Goal: Transaction & Acquisition: Purchase product/service

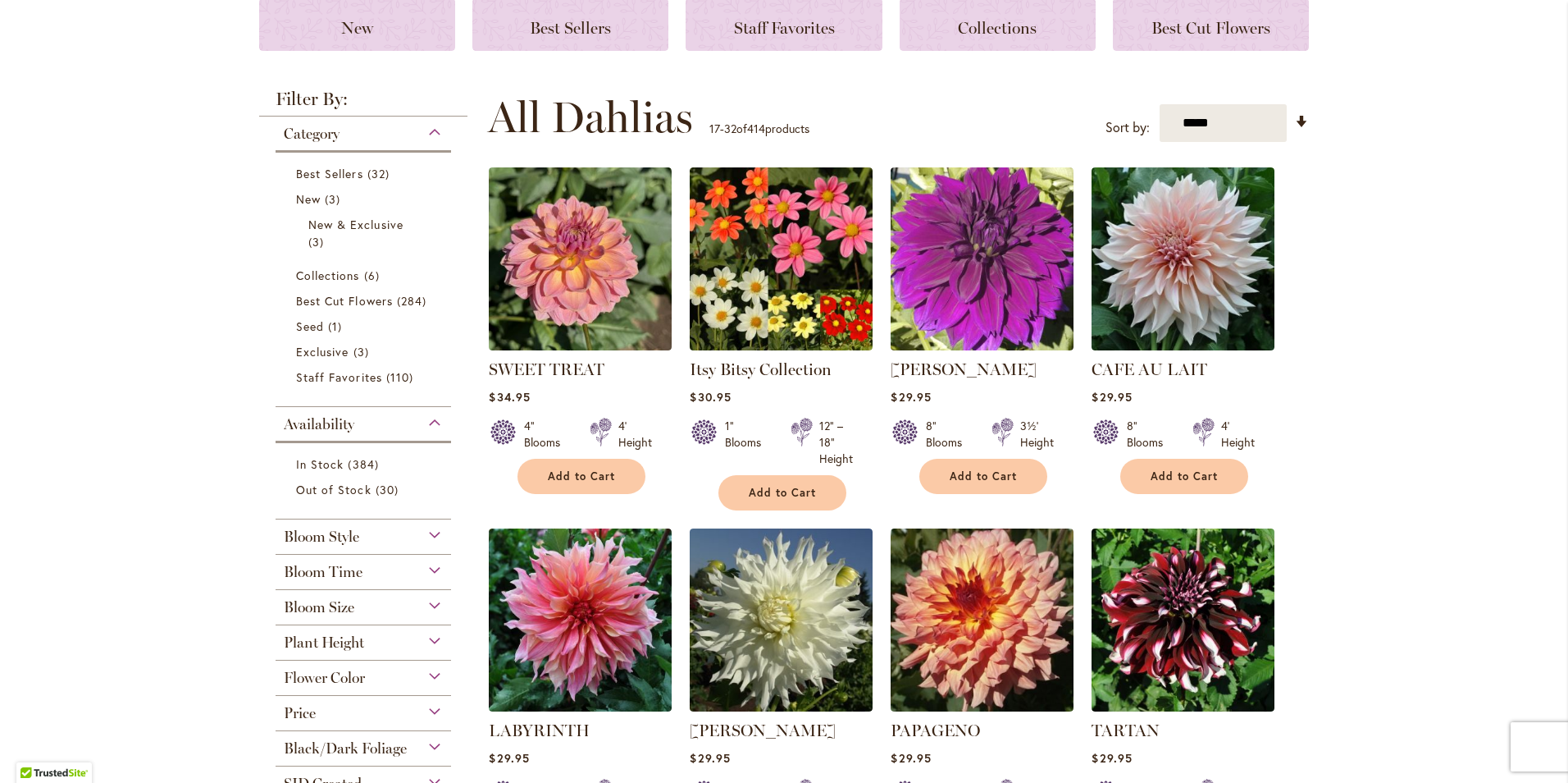
scroll to position [246, 0]
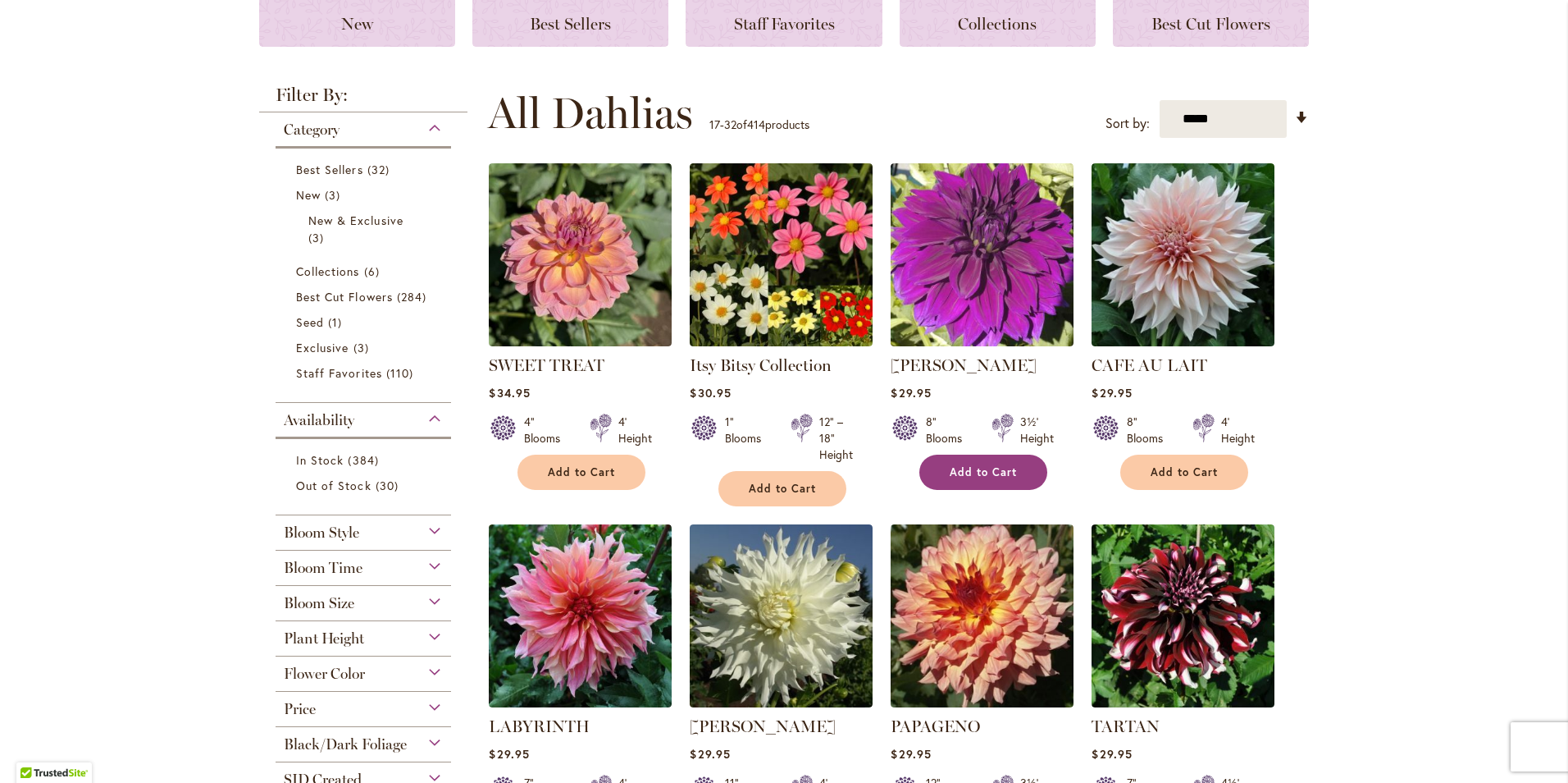
click at [961, 475] on span "Add to Cart" at bounding box center [983, 471] width 68 height 14
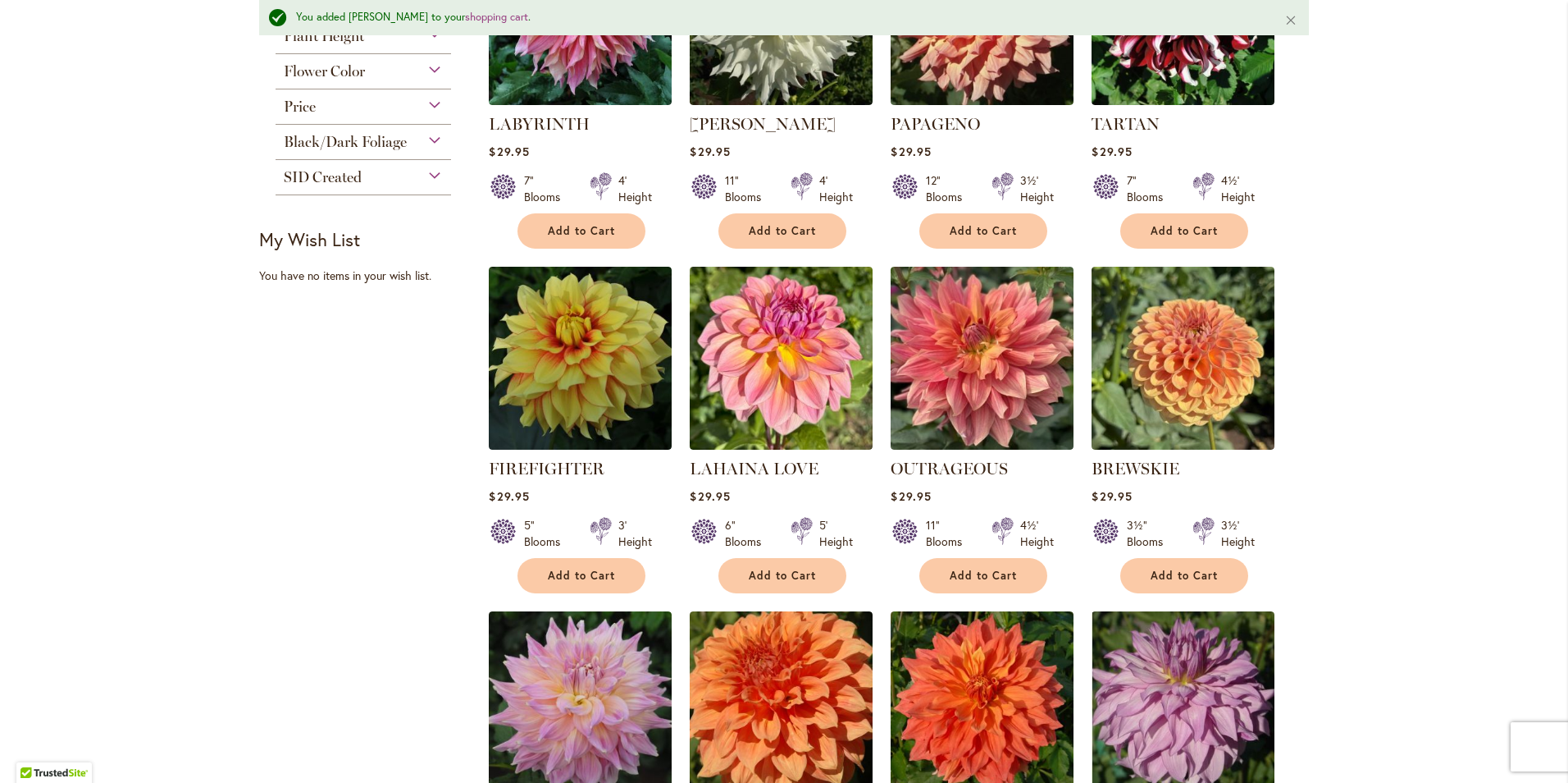
scroll to position [946, 0]
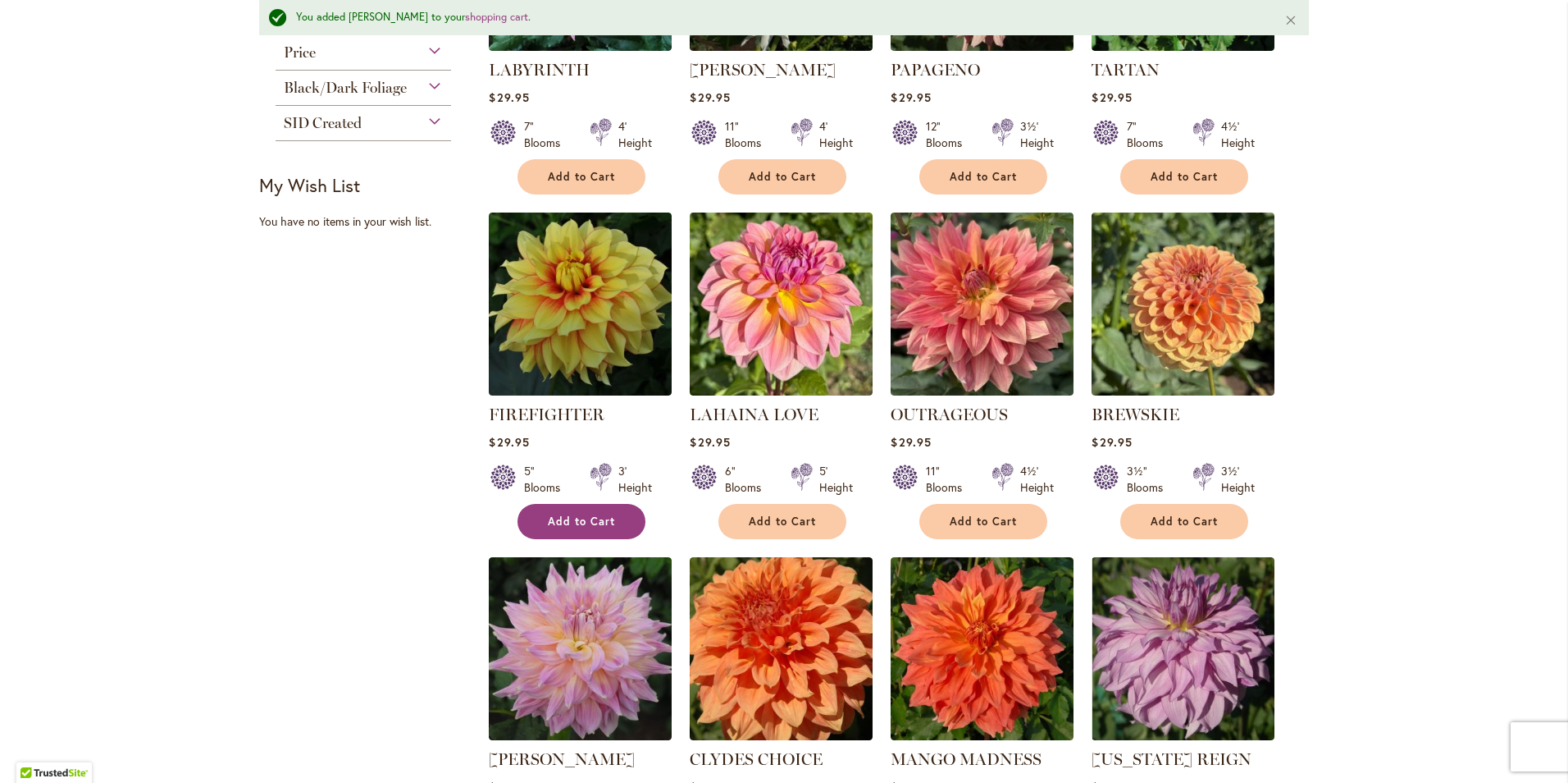
click at [536, 522] on button "Add to Cart" at bounding box center [582, 521] width 128 height 35
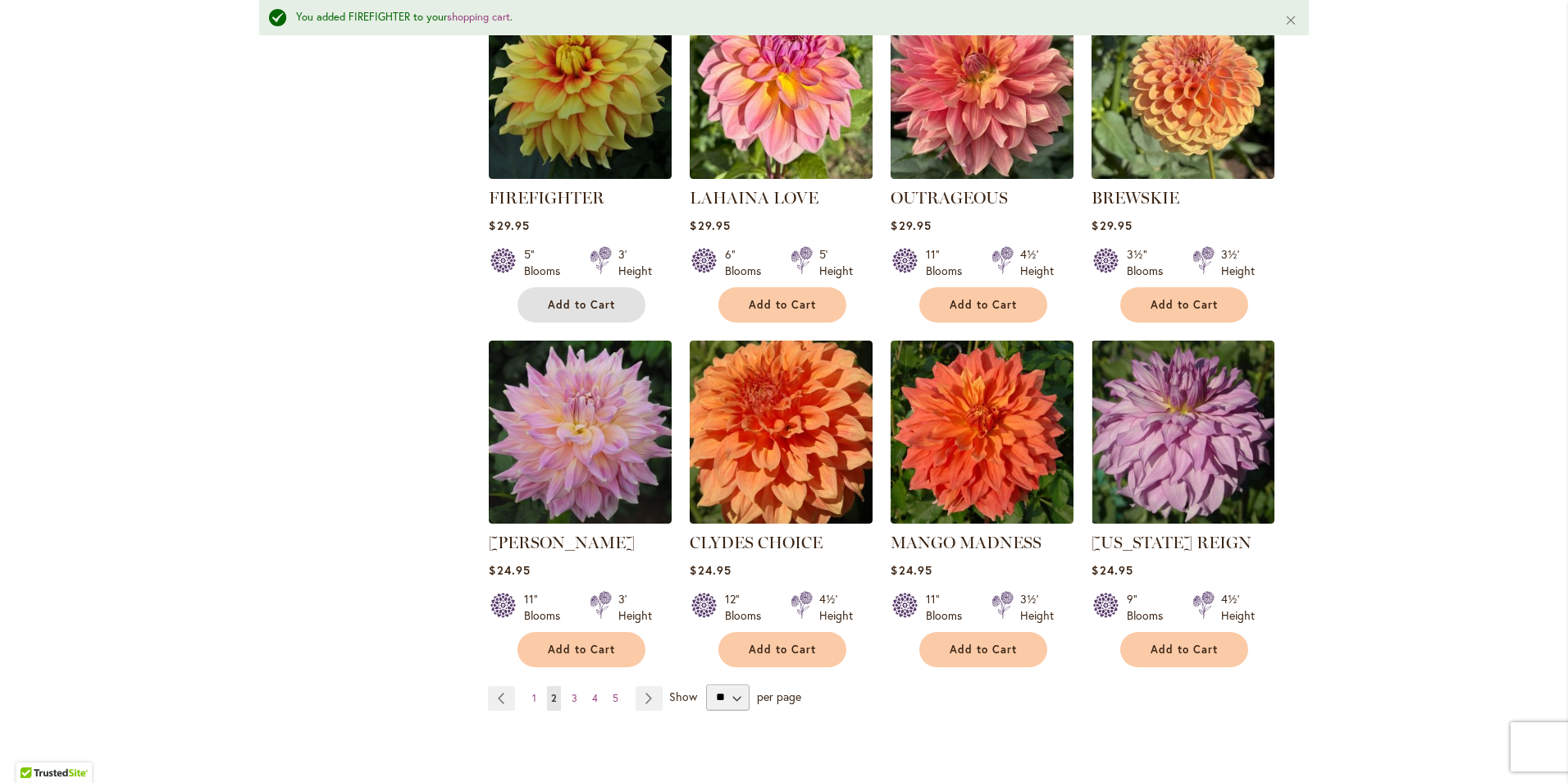
scroll to position [1192, 0]
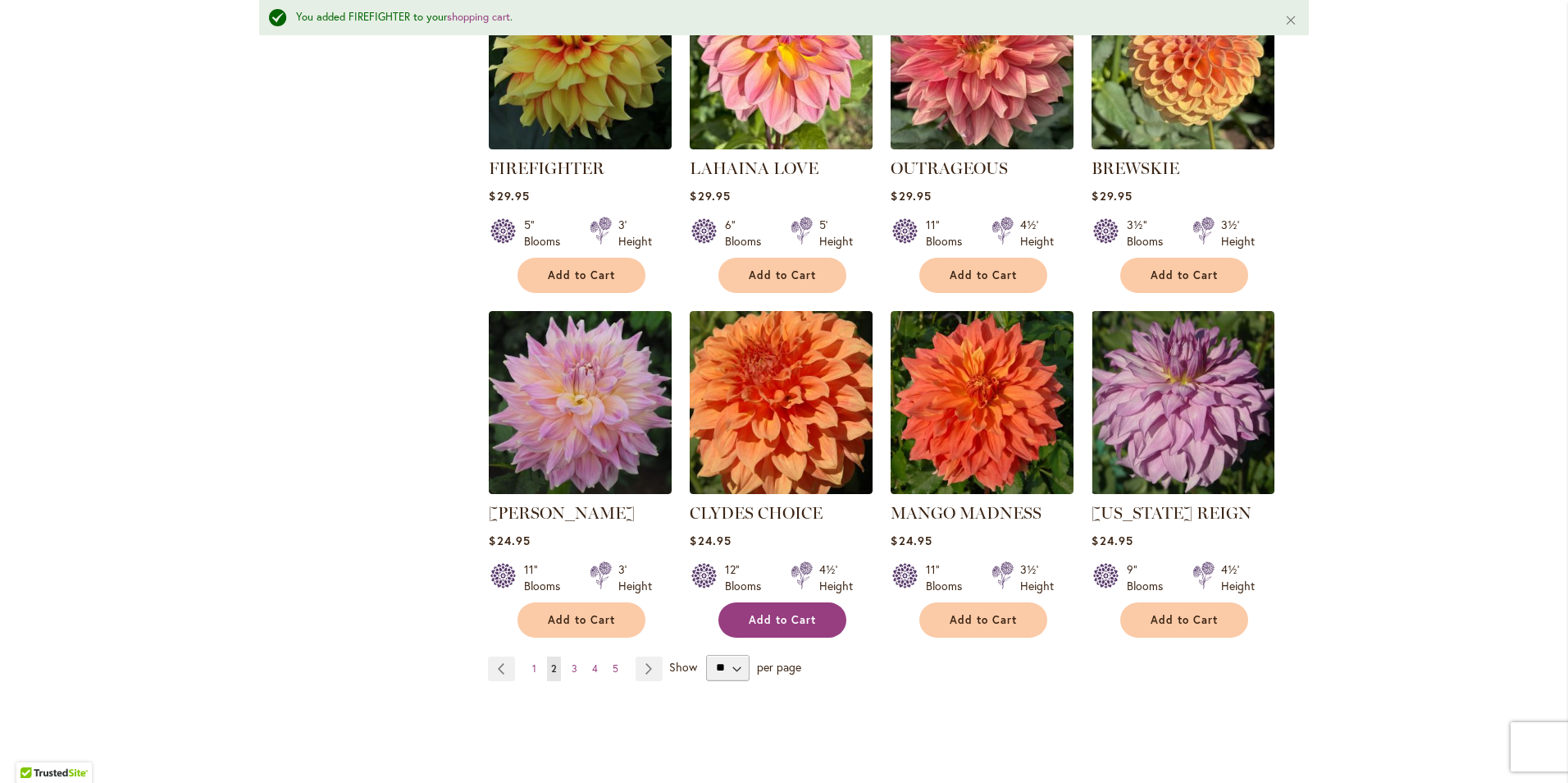
click at [793, 620] on span "Add to Cart" at bounding box center [782, 619] width 68 height 14
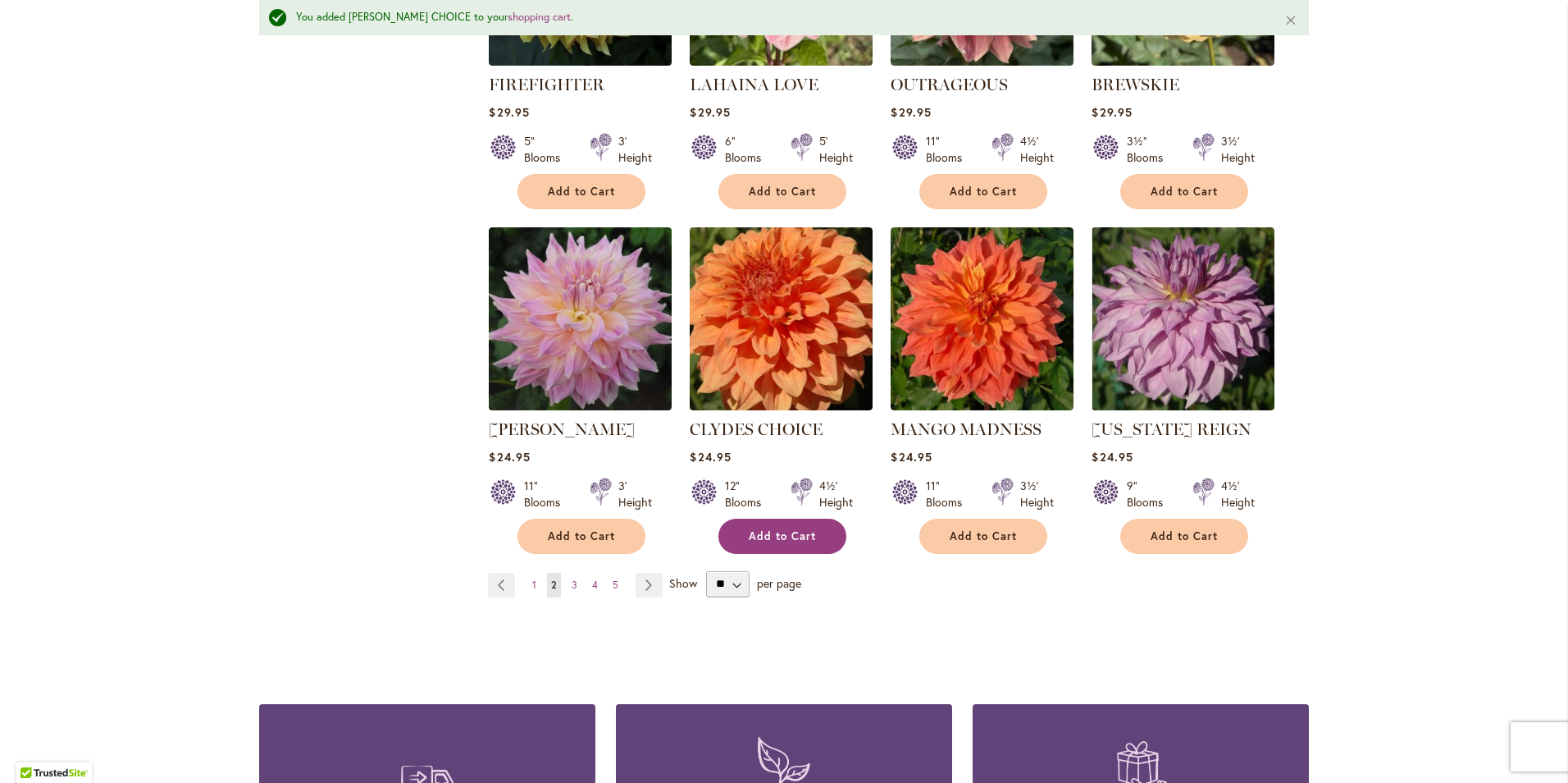
scroll to position [1356, 0]
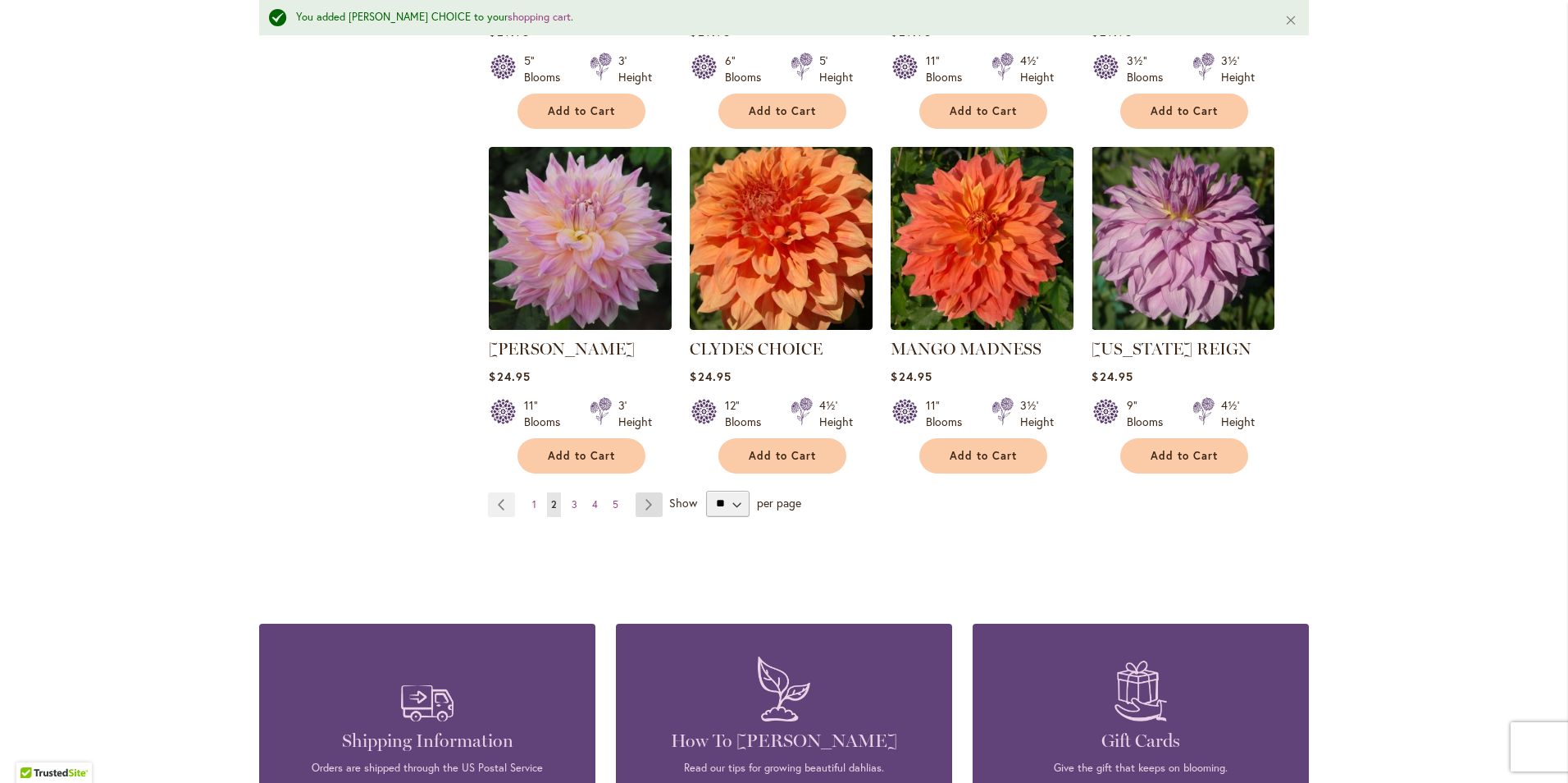
click at [636, 503] on link "Page Next" at bounding box center [649, 504] width 27 height 24
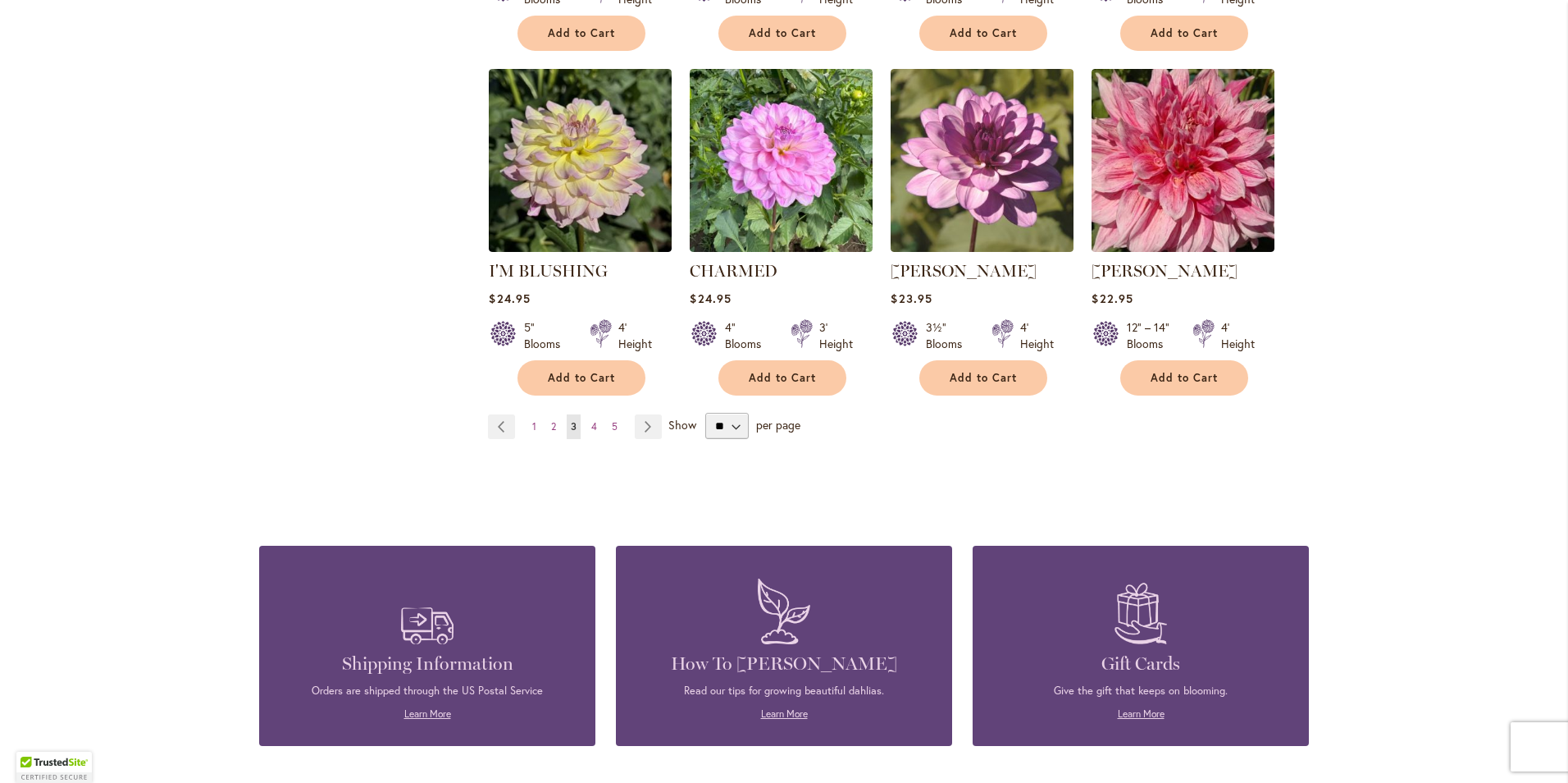
scroll to position [1370, 0]
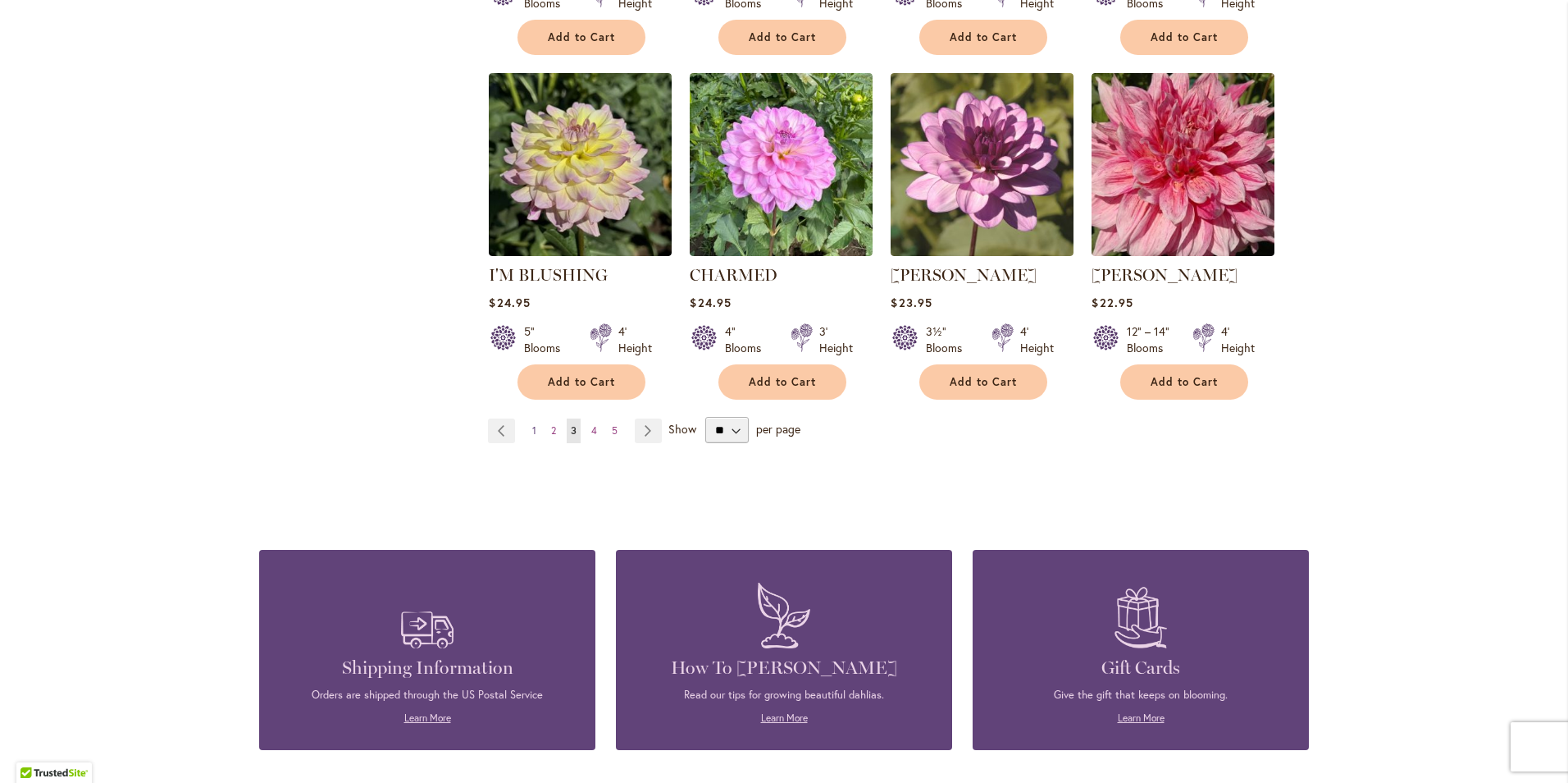
click at [532, 430] on span "1" at bounding box center [534, 431] width 5 height 13
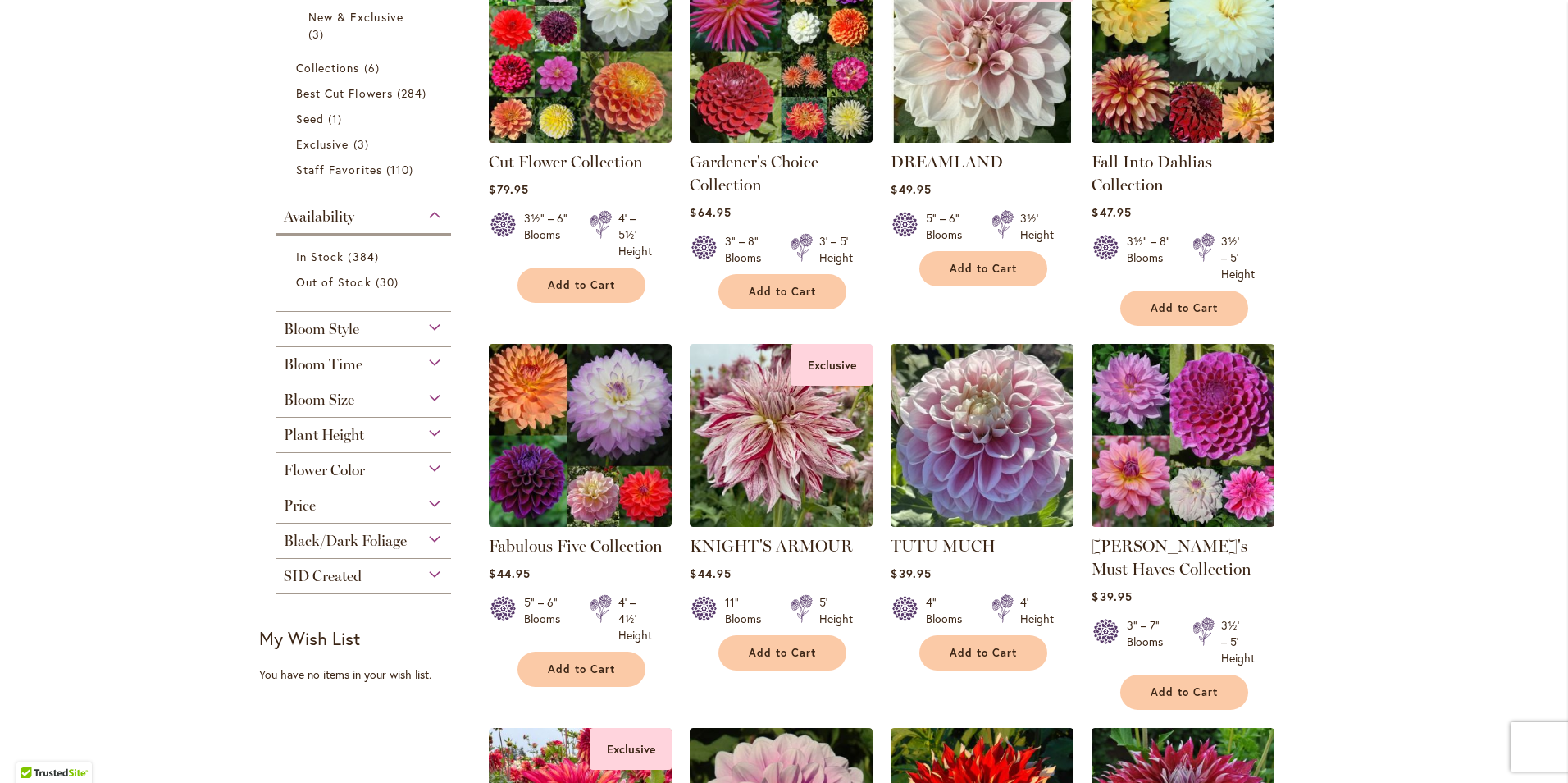
scroll to position [574, 0]
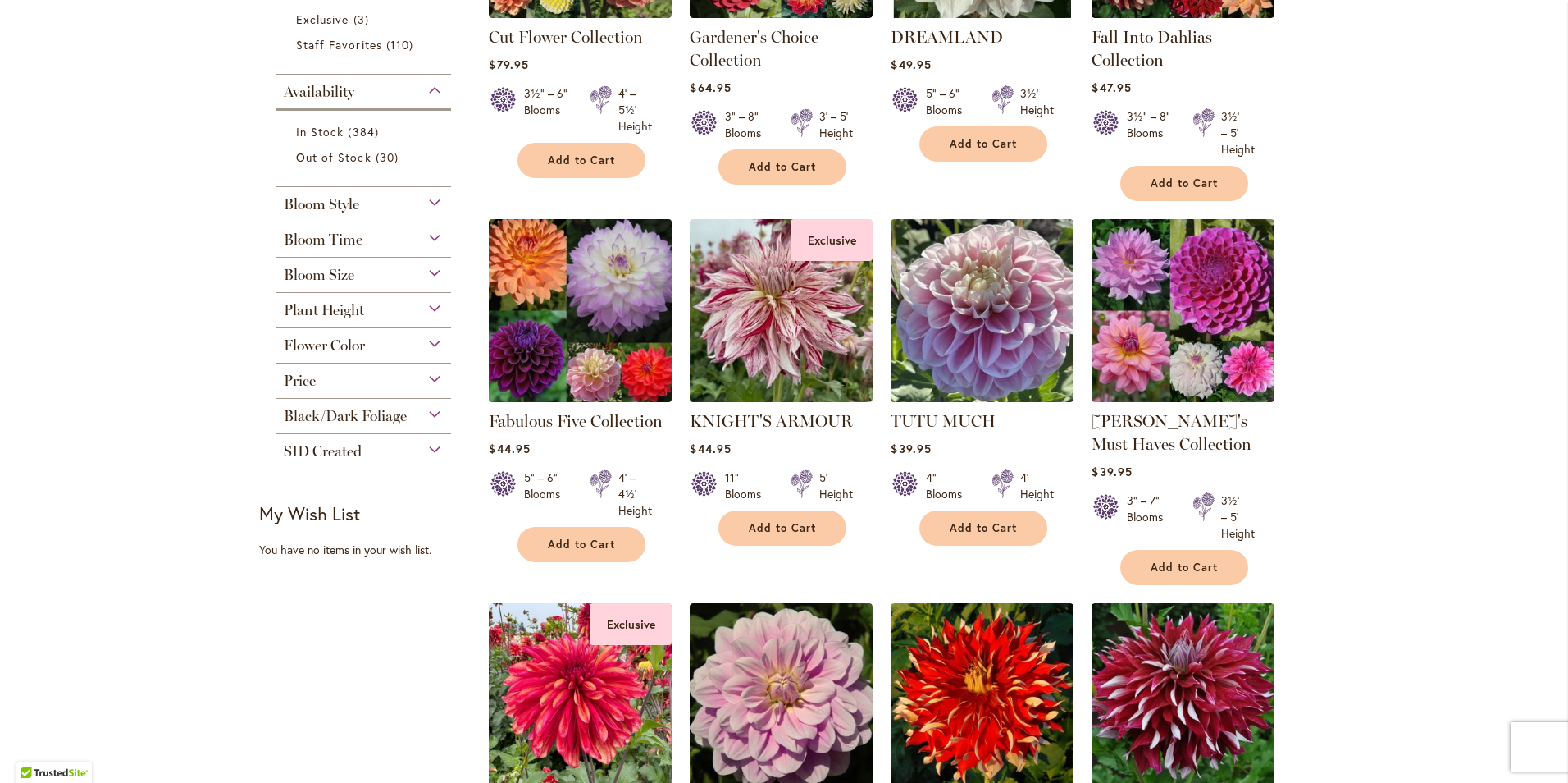
click at [592, 320] on img at bounding box center [580, 311] width 192 height 192
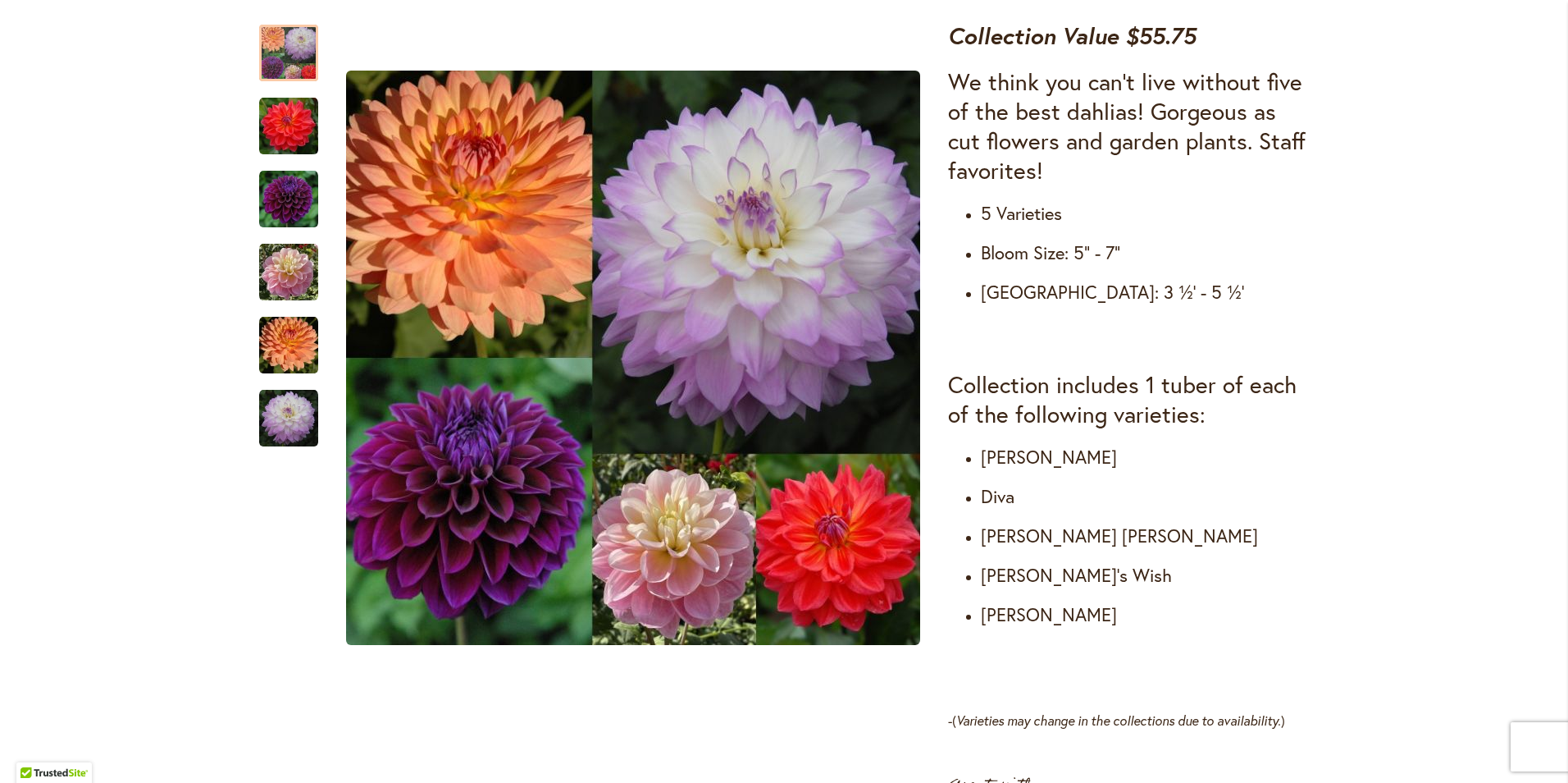
scroll to position [657, 0]
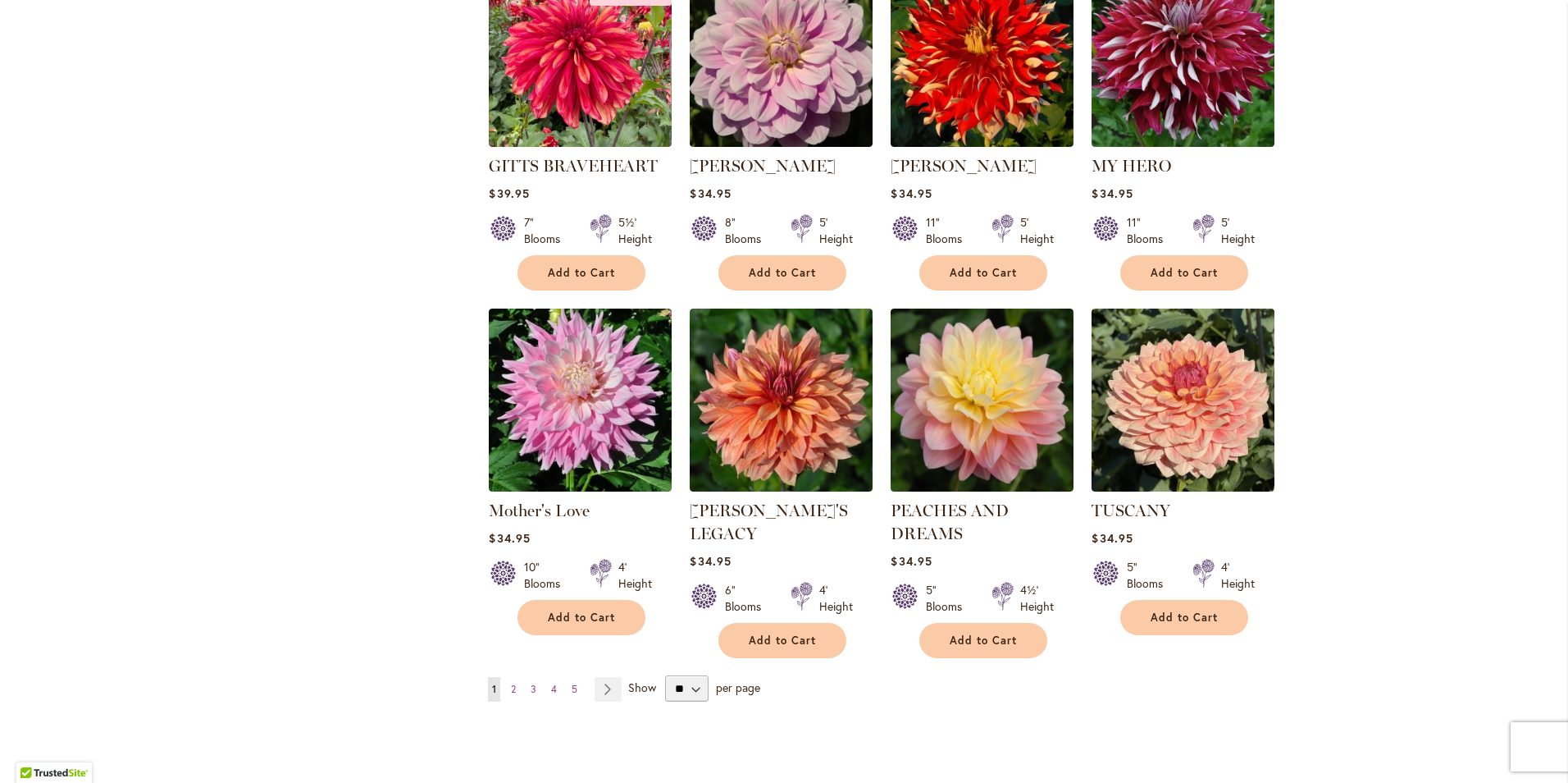
scroll to position [1231, 0]
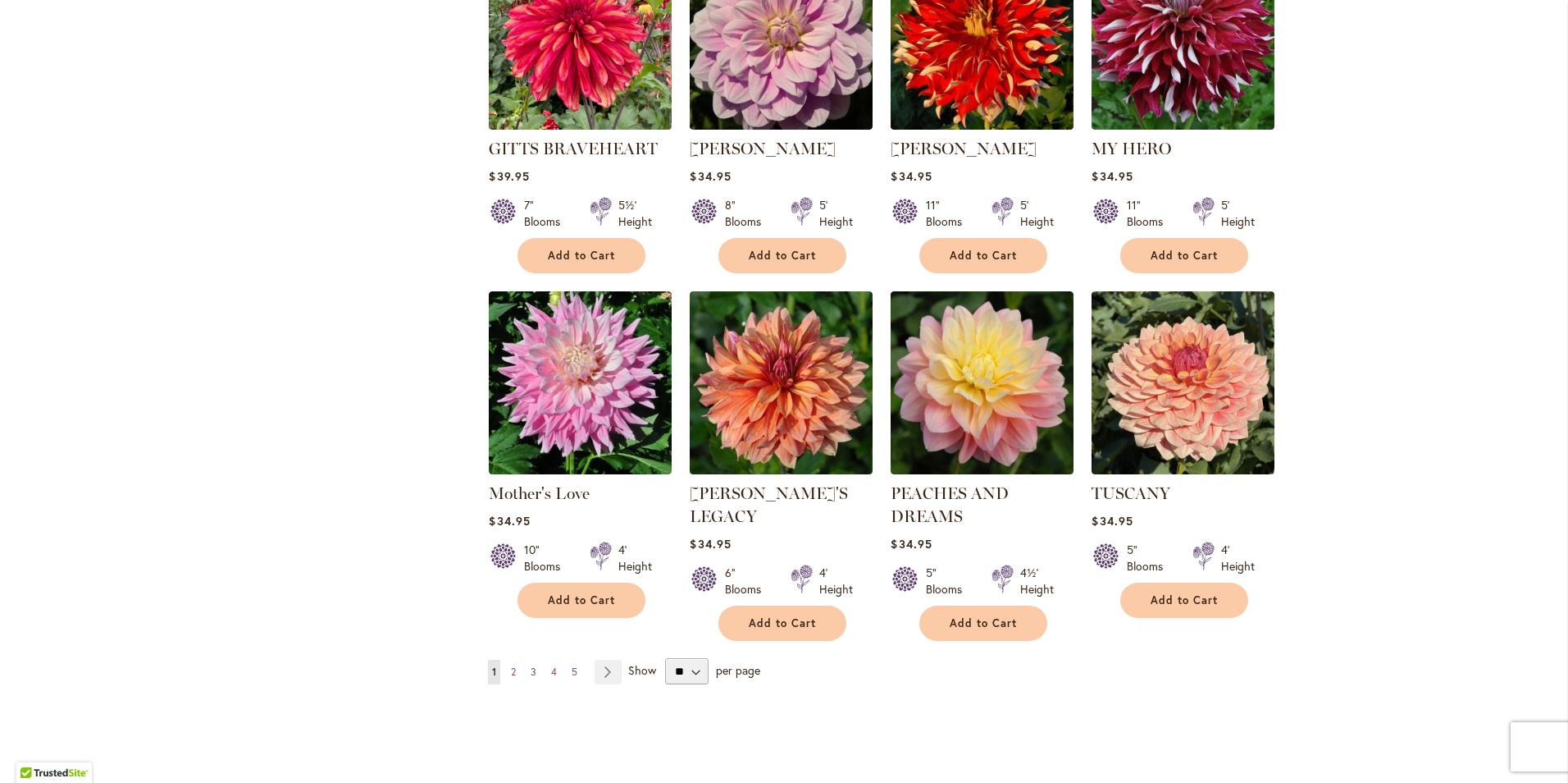
click at [530, 671] on span "3" at bounding box center [533, 672] width 5 height 13
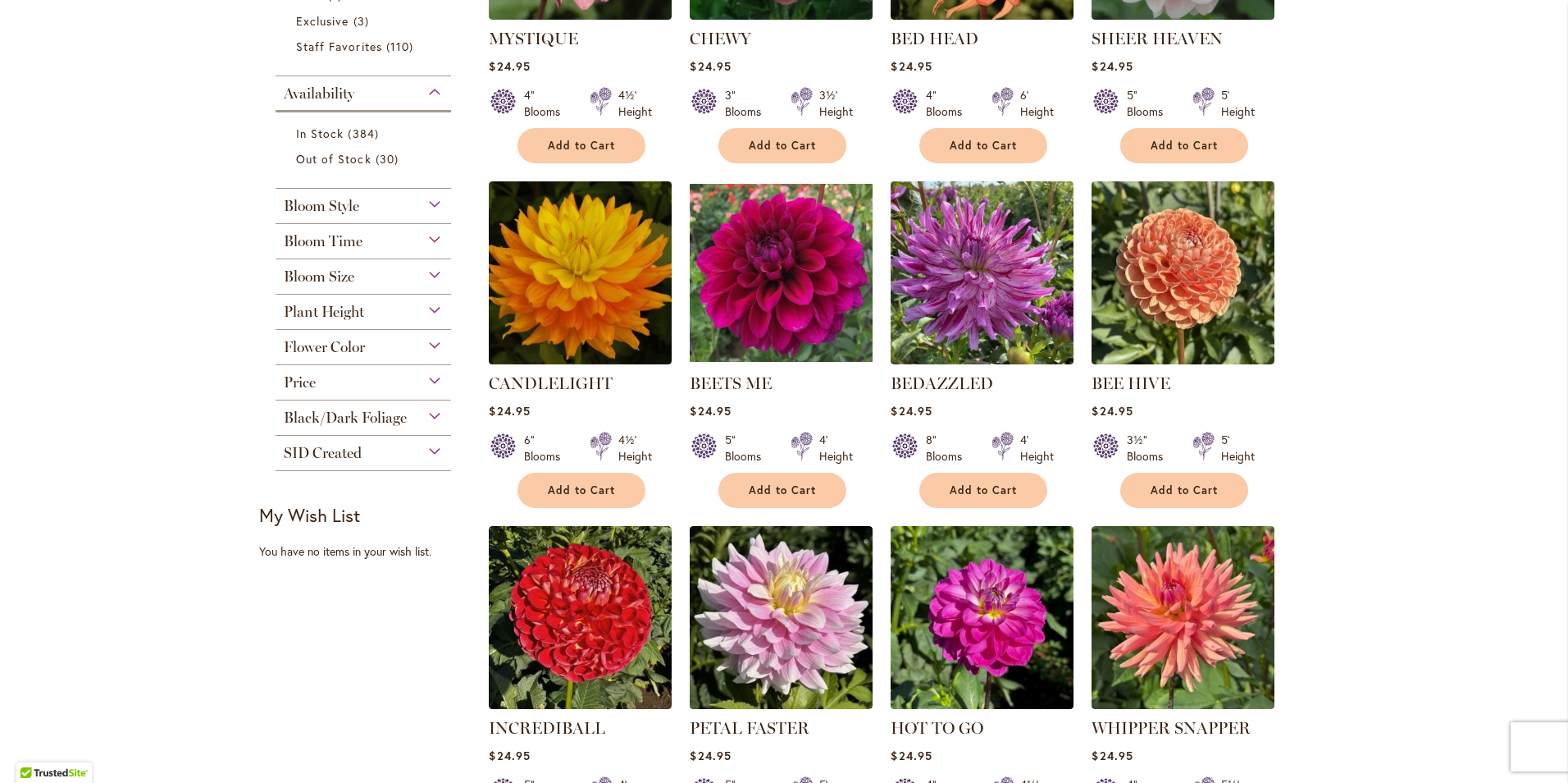
scroll to position [574, 0]
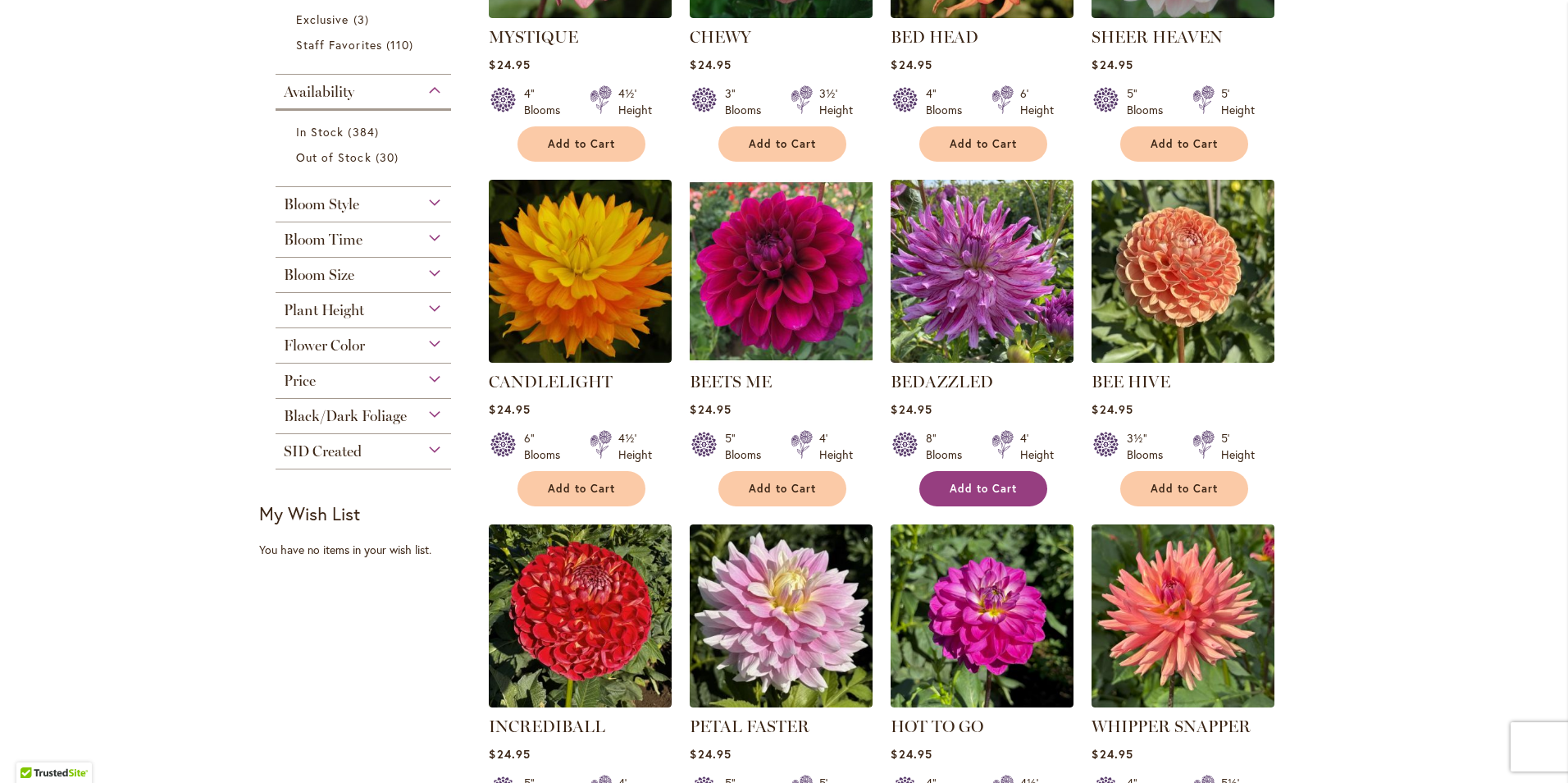
click at [967, 496] on button "Add to Cart" at bounding box center [983, 488] width 128 height 35
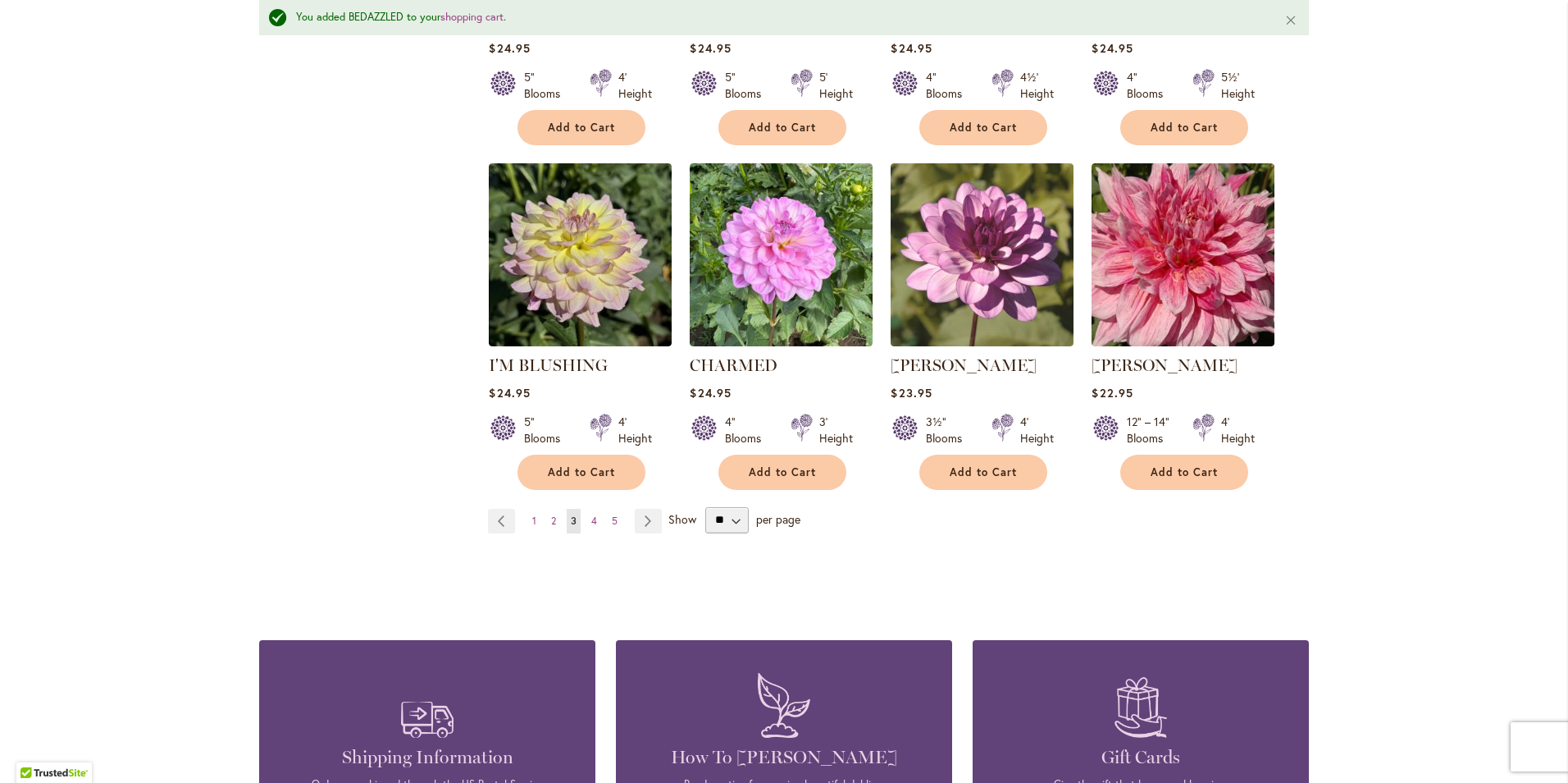
scroll to position [1356, 0]
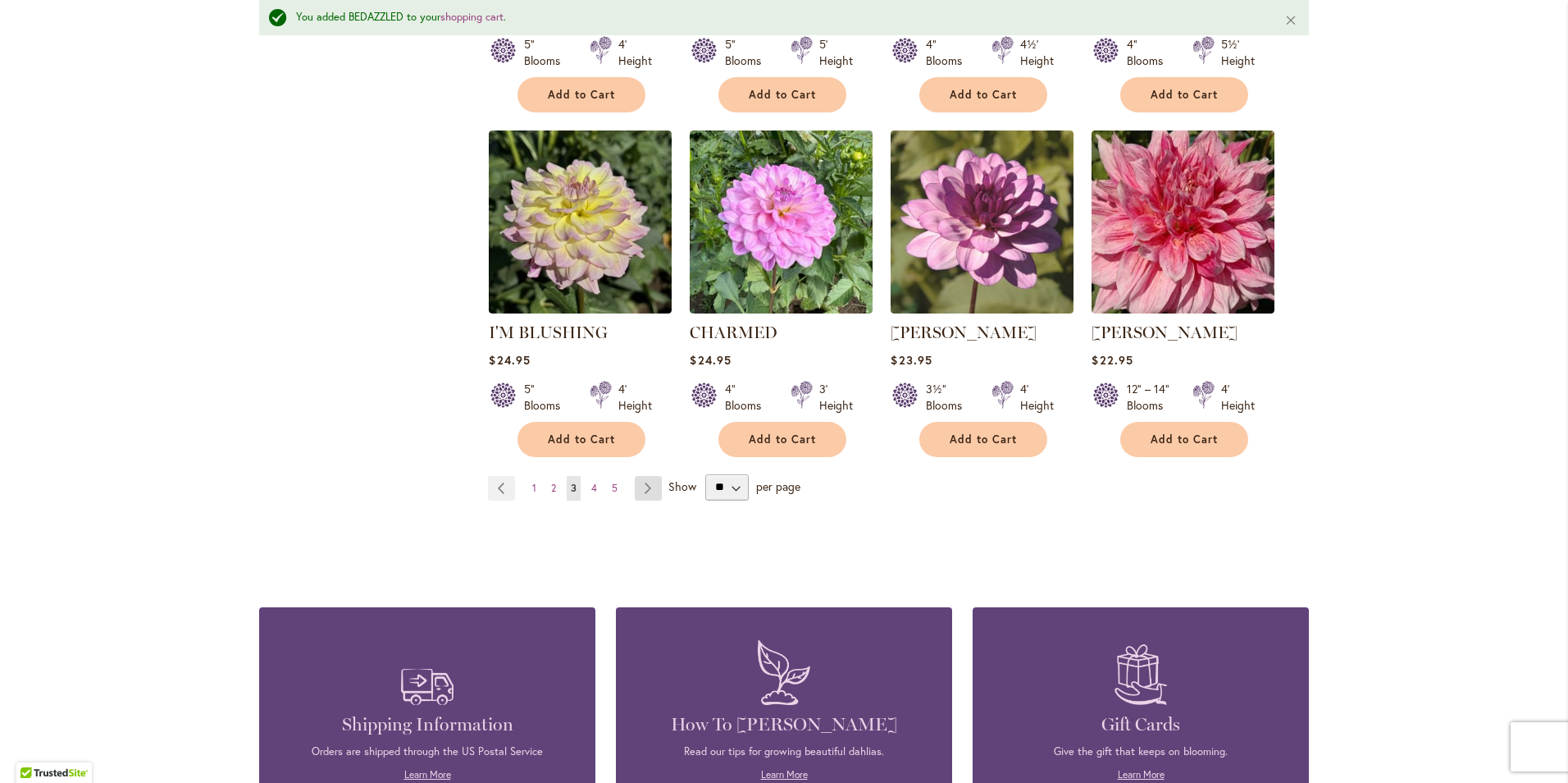
click at [636, 490] on link "Page Next" at bounding box center [648, 487] width 27 height 24
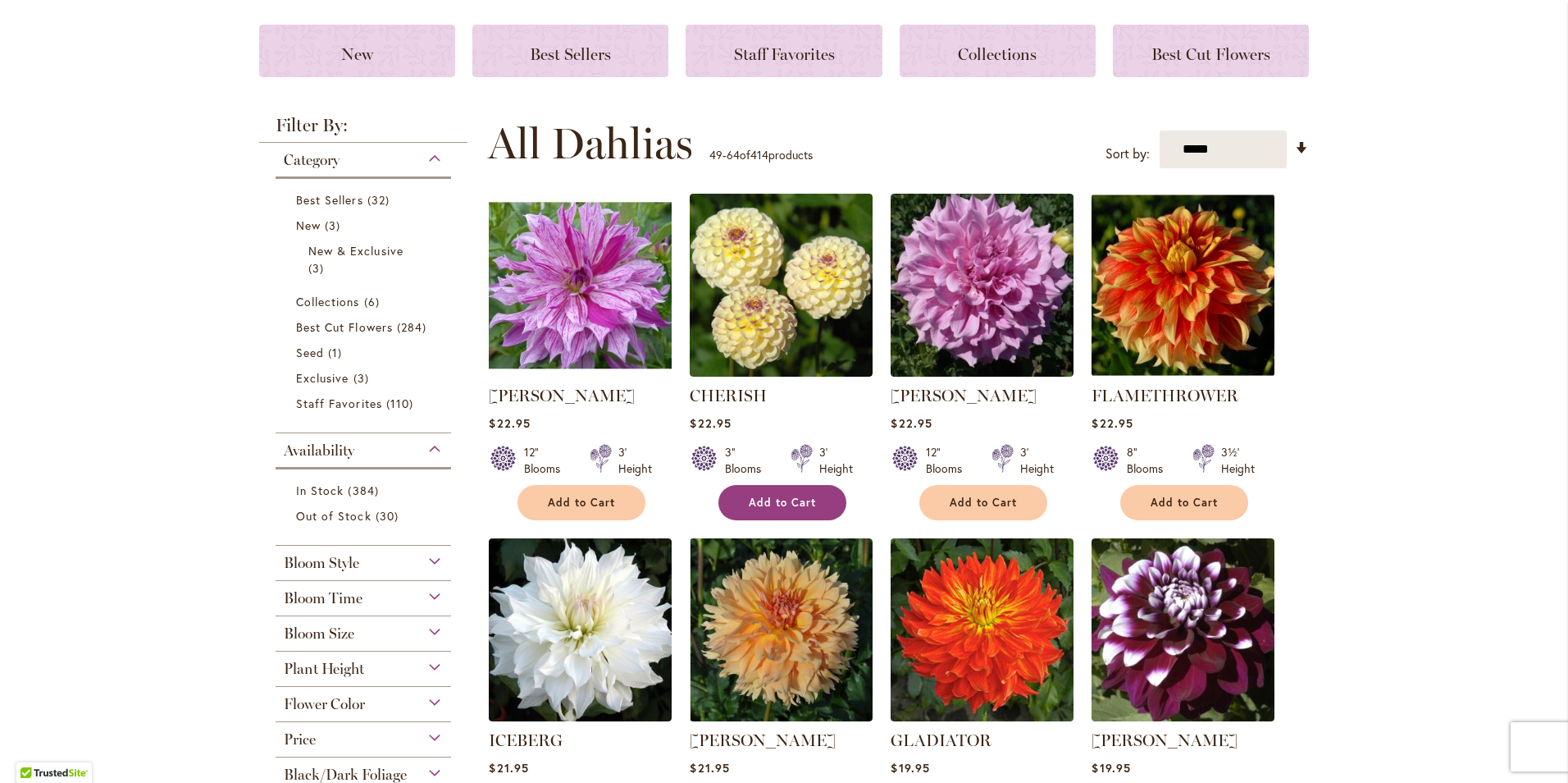
scroll to position [246, 0]
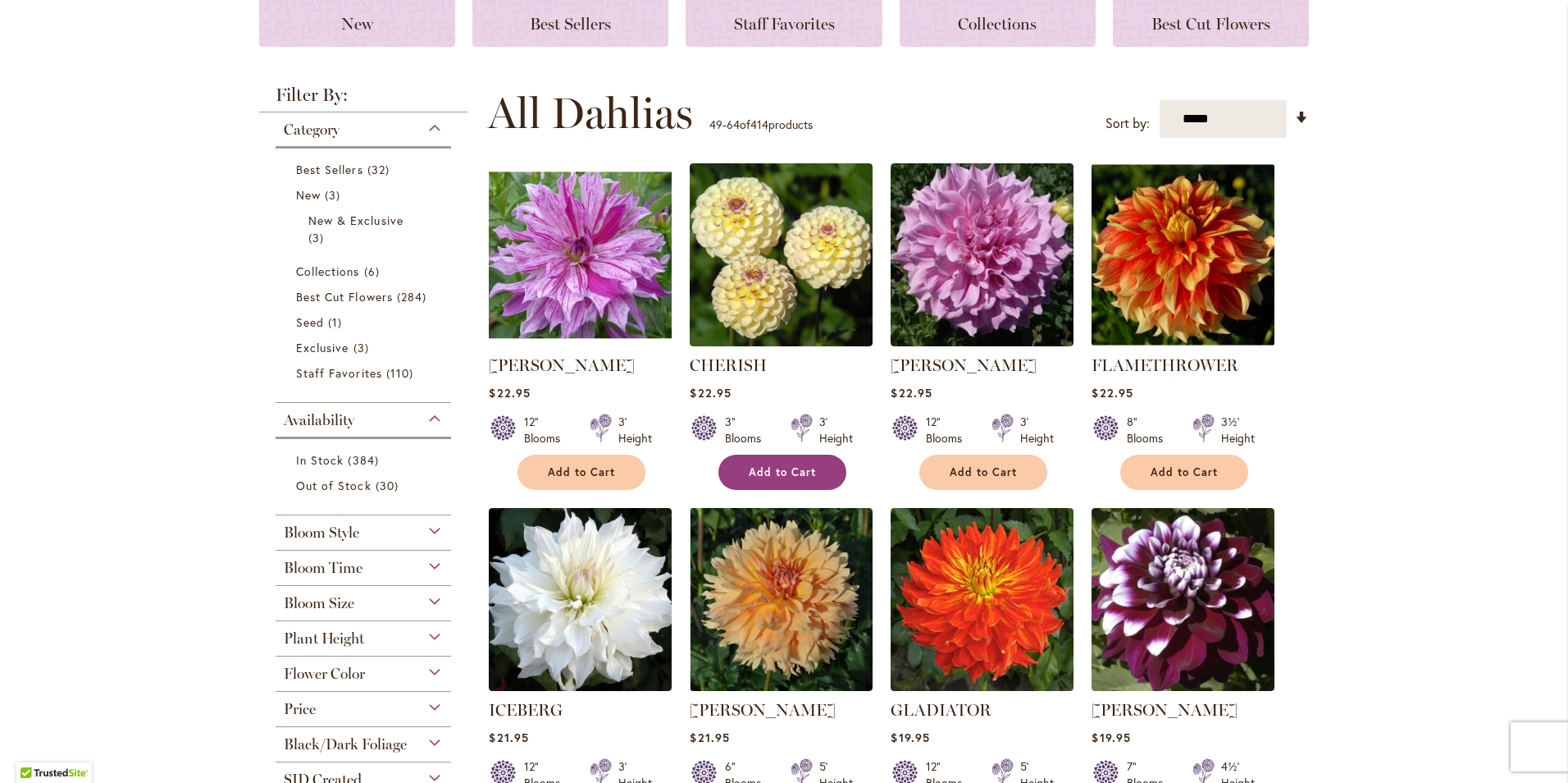
click at [754, 473] on span "Add to Cart" at bounding box center [782, 471] width 68 height 14
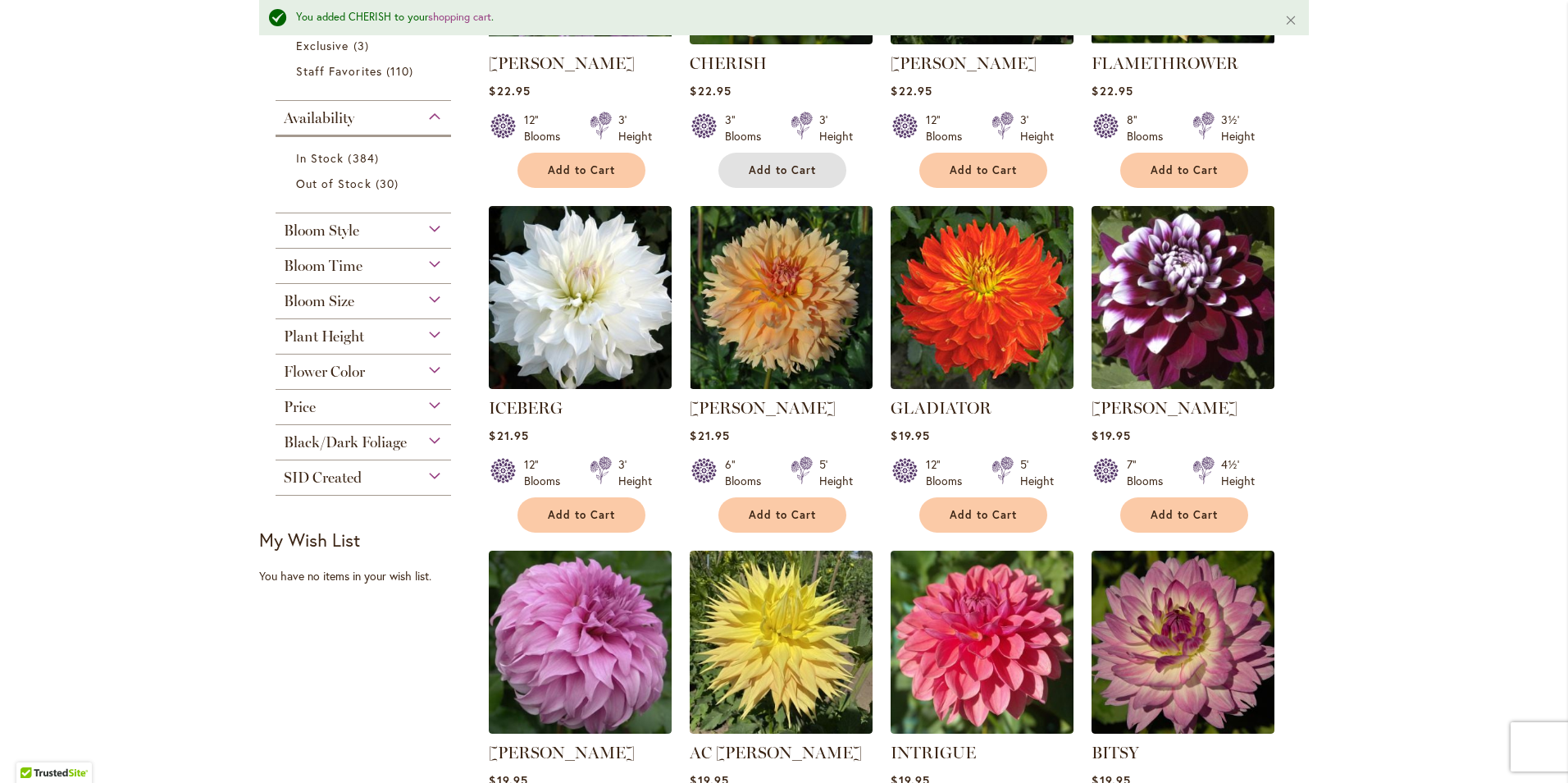
scroll to position [618, 0]
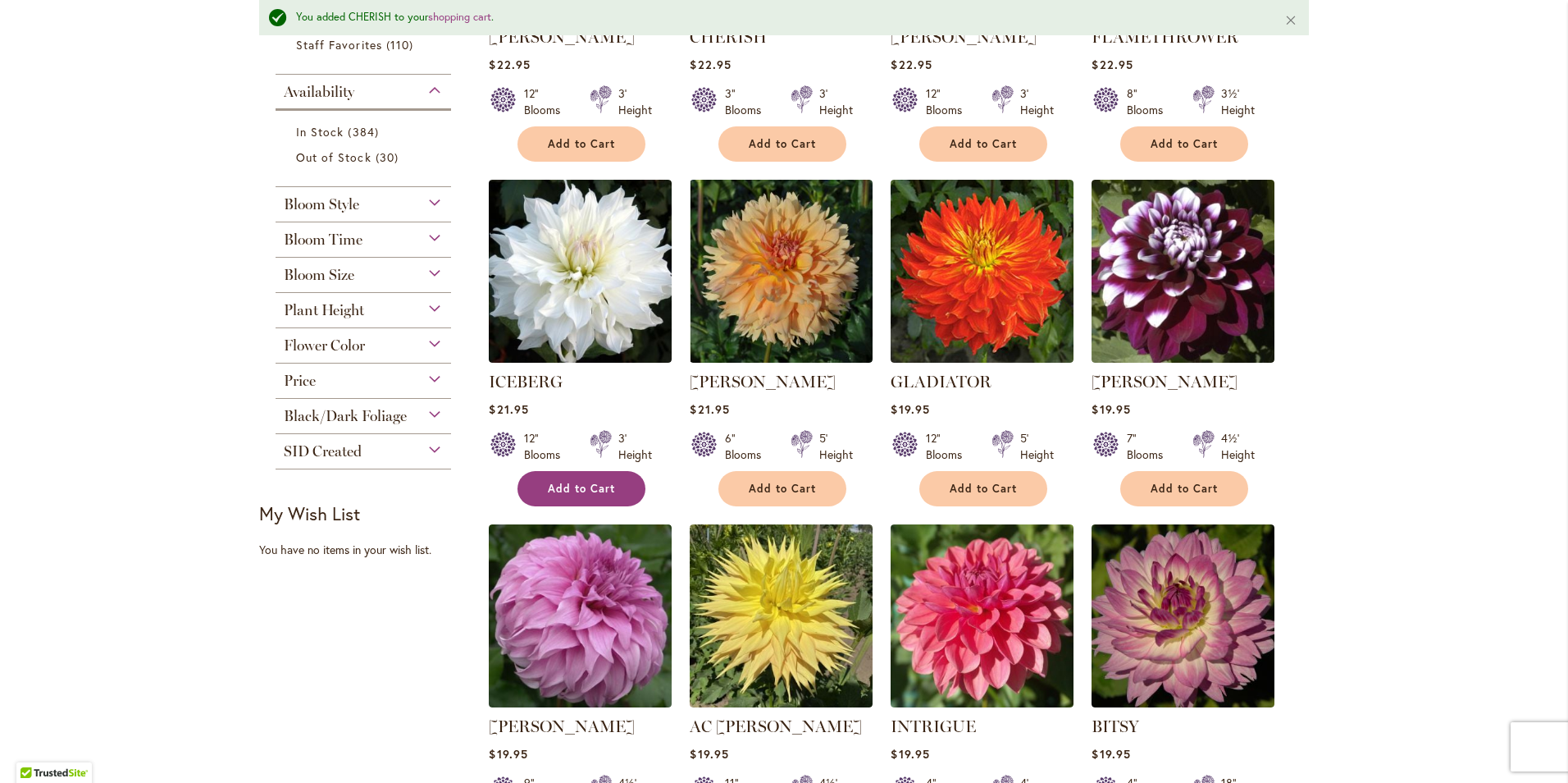
click at [585, 490] on span "Add to Cart" at bounding box center [581, 488] width 68 height 14
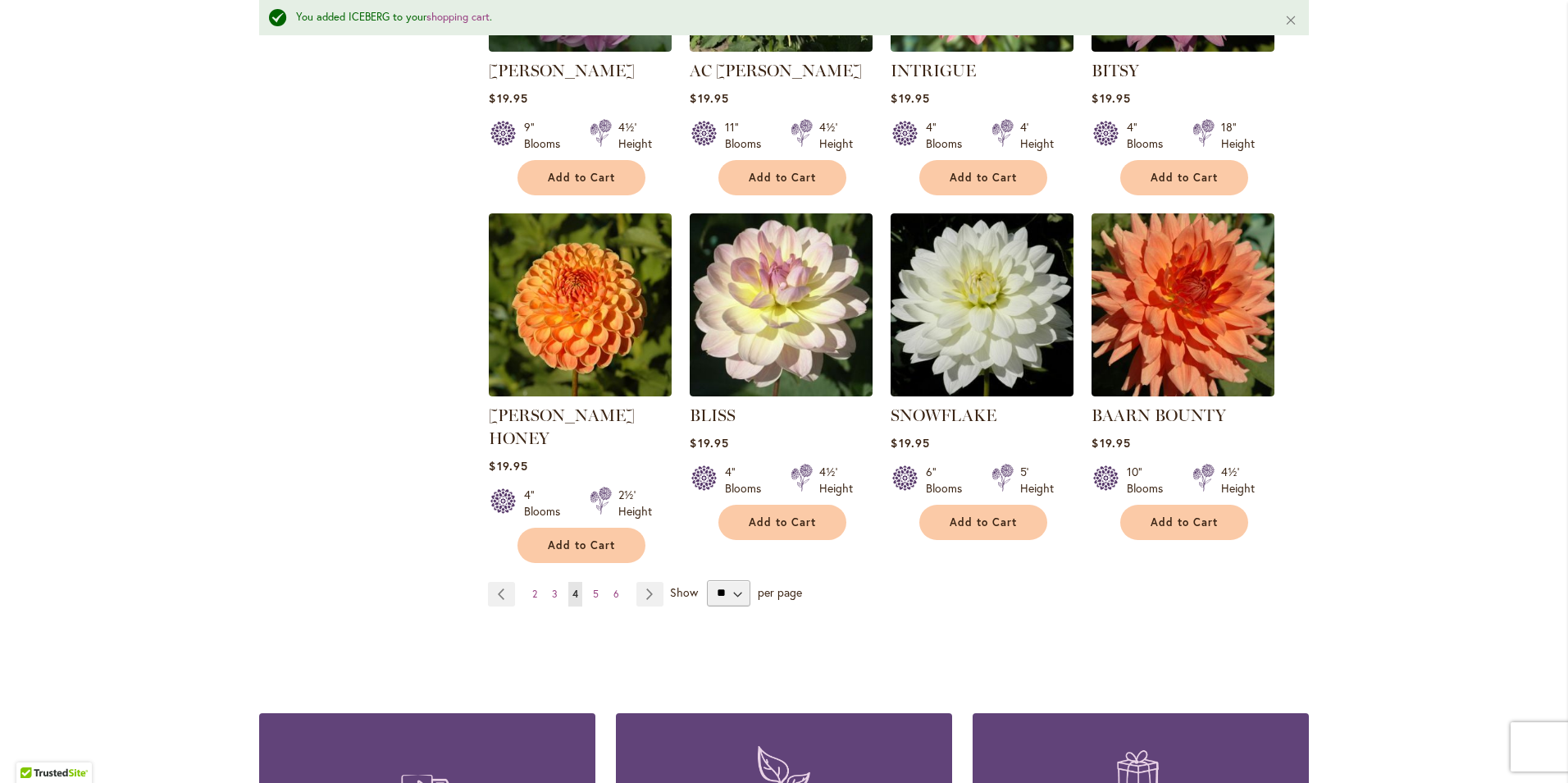
scroll to position [1274, 0]
click at [758, 522] on span "Add to Cart" at bounding box center [782, 521] width 68 height 14
click at [642, 581] on link "Page Next" at bounding box center [650, 593] width 27 height 24
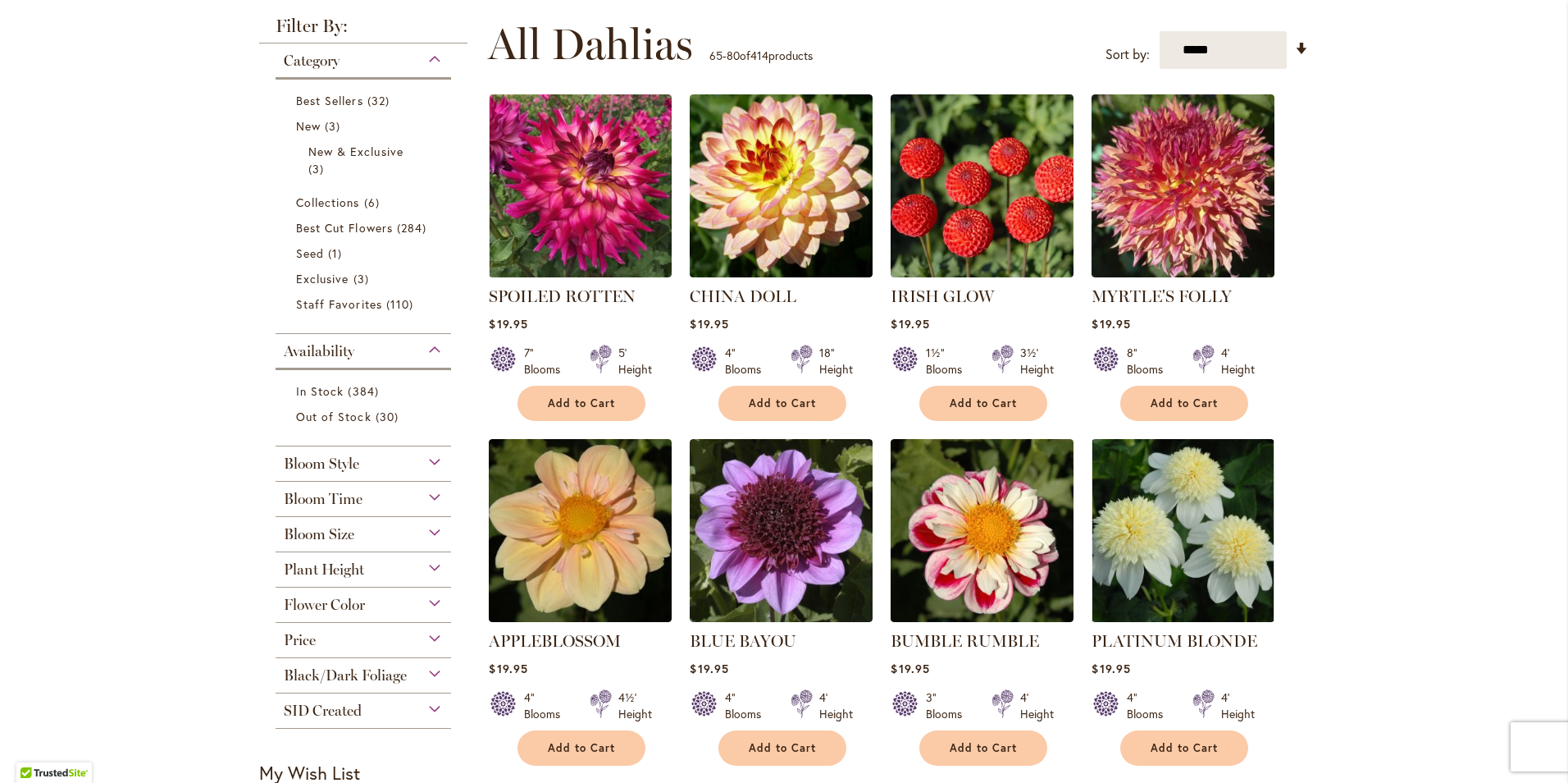
scroll to position [328, 0]
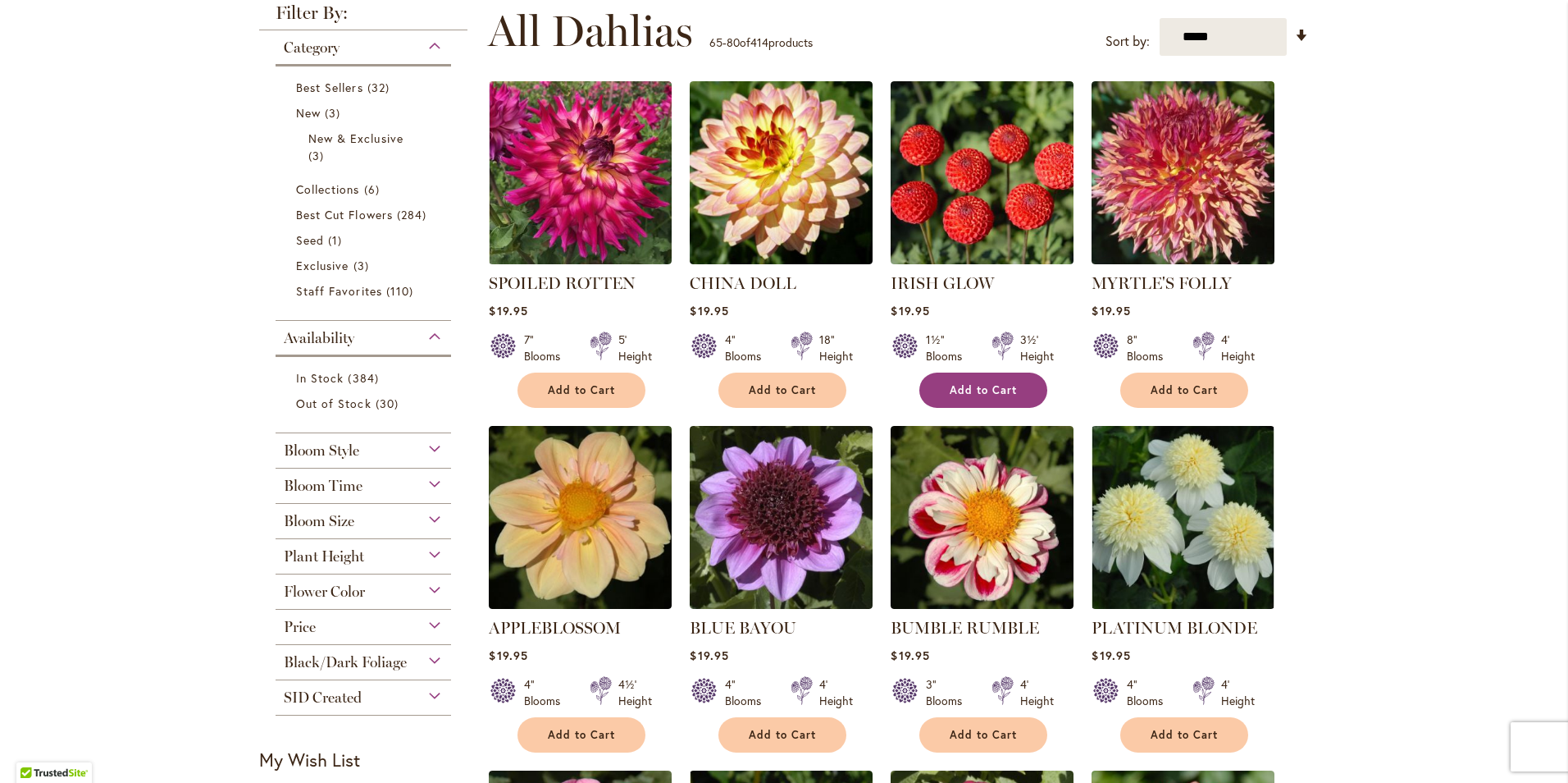
click at [943, 379] on button "Add to Cart" at bounding box center [983, 389] width 128 height 35
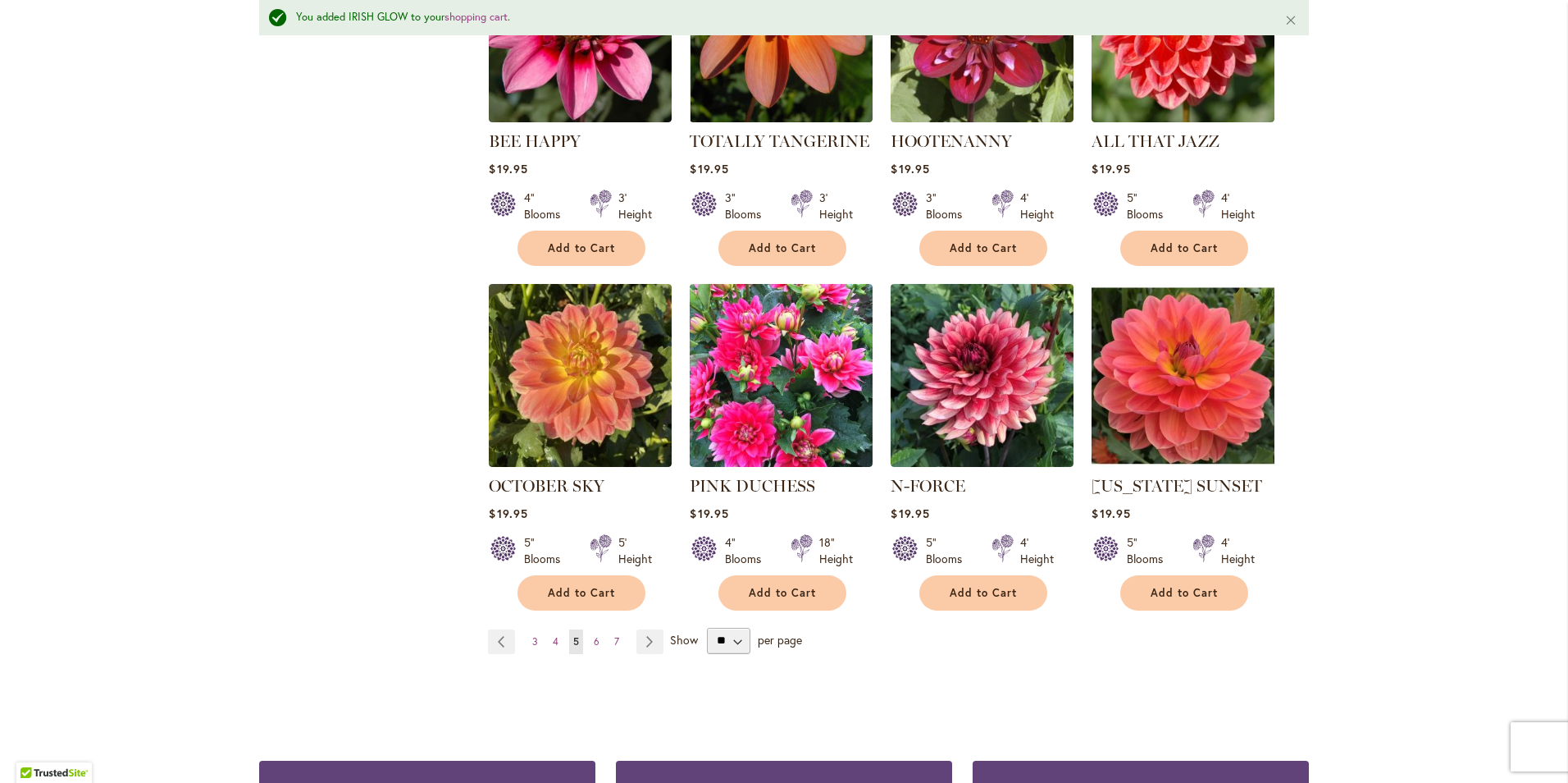
scroll to position [1274, 0]
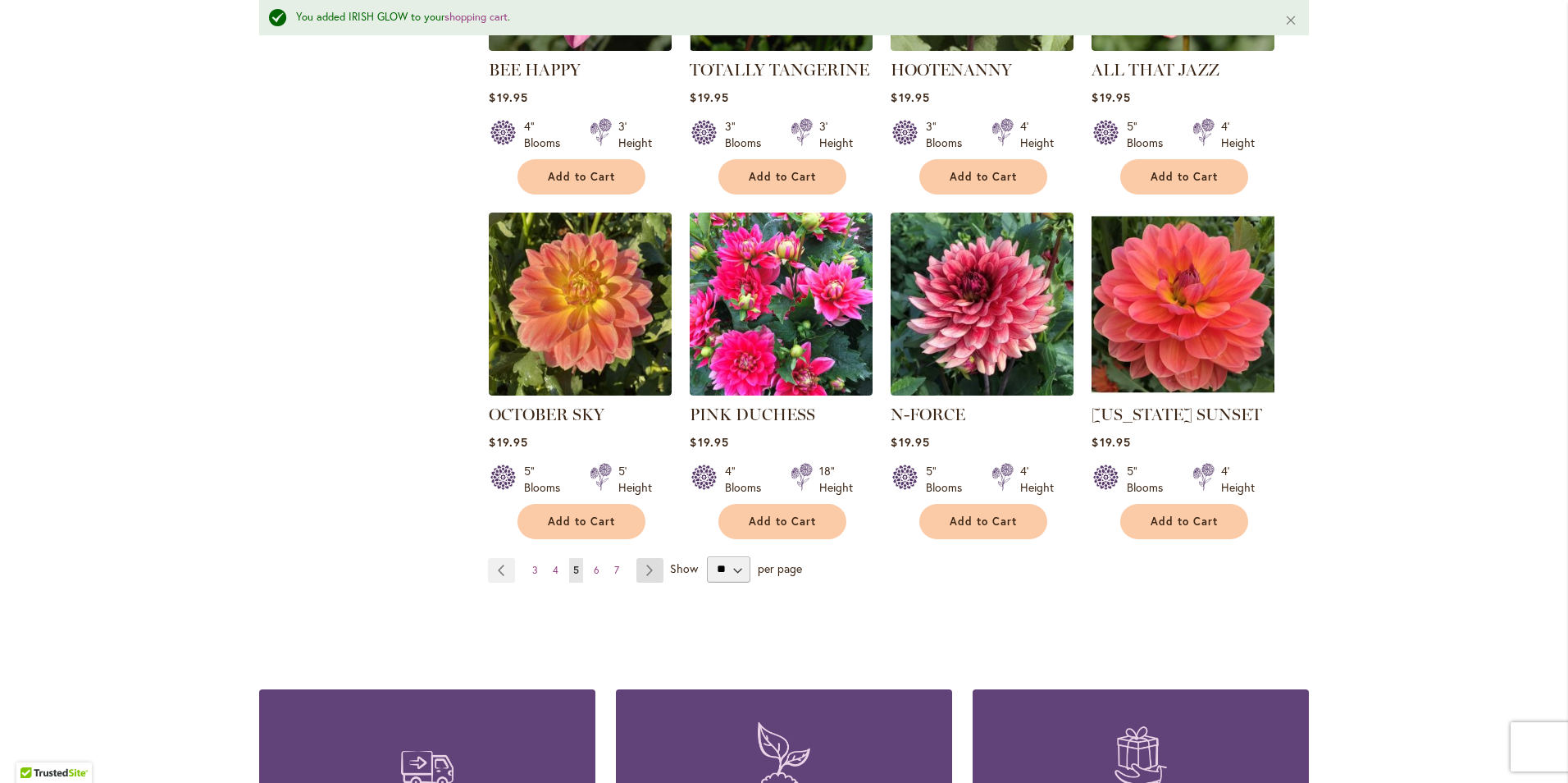
click at [643, 566] on link "Page Next" at bounding box center [650, 569] width 27 height 24
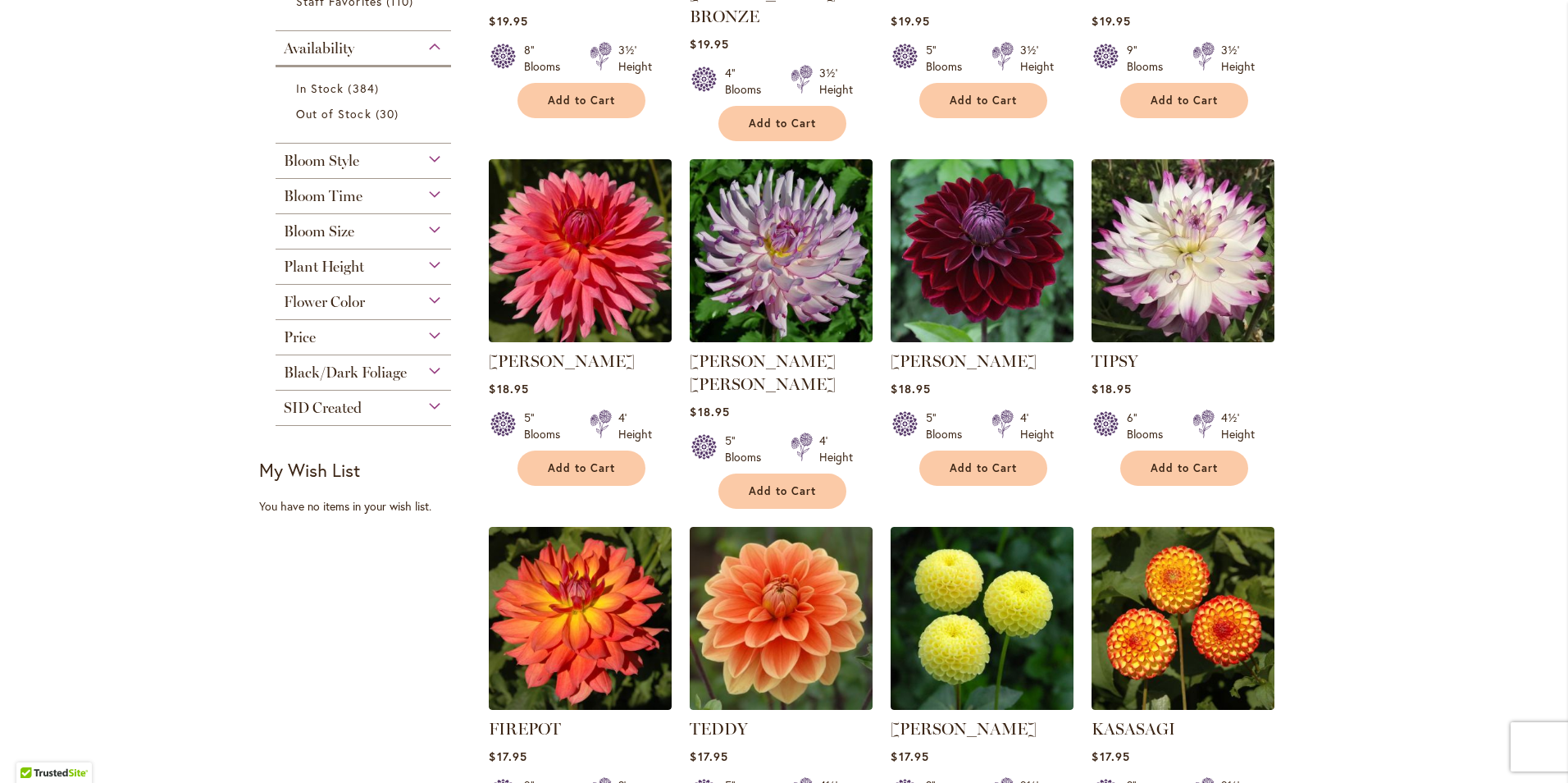
scroll to position [657, 0]
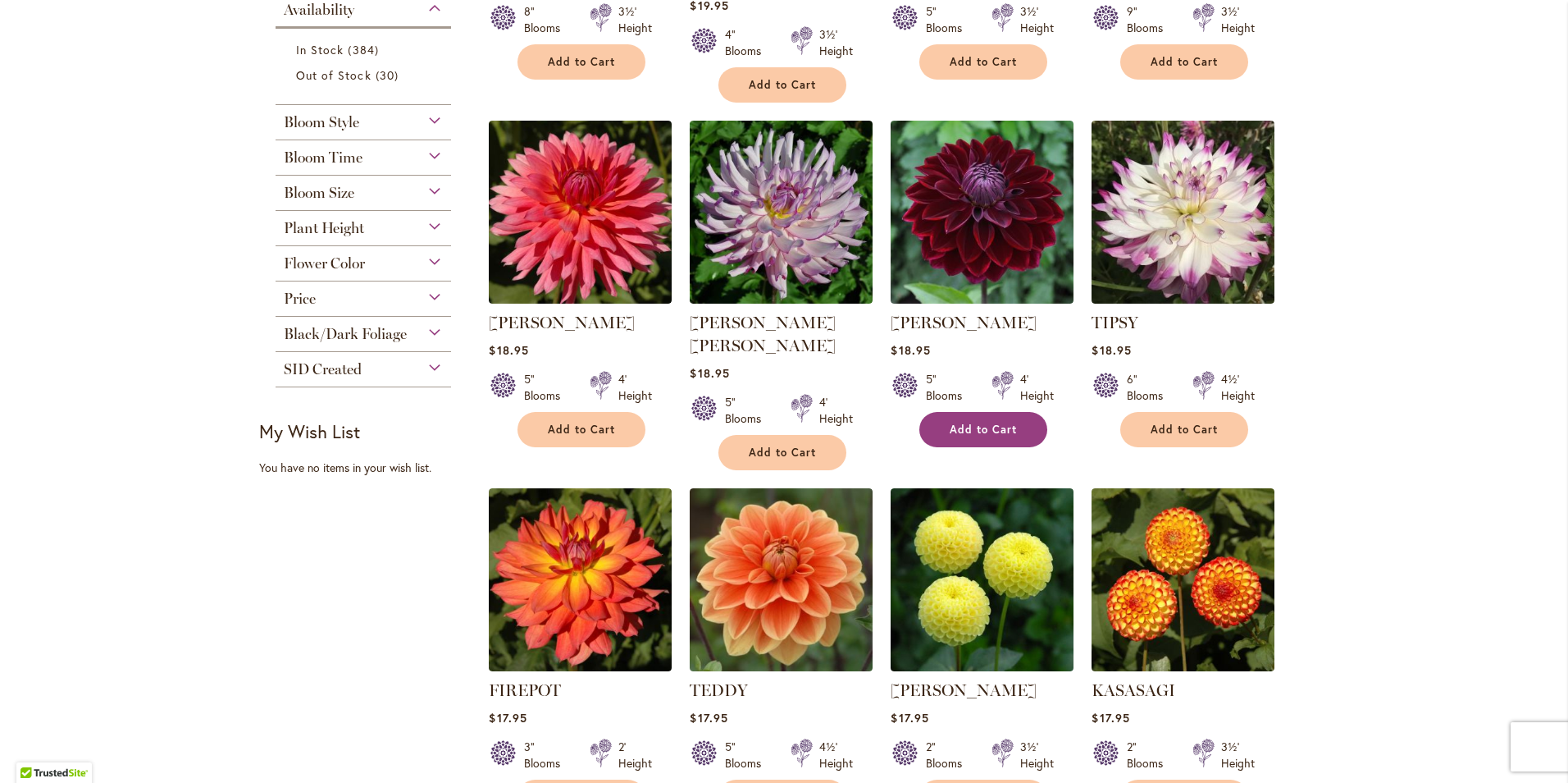
click at [969, 423] on span "Add to Cart" at bounding box center [983, 429] width 68 height 14
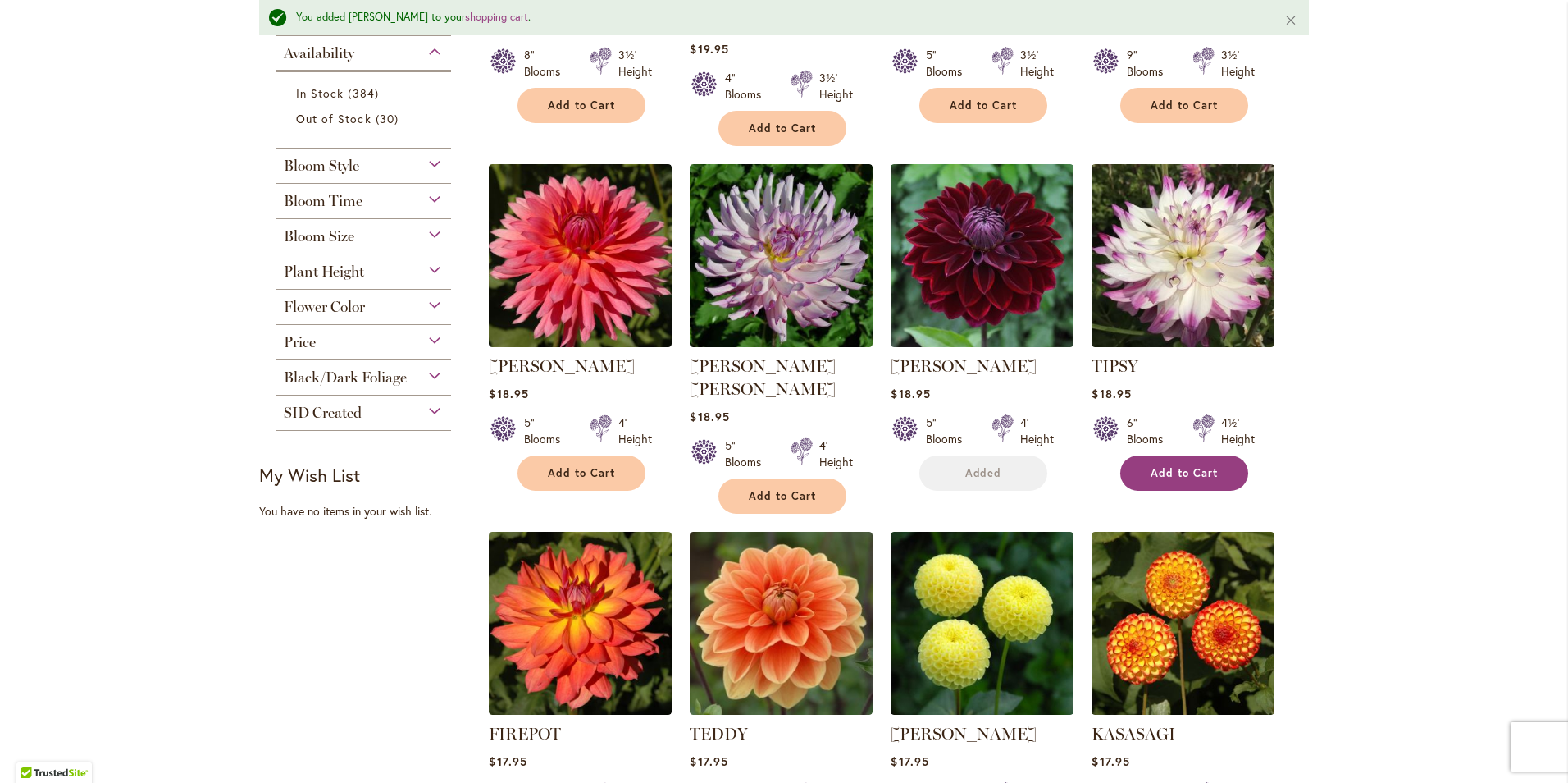
scroll to position [700, 0]
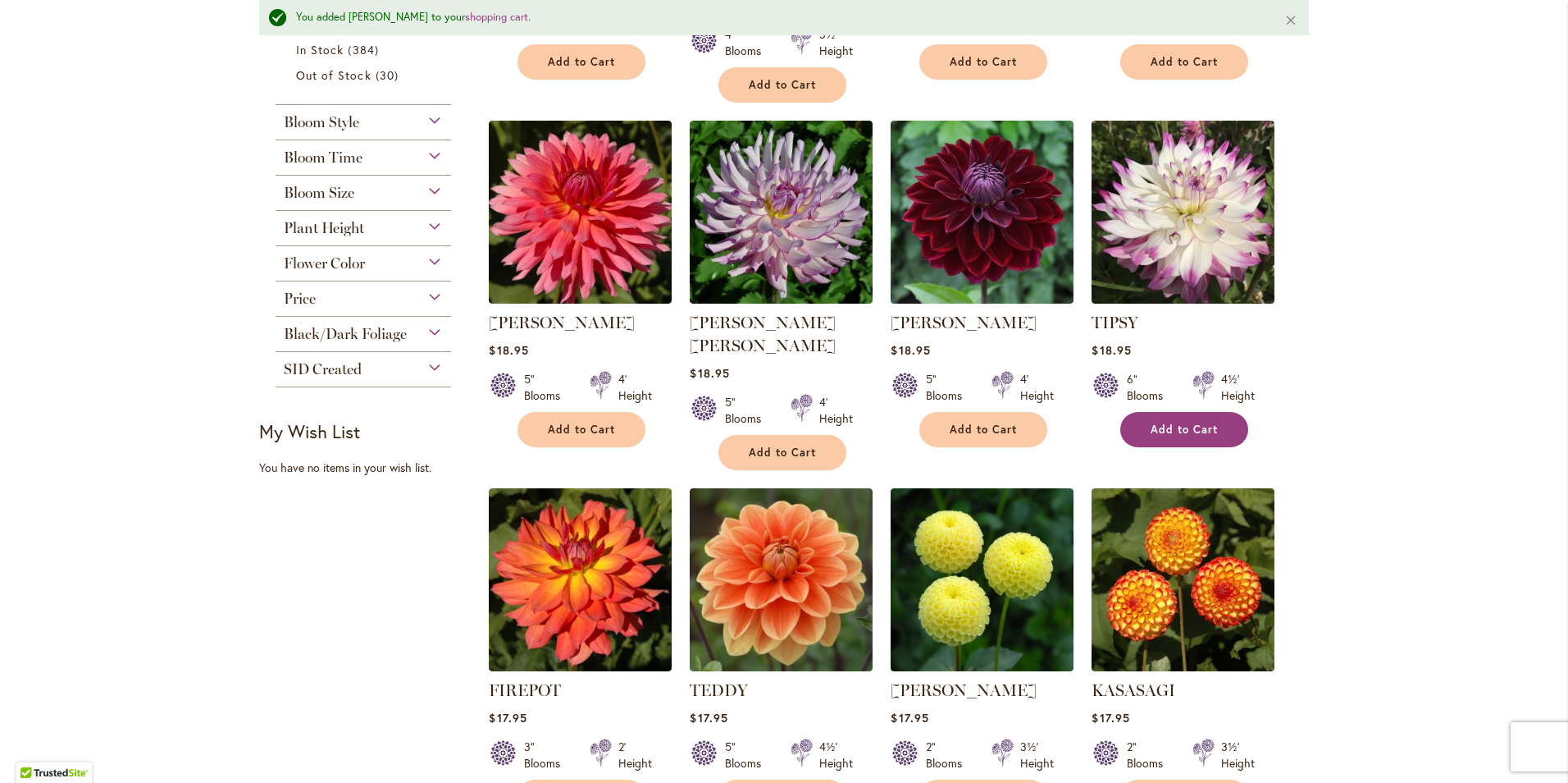
click at [1192, 423] on span "Add to Cart" at bounding box center [1184, 429] width 68 height 14
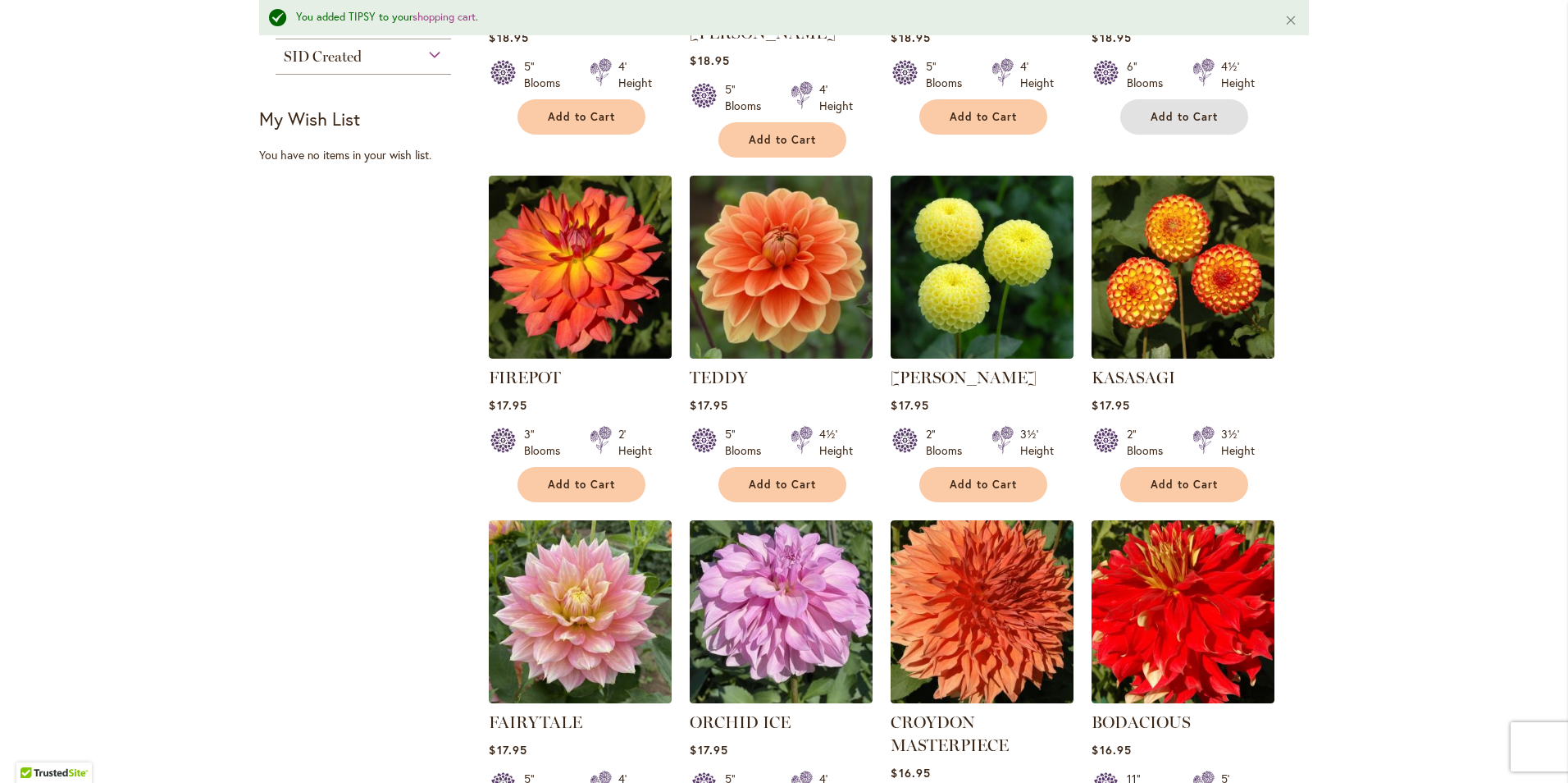
scroll to position [1028, 0]
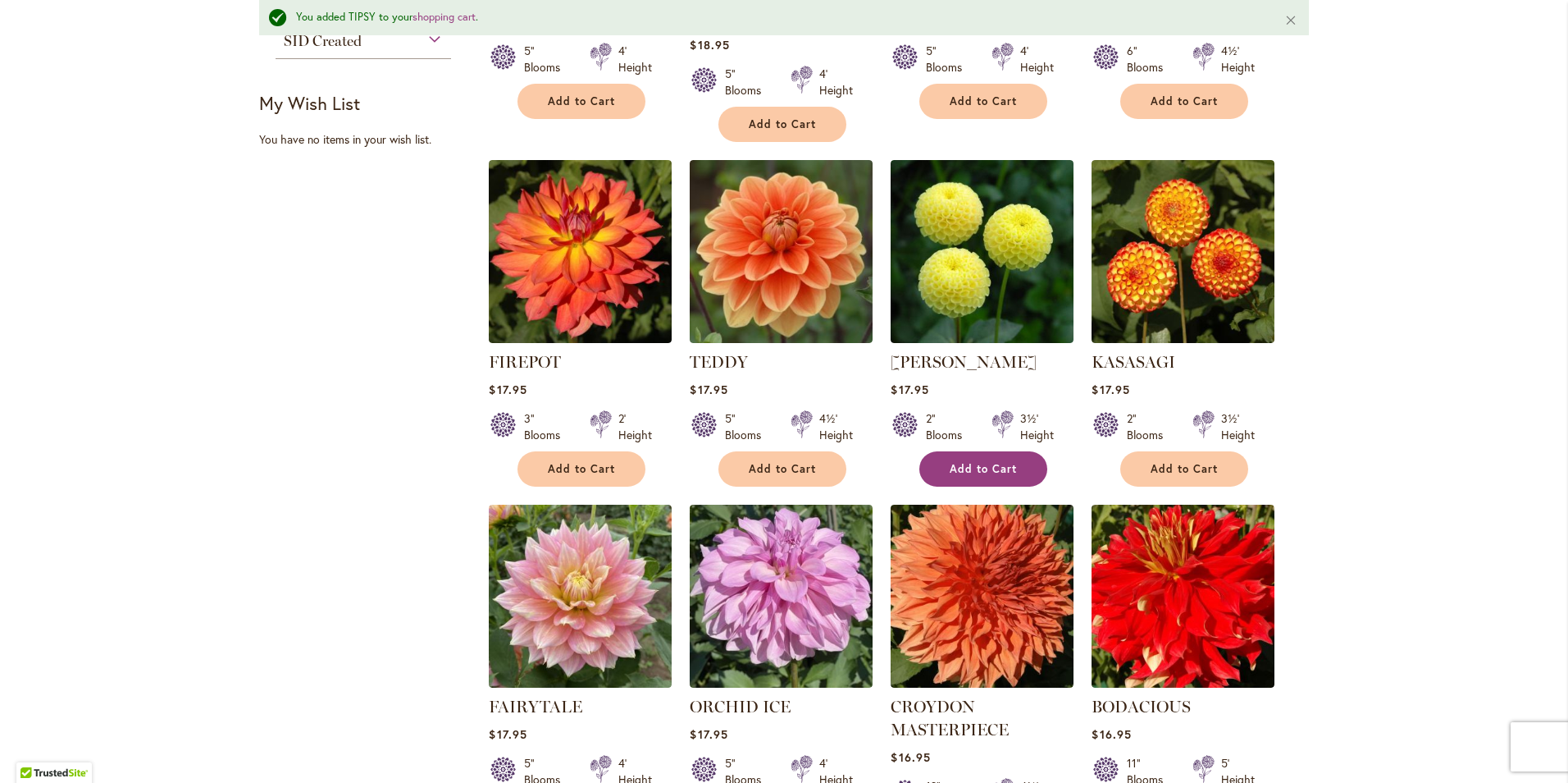
click at [978, 462] on span "Add to Cart" at bounding box center [983, 469] width 68 height 14
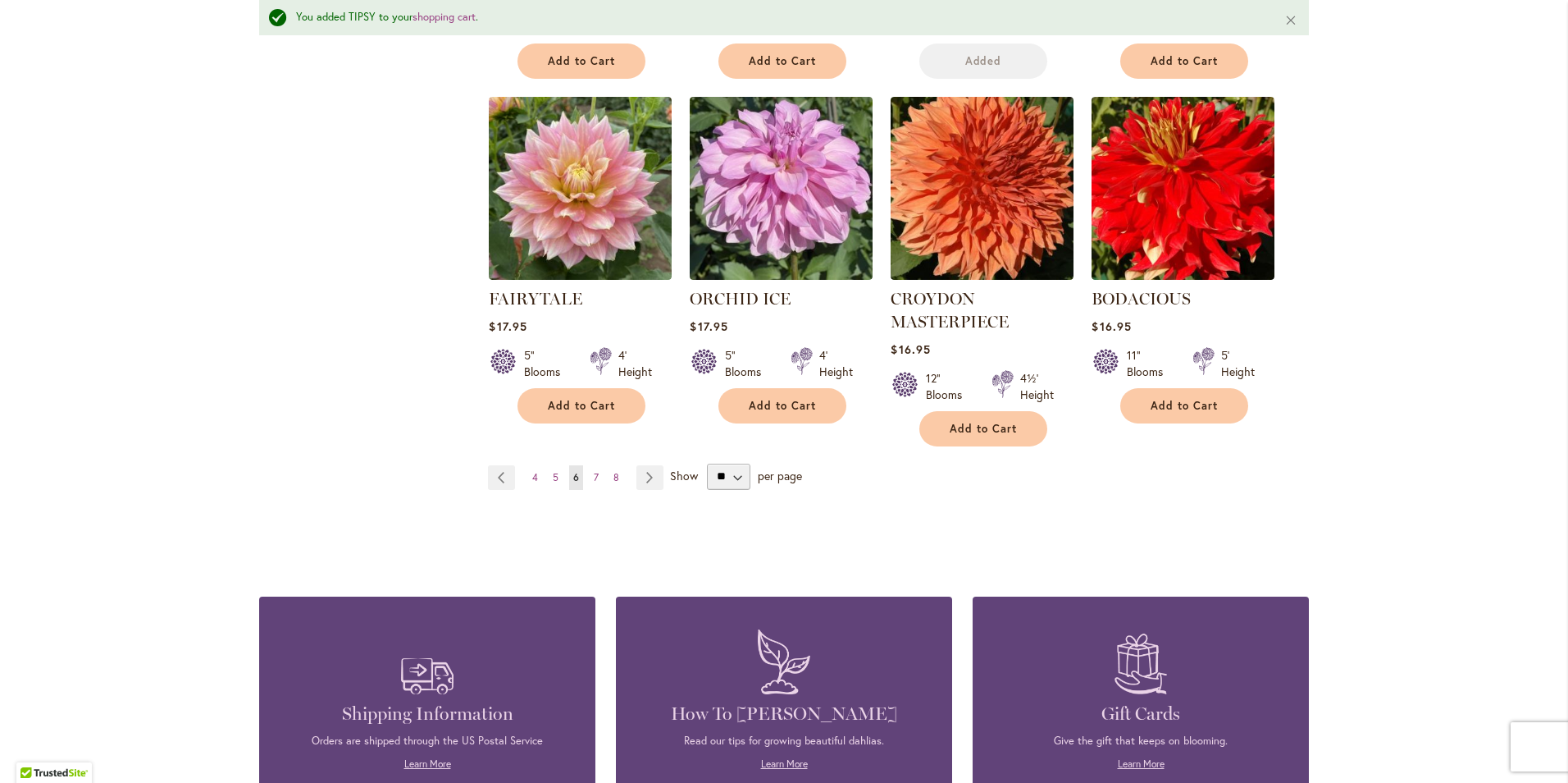
scroll to position [1438, 0]
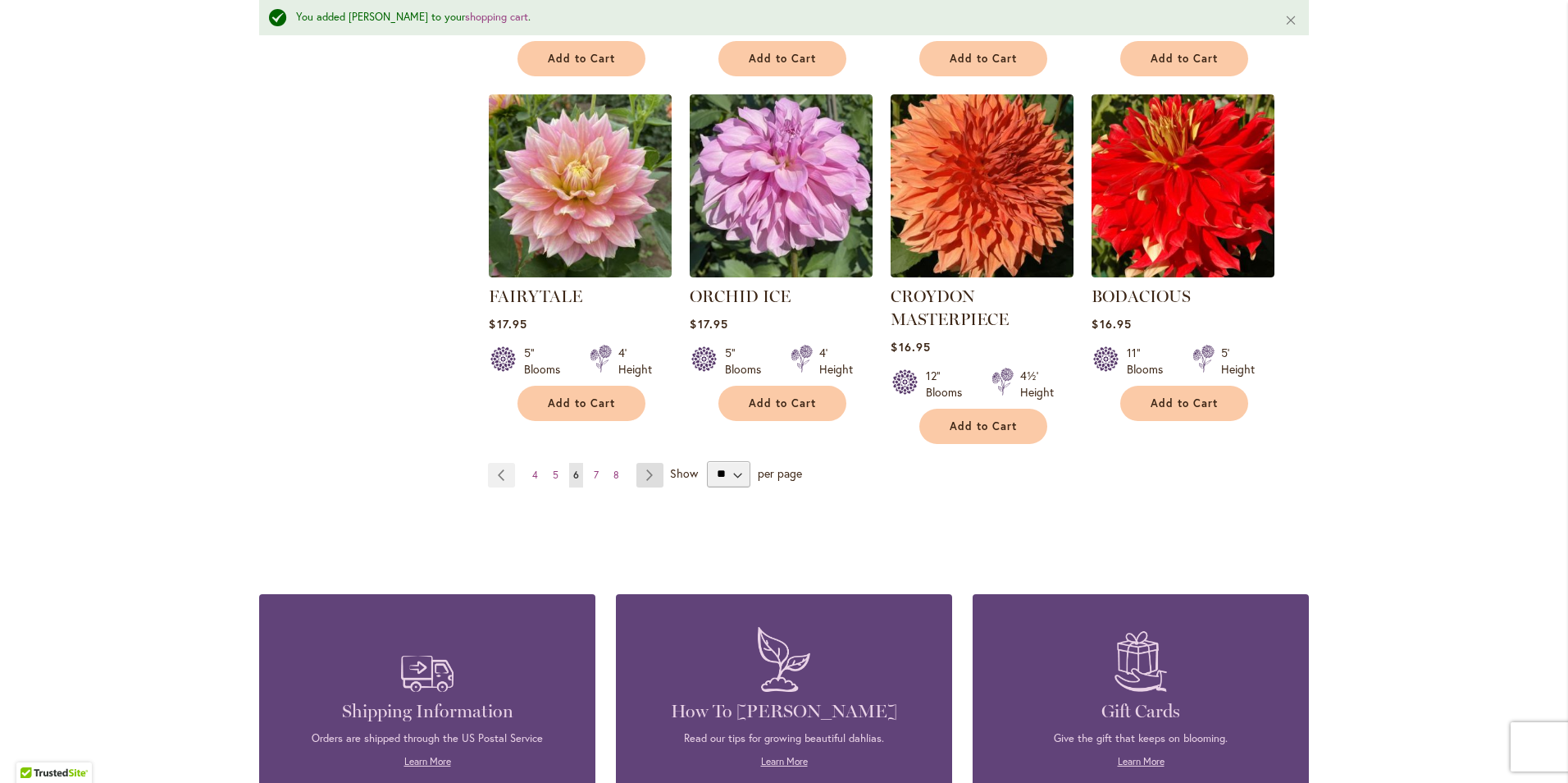
click at [638, 463] on link "Page Next" at bounding box center [650, 475] width 27 height 24
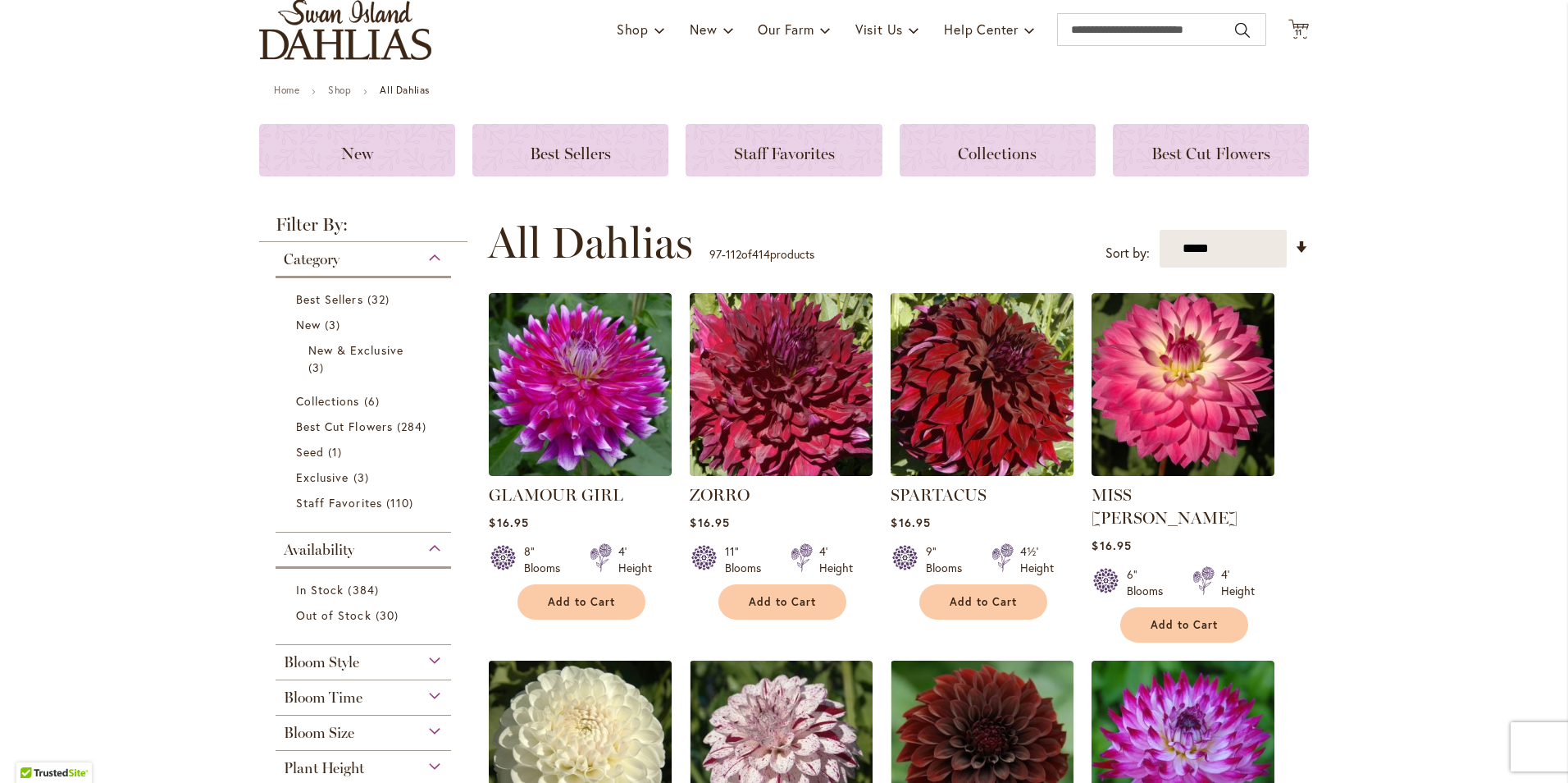
scroll to position [246, 0]
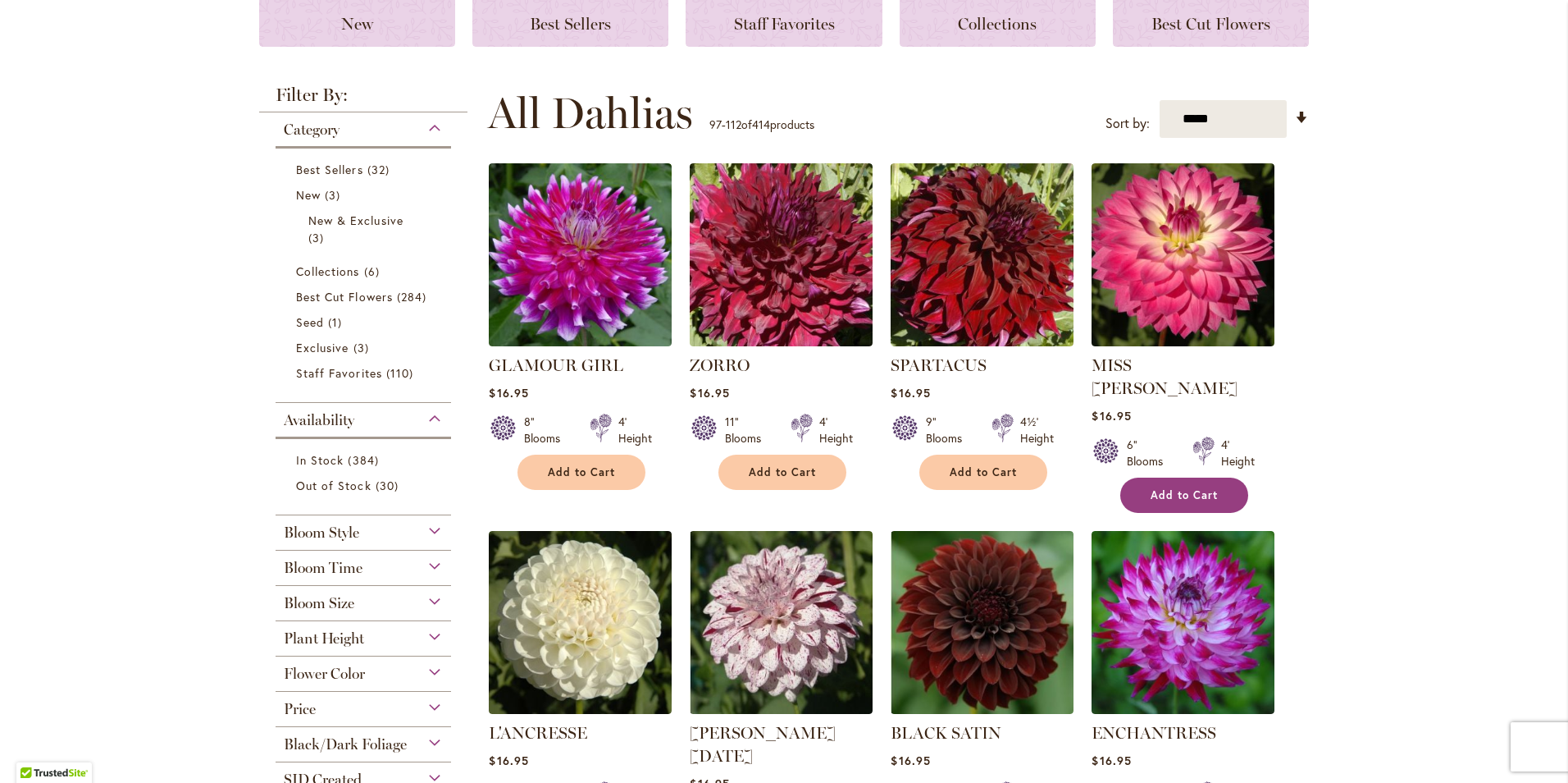
click at [1172, 488] on span "Add to Cart" at bounding box center [1184, 495] width 68 height 14
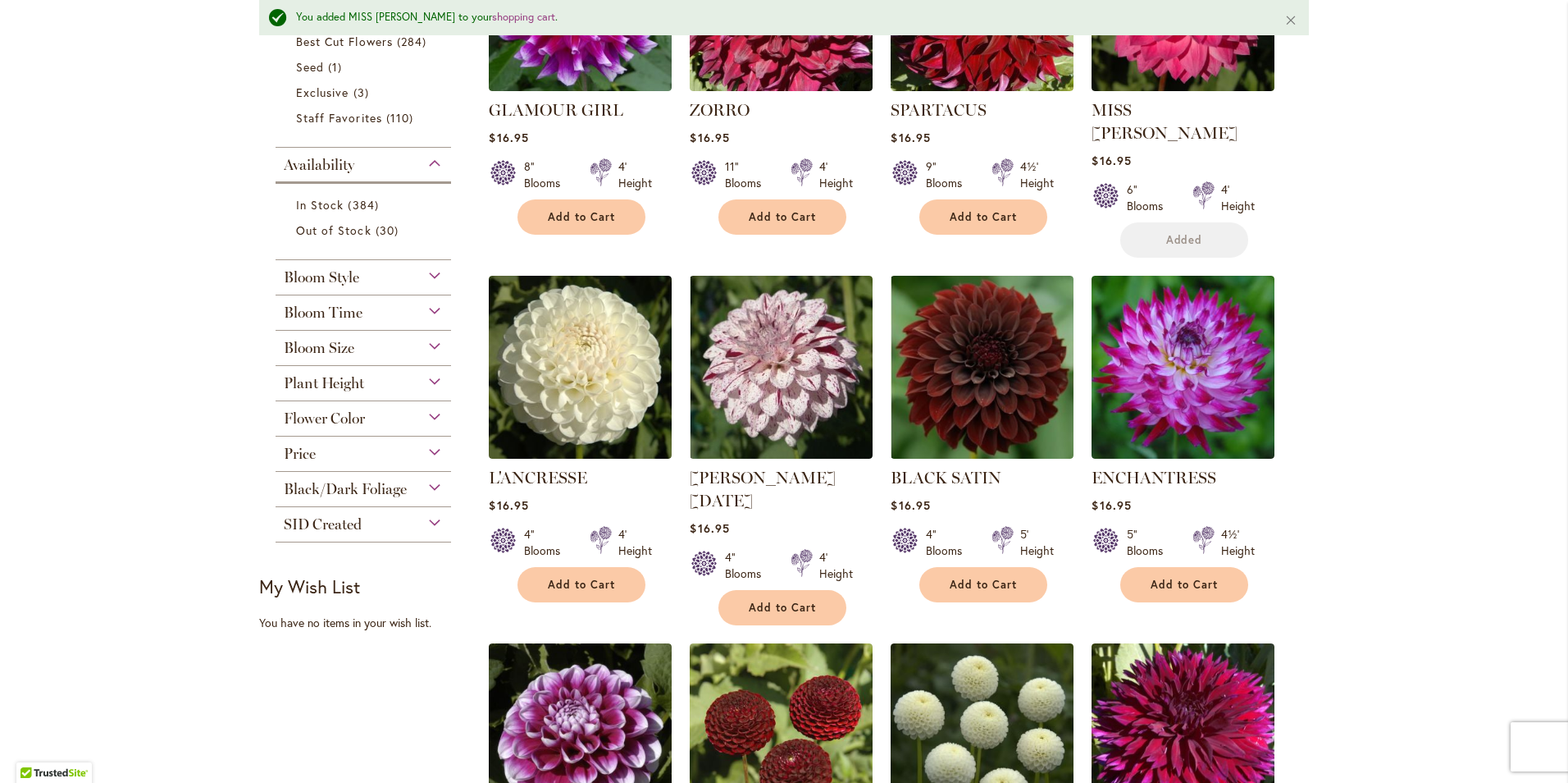
scroll to position [618, 0]
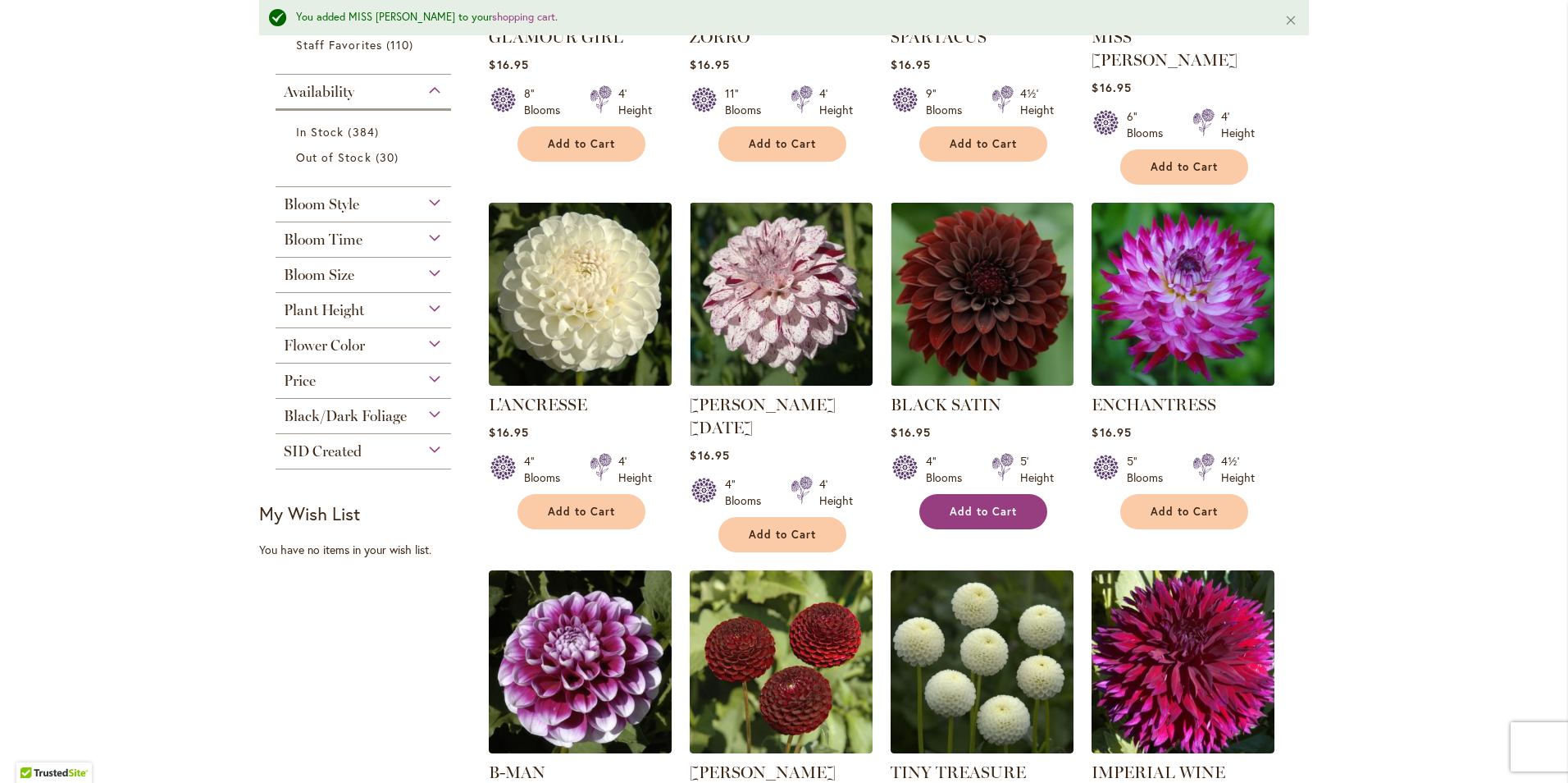
click at [977, 496] on button "Add to Cart" at bounding box center [983, 511] width 128 height 35
click at [583, 497] on button "Add to Cart" at bounding box center [582, 511] width 128 height 35
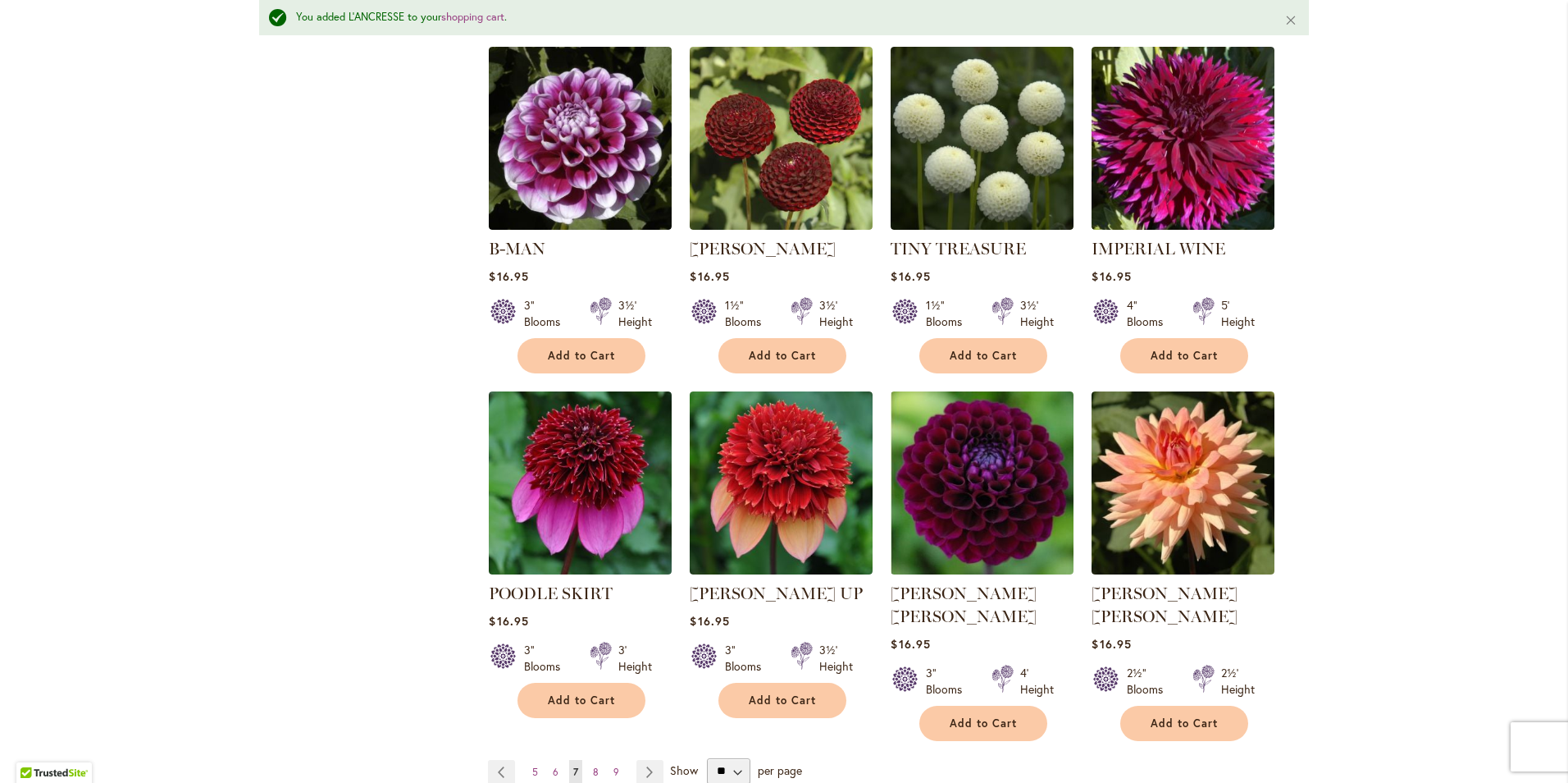
scroll to position [1313, 0]
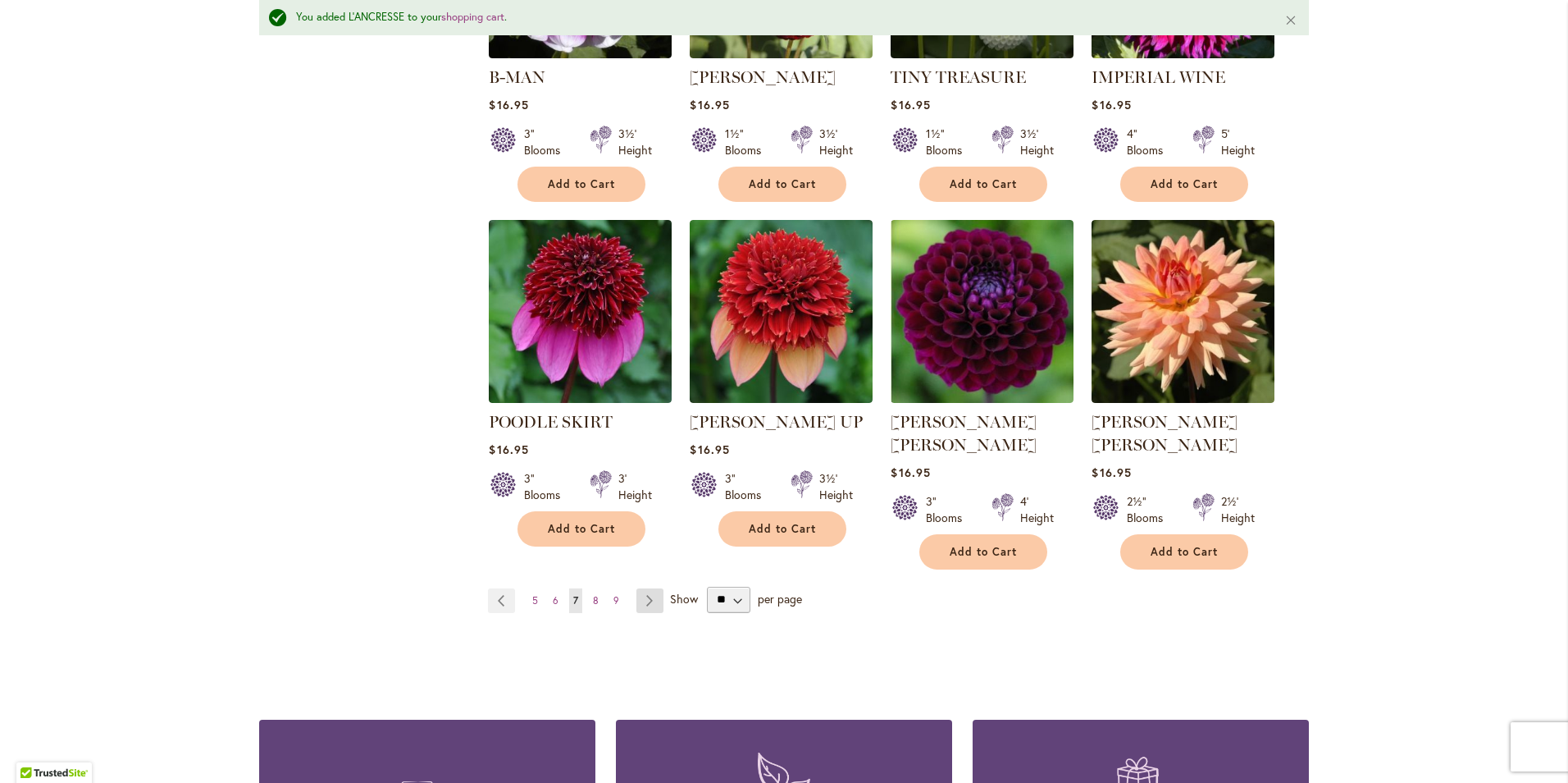
click at [637, 588] on link "Page Next" at bounding box center [650, 600] width 27 height 24
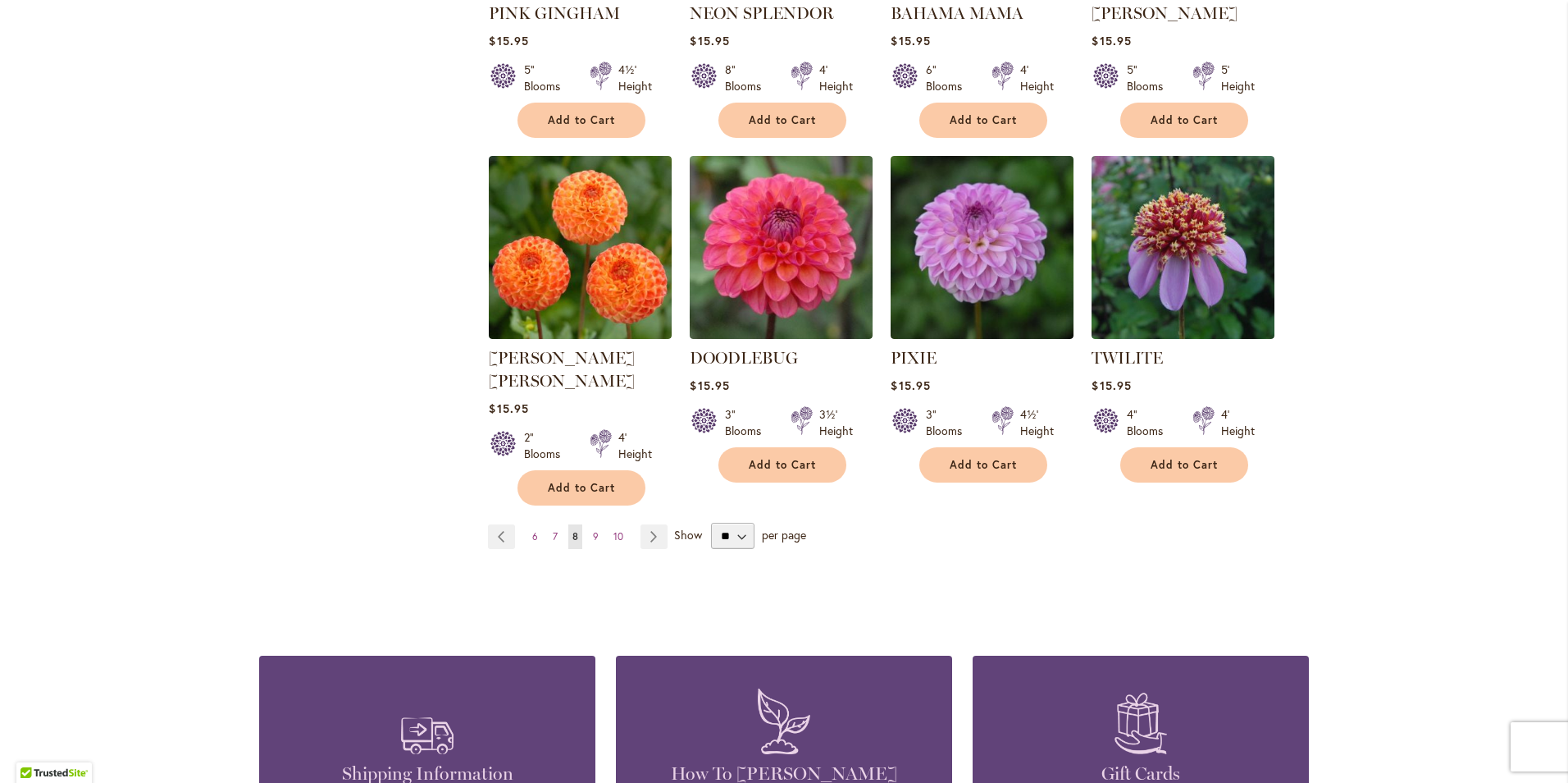
scroll to position [1313, 0]
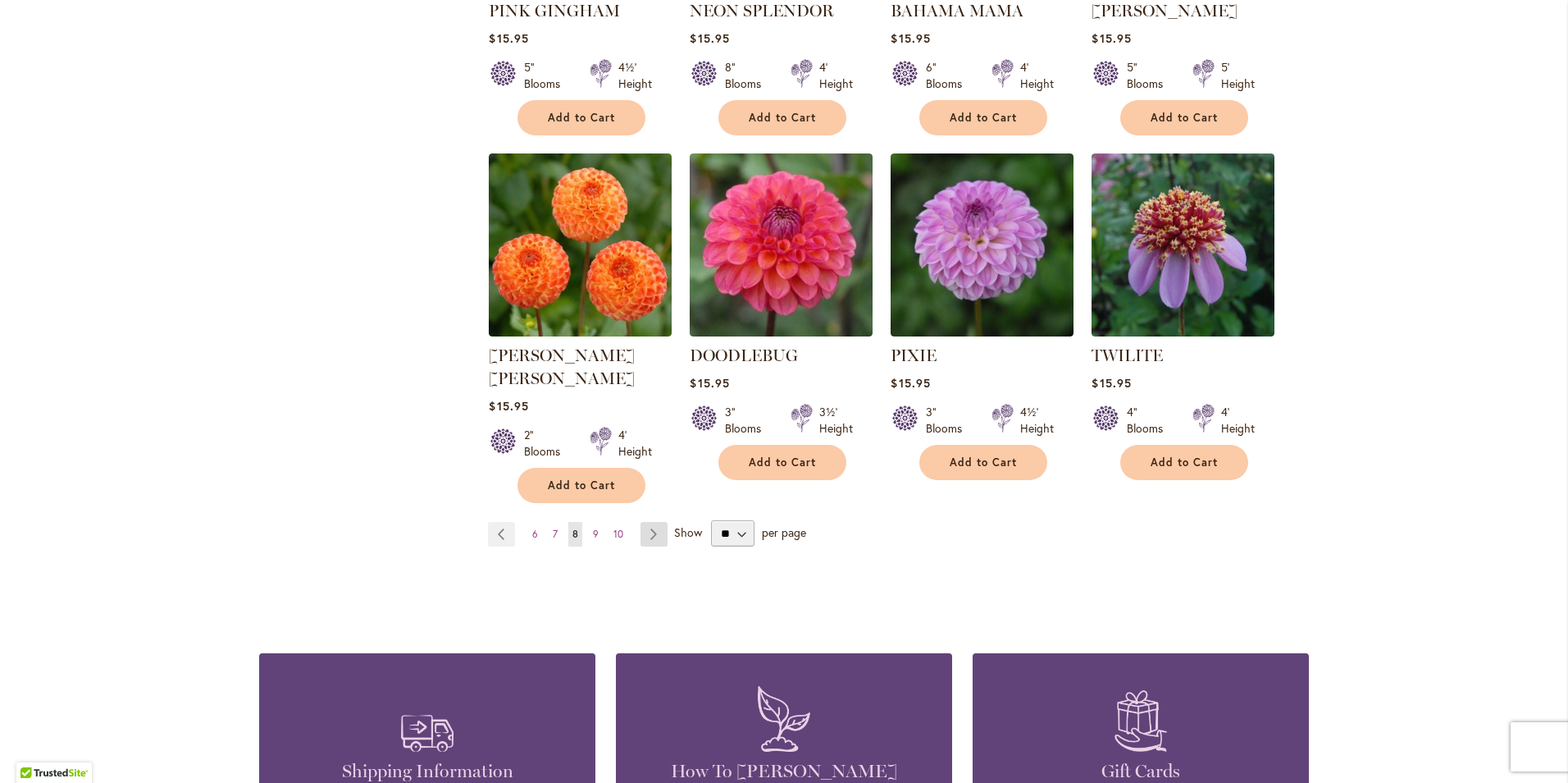
click at [652, 522] on link "Page Next" at bounding box center [654, 533] width 27 height 24
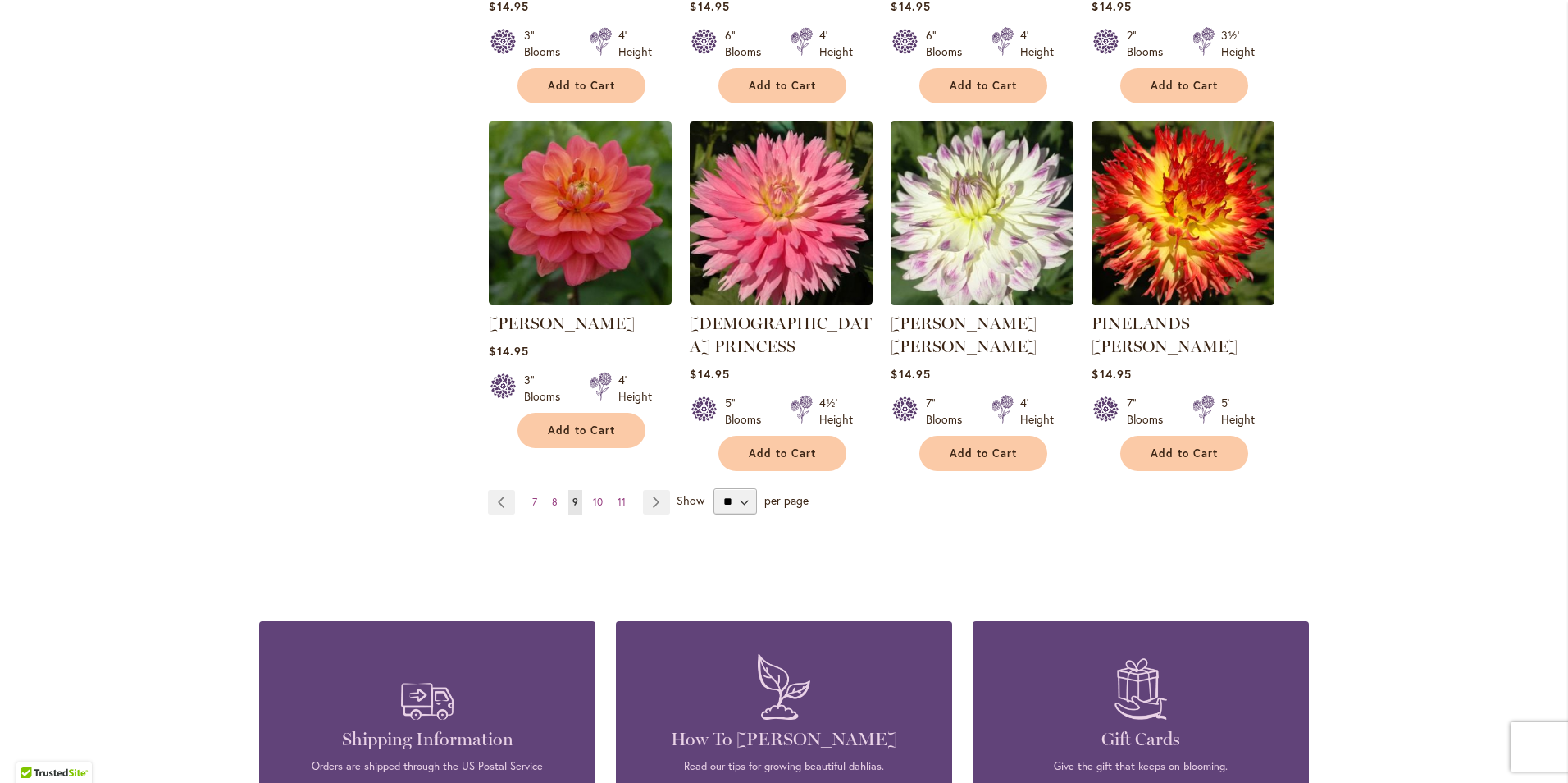
scroll to position [1395, 0]
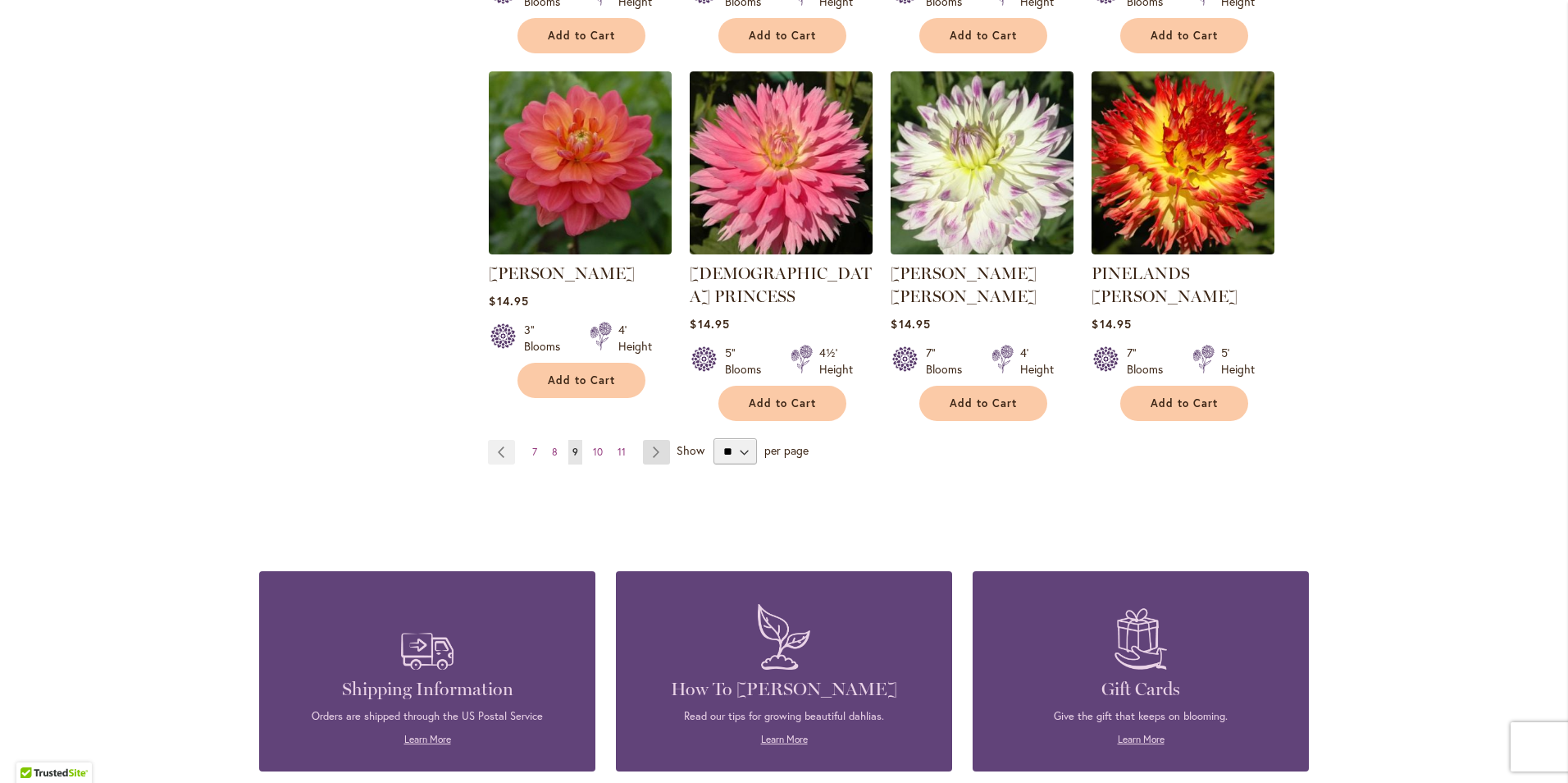
click at [648, 440] on link "Page Next" at bounding box center [657, 451] width 27 height 24
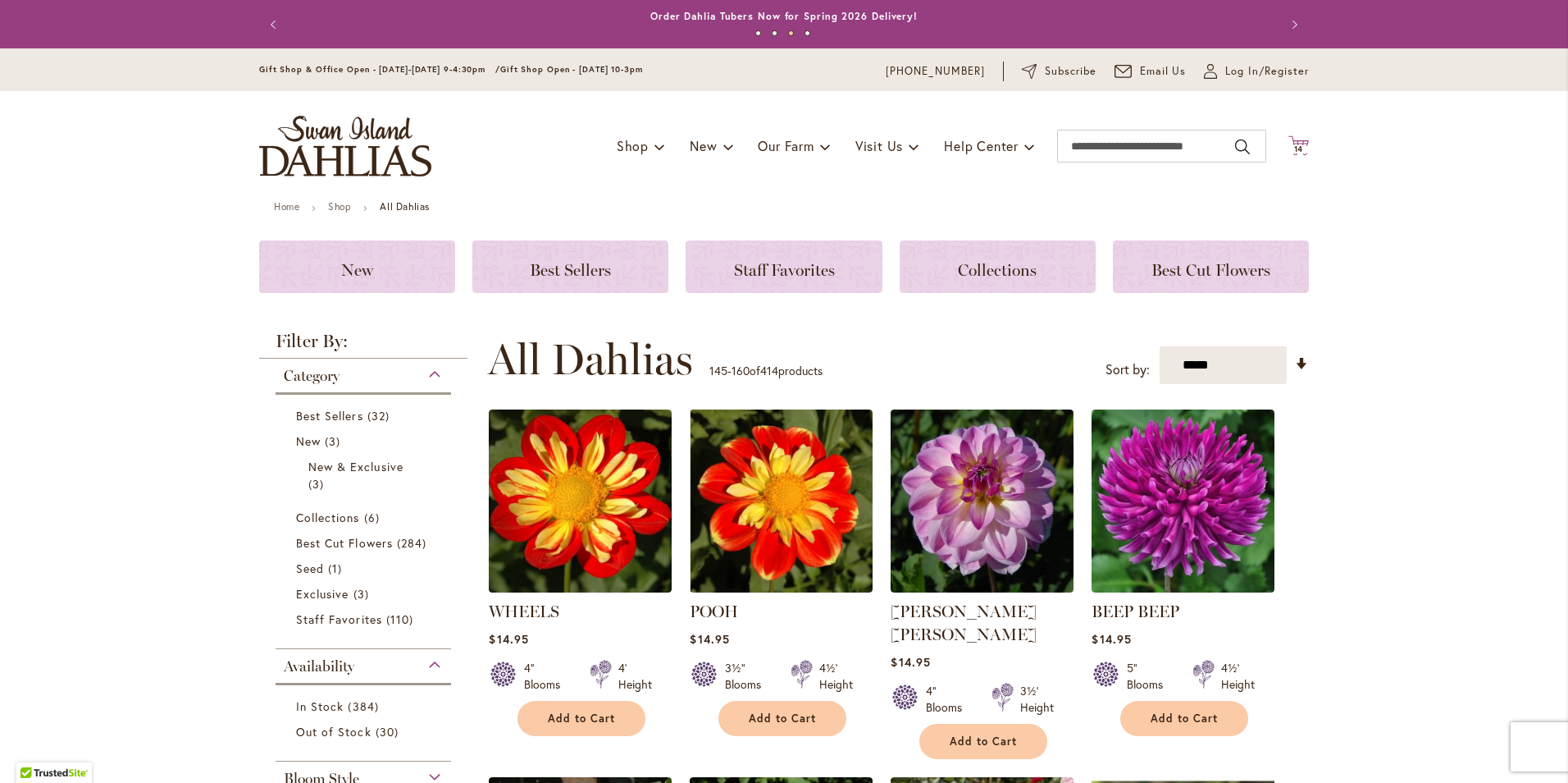
click at [1289, 139] on icon "Cart .cls-1 { fill: #231f20; }" at bounding box center [1299, 145] width 21 height 21
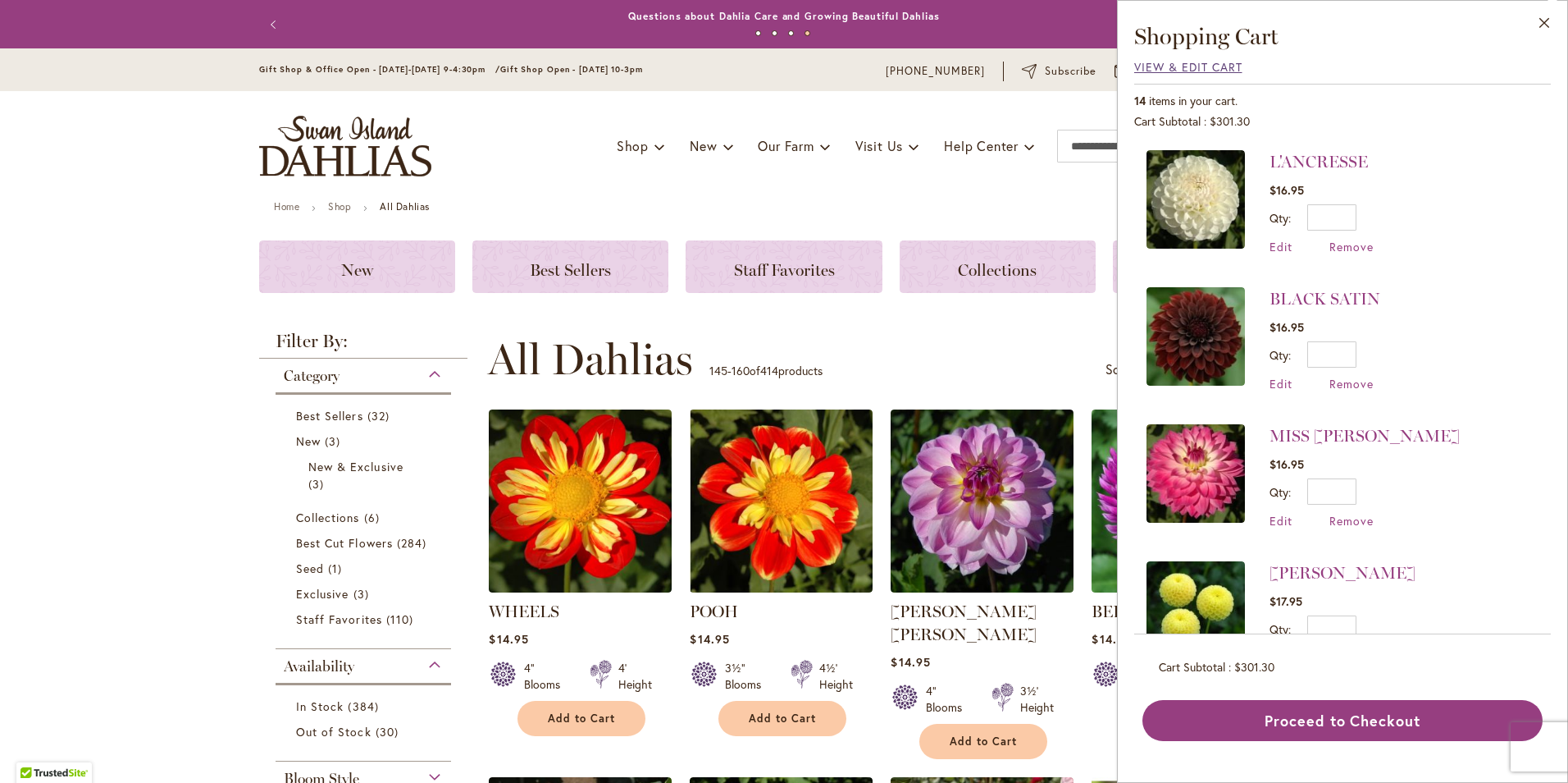
click at [1160, 72] on span "View & Edit Cart" at bounding box center [1188, 67] width 108 height 15
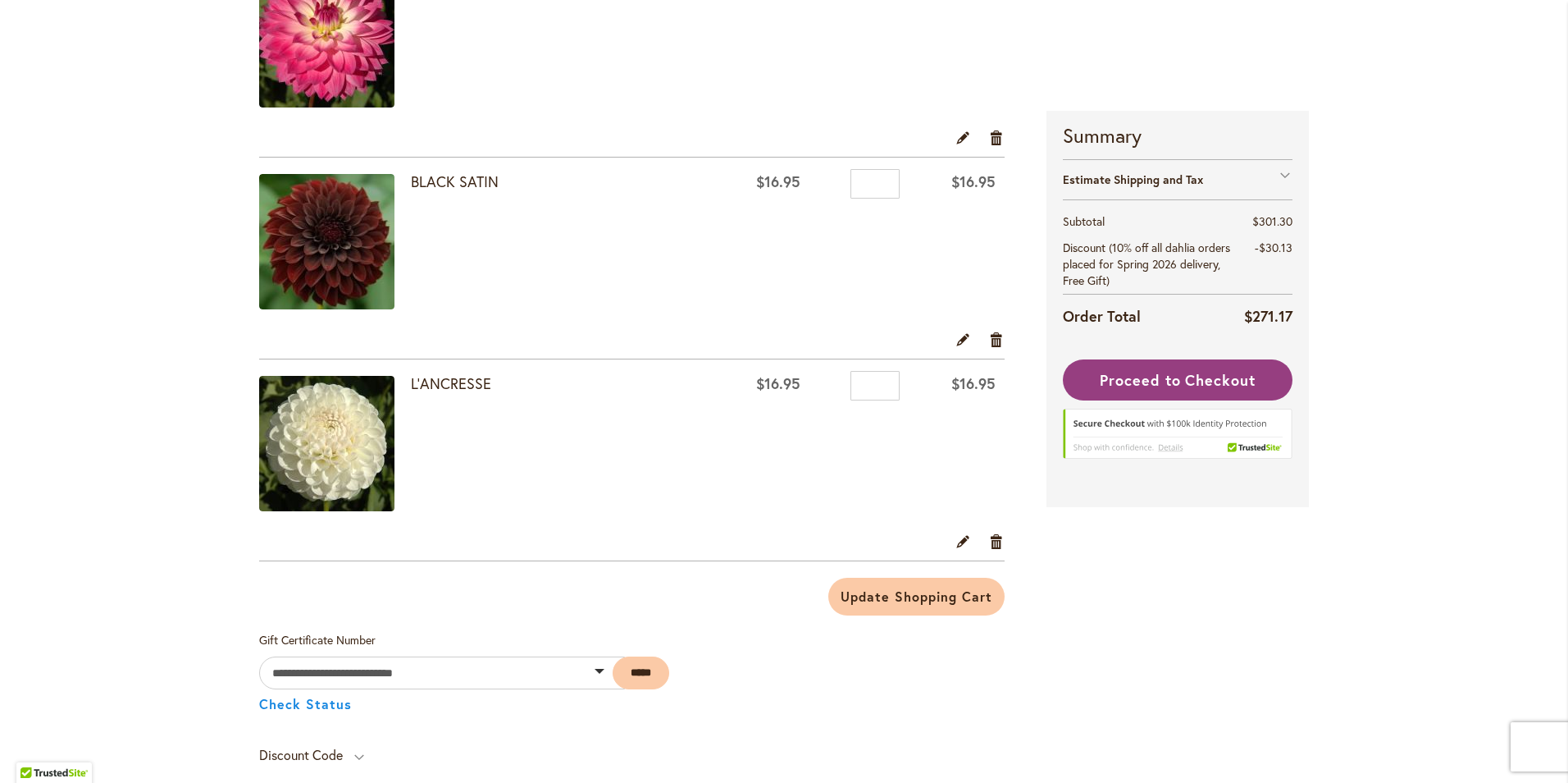
scroll to position [2134, 0]
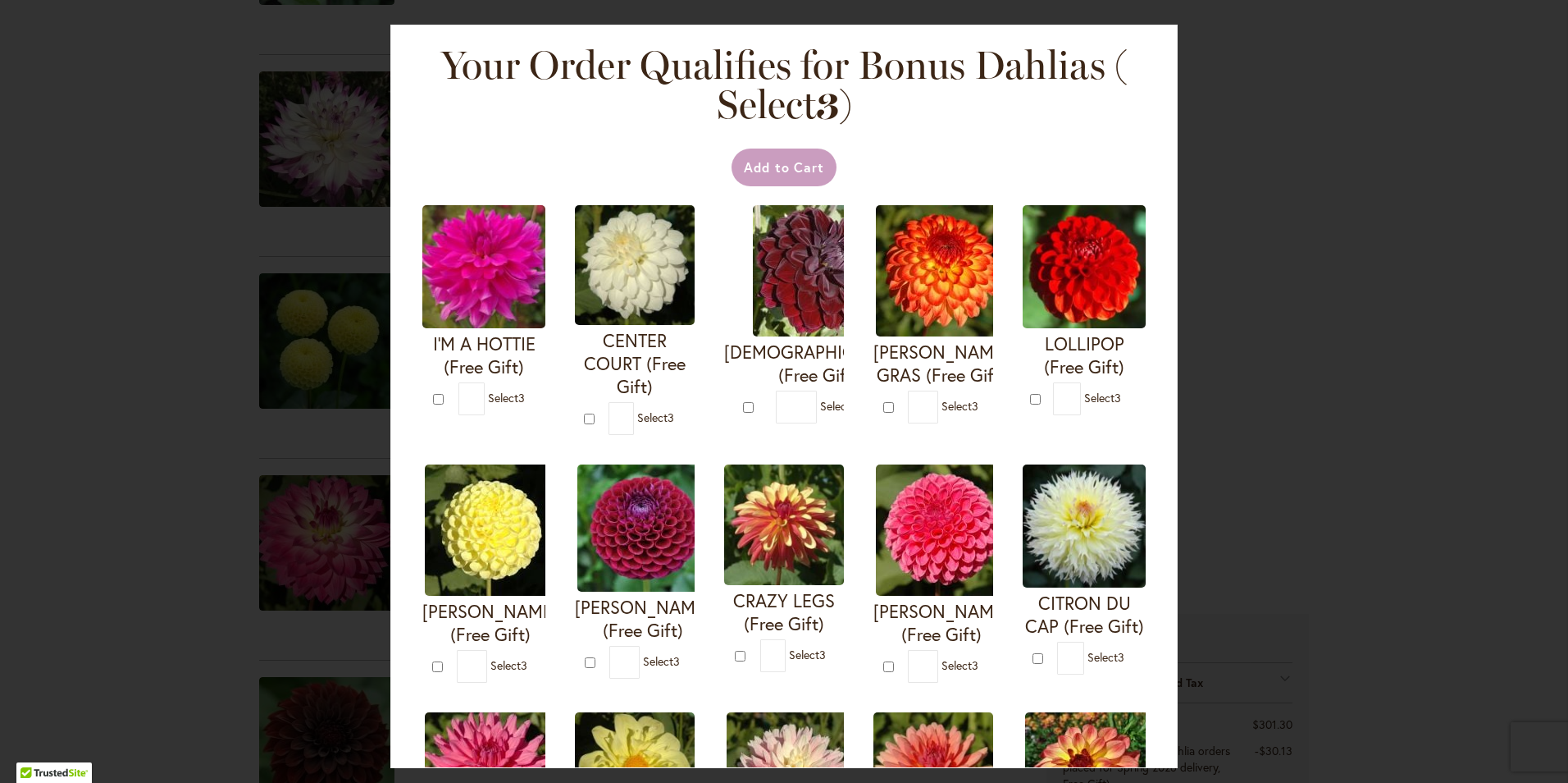
click at [0, 782] on div at bounding box center [0, 783] width 0 height 0
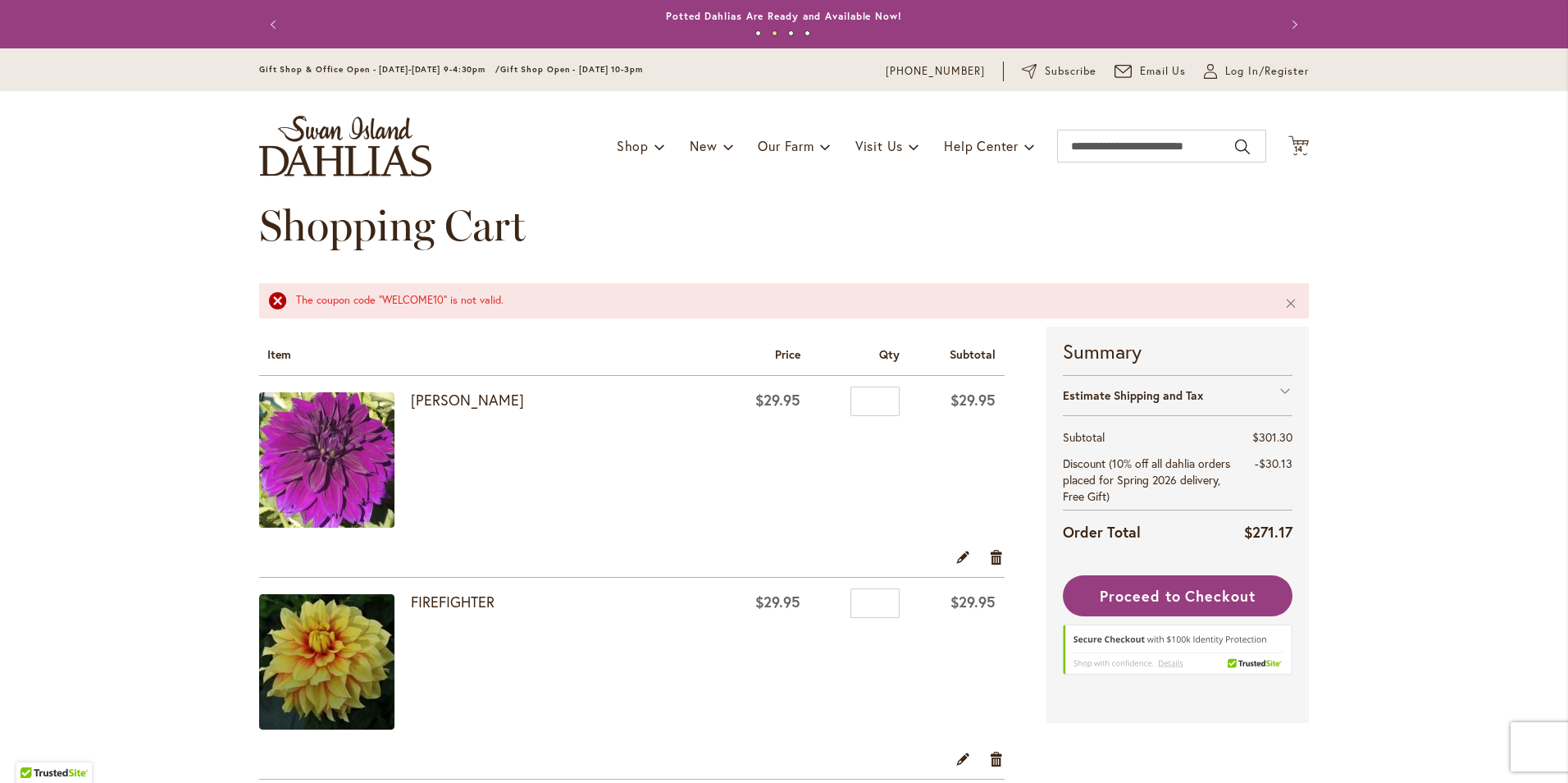
click at [0, 782] on div at bounding box center [0, 783] width 0 height 0
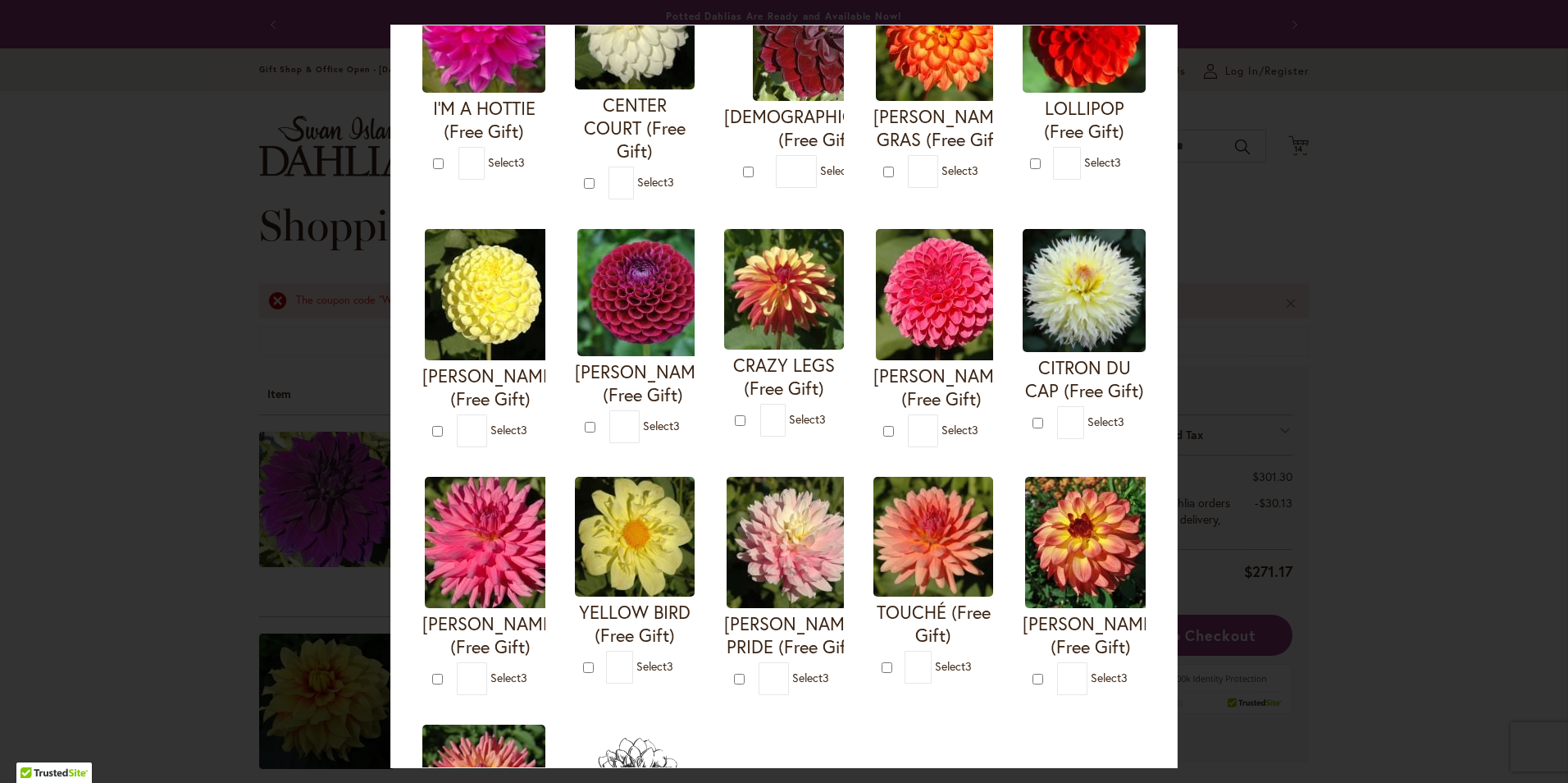
scroll to position [246, 0]
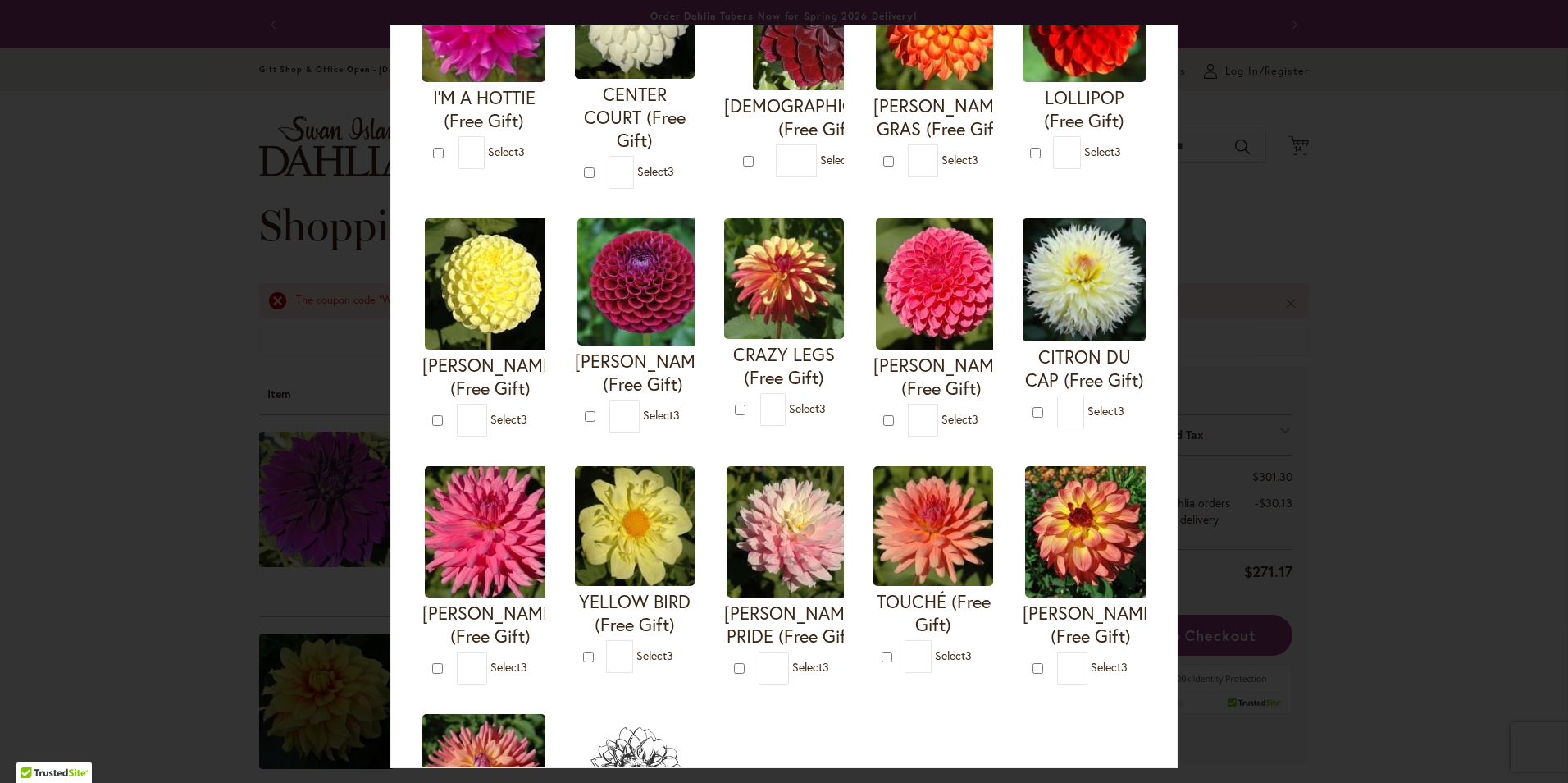
click at [1502, 312] on div "Your Order Qualifies for Bonus Dahlias ( Select 3 ) Add to Cart I'M A HOTTIE (F…" at bounding box center [784, 391] width 1568 height 783
click at [245, 151] on div "Your Order Qualifies for Bonus Dahlias ( Select 3 ) Add to Cart I'M A HOTTIE (F…" at bounding box center [784, 391] width 1568 height 783
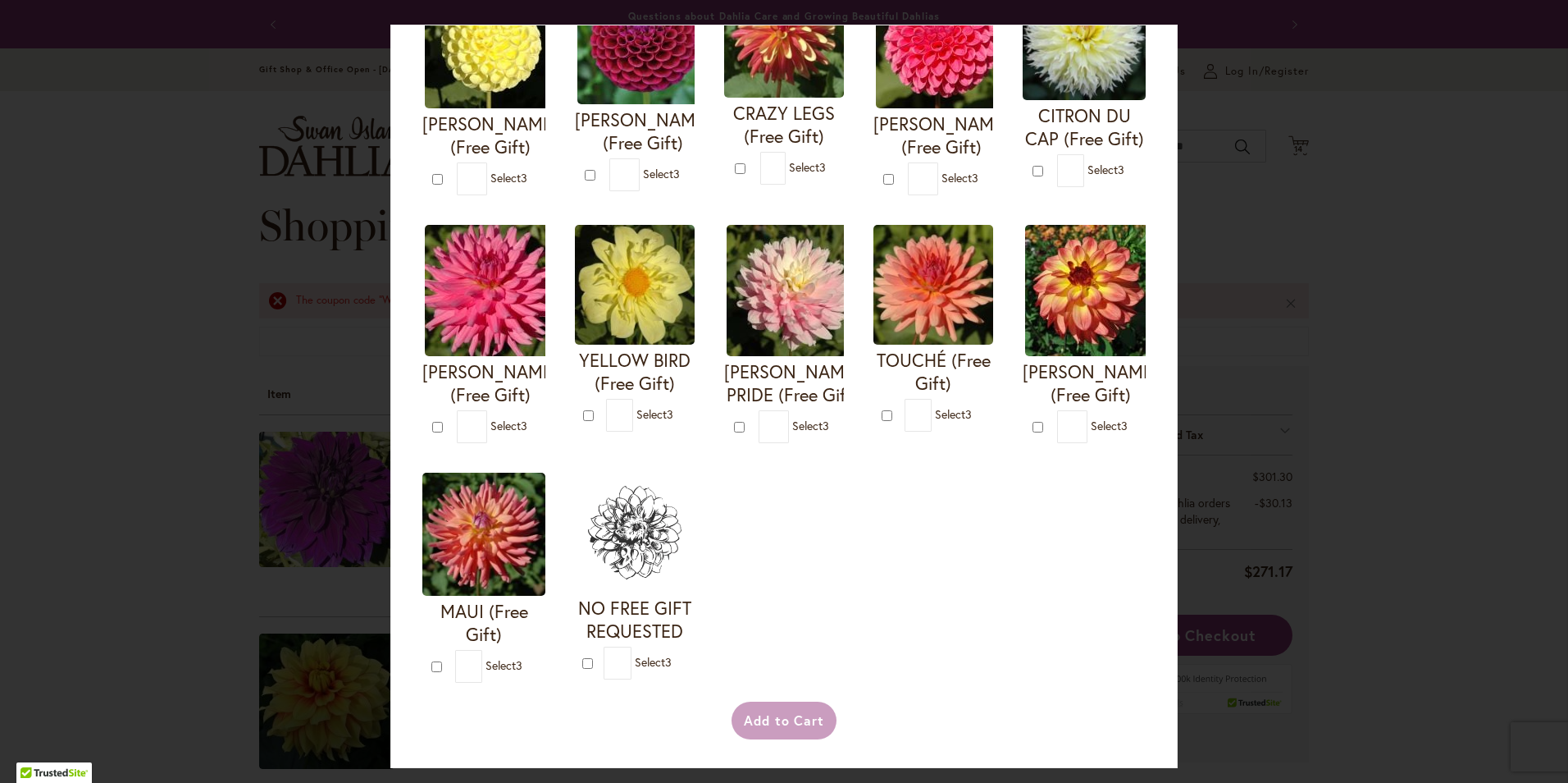
scroll to position [733, 0]
type input "*"
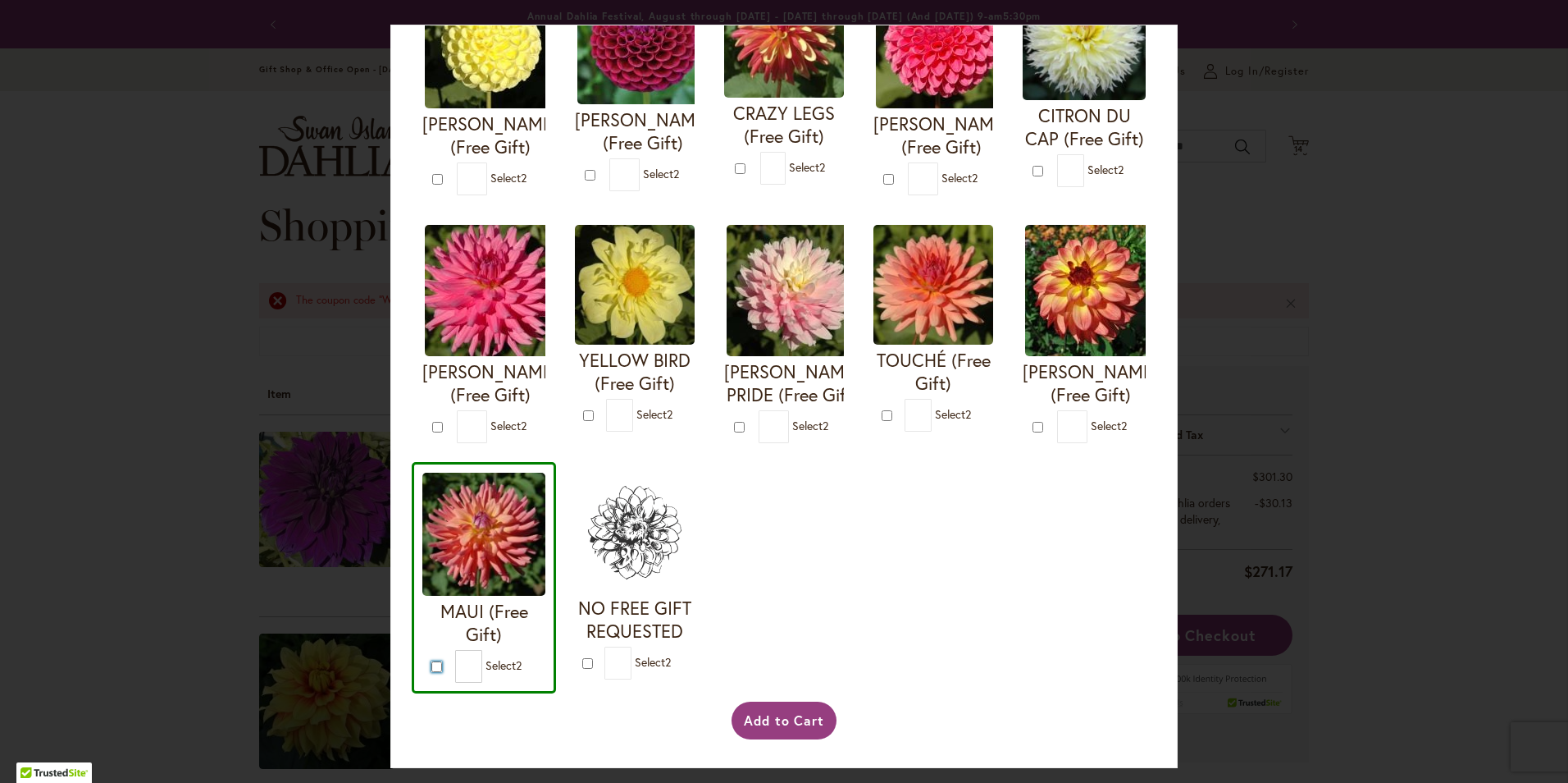
scroll to position [651, 0]
type input "*"
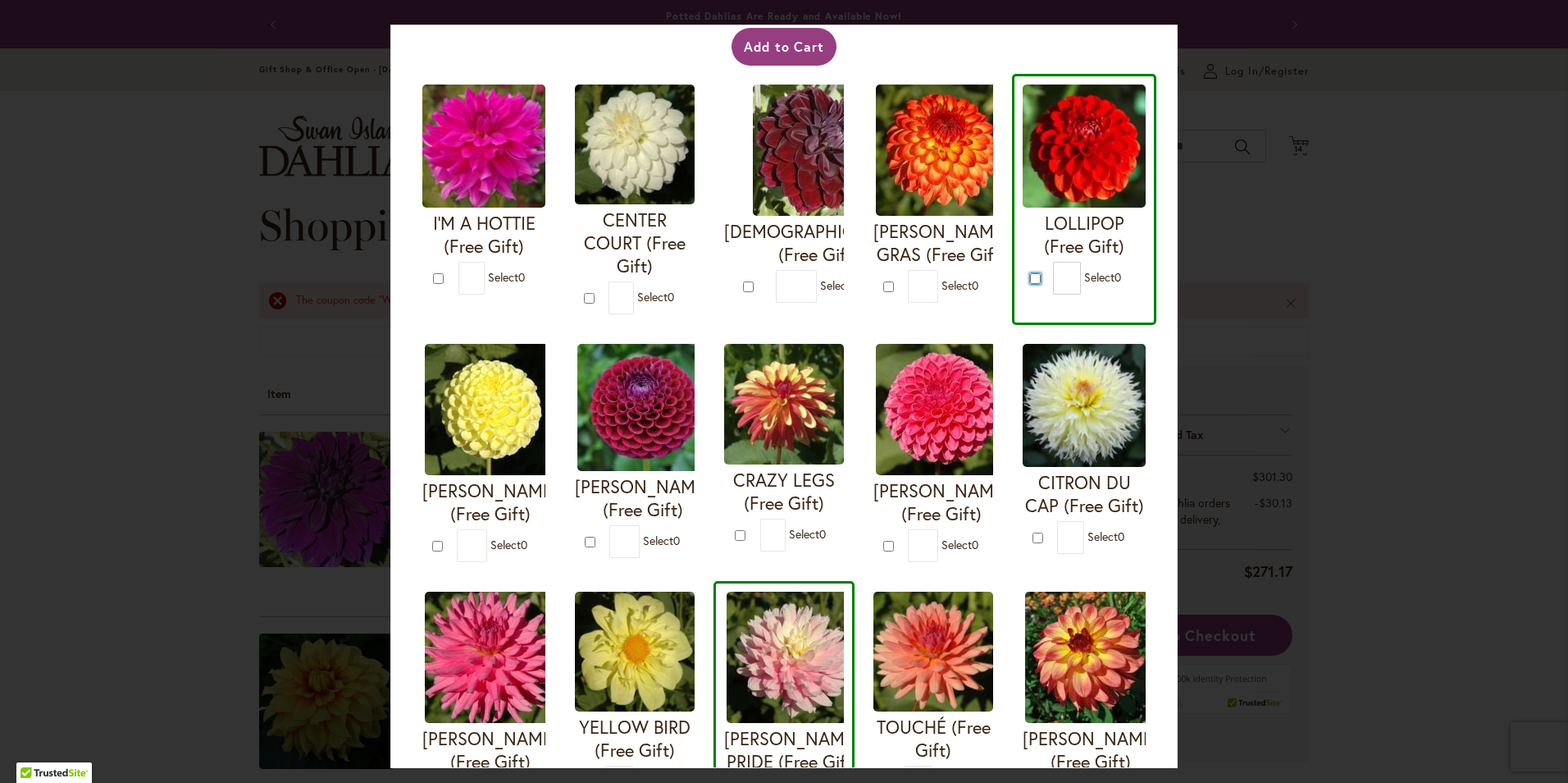
scroll to position [77, 0]
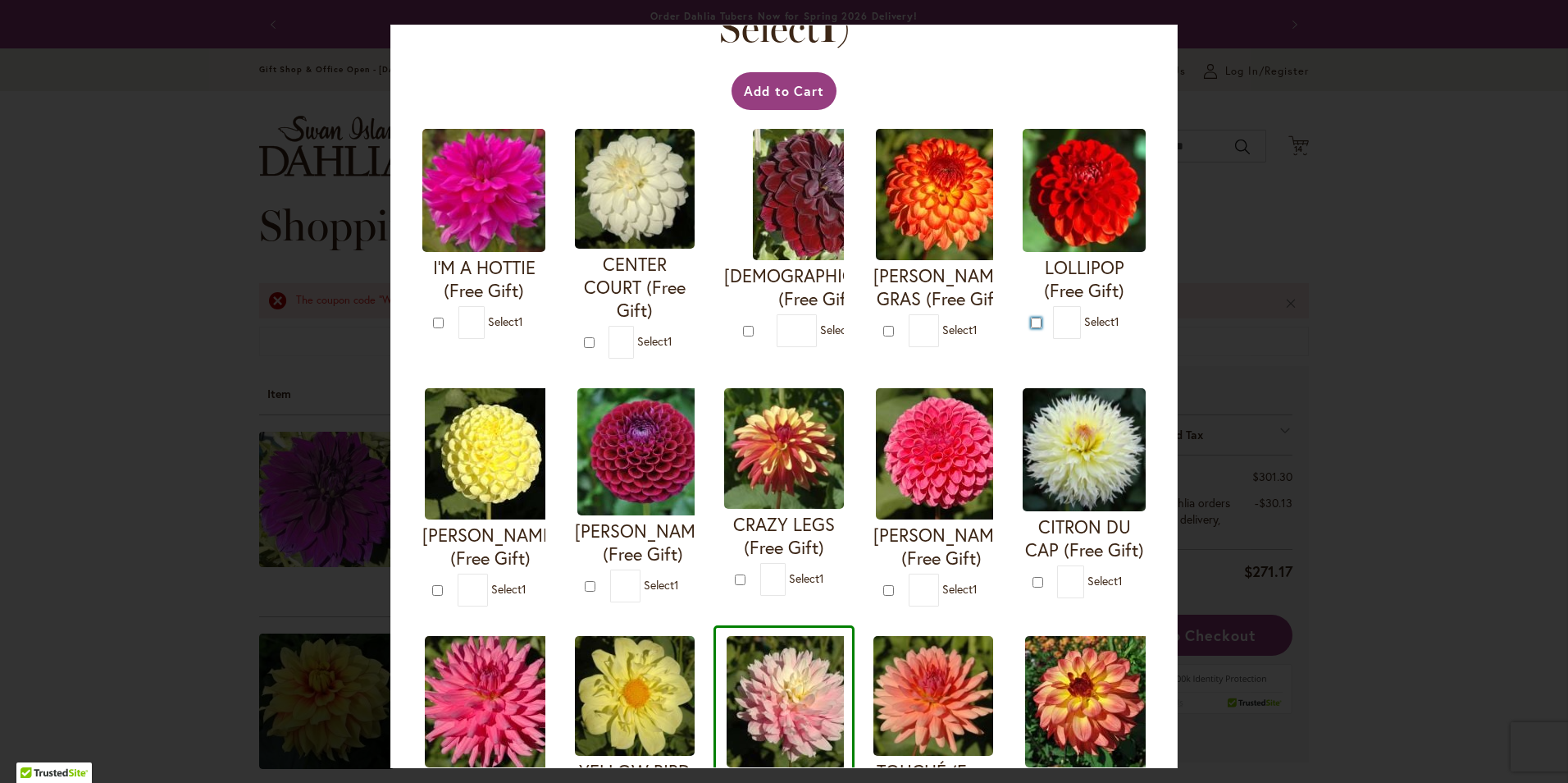
type input "*"
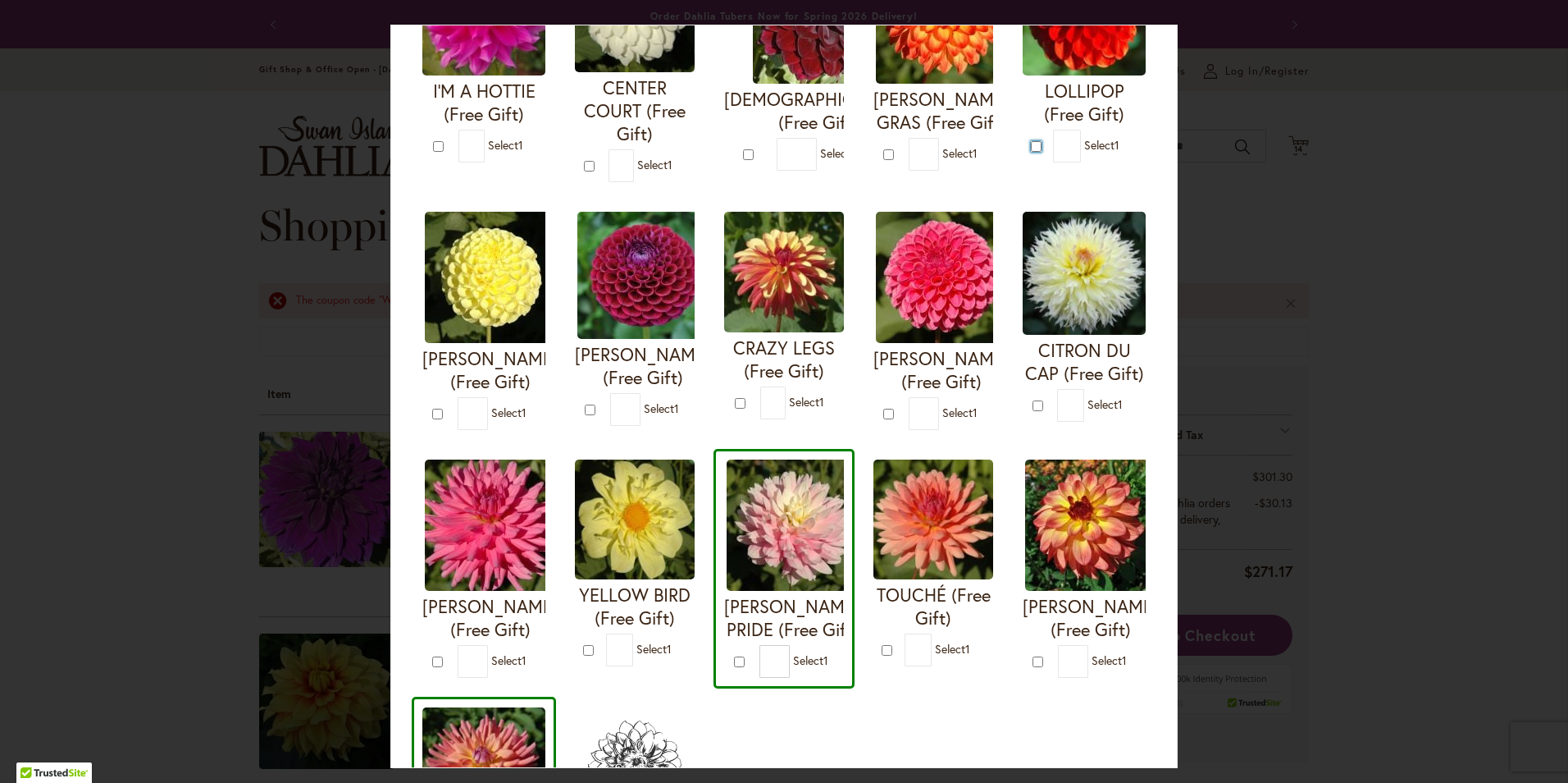
scroll to position [405, 0]
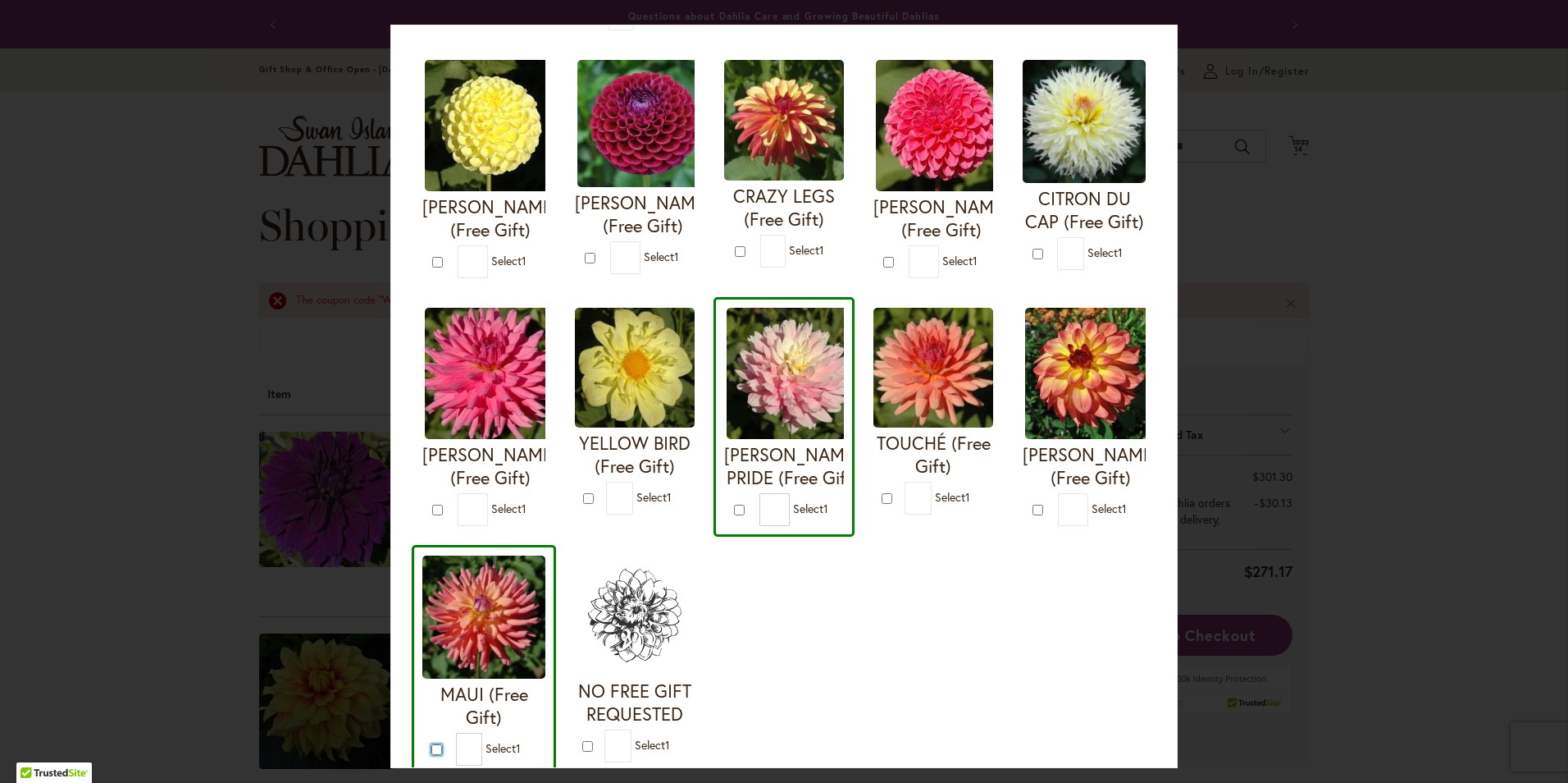
type input "*"
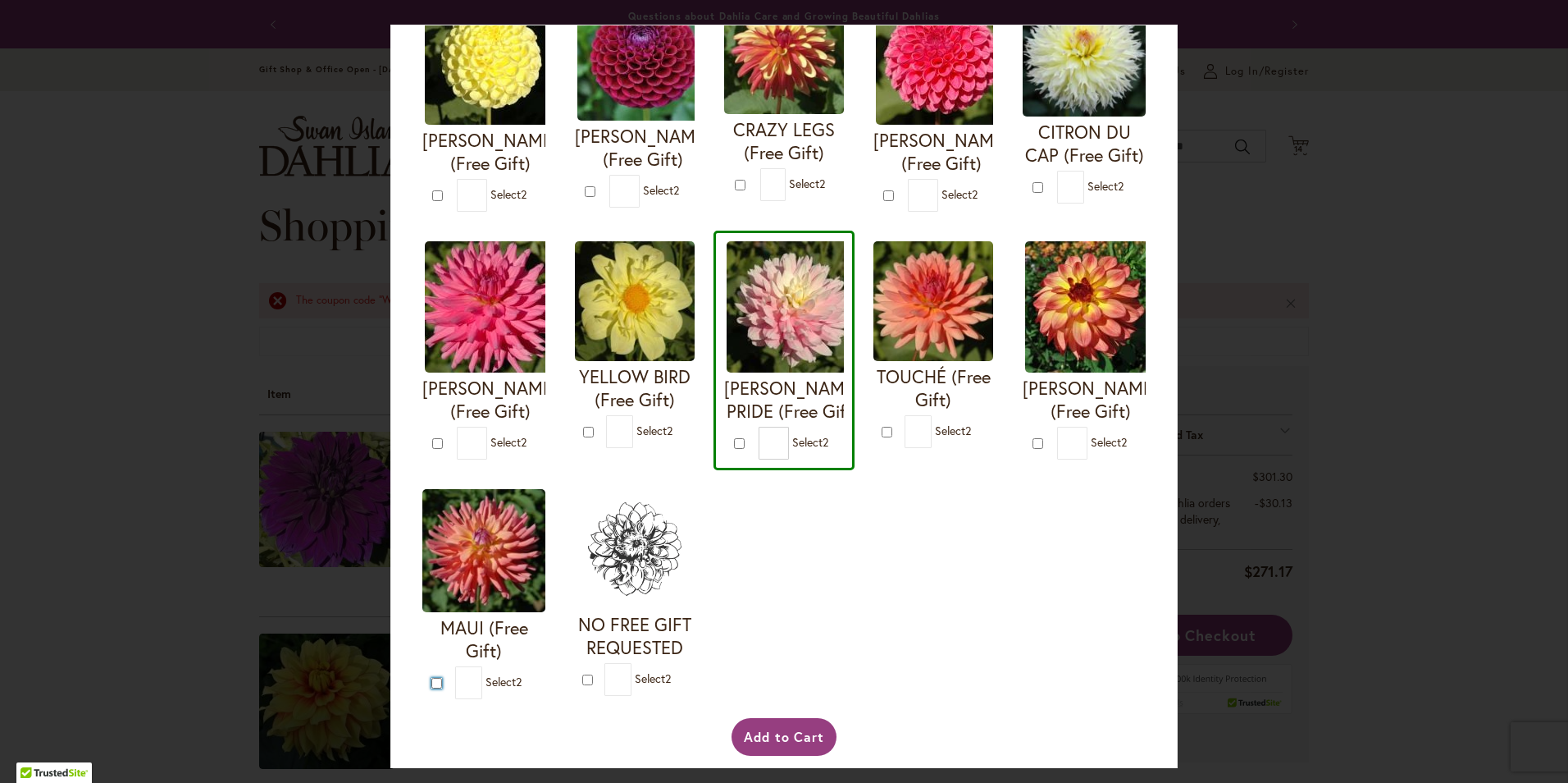
scroll to position [733, 0]
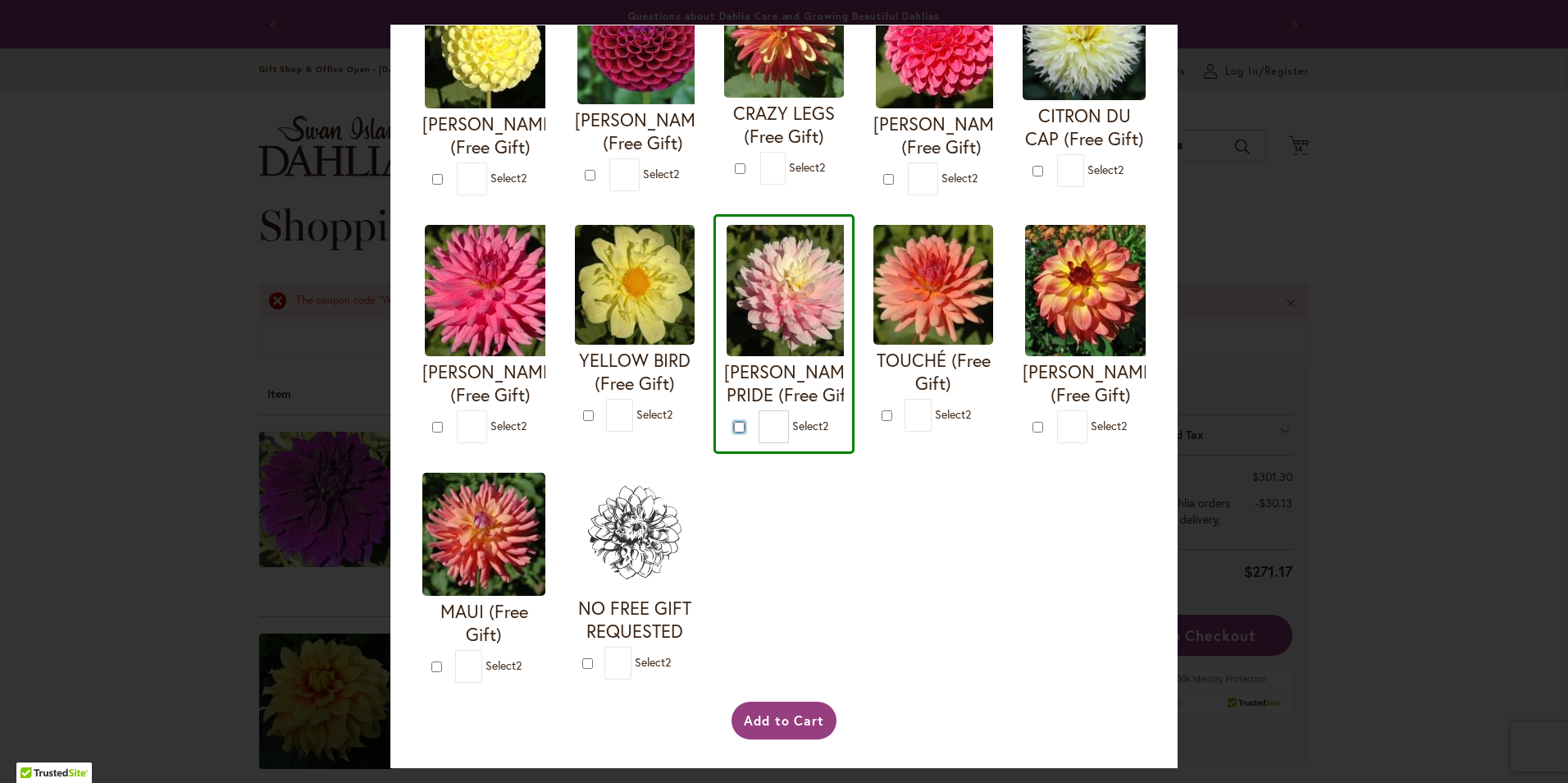
type input "*"
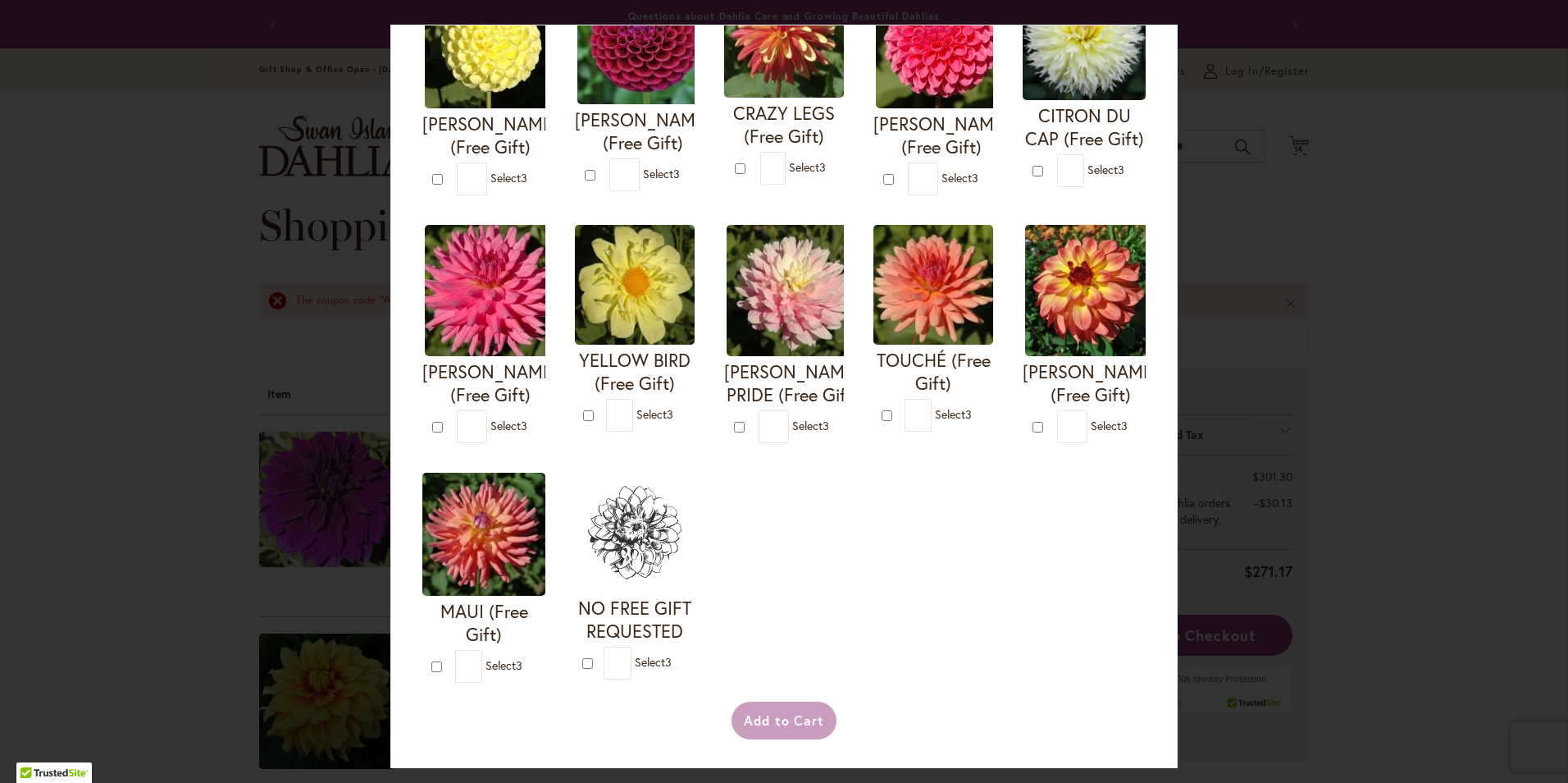
click at [1308, 196] on div "Your Order Qualifies for Bonus Dahlias ( Select 3 ) Add to Cart I'M A HOTTIE (F…" at bounding box center [784, 391] width 1568 height 783
drag, startPoint x: 1309, startPoint y: 195, endPoint x: 1089, endPoint y: 5, distance: 290.7
click at [1306, 179] on div "Your Order Qualifies for Bonus Dahlias ( Select 3 ) Add to Cart I'M A HOTTIE (F…" at bounding box center [784, 391] width 1568 height 783
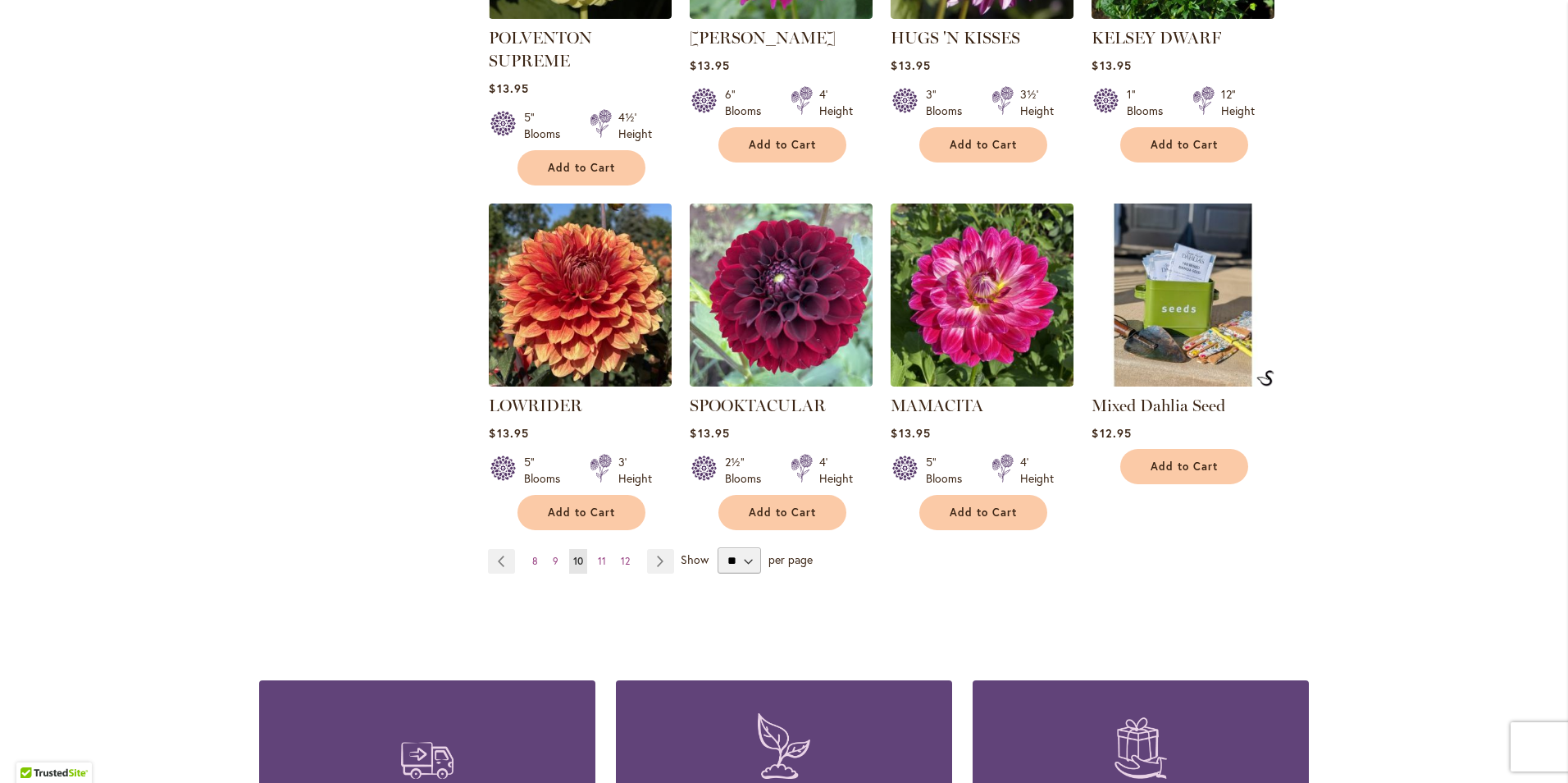
scroll to position [1395, 0]
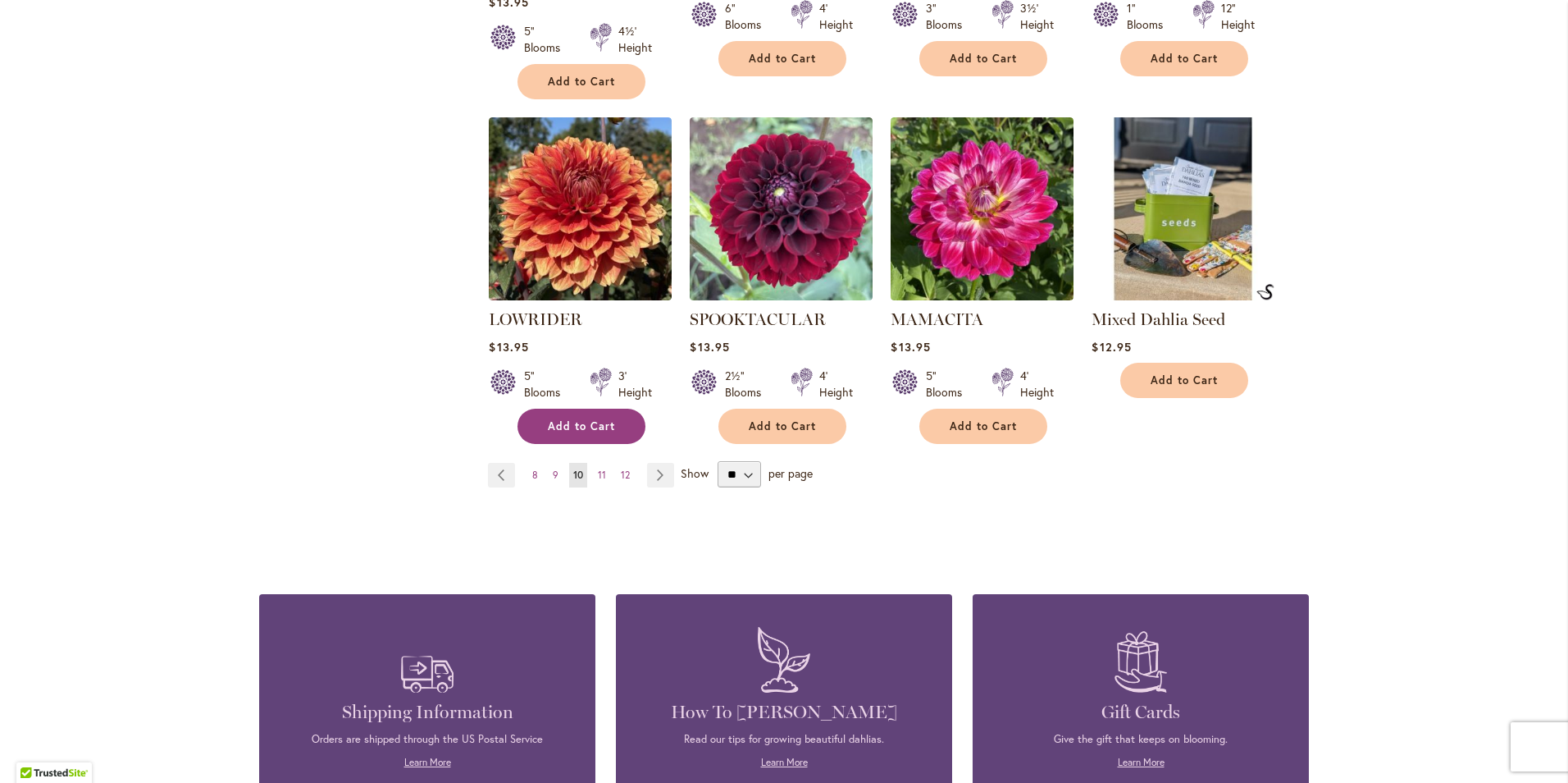
click at [589, 419] on span "Add to Cart" at bounding box center [581, 425] width 68 height 14
click at [656, 463] on link "Page Next" at bounding box center [661, 475] width 27 height 24
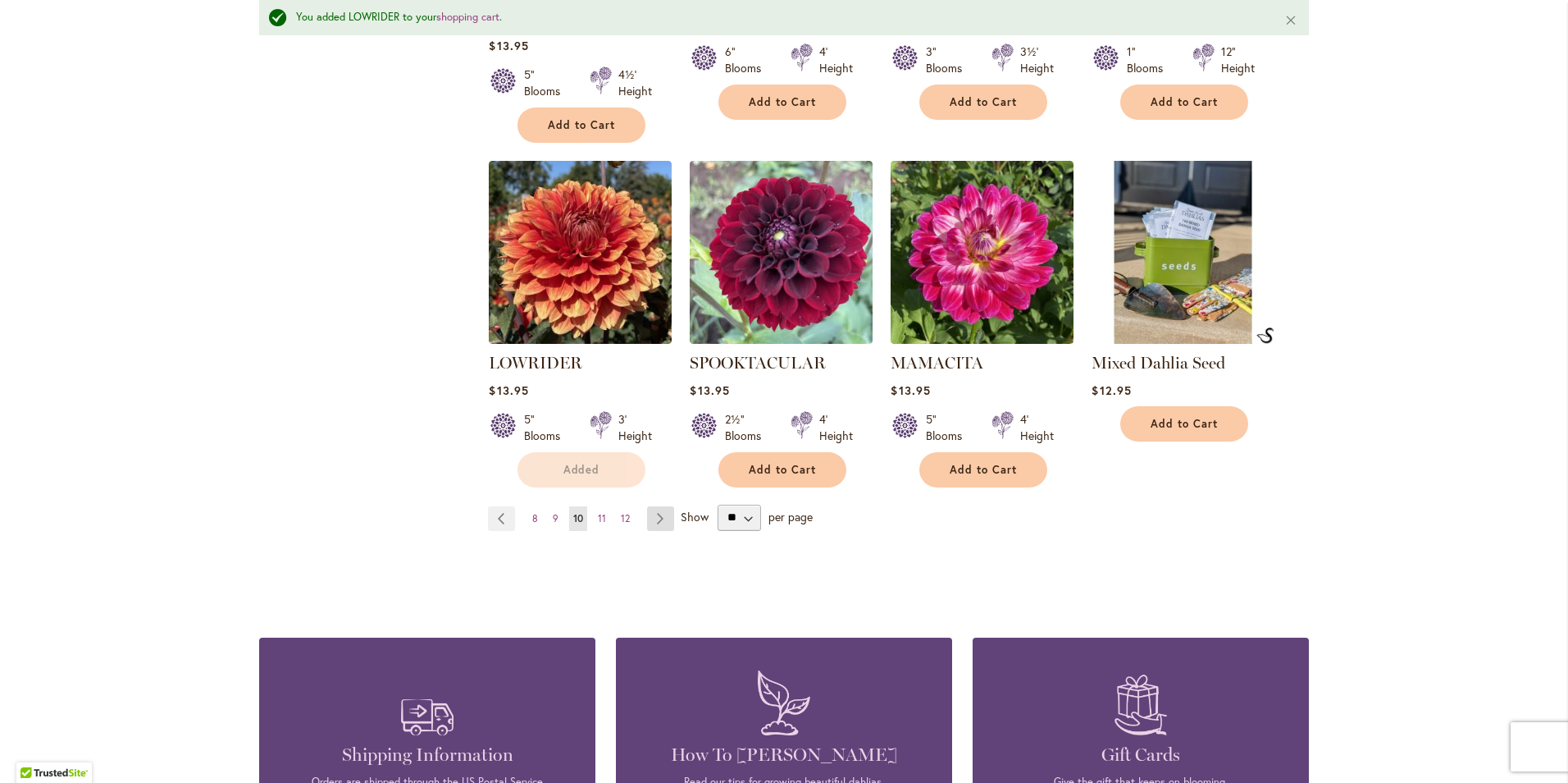
scroll to position [1438, 0]
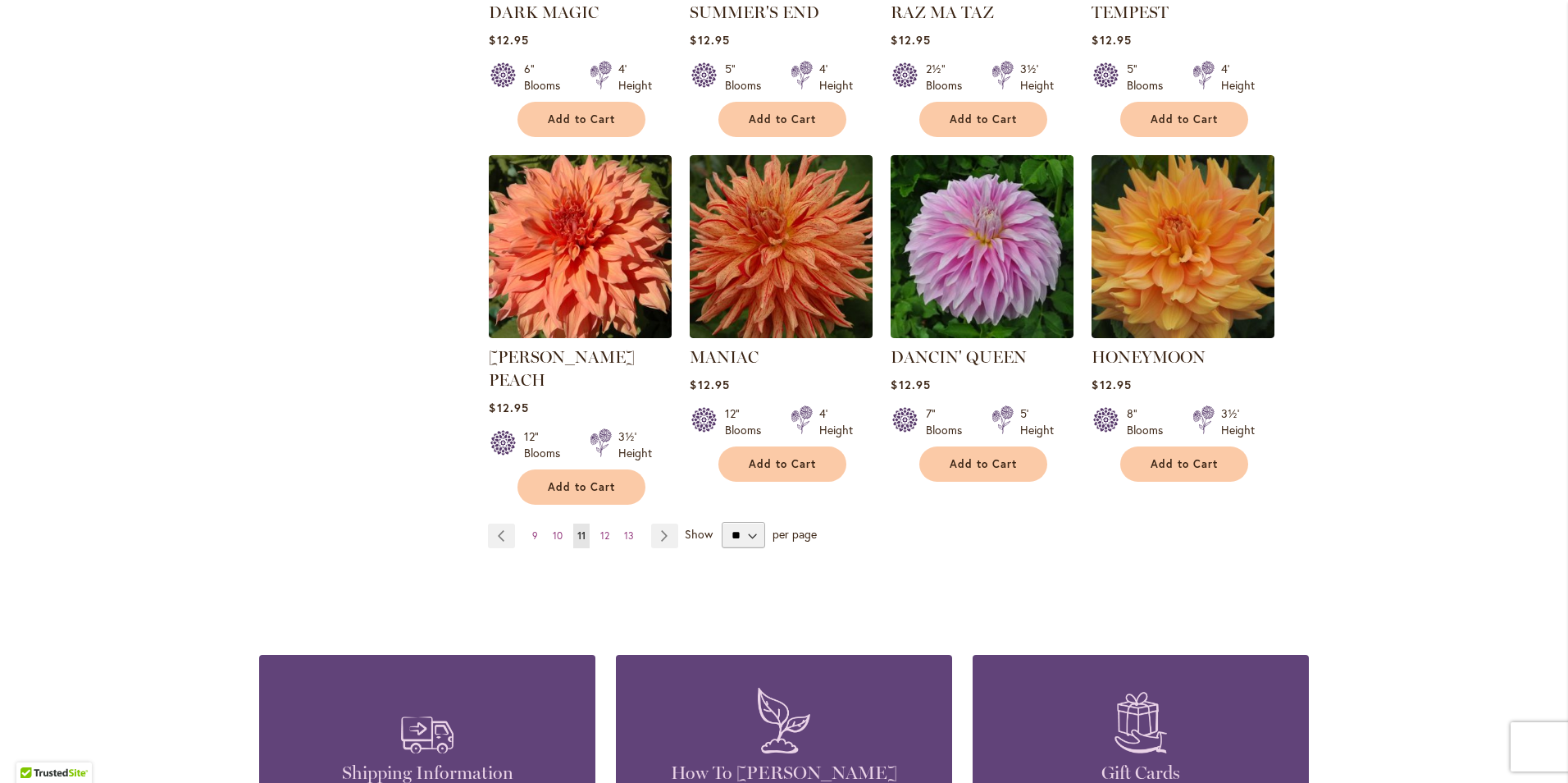
scroll to position [1313, 0]
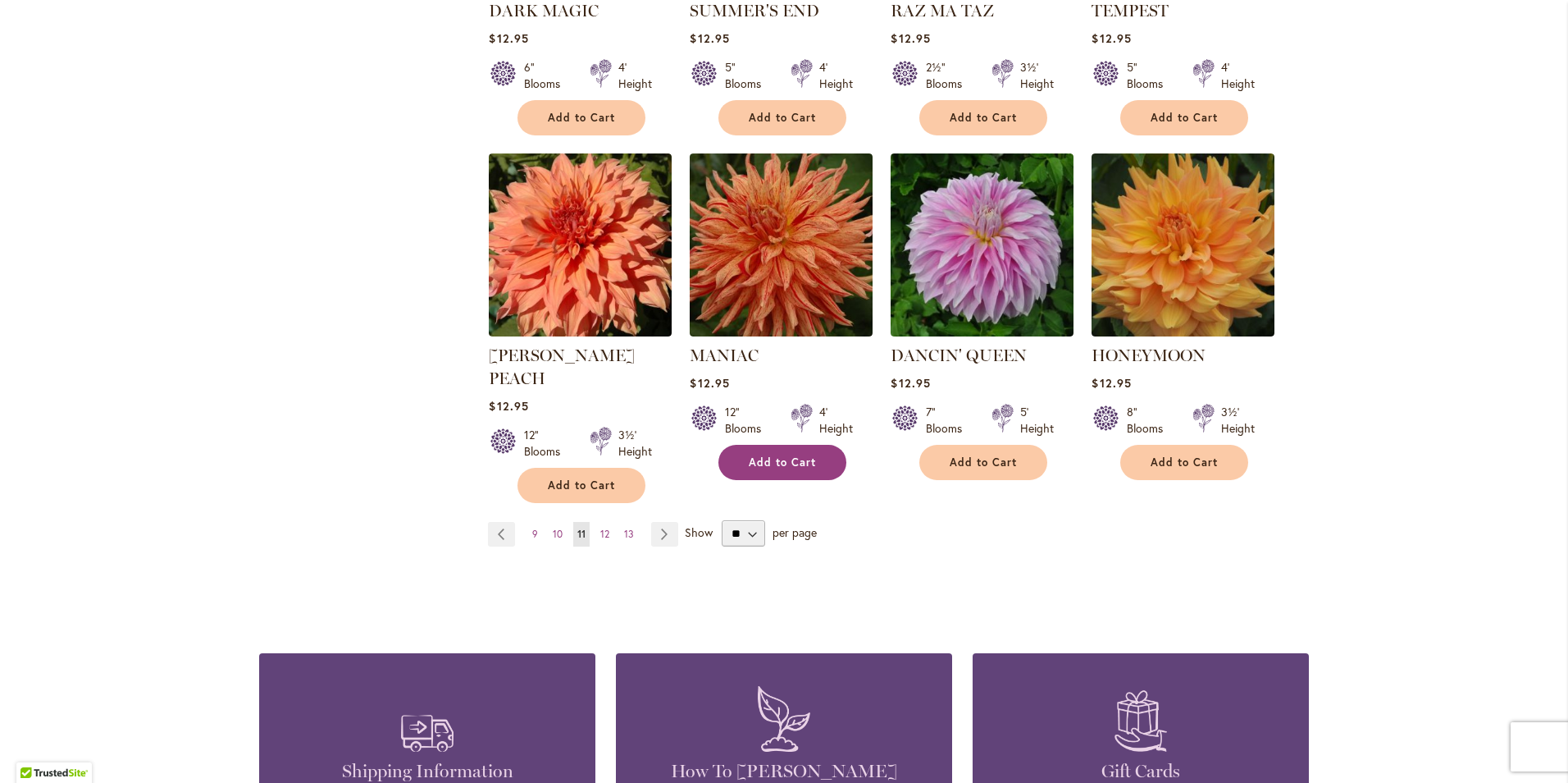
click at [800, 455] on span "Add to Cart" at bounding box center [782, 461] width 68 height 14
click at [667, 522] on link "Page Next" at bounding box center [665, 533] width 27 height 24
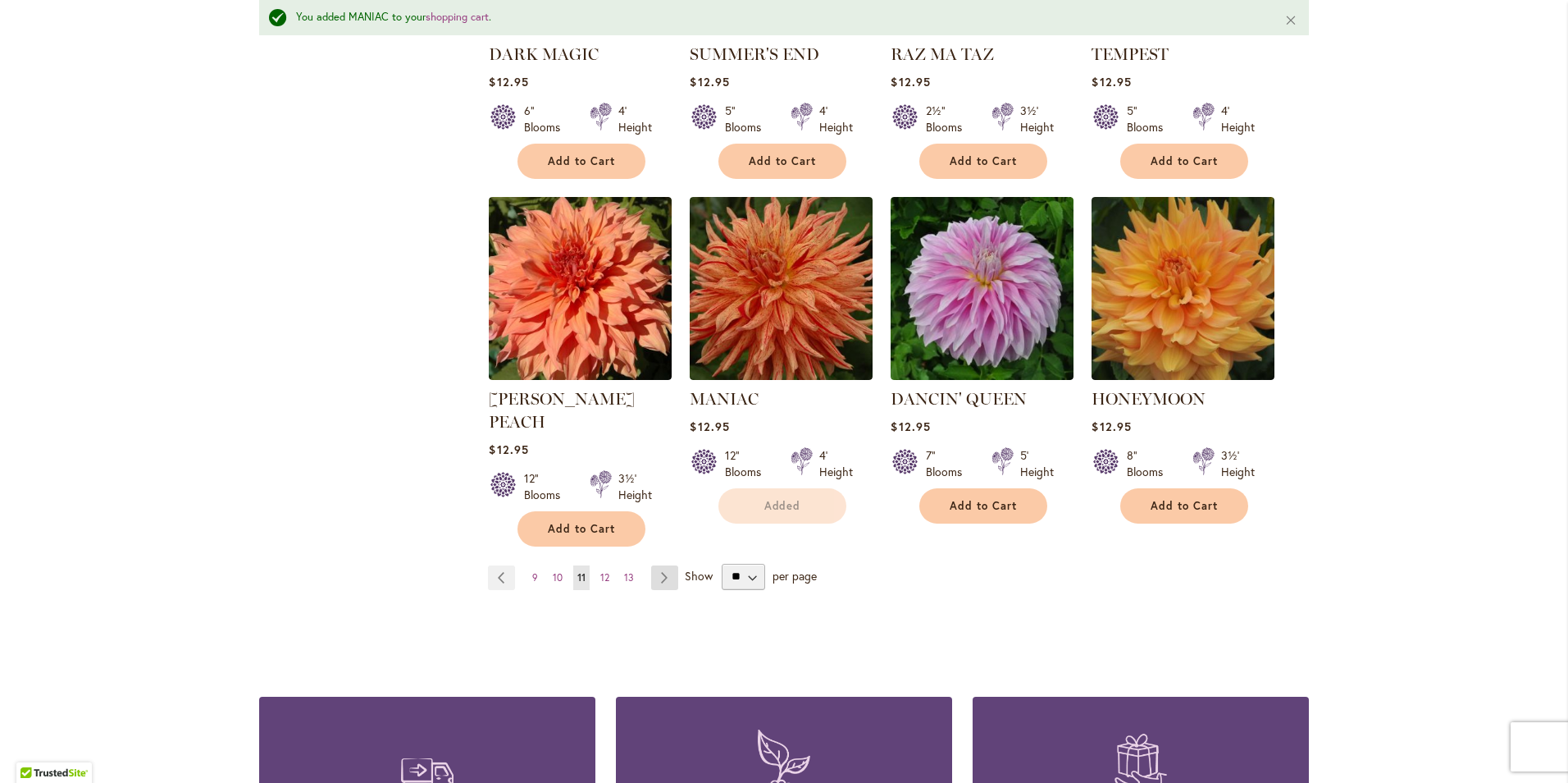
scroll to position [1356, 0]
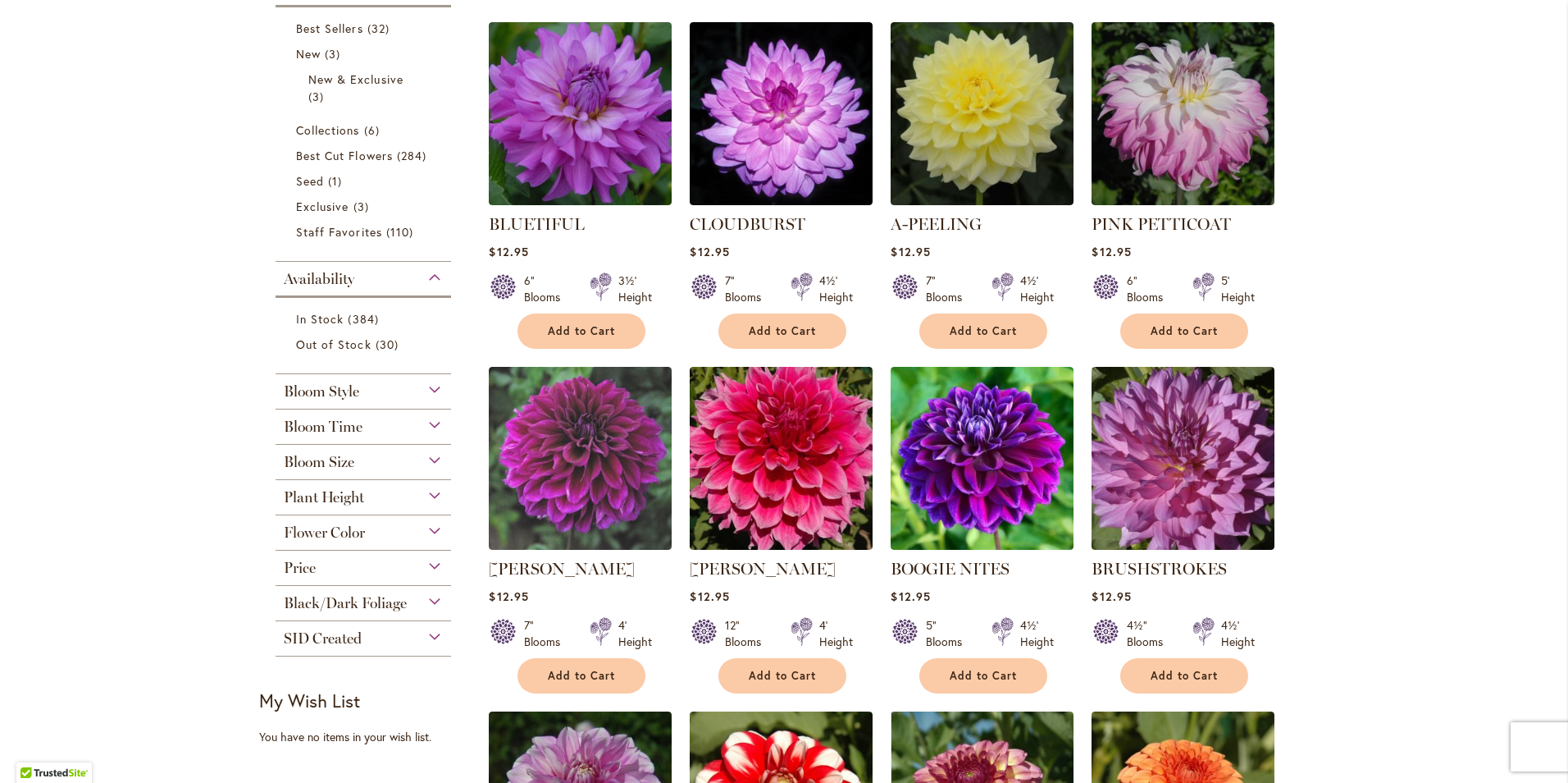
scroll to position [410, 0]
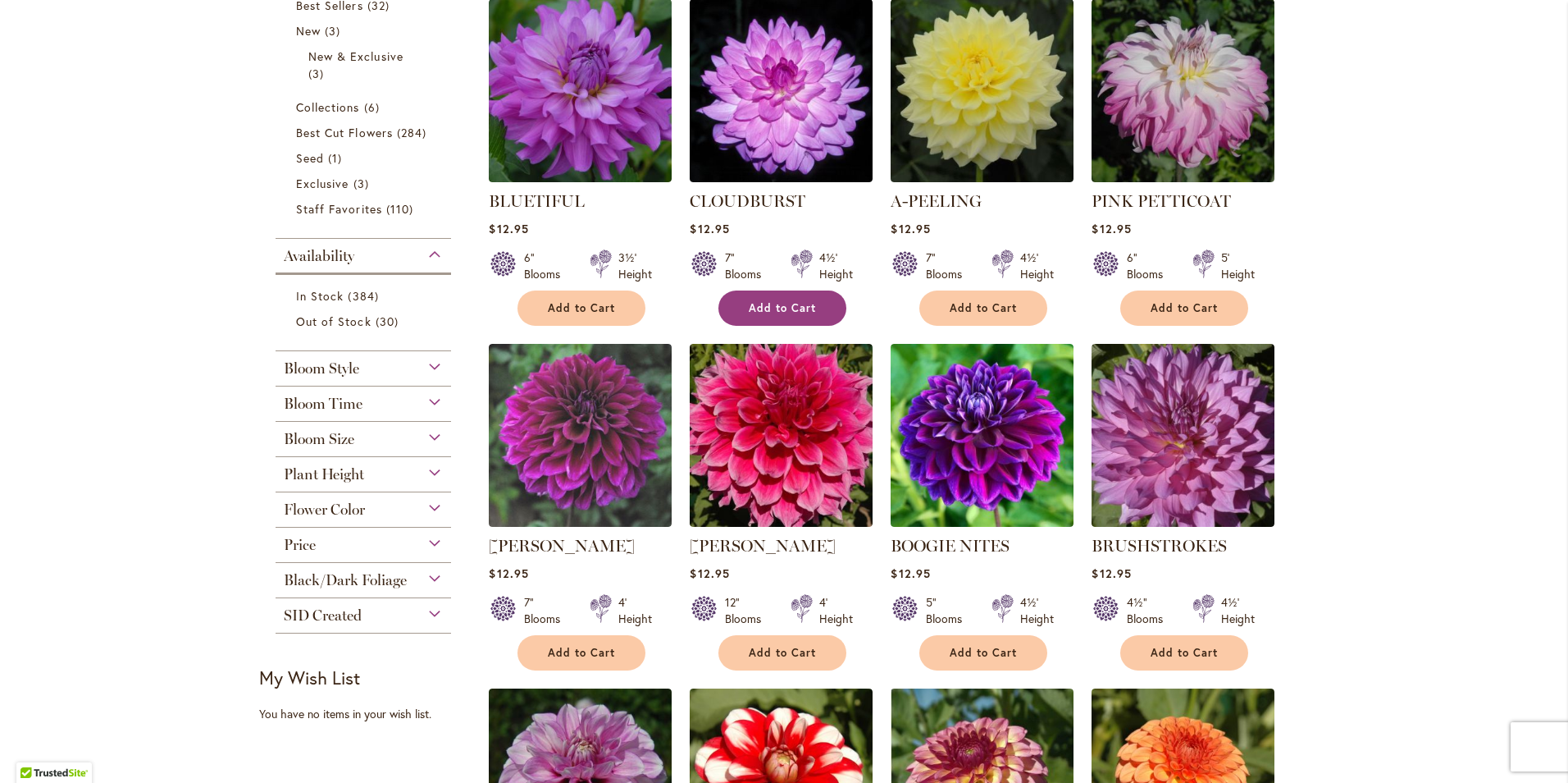
click at [774, 301] on span "Add to Cart" at bounding box center [782, 307] width 68 height 14
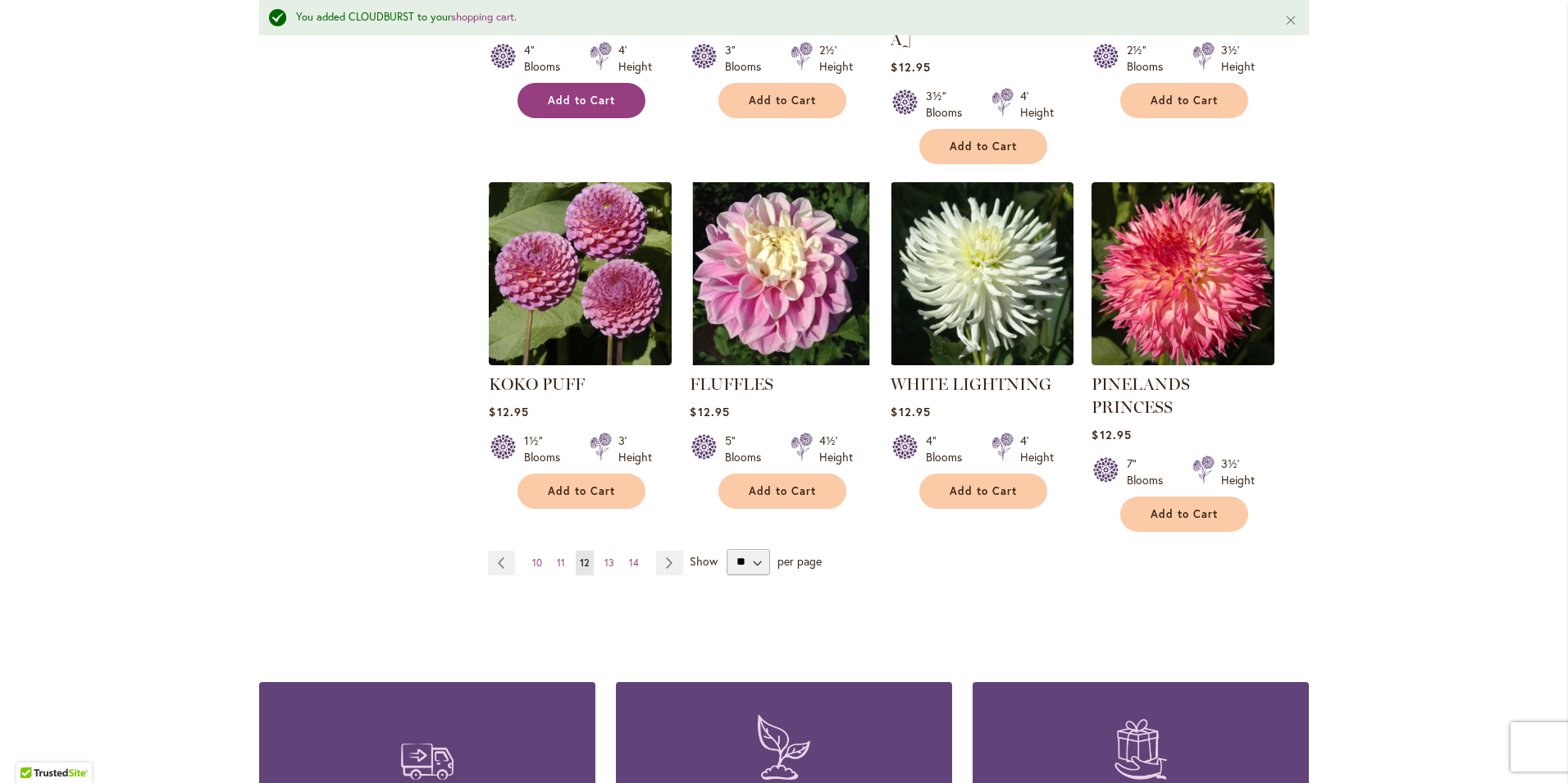
scroll to position [1356, 0]
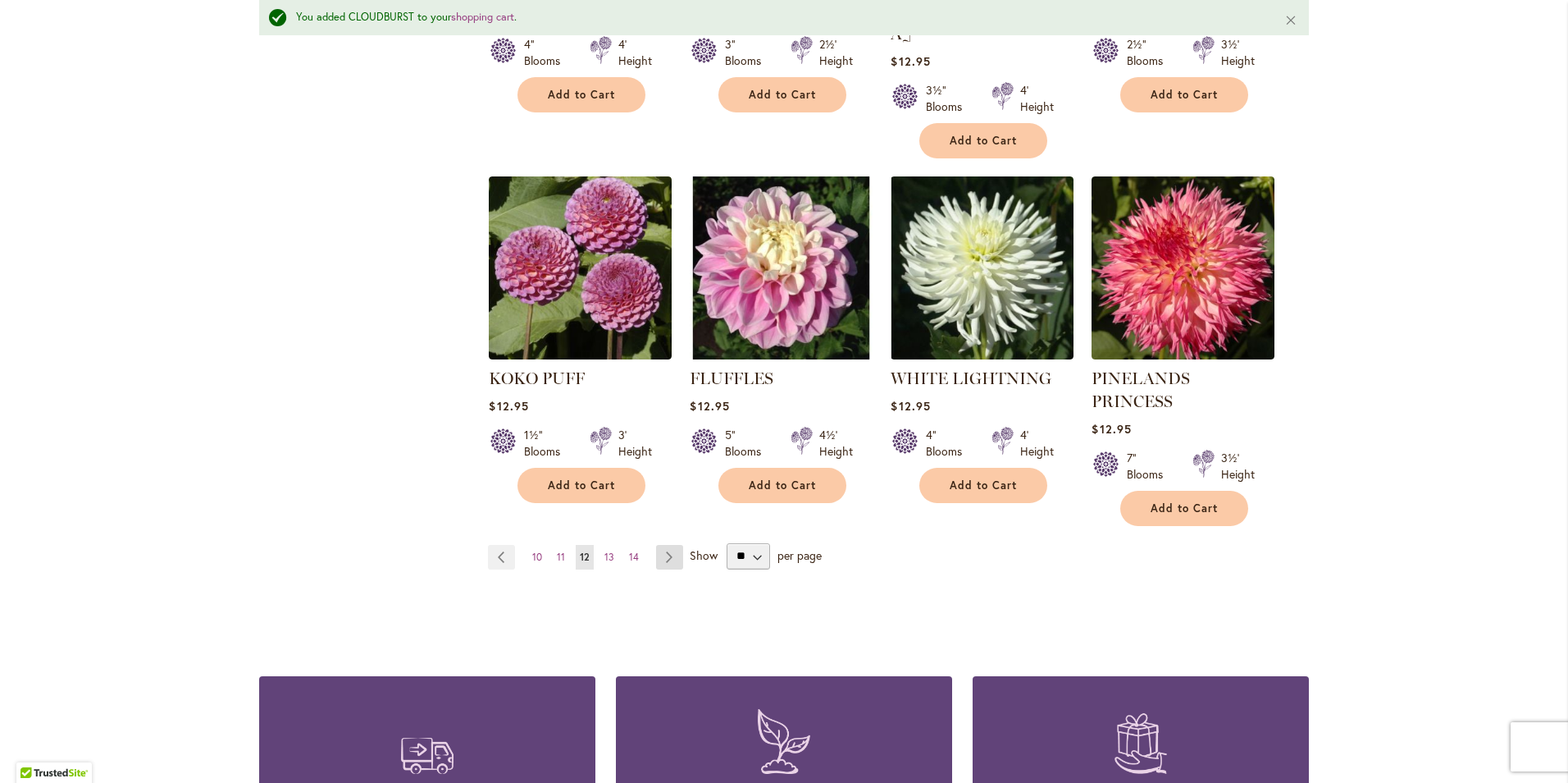
click at [661, 545] on link "Page Next" at bounding box center [670, 557] width 27 height 24
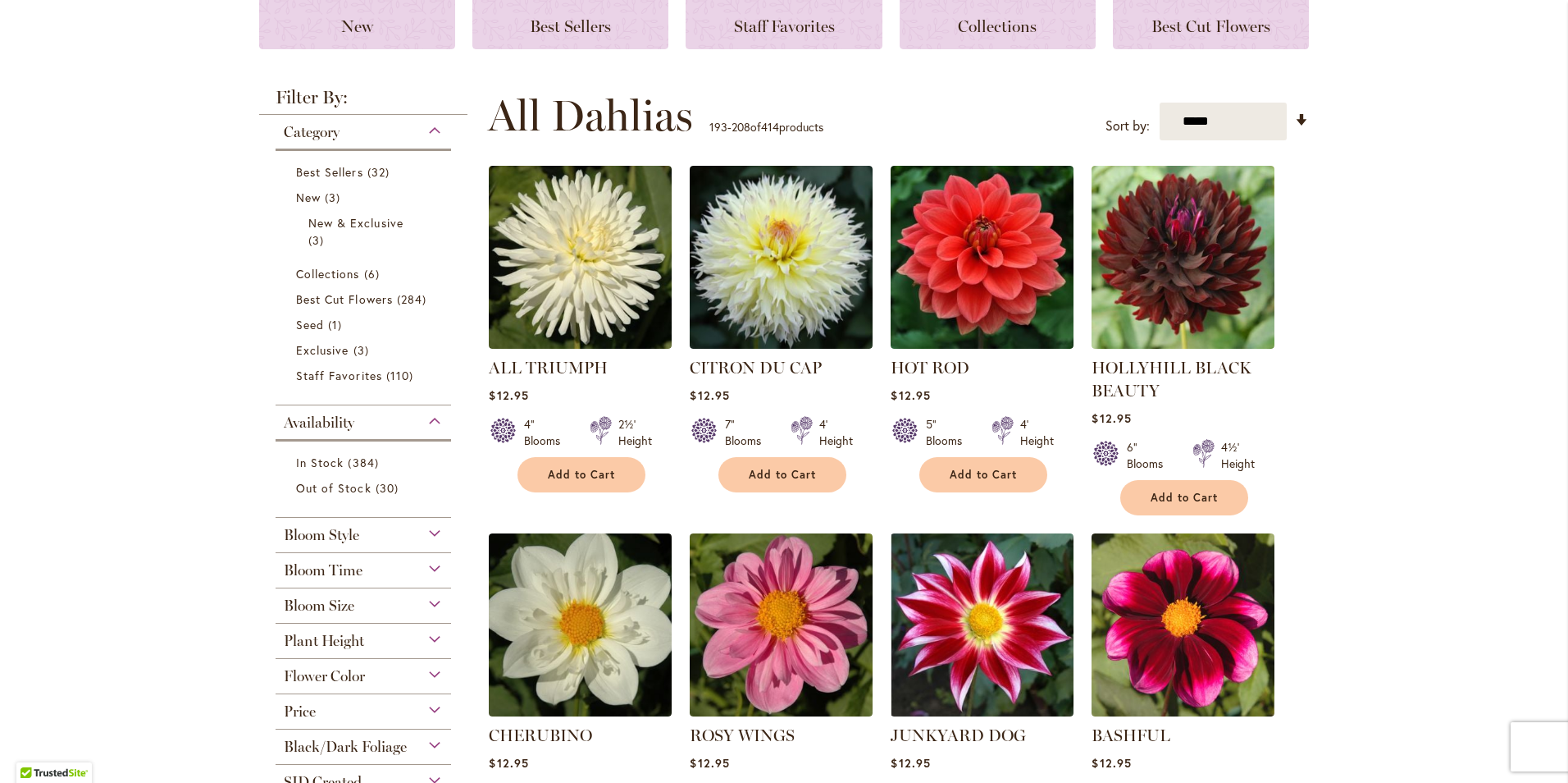
scroll to position [246, 0]
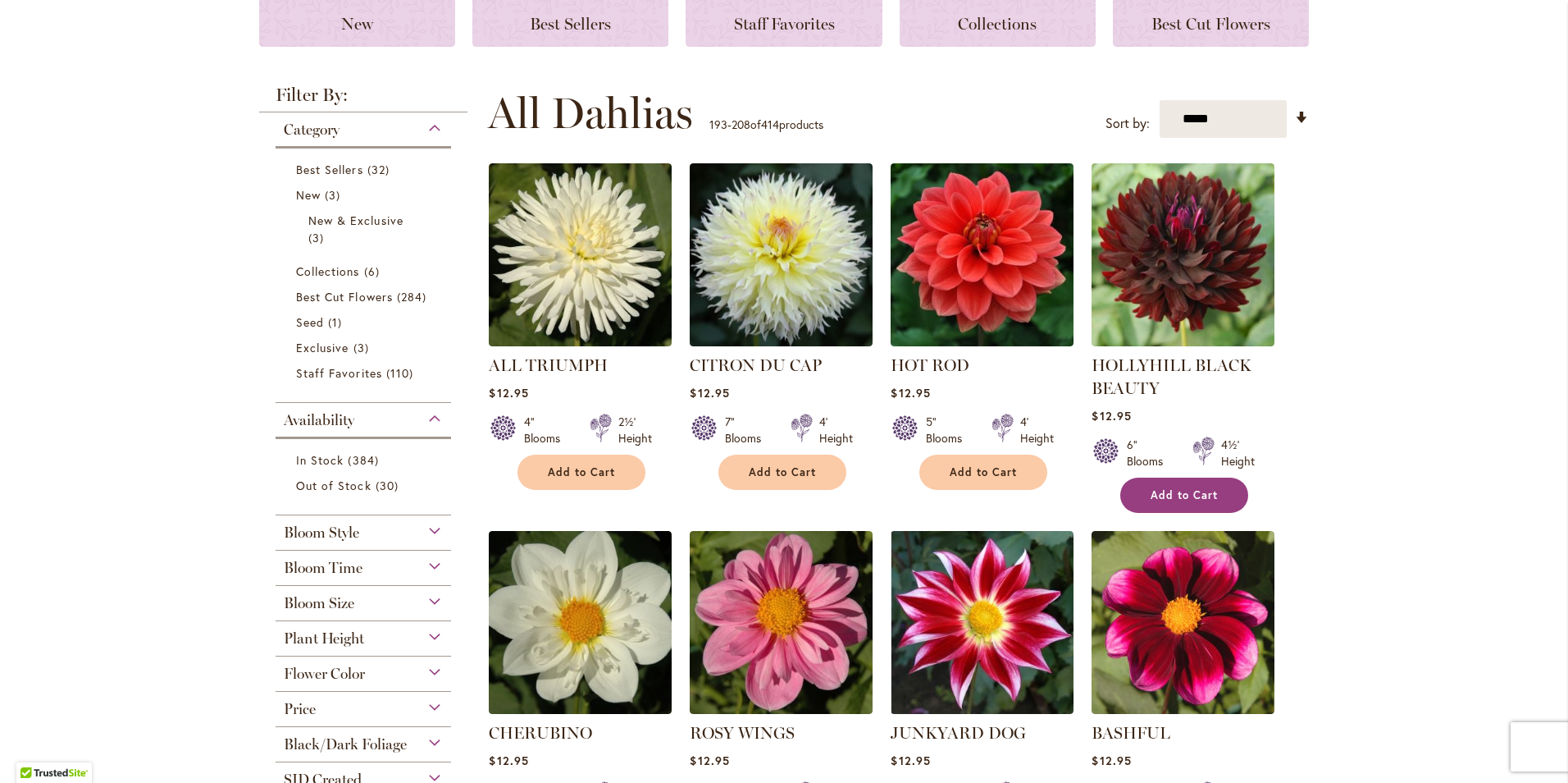
click at [1161, 492] on span "Add to Cart" at bounding box center [1184, 495] width 68 height 14
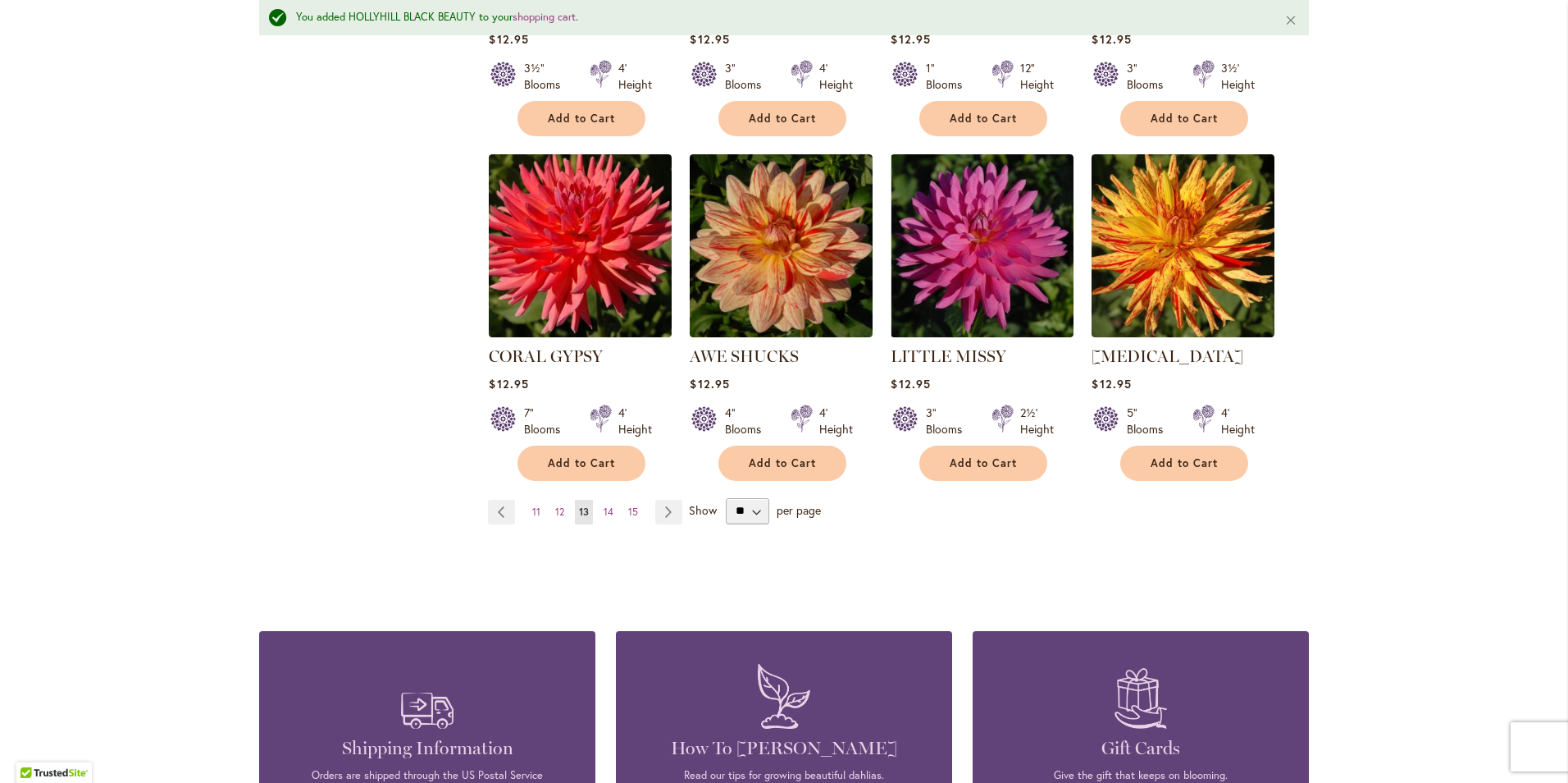
scroll to position [1356, 0]
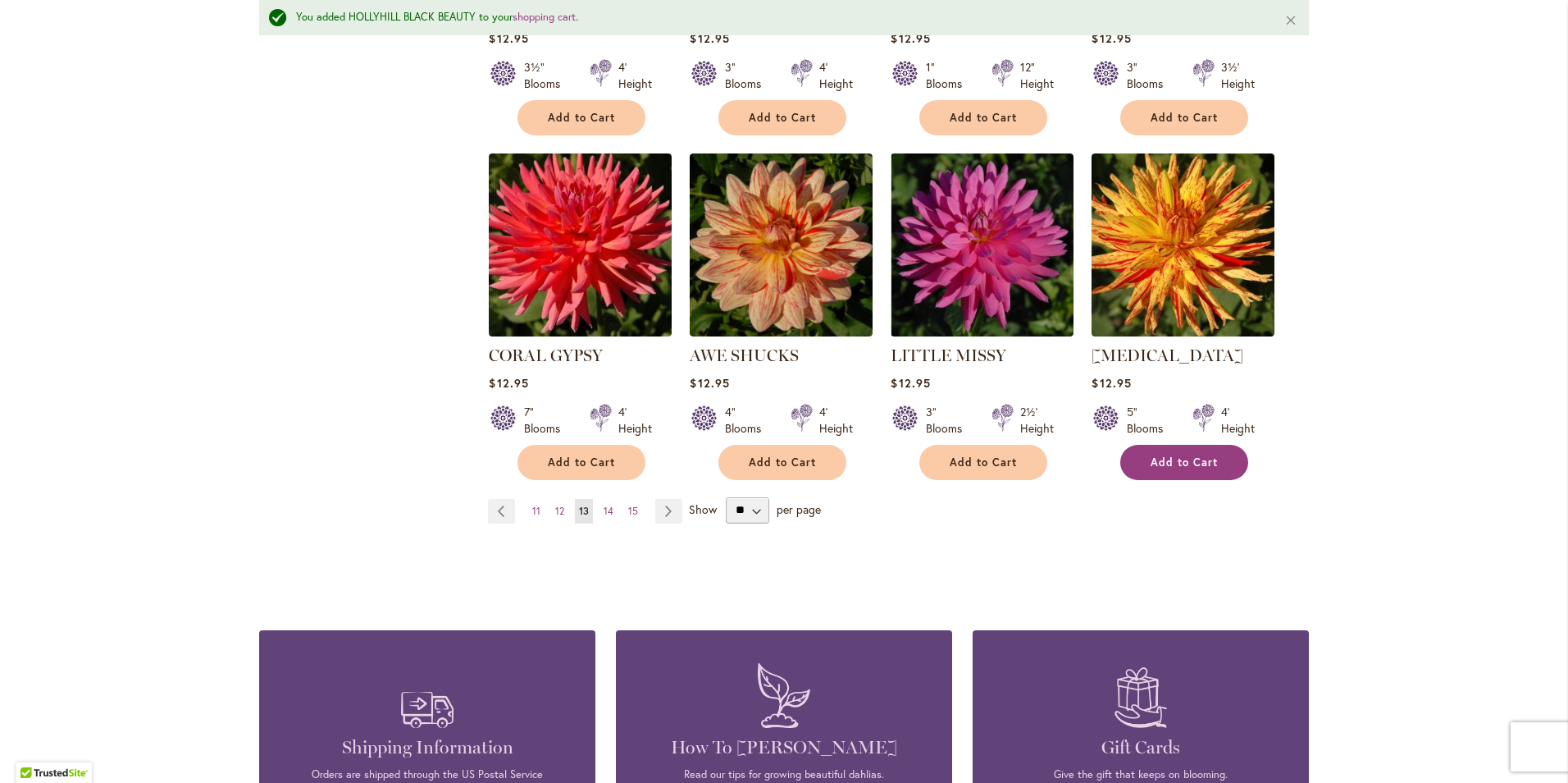
click at [1151, 455] on span "Add to Cart" at bounding box center [1184, 461] width 68 height 14
click at [657, 509] on link "Page Next" at bounding box center [669, 511] width 27 height 24
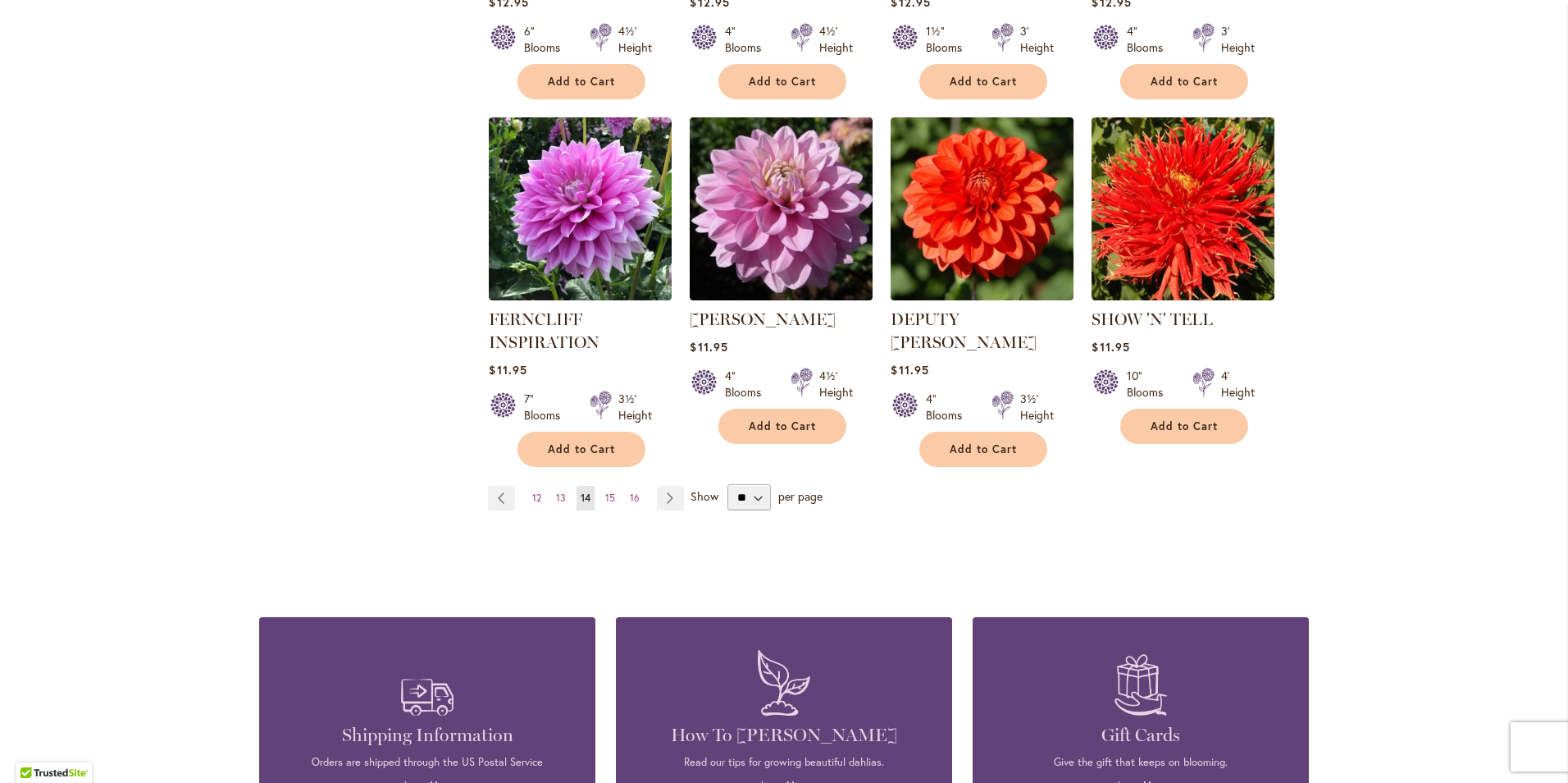
scroll to position [1395, 0]
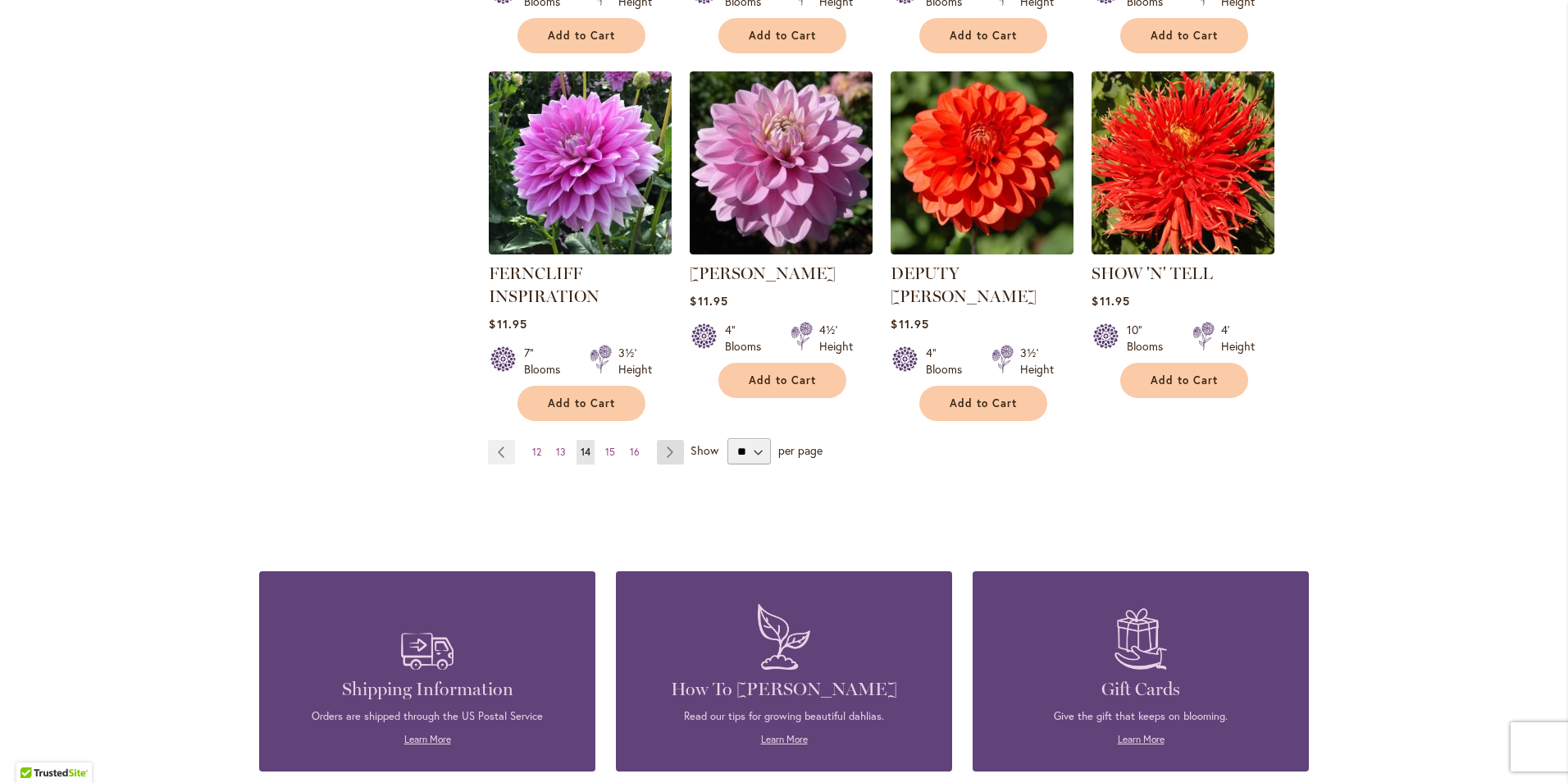
click at [676, 440] on link "Page Next" at bounding box center [670, 451] width 27 height 24
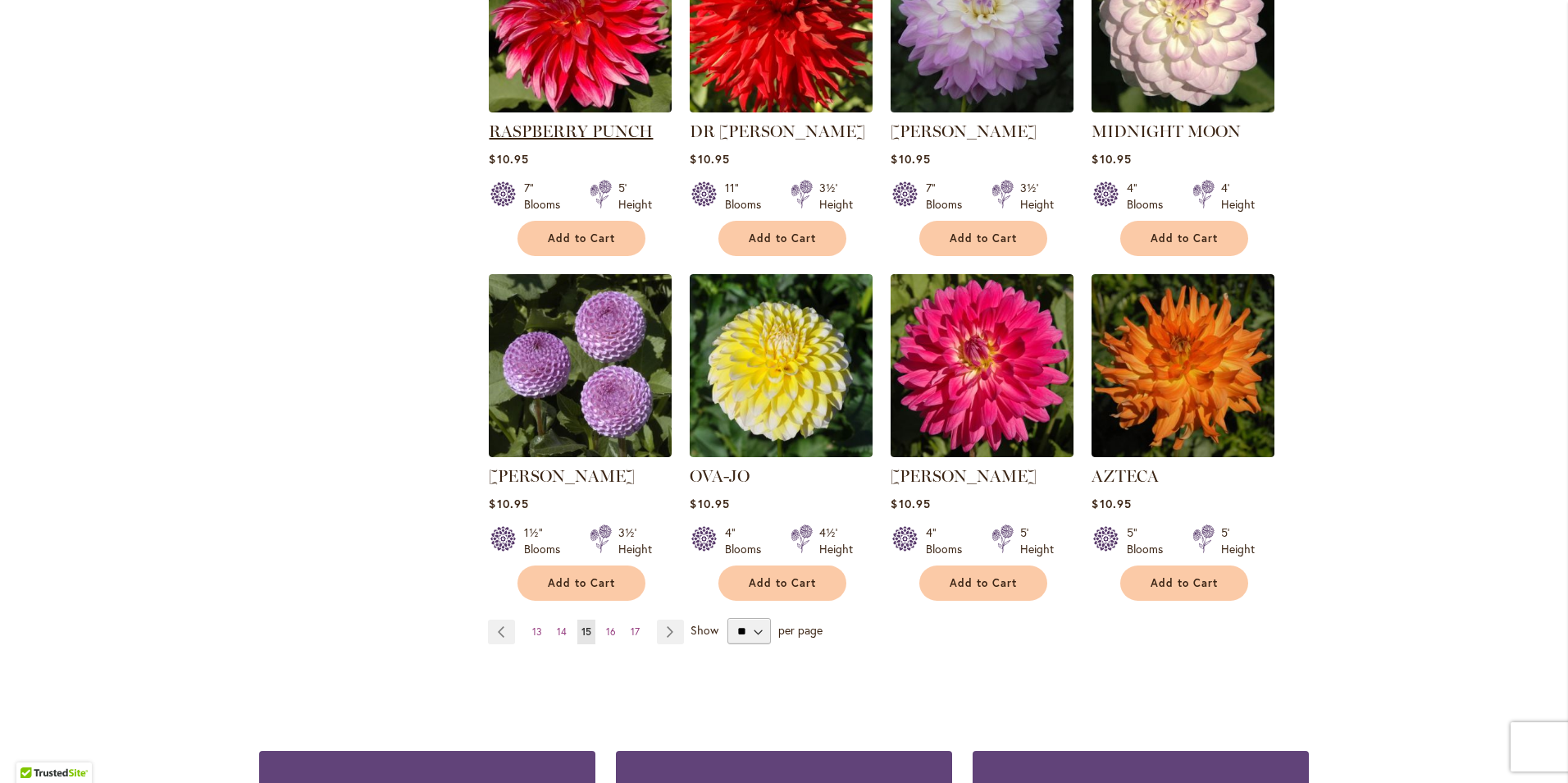
scroll to position [1231, 0]
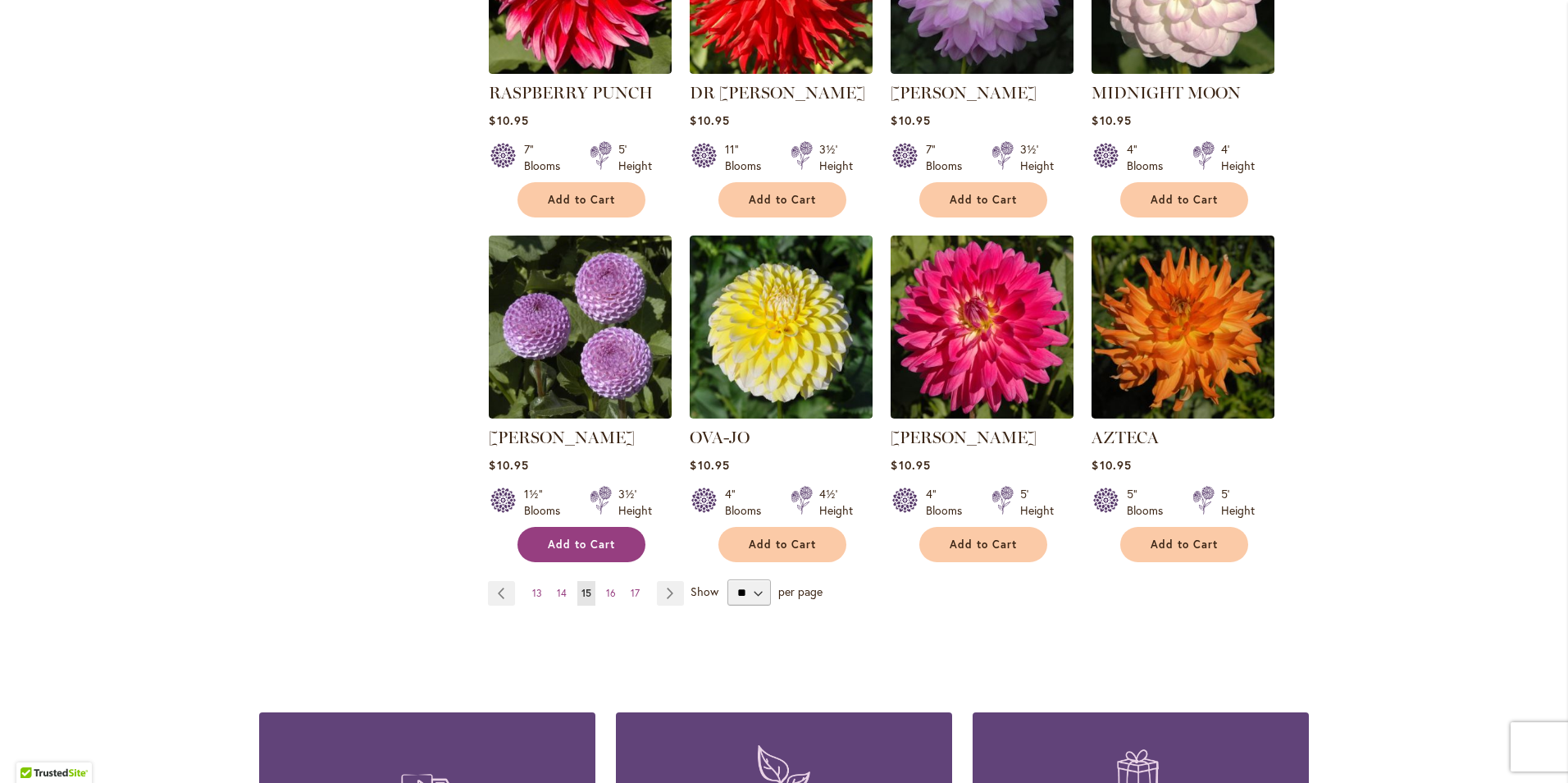
click at [581, 537] on span "Add to Cart" at bounding box center [581, 543] width 68 height 14
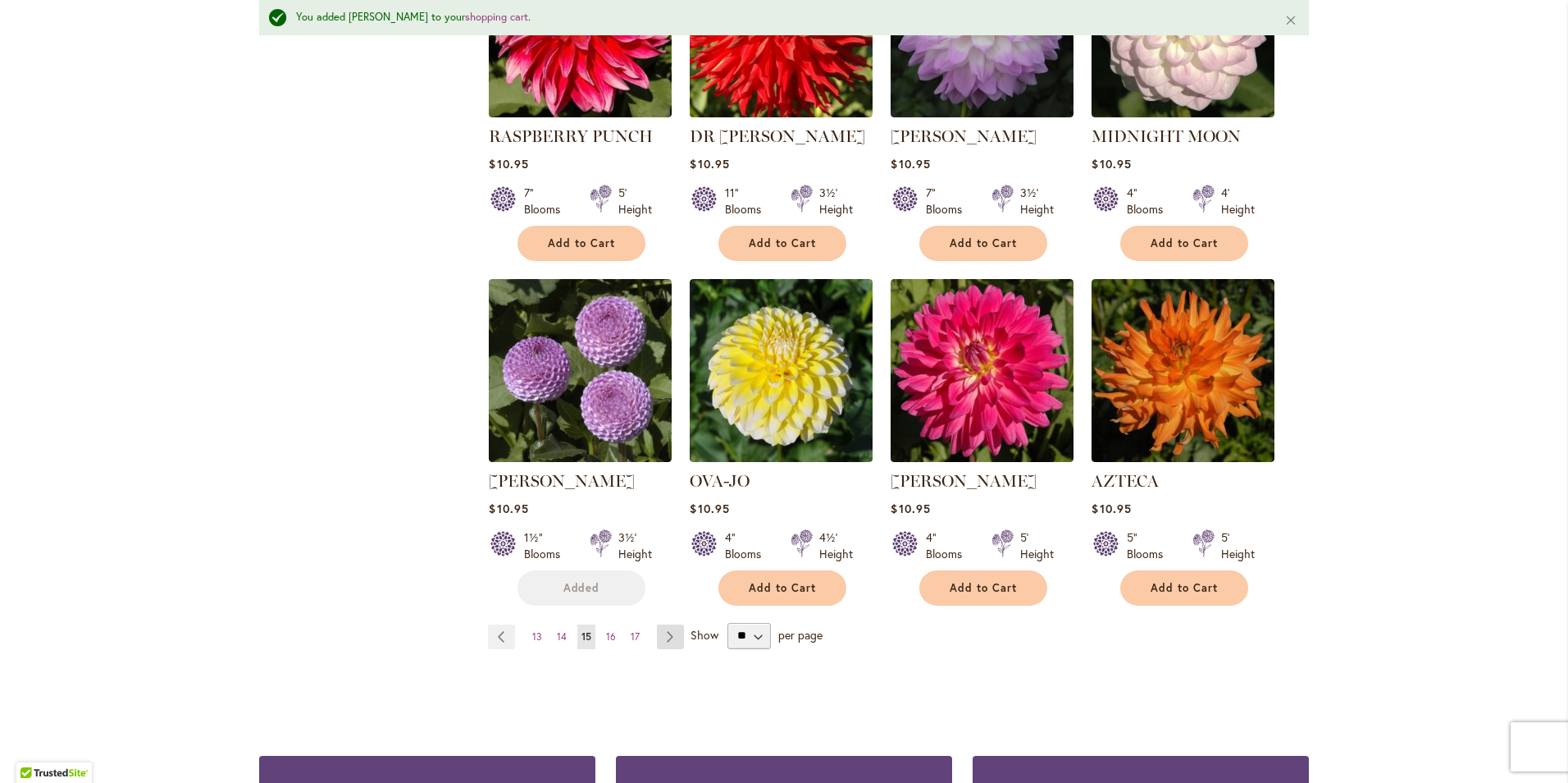
scroll to position [1274, 0]
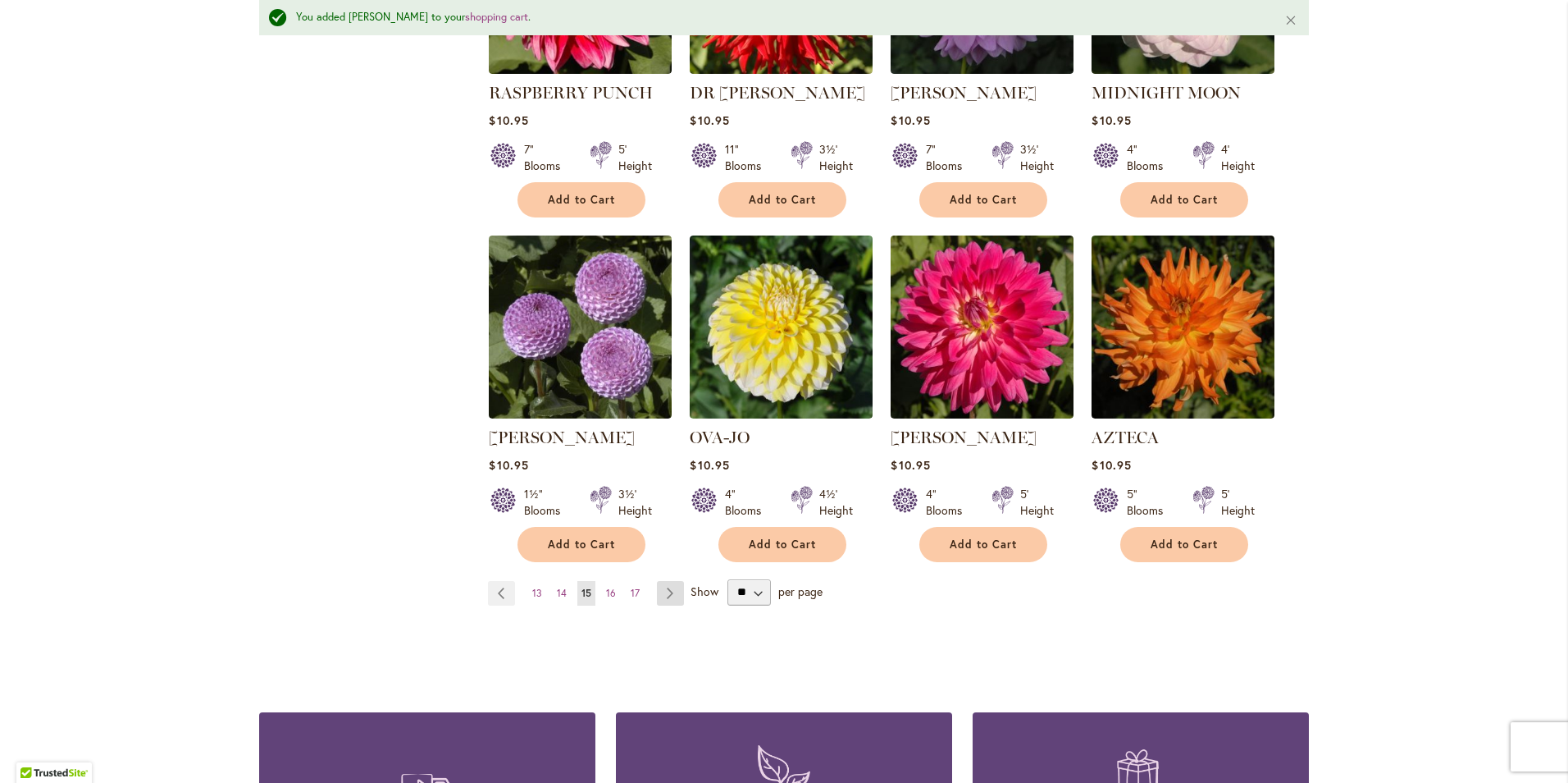
click at [662, 581] on link "Page Next" at bounding box center [670, 593] width 27 height 24
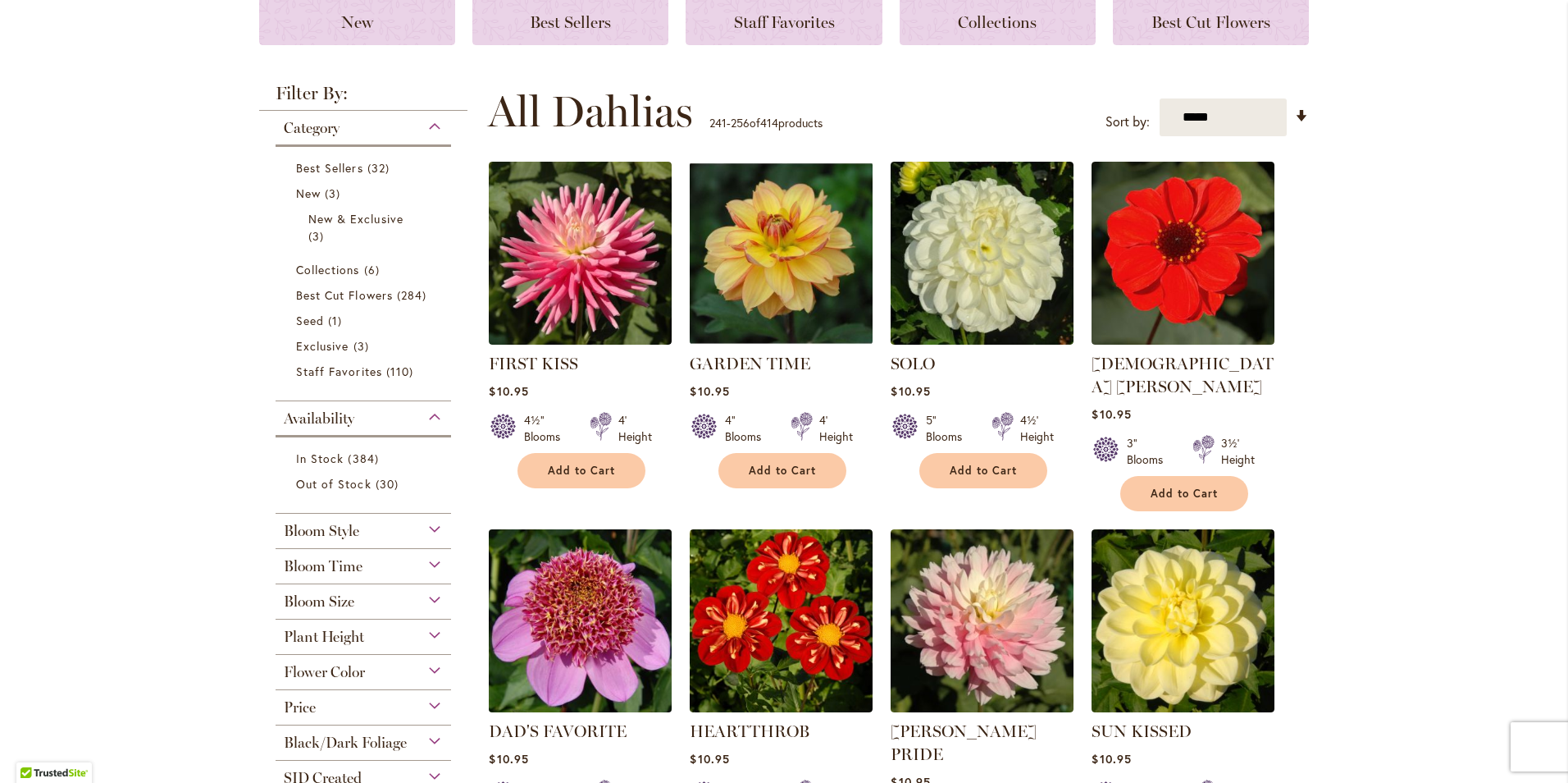
scroll to position [328, 0]
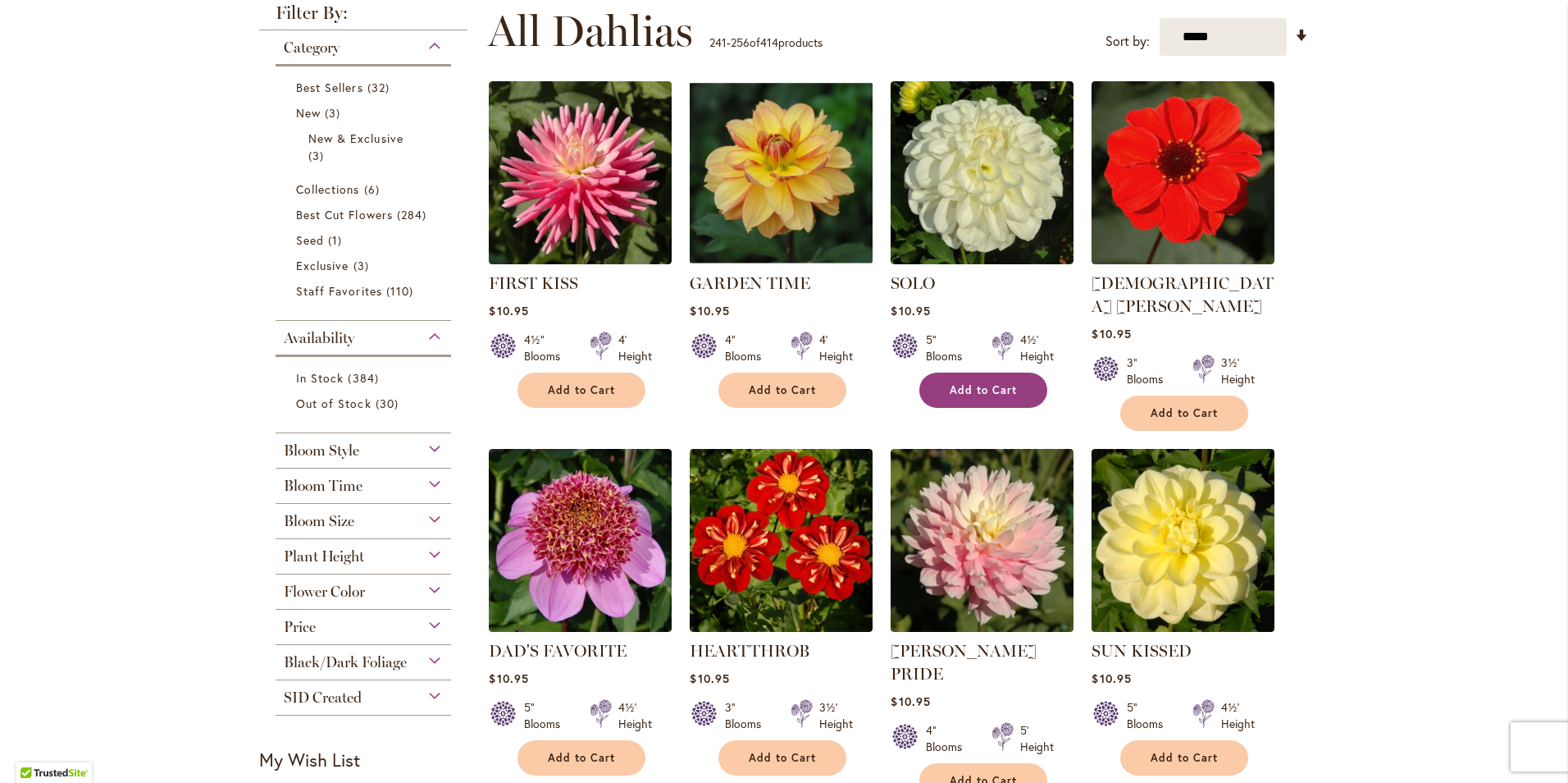
click at [966, 381] on button "Add to Cart" at bounding box center [983, 389] width 128 height 35
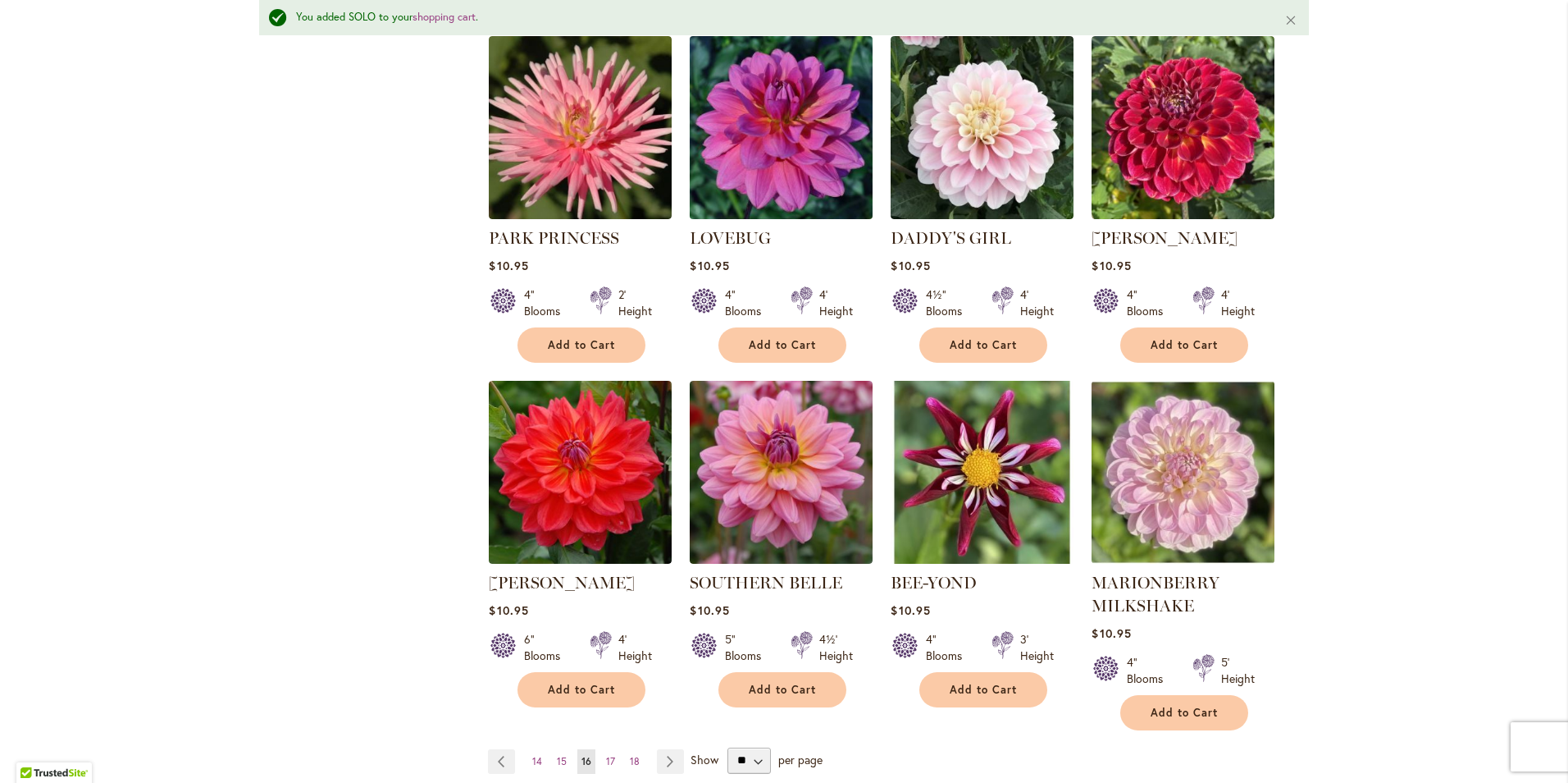
scroll to position [1274, 0]
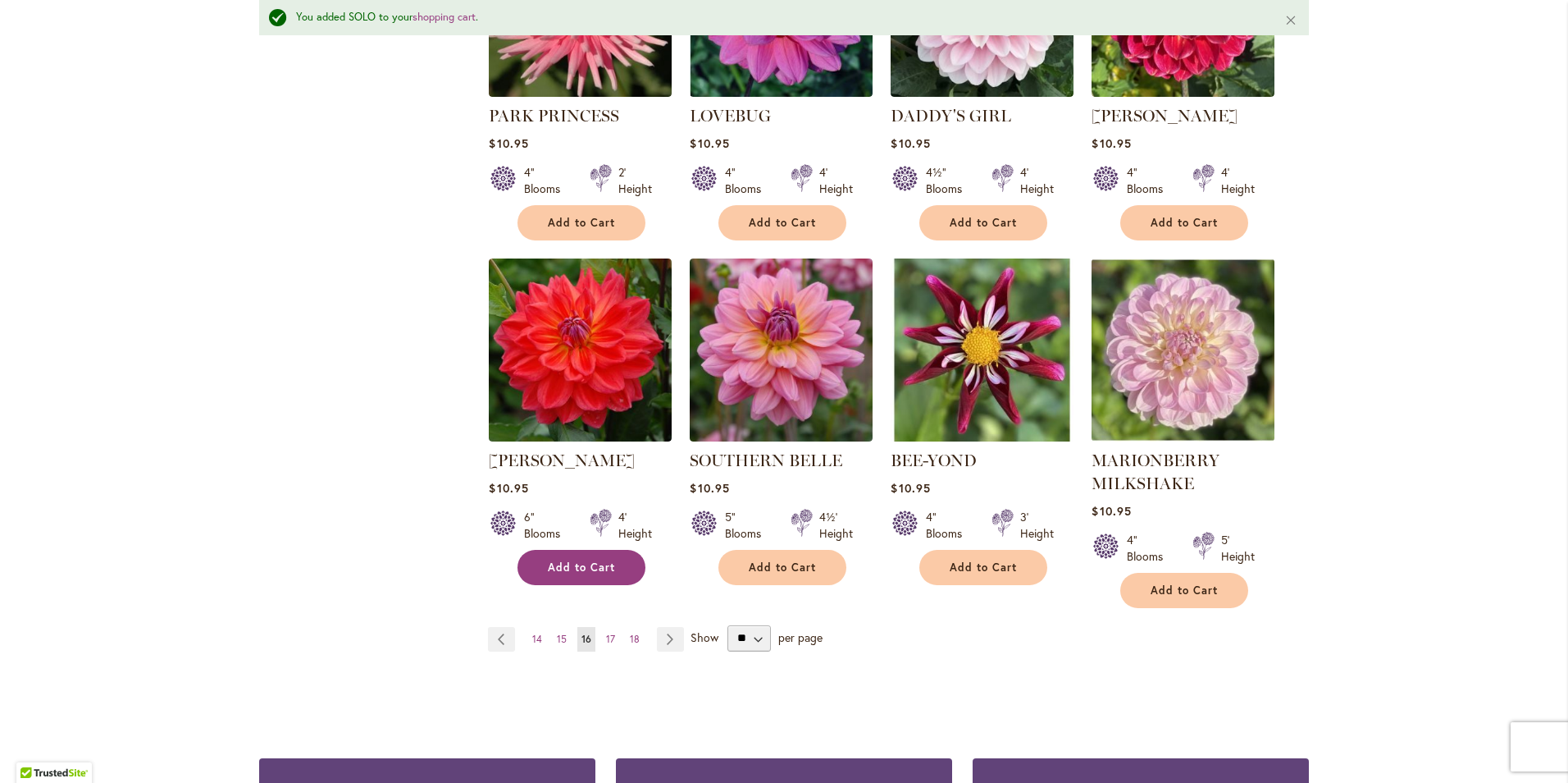
click at [588, 550] on button "Add to Cart" at bounding box center [582, 567] width 128 height 35
click at [663, 627] on link "Page Next" at bounding box center [670, 639] width 27 height 24
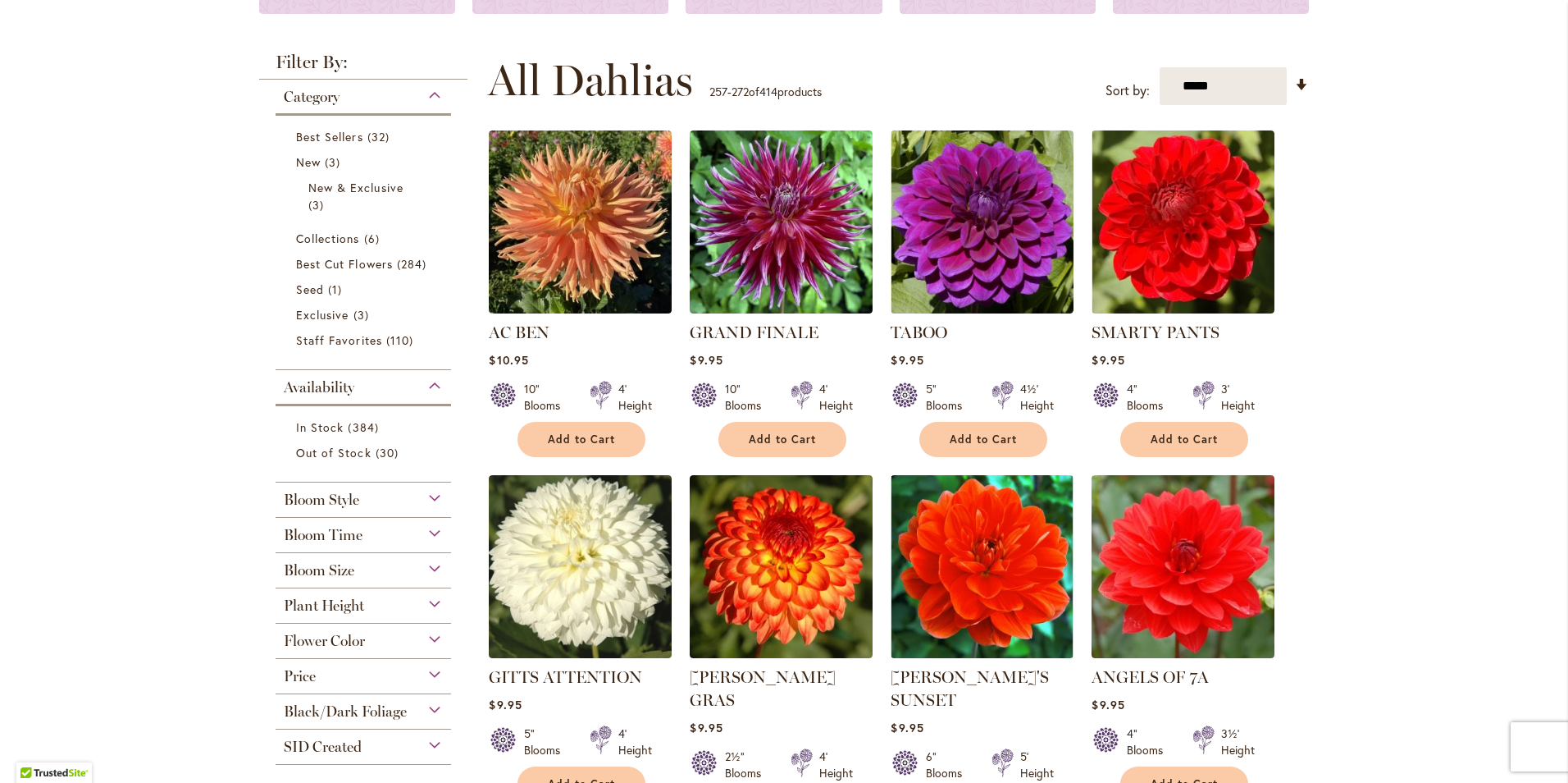
scroll to position [328, 0]
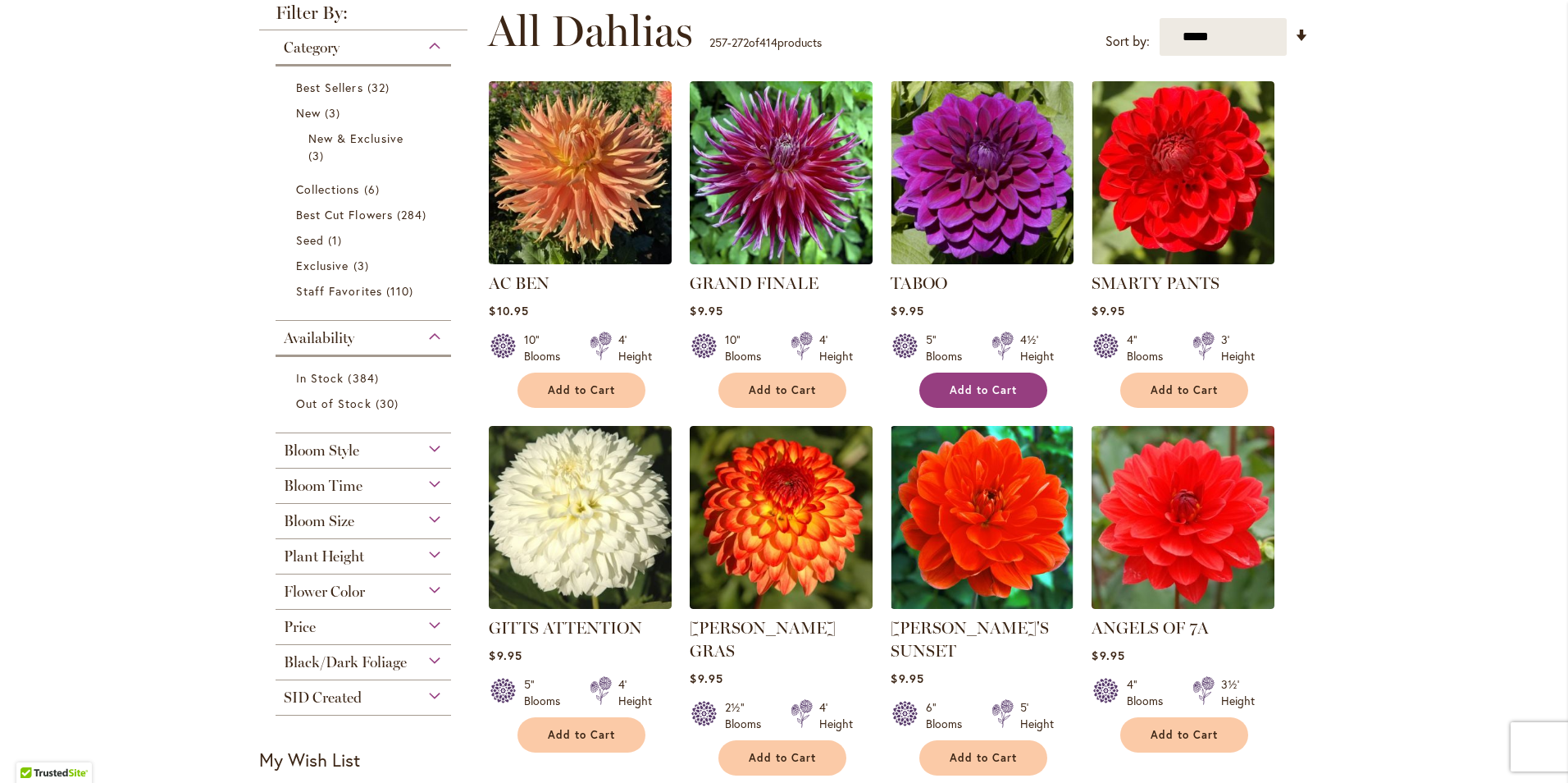
click at [958, 390] on span "Add to Cart" at bounding box center [983, 389] width 68 height 14
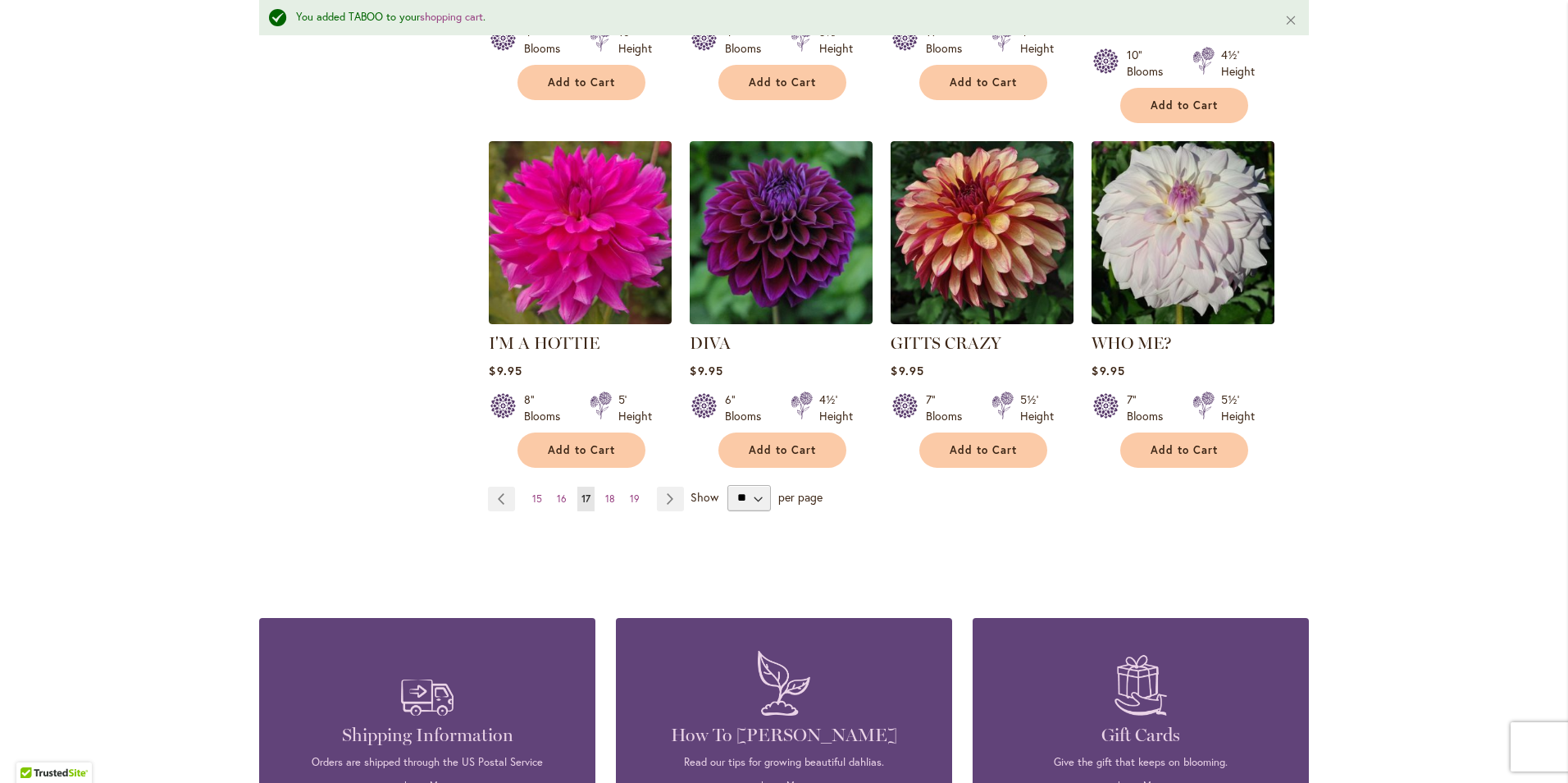
scroll to position [1438, 0]
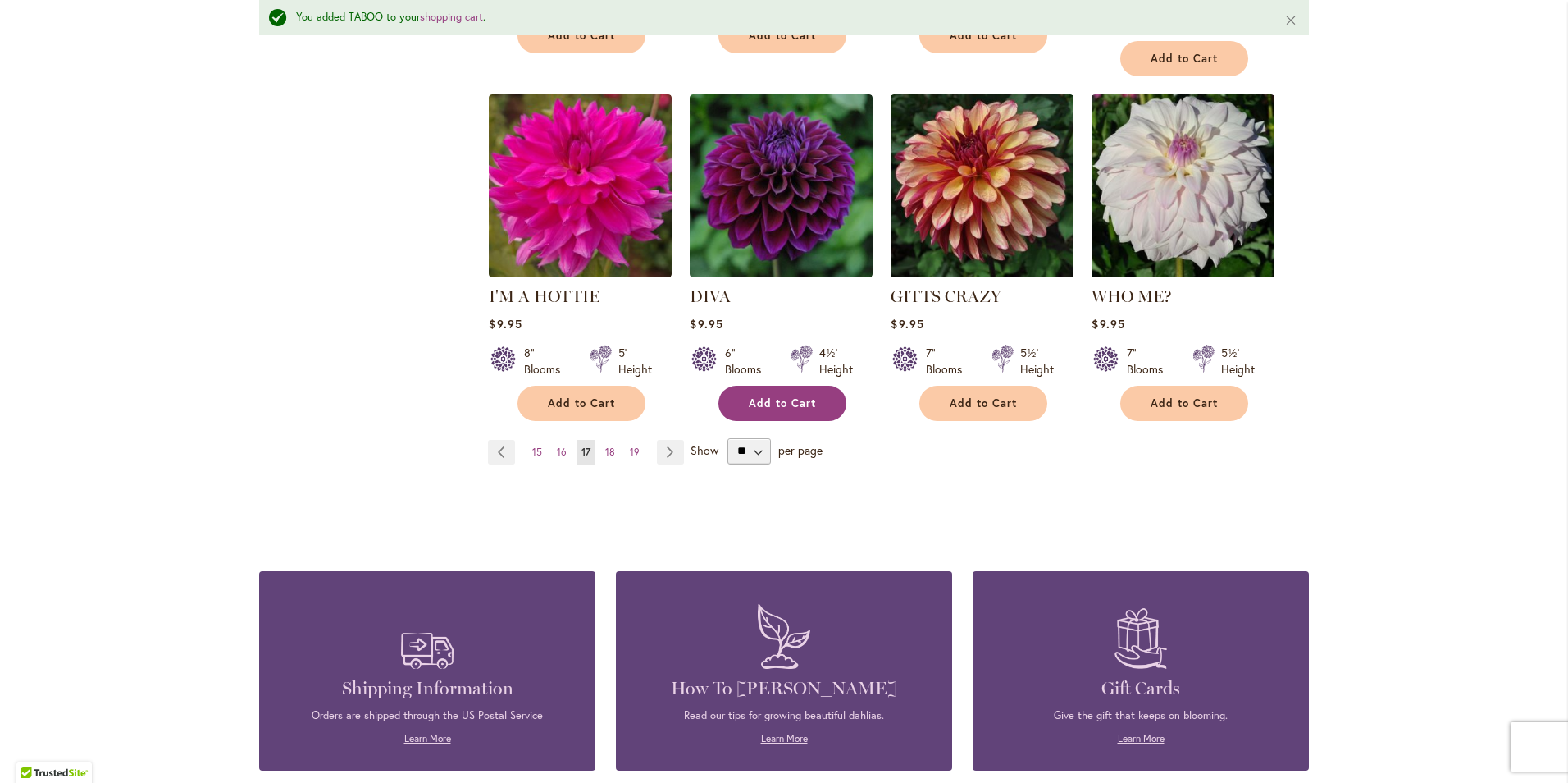
click at [729, 405] on button "Add to Cart" at bounding box center [783, 403] width 128 height 35
click at [662, 455] on link "Page Next" at bounding box center [670, 451] width 27 height 24
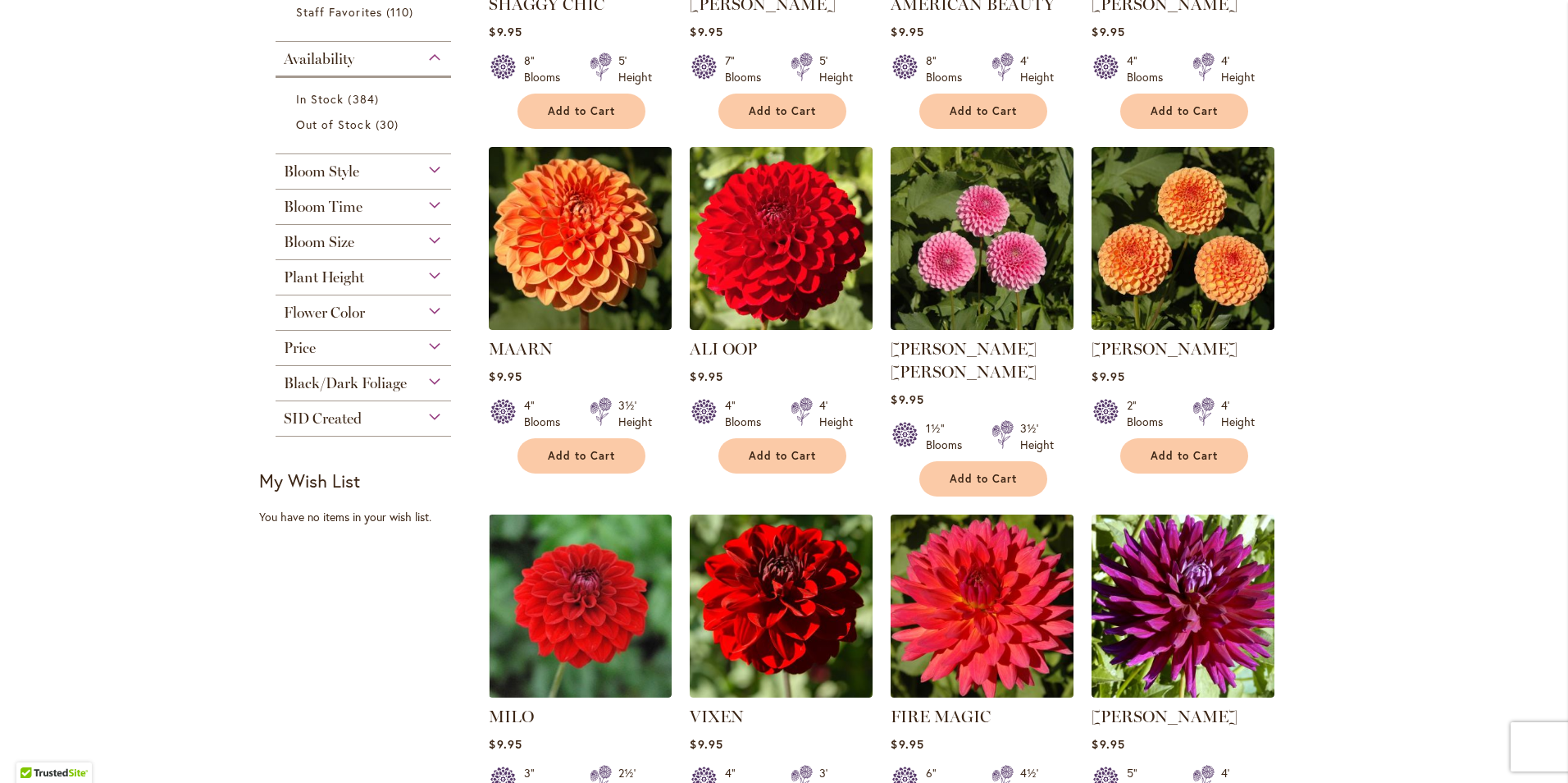
scroll to position [657, 0]
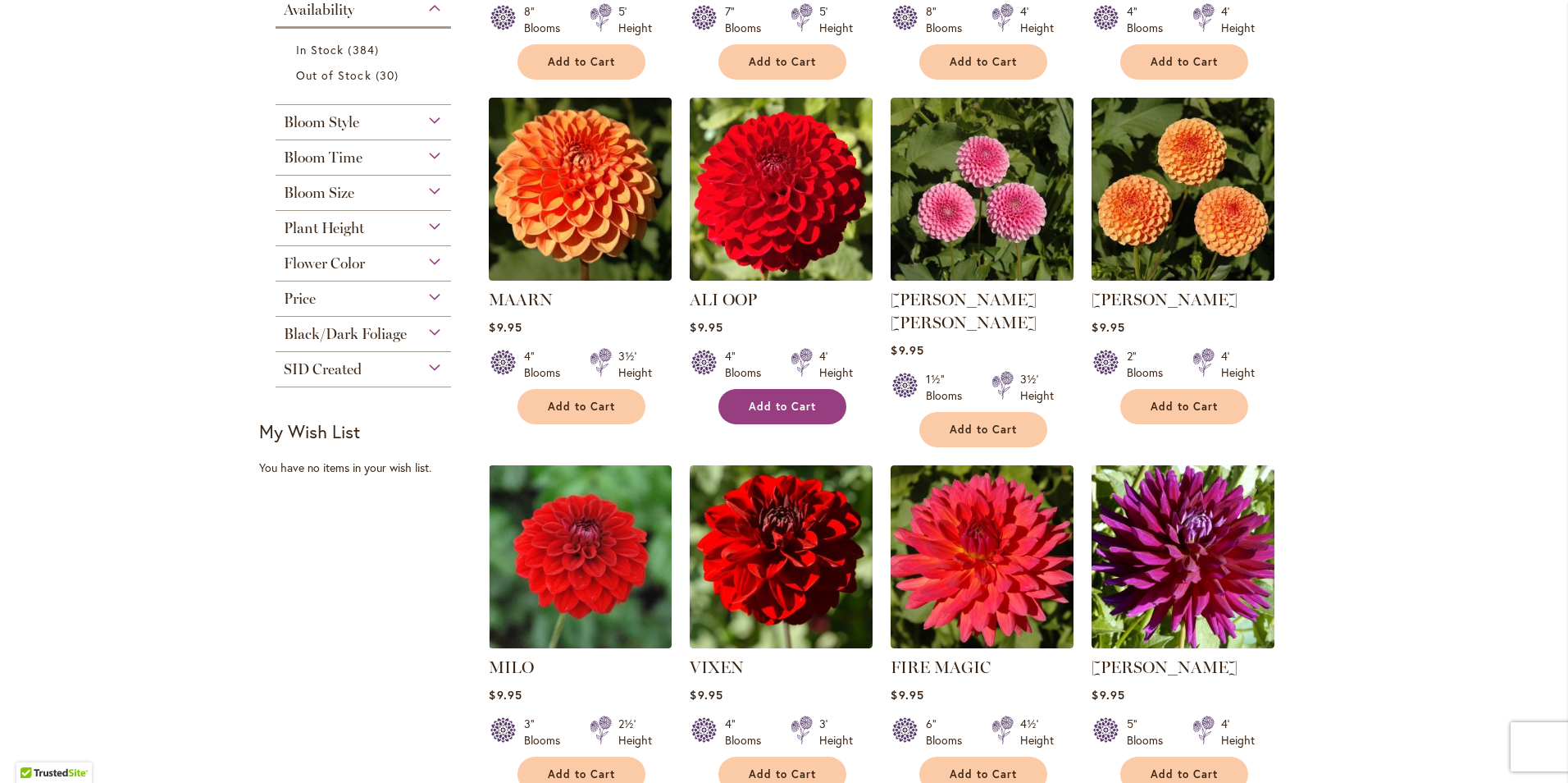
click at [742, 398] on button "Add to Cart" at bounding box center [783, 406] width 128 height 35
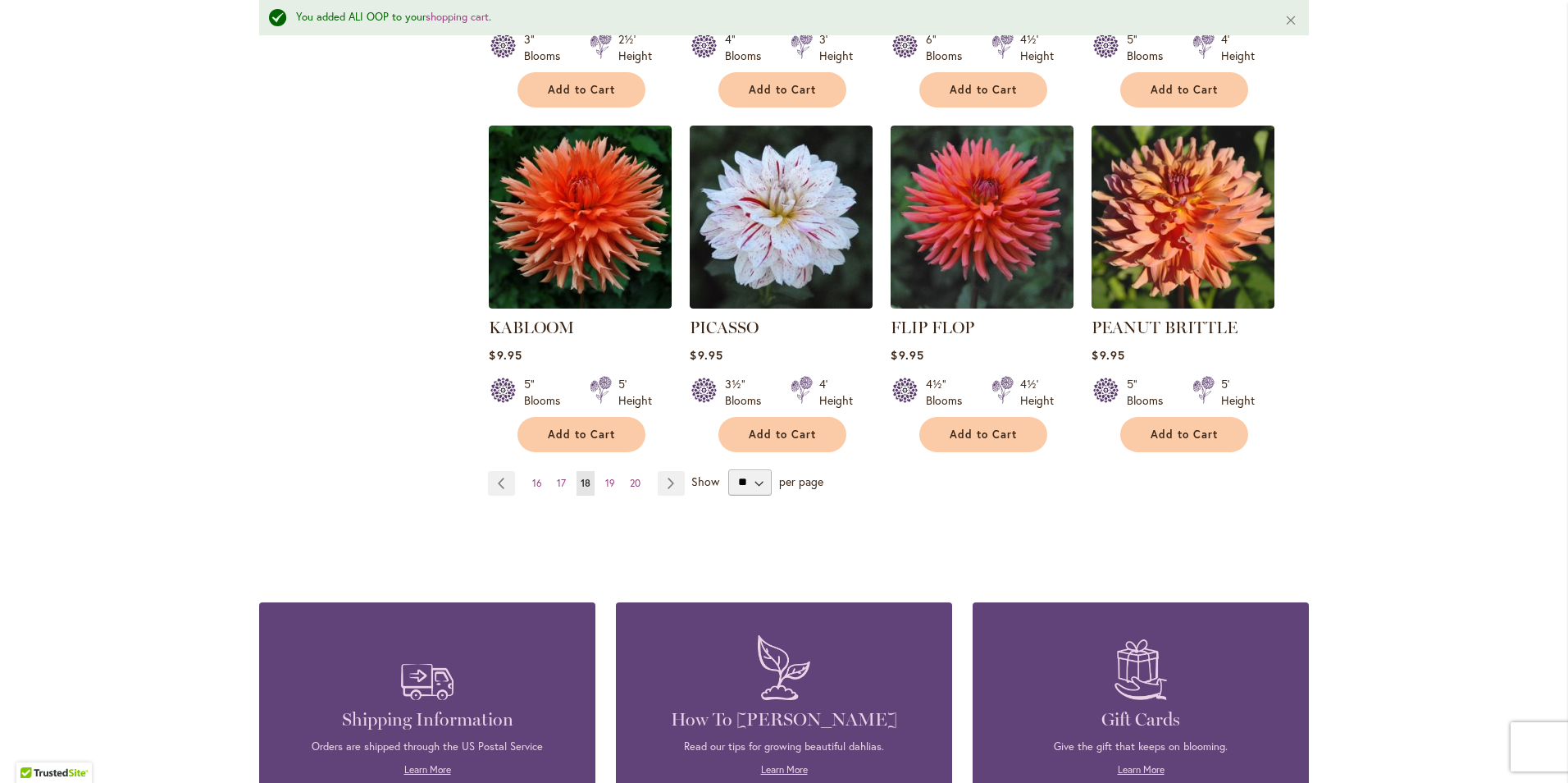
scroll to position [1438, 0]
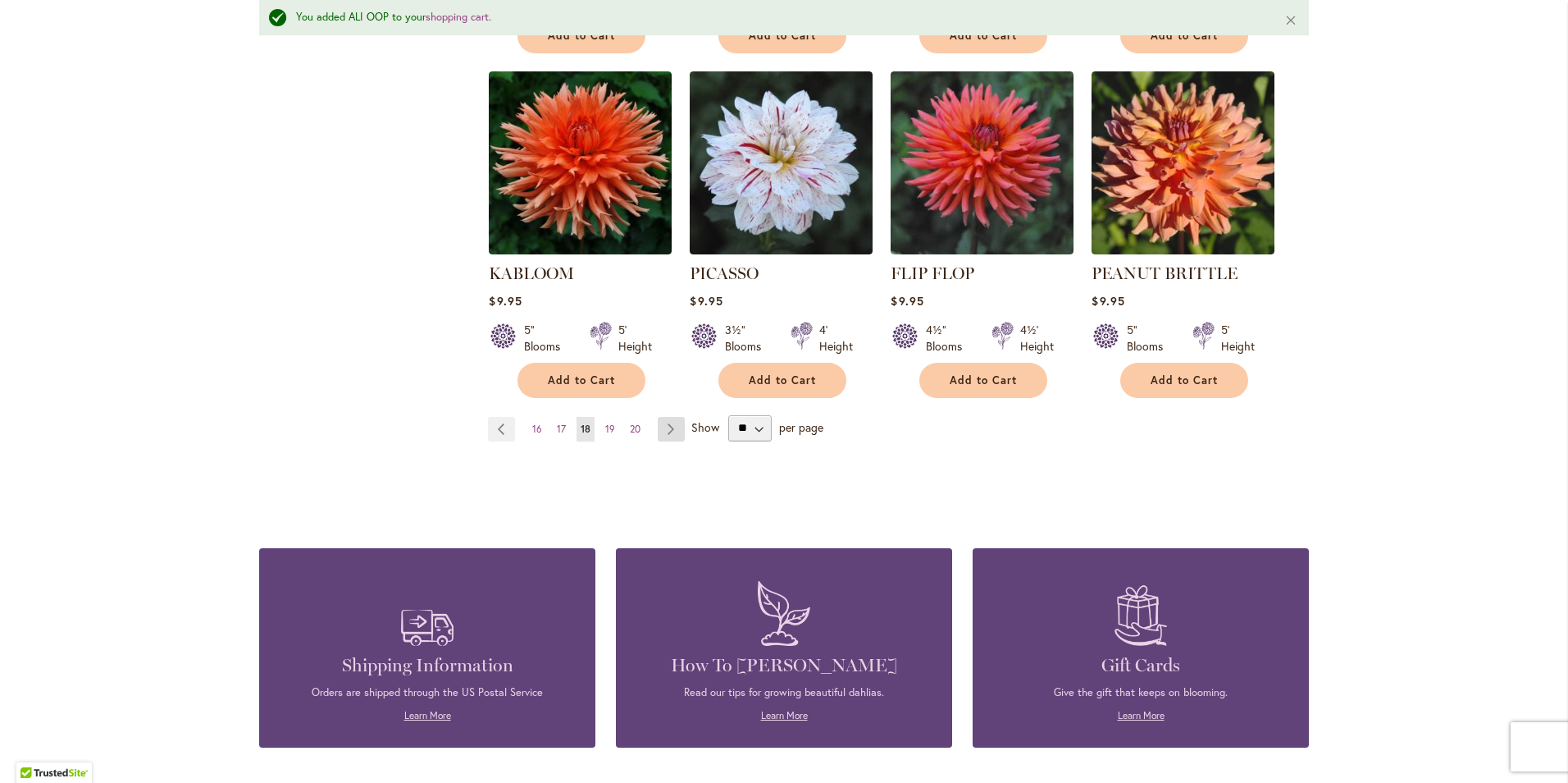
click at [666, 417] on link "Page Next" at bounding box center [671, 429] width 27 height 24
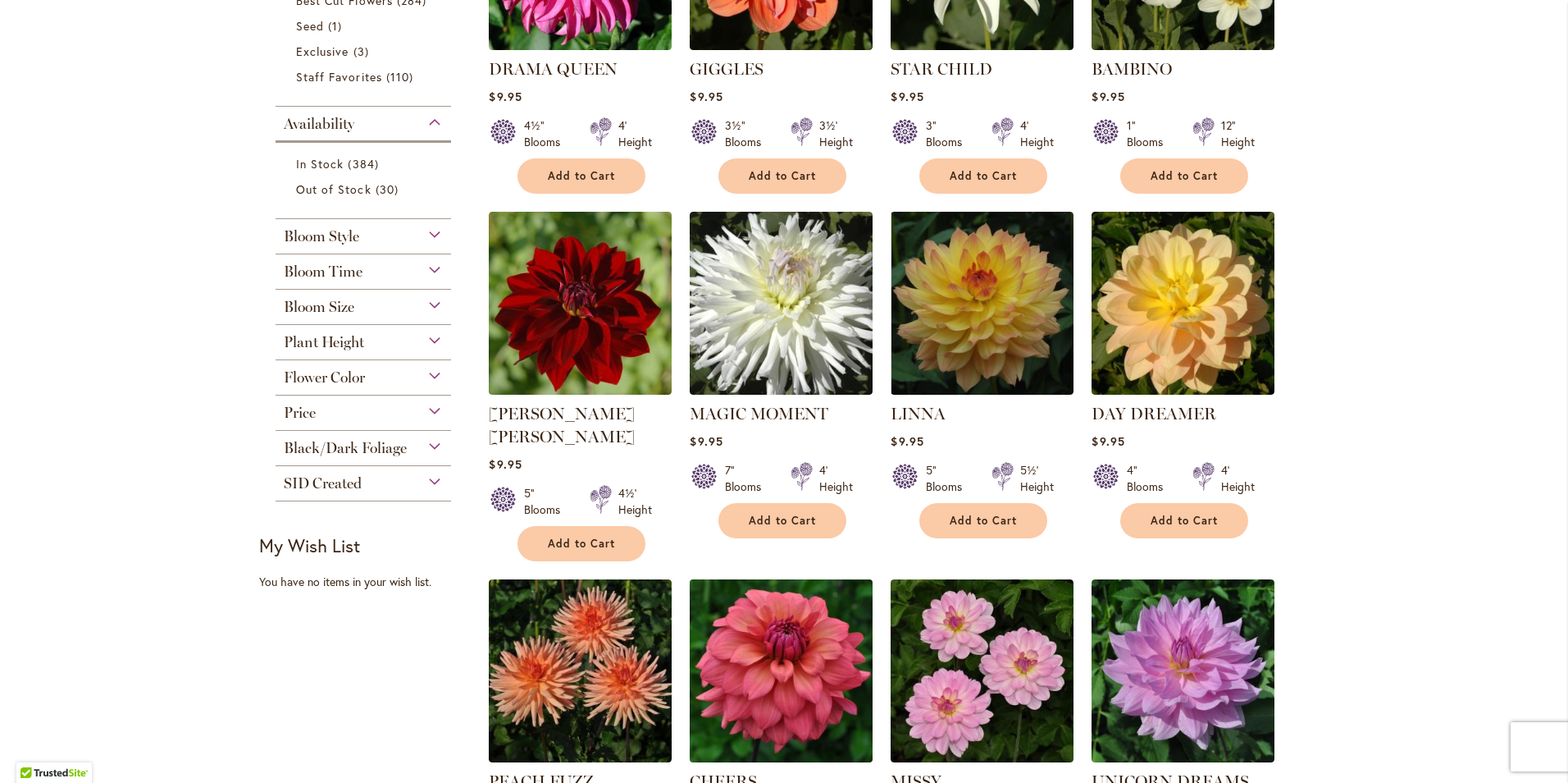
scroll to position [739, 0]
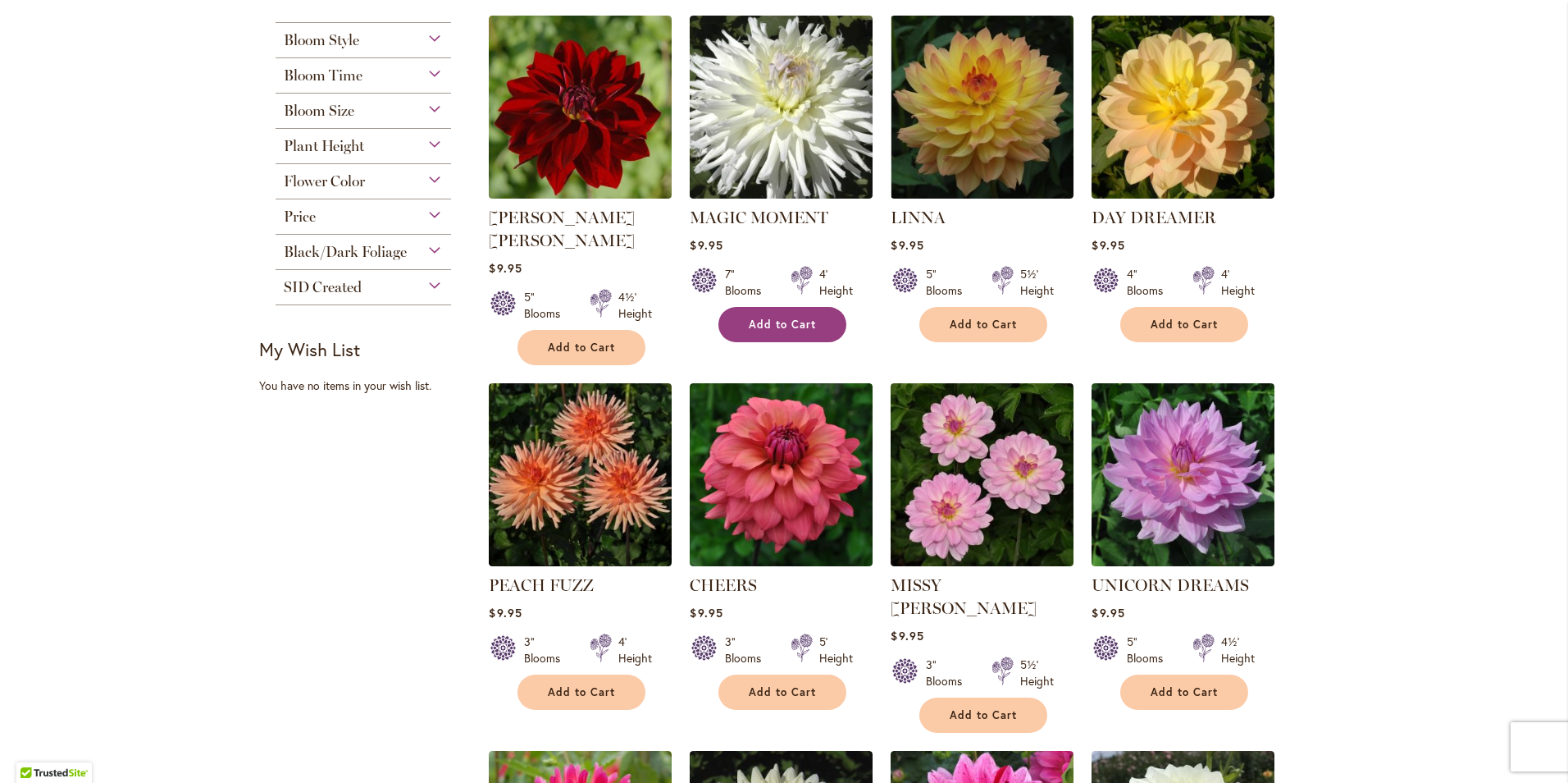
click at [748, 329] on span "Add to Cart" at bounding box center [782, 323] width 68 height 14
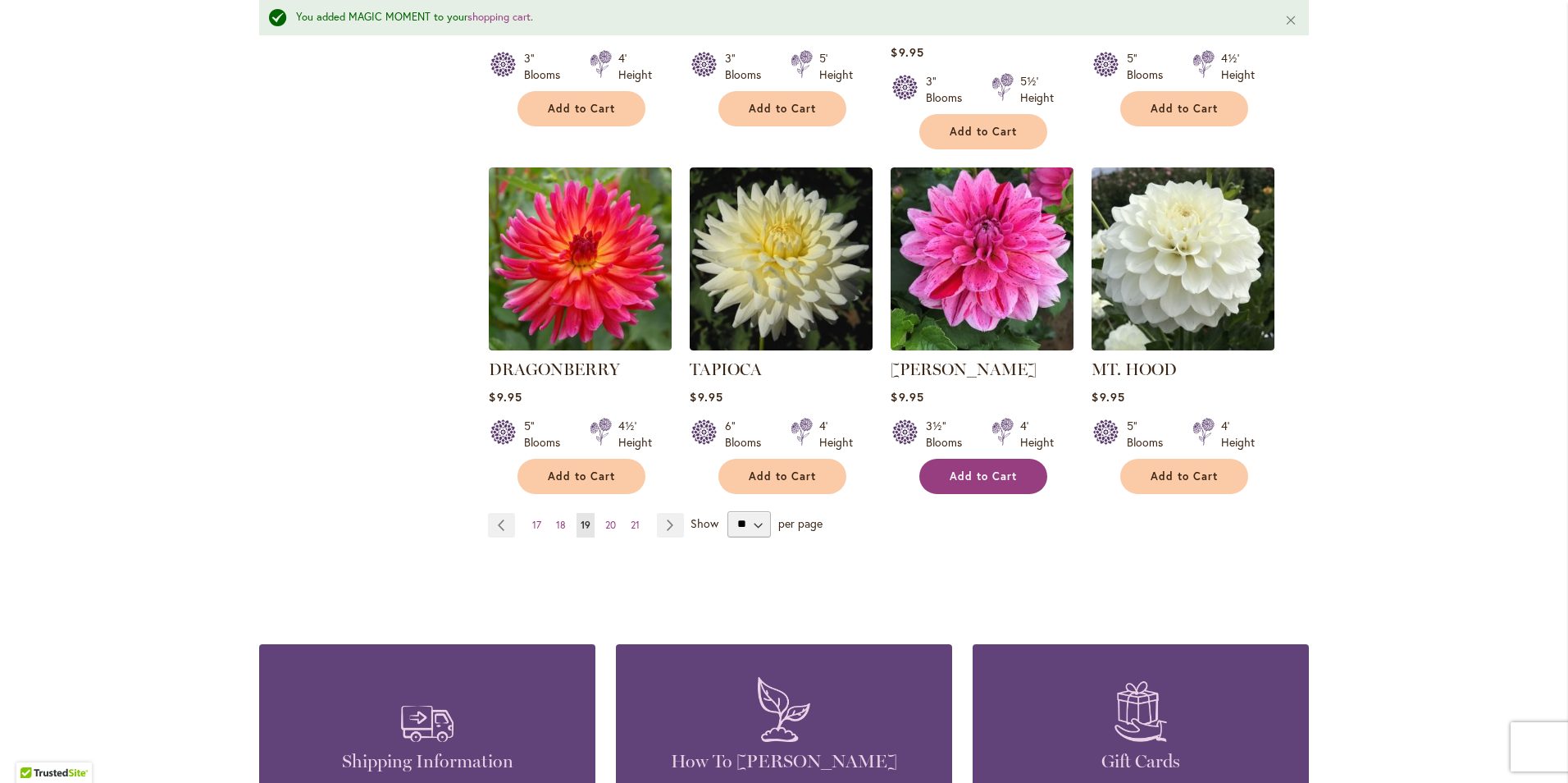
scroll to position [1438, 0]
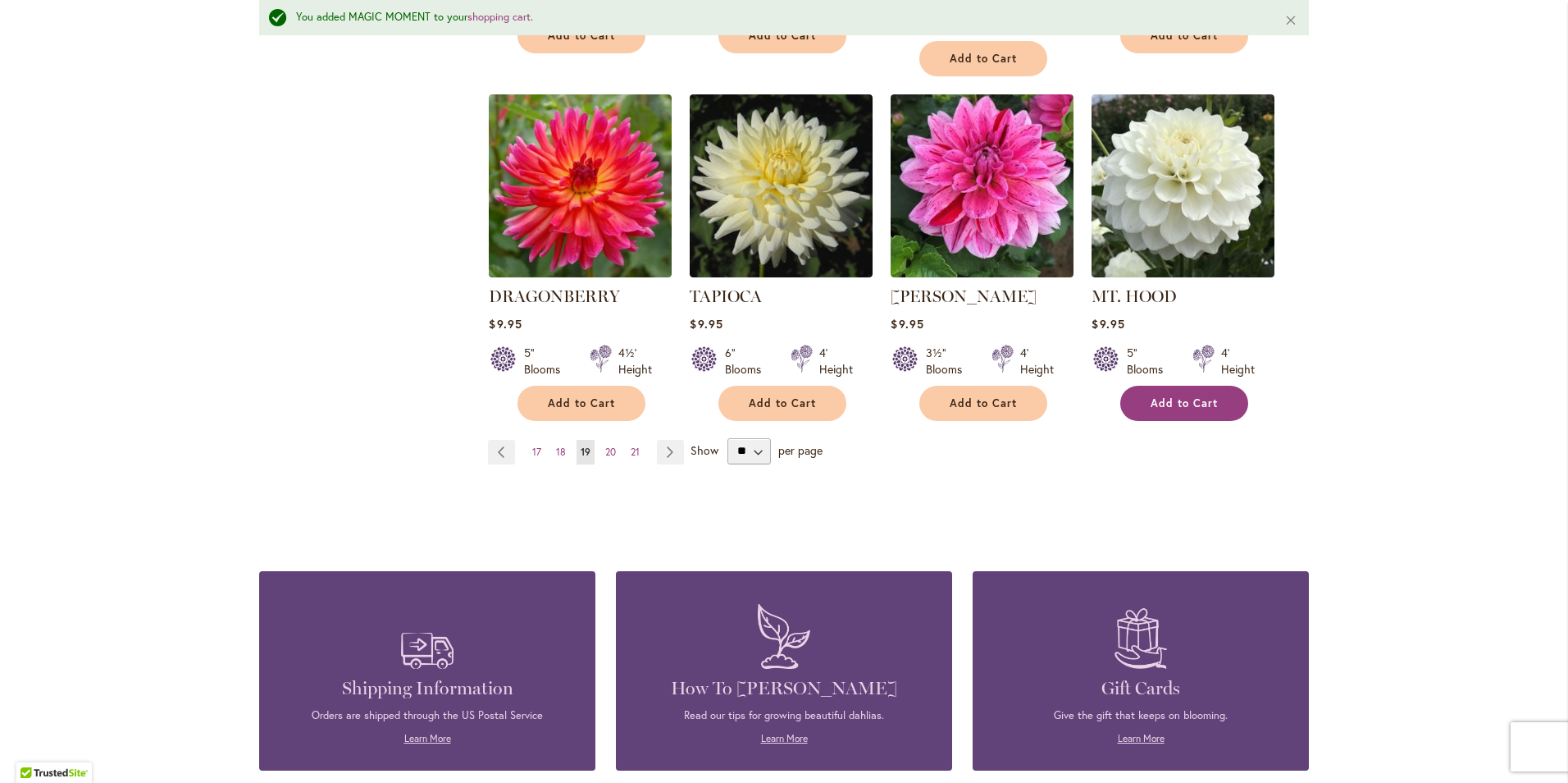
click at [1156, 396] on span "Add to Cart" at bounding box center [1184, 403] width 68 height 14
click at [657, 440] on link "Page Next" at bounding box center [670, 451] width 27 height 24
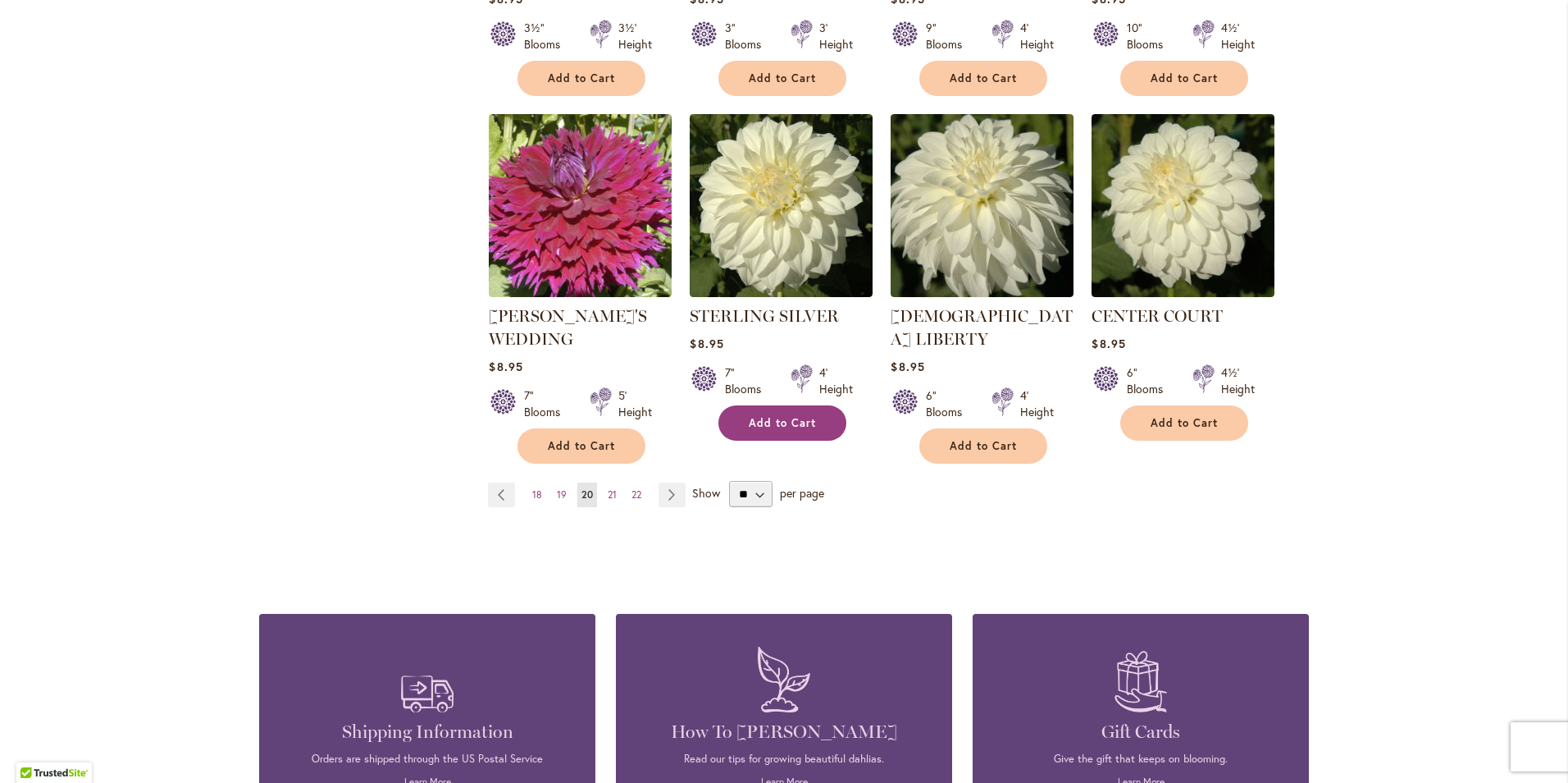
scroll to position [1313, 0]
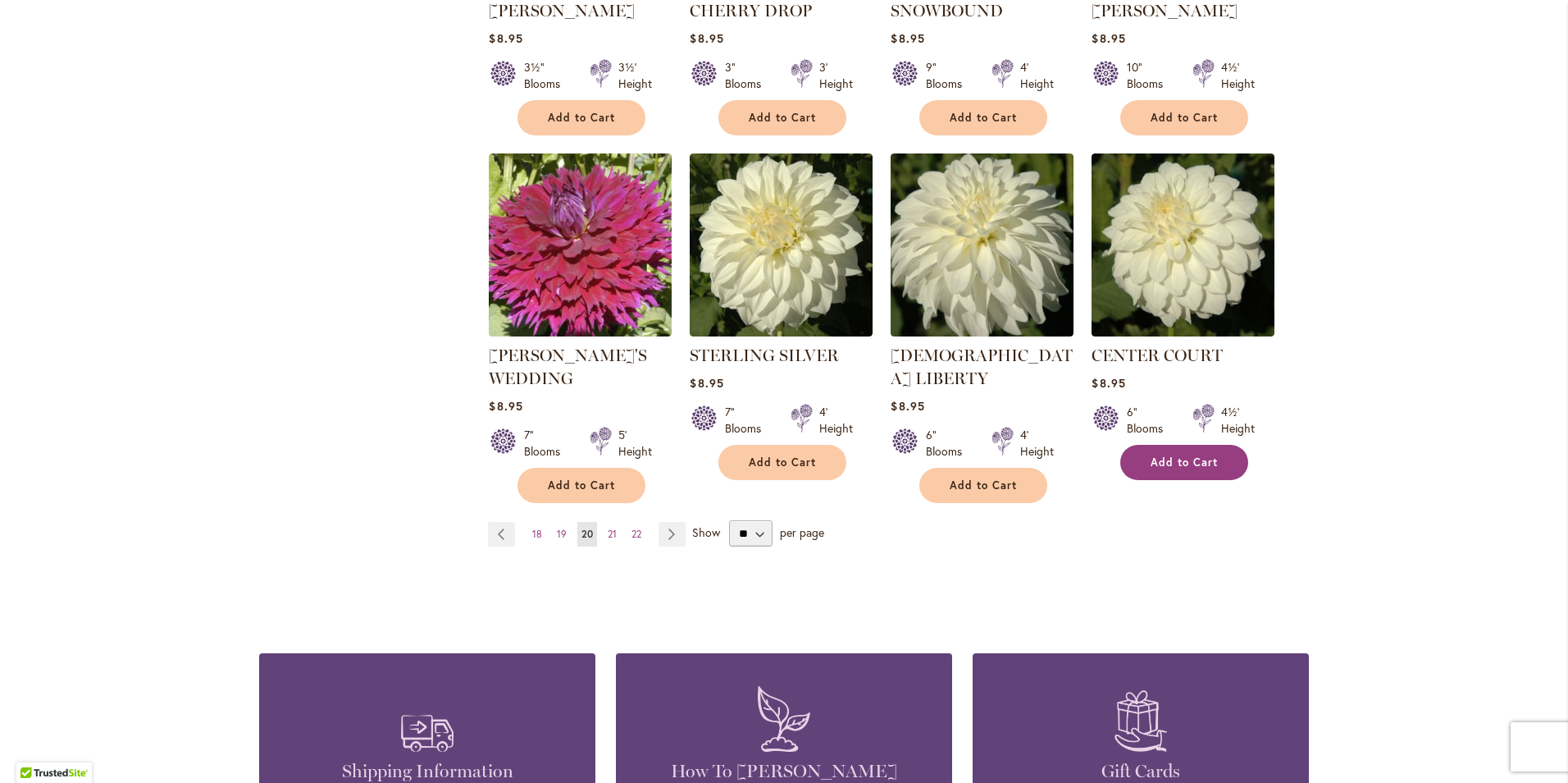
click at [1172, 455] on span "Add to Cart" at bounding box center [1184, 461] width 68 height 14
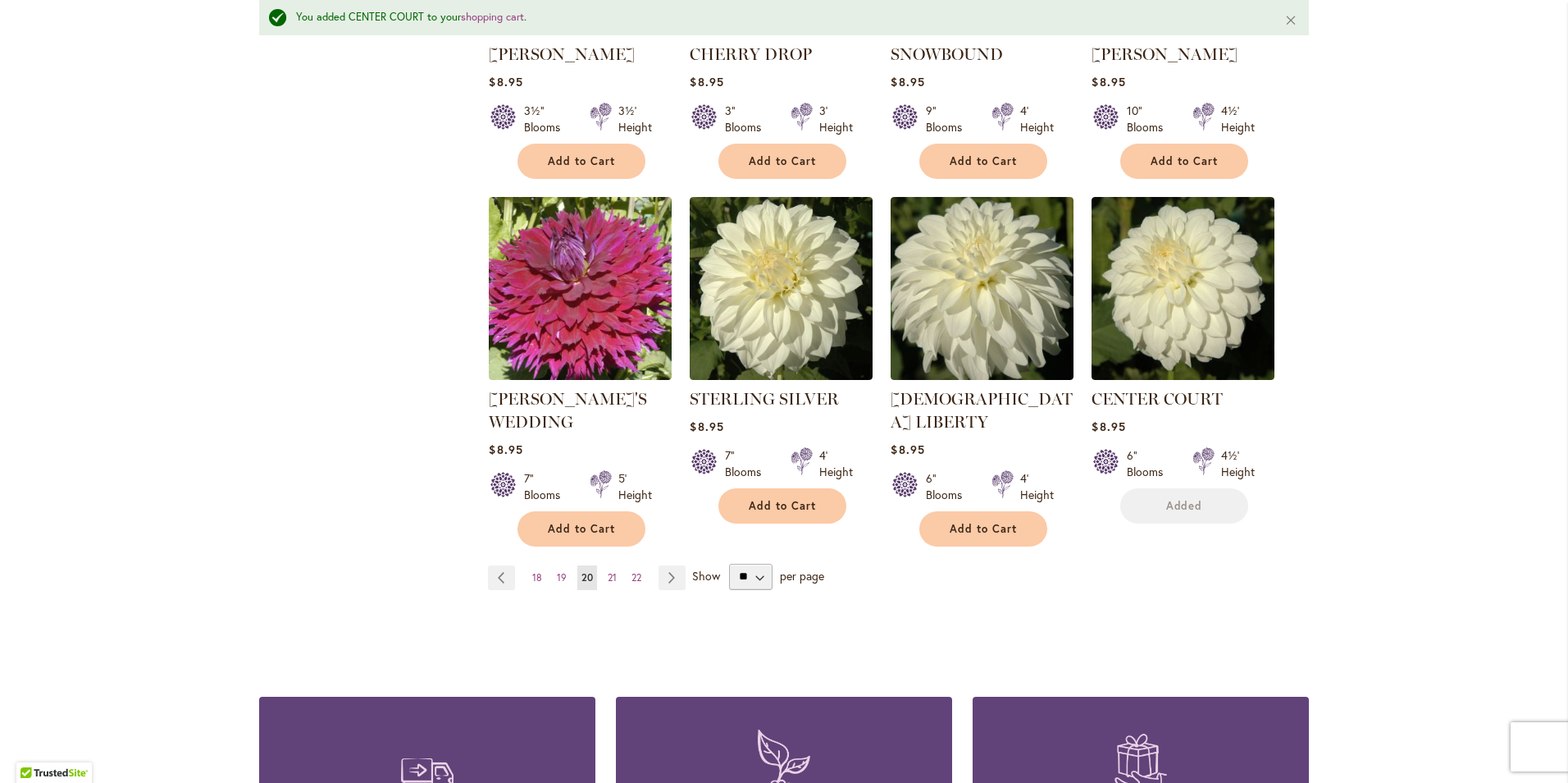
scroll to position [1356, 0]
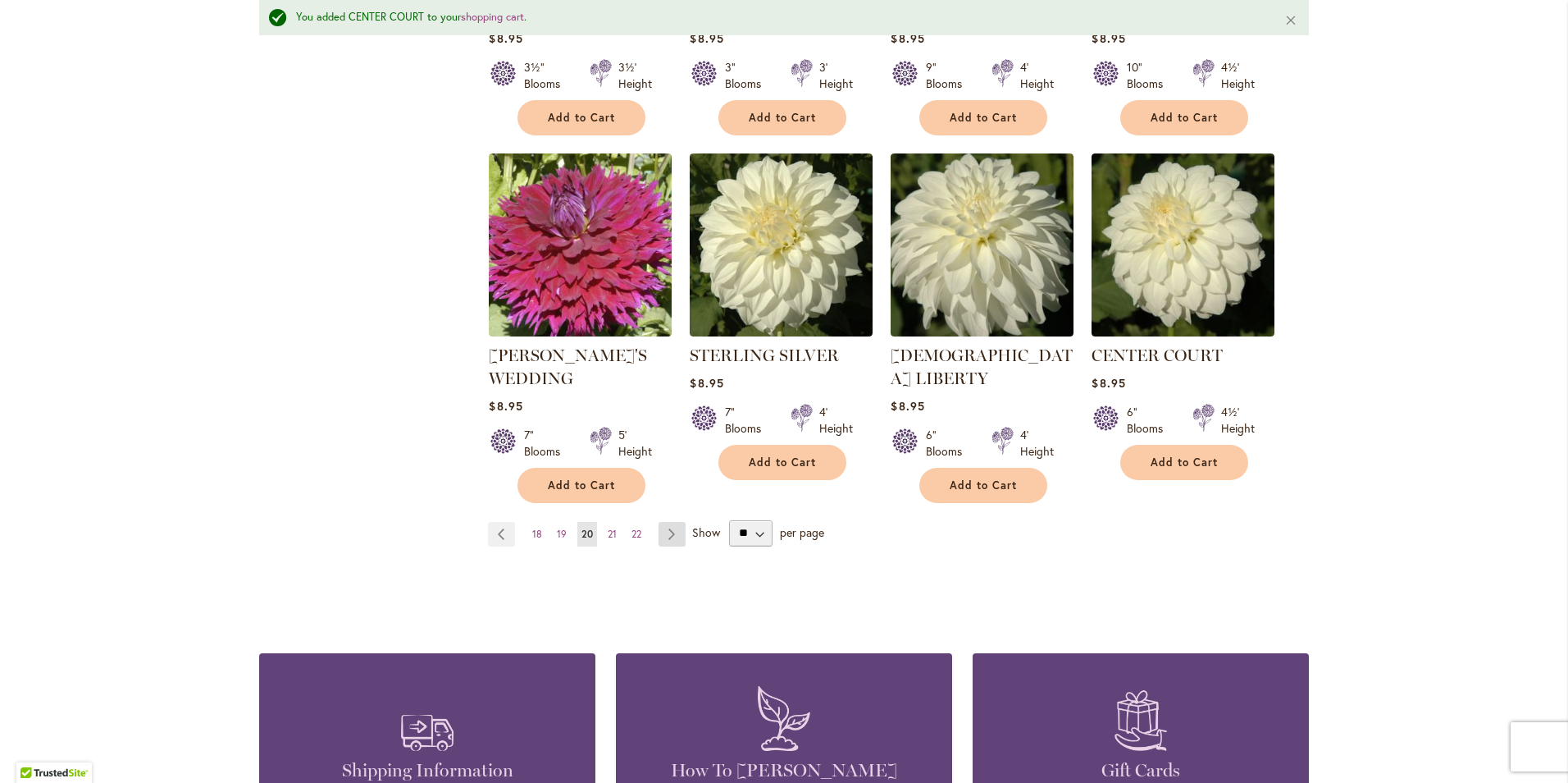
click at [666, 522] on link "Page Next" at bounding box center [672, 533] width 27 height 24
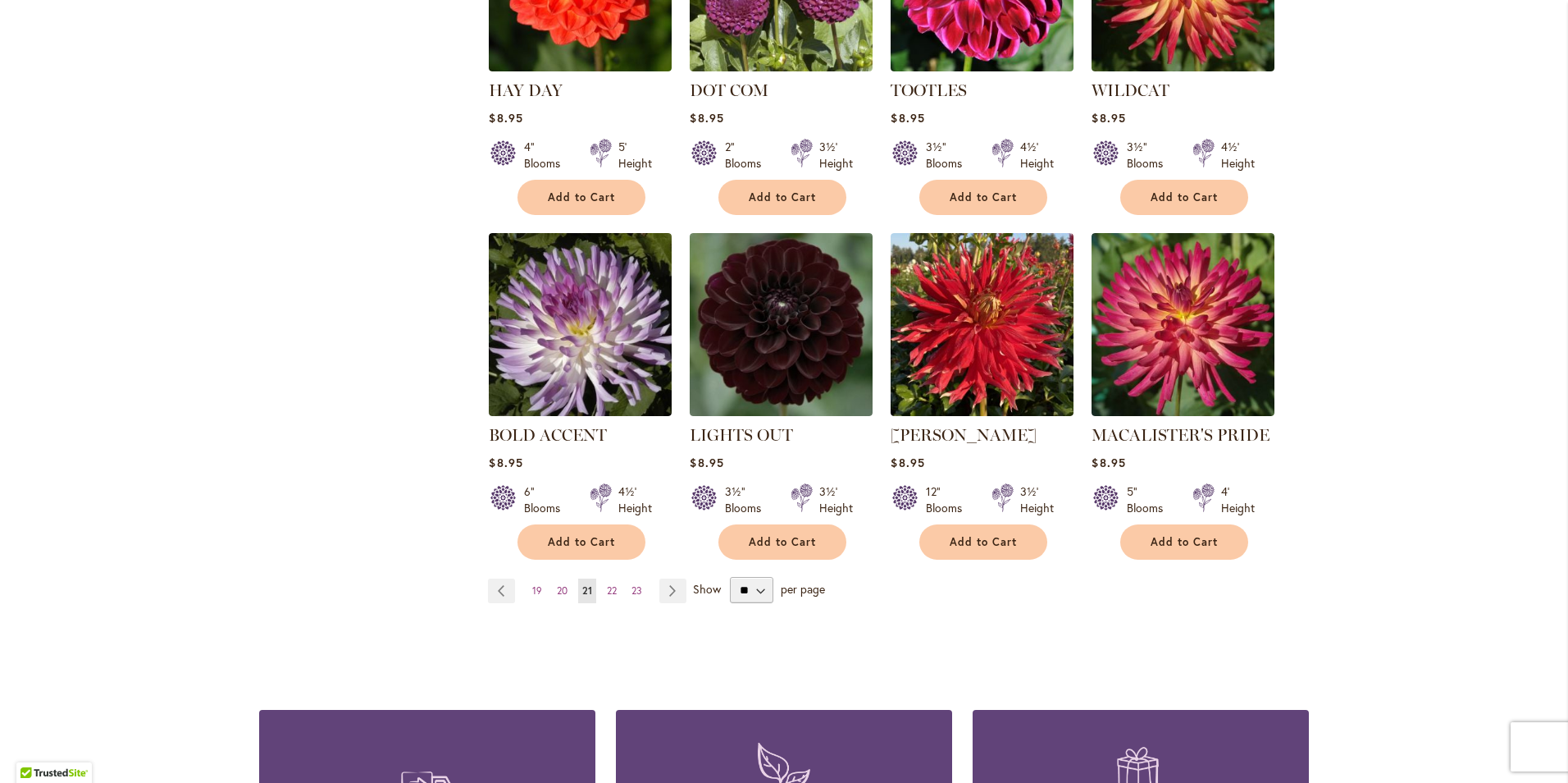
scroll to position [1313, 0]
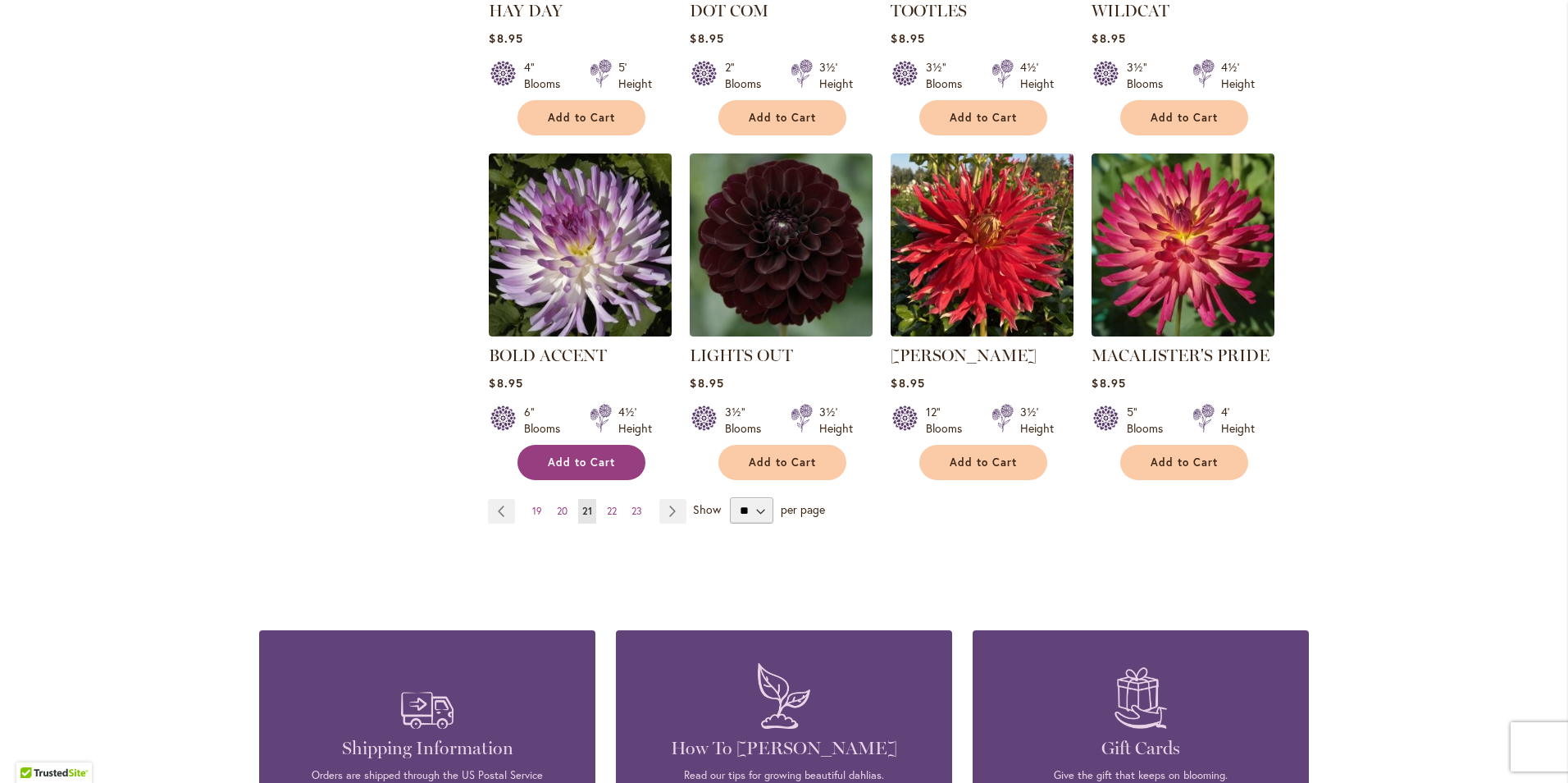
click at [548, 455] on span "Add to Cart" at bounding box center [581, 461] width 68 height 14
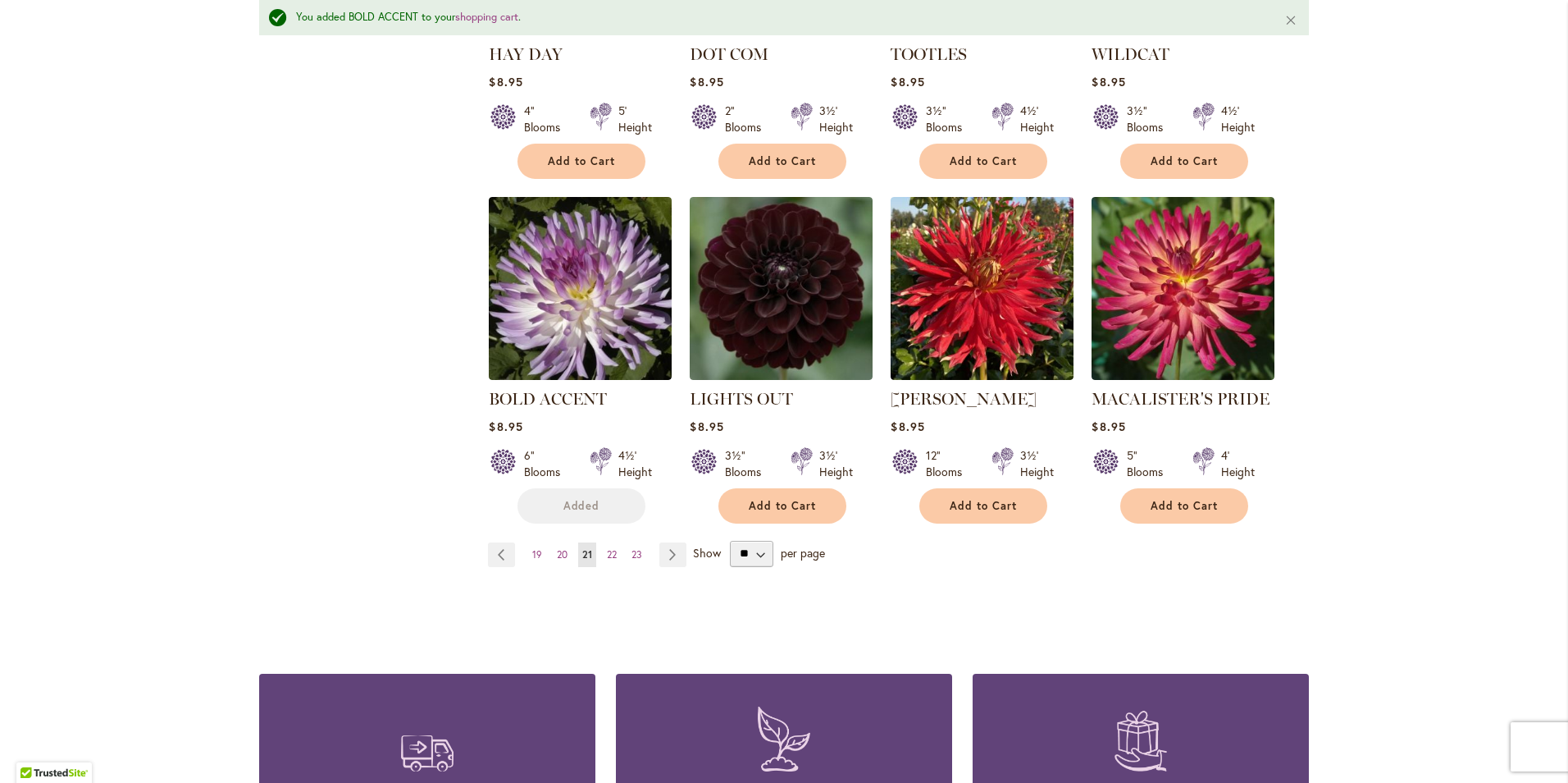
scroll to position [1356, 0]
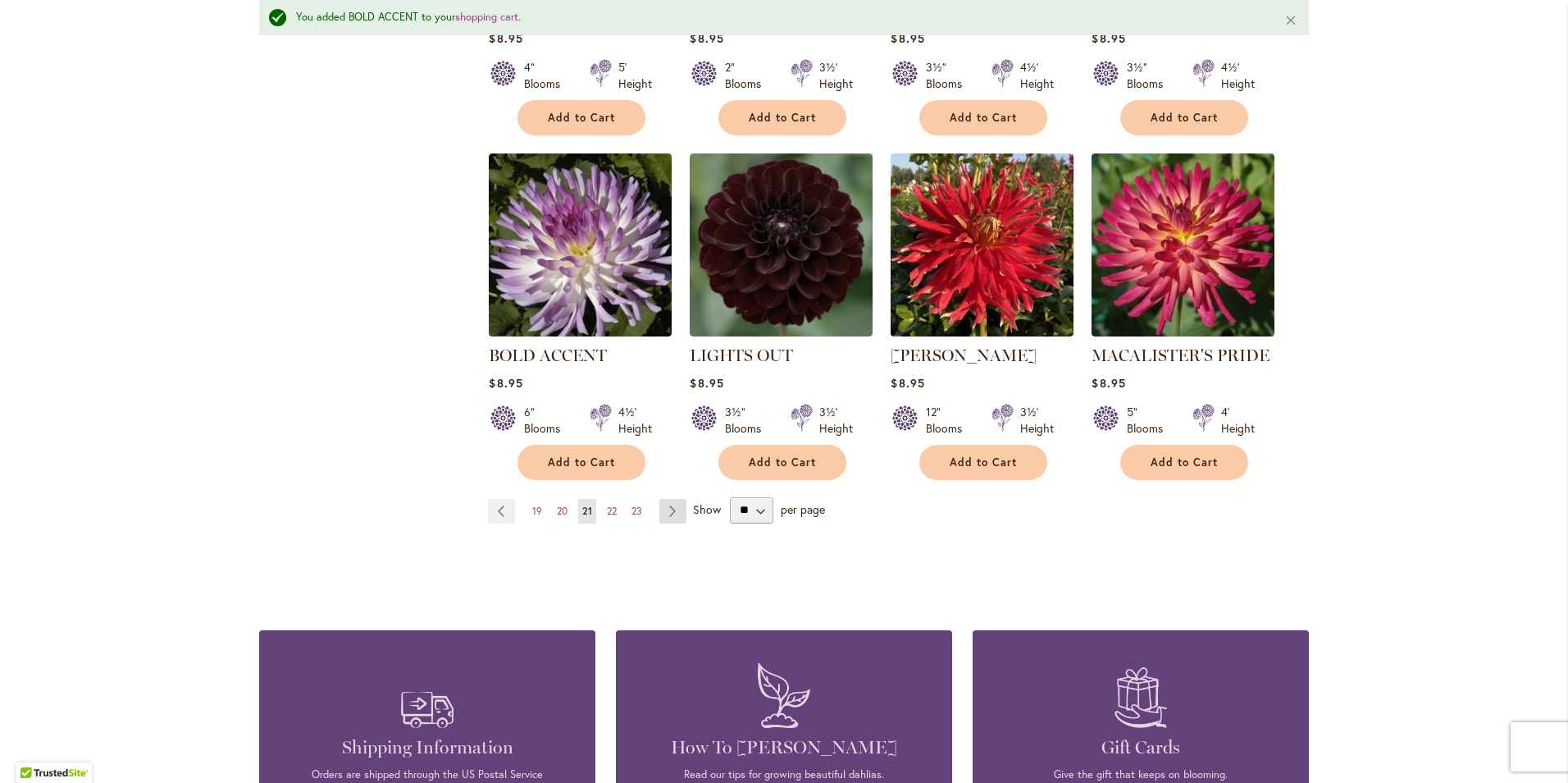
click at [666, 499] on link "Page Next" at bounding box center [673, 511] width 27 height 24
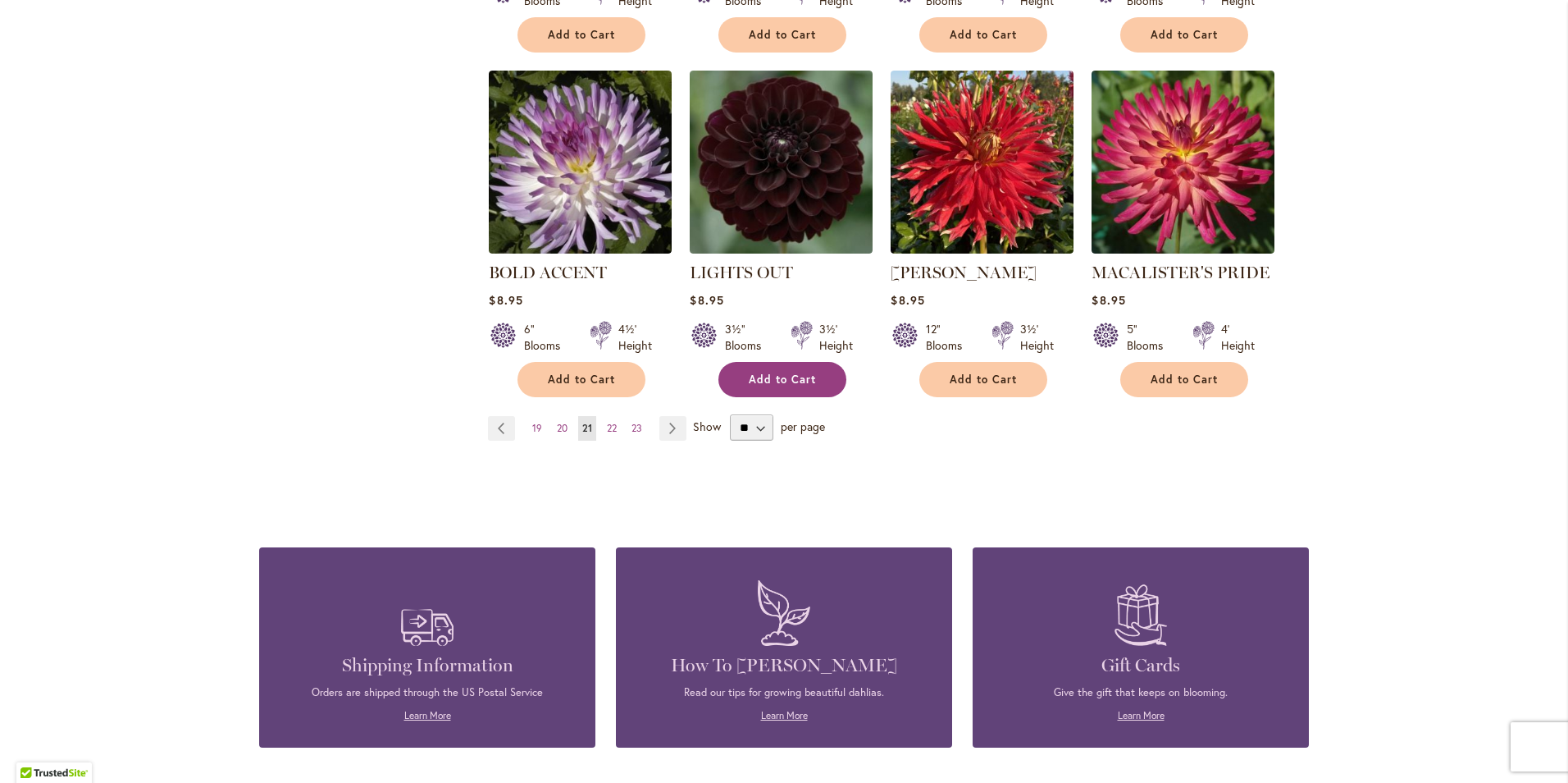
scroll to position [1395, 0]
click at [772, 363] on button "Add to Cart" at bounding box center [783, 380] width 128 height 35
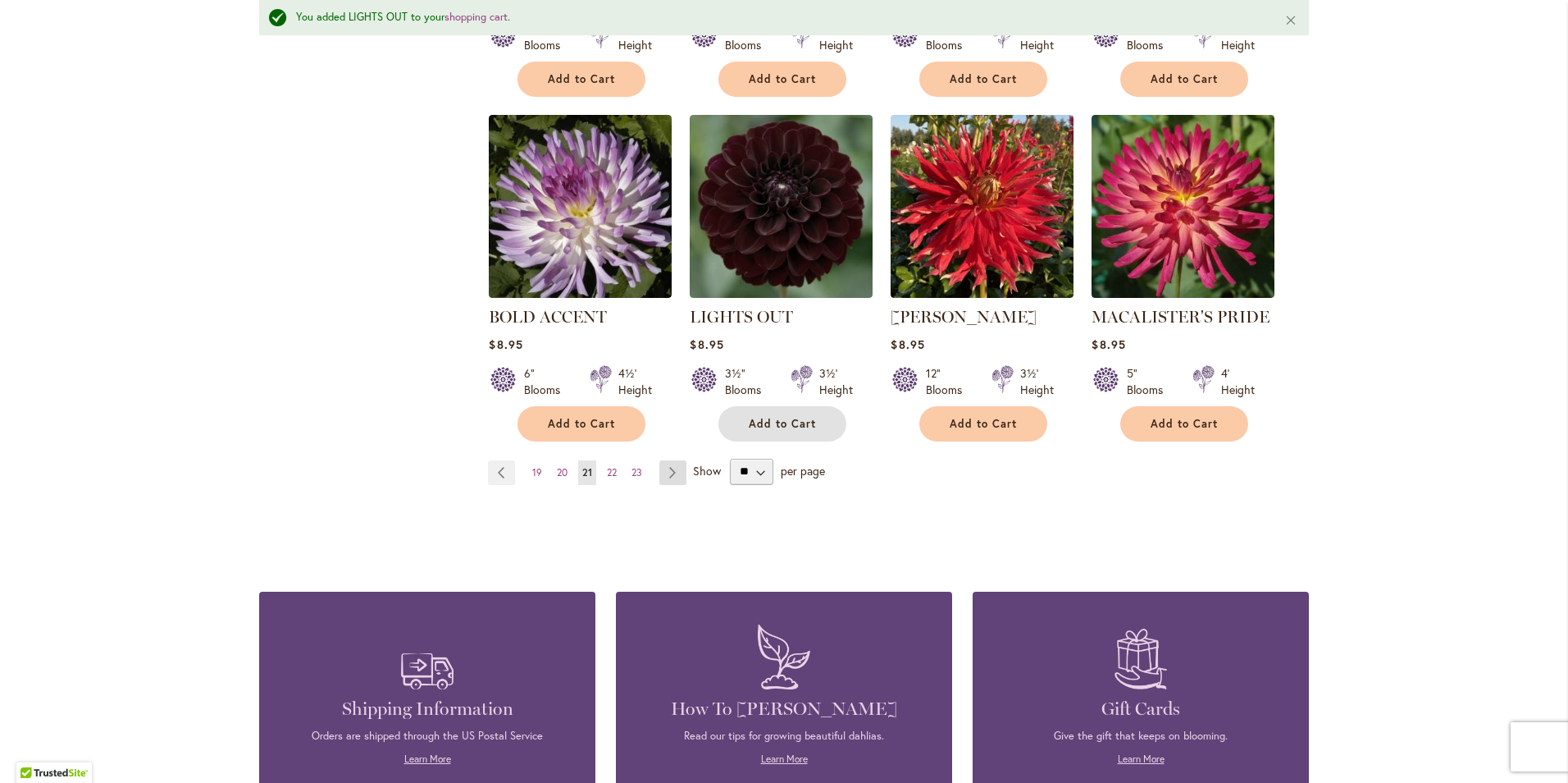
scroll to position [1438, 0]
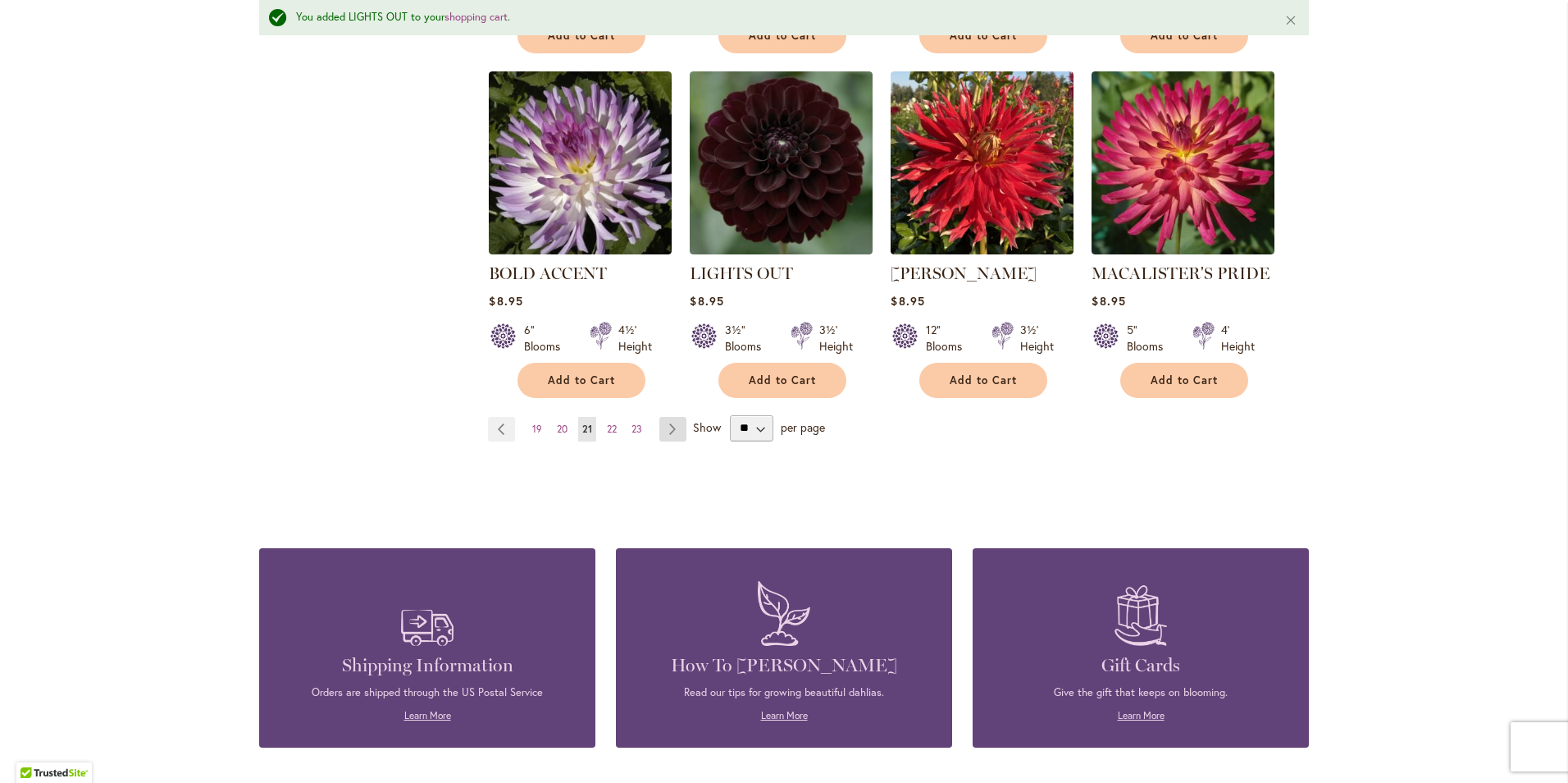
click at [671, 417] on link "Page Next" at bounding box center [673, 429] width 27 height 24
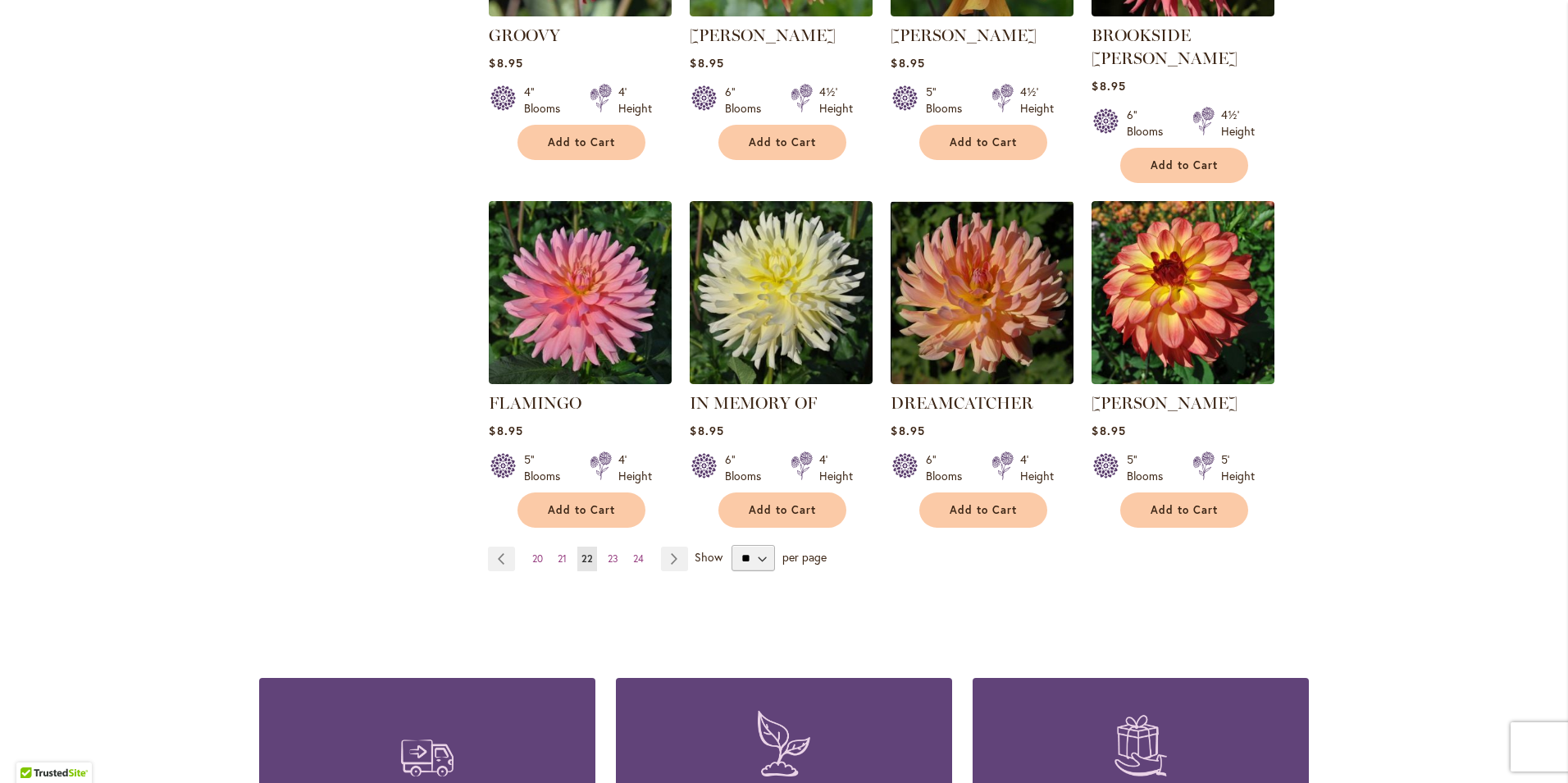
scroll to position [1313, 0]
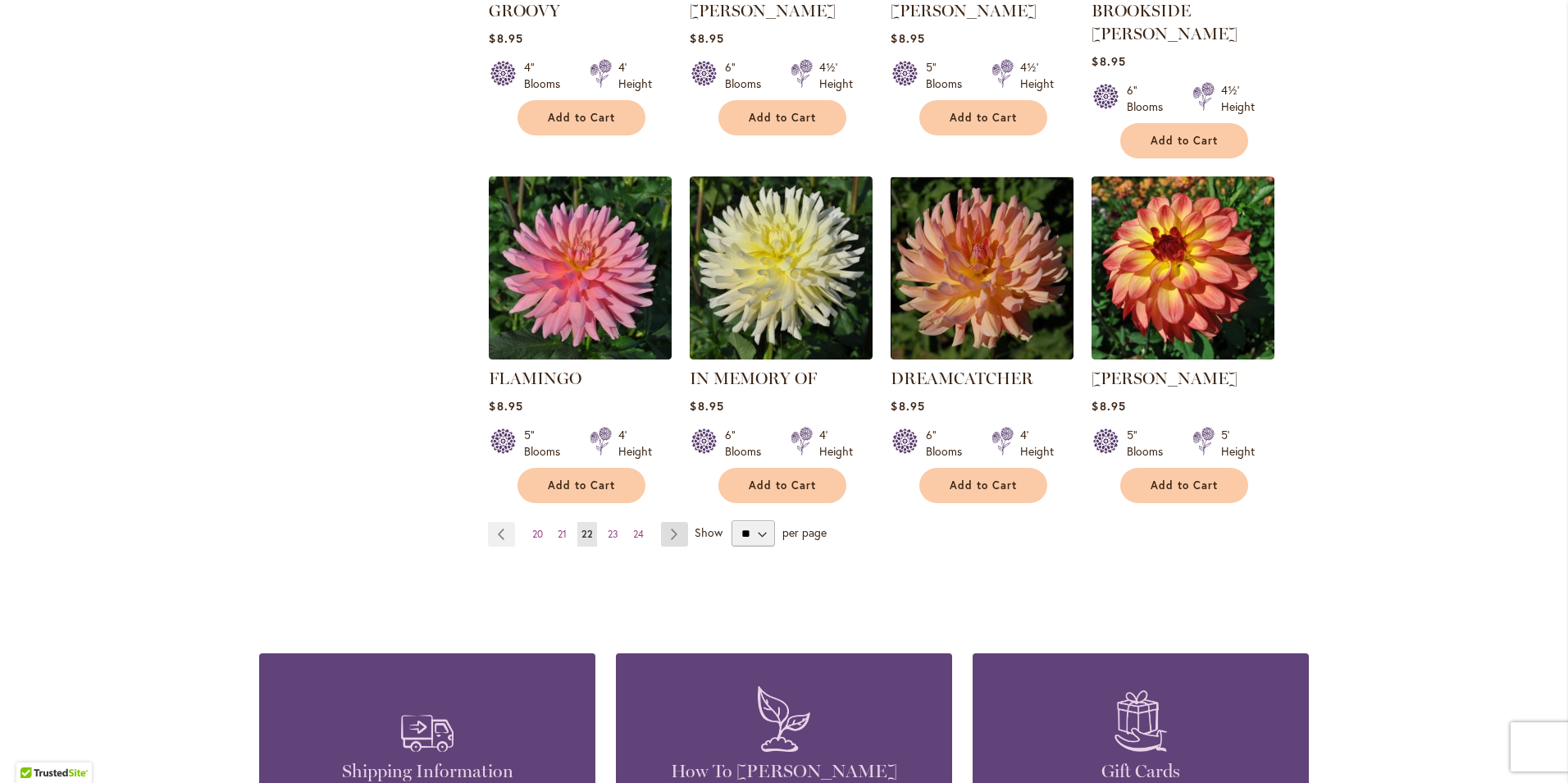
click at [676, 522] on link "Page Next" at bounding box center [675, 533] width 27 height 24
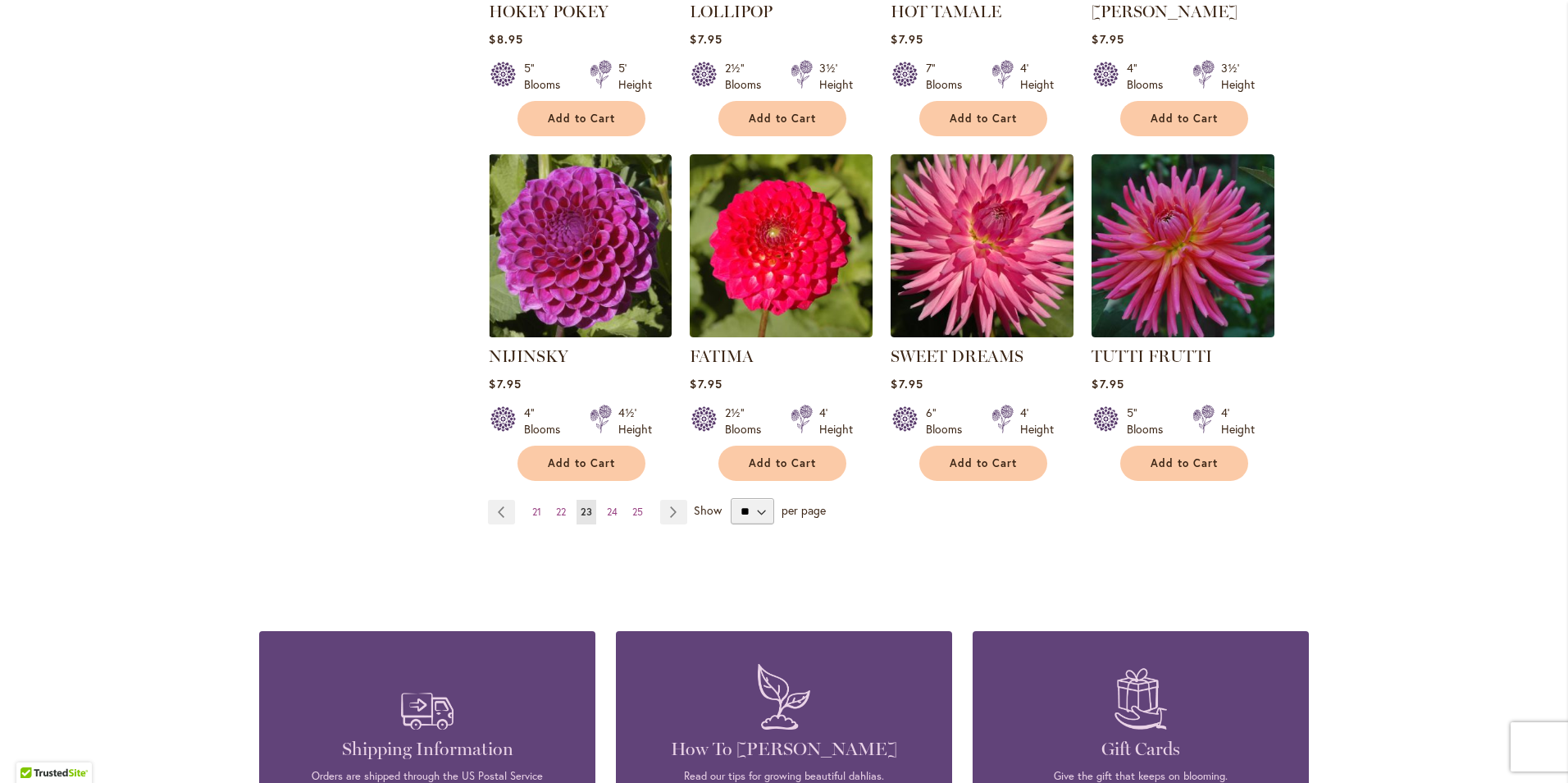
scroll to position [1313, 0]
click at [666, 499] on link "Page Next" at bounding box center [674, 511] width 27 height 24
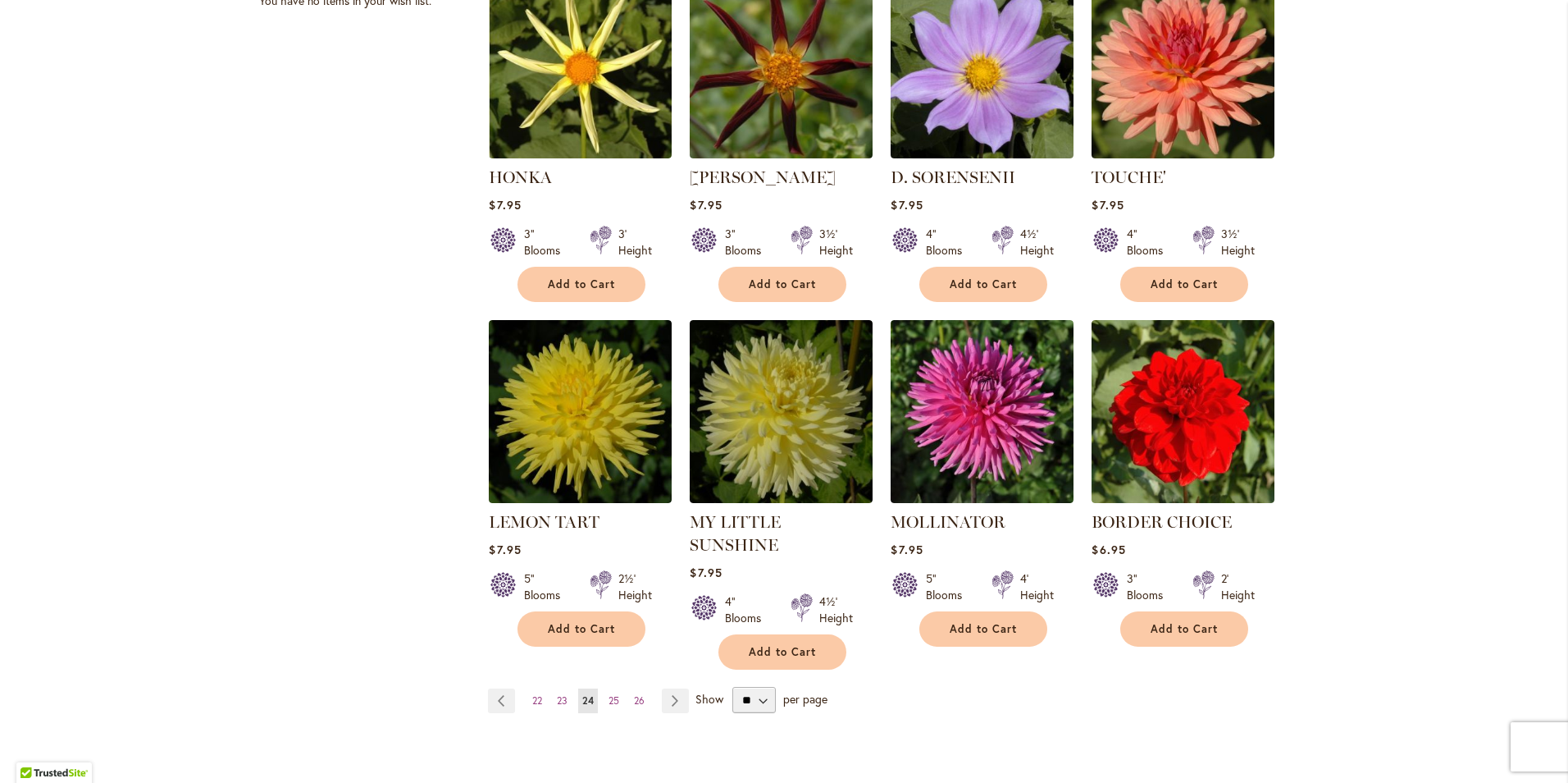
scroll to position [1168, 0]
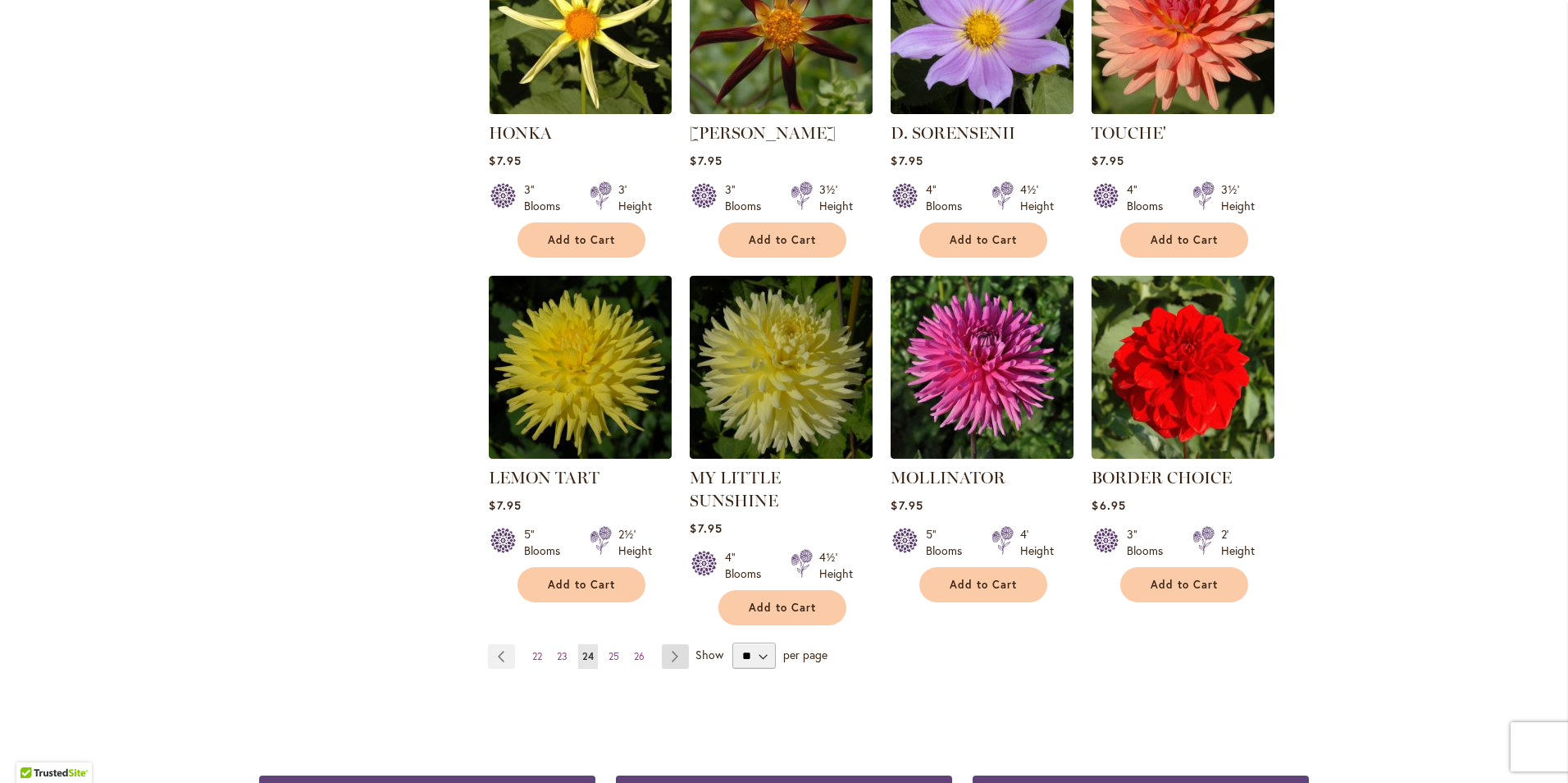
click at [666, 644] on link "Page Next" at bounding box center [675, 656] width 27 height 24
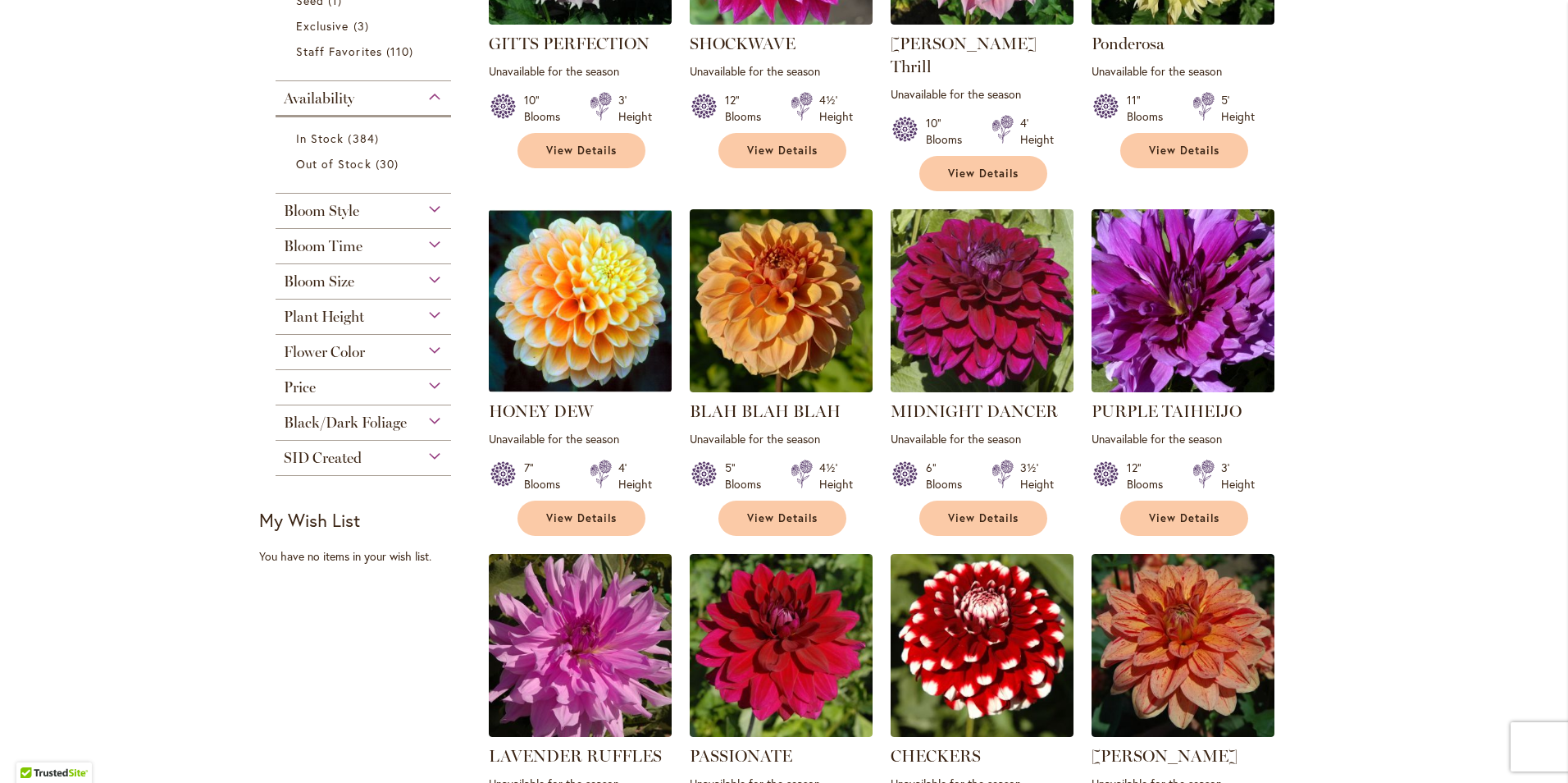
scroll to position [574, 0]
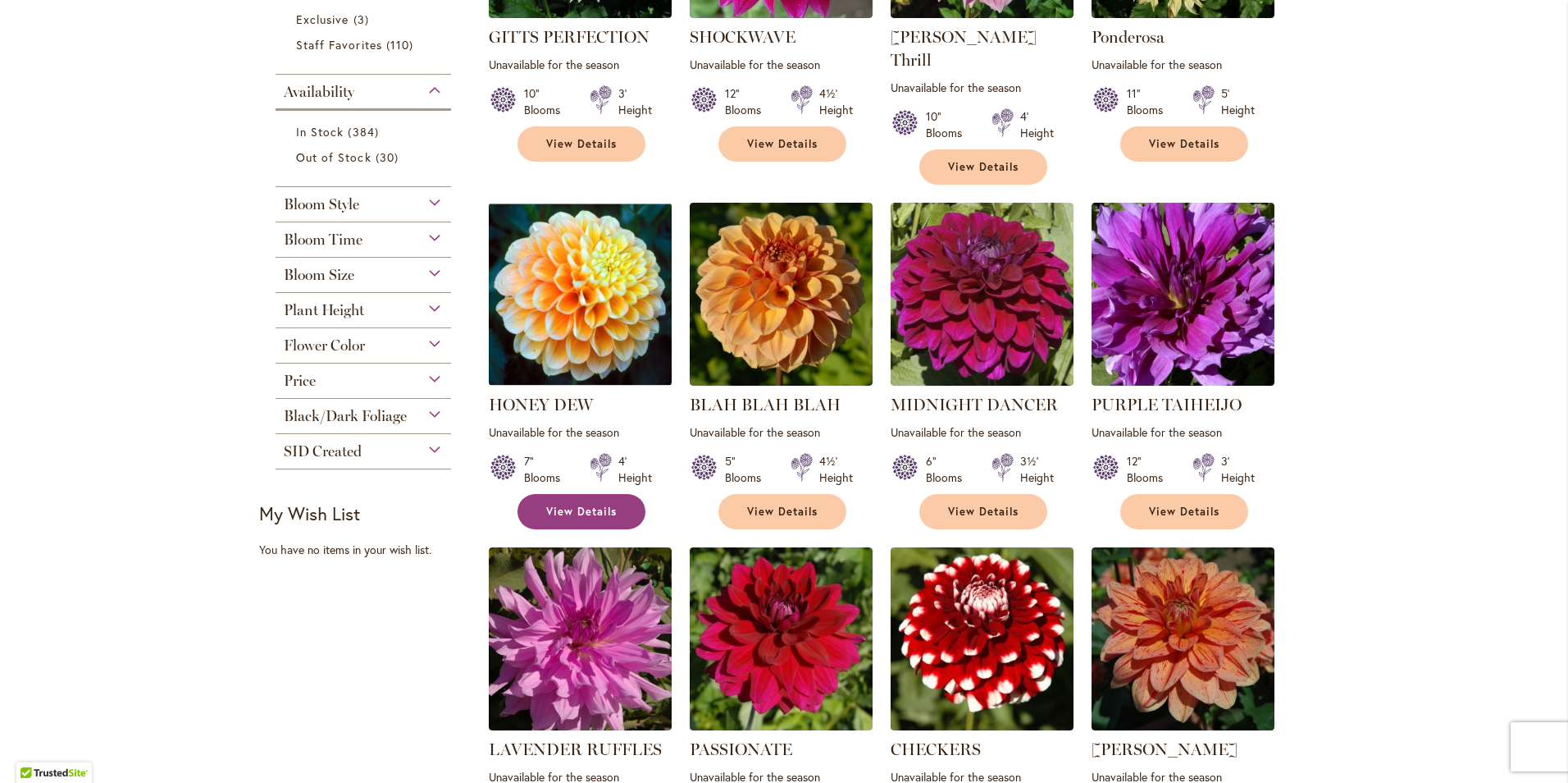
click at [547, 494] on link "View Details" at bounding box center [582, 511] width 128 height 35
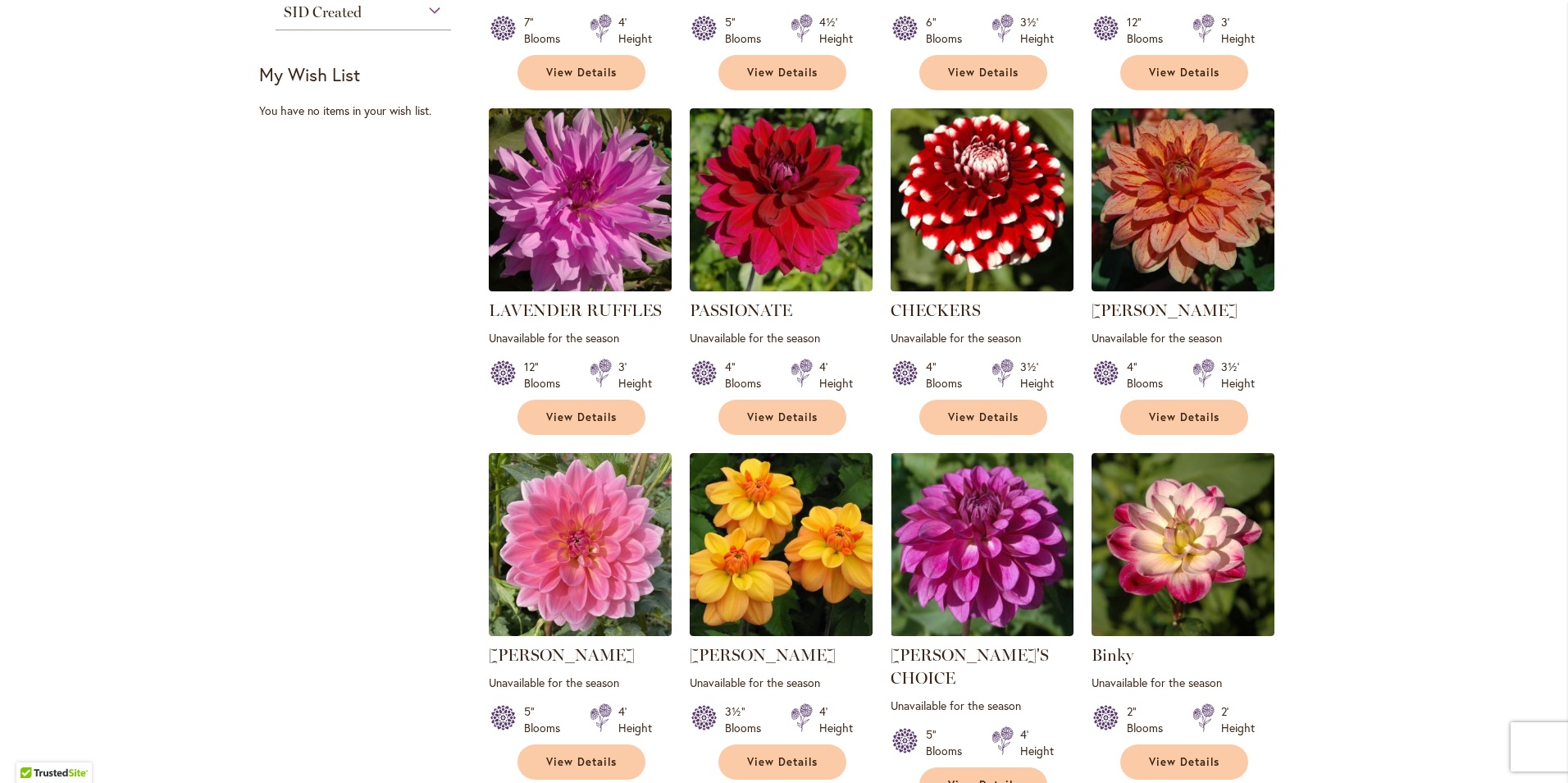
scroll to position [1250, 0]
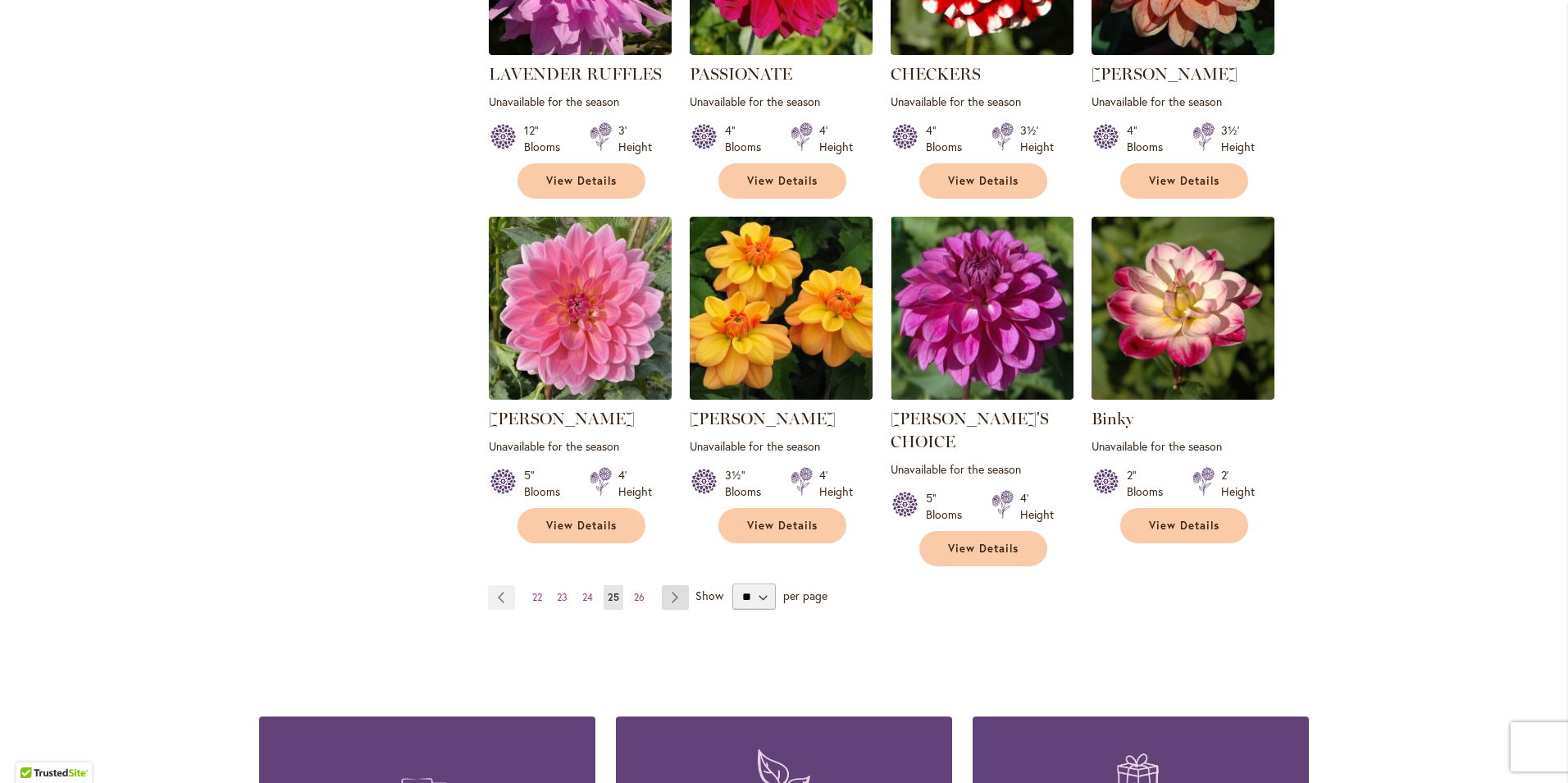
click at [669, 585] on link "Page Next" at bounding box center [675, 596] width 27 height 24
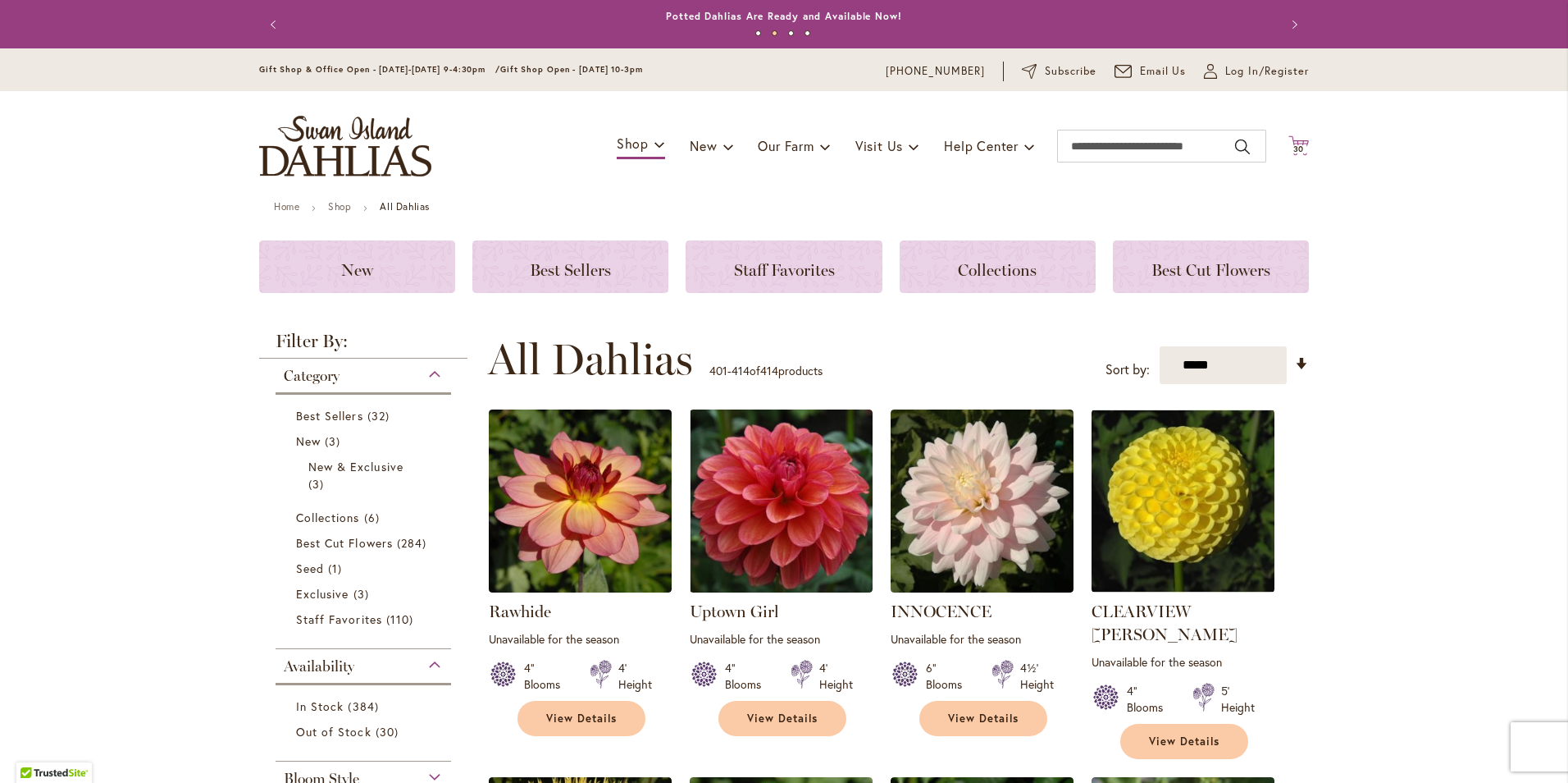
click at [1294, 146] on span "30" at bounding box center [1299, 149] width 12 height 11
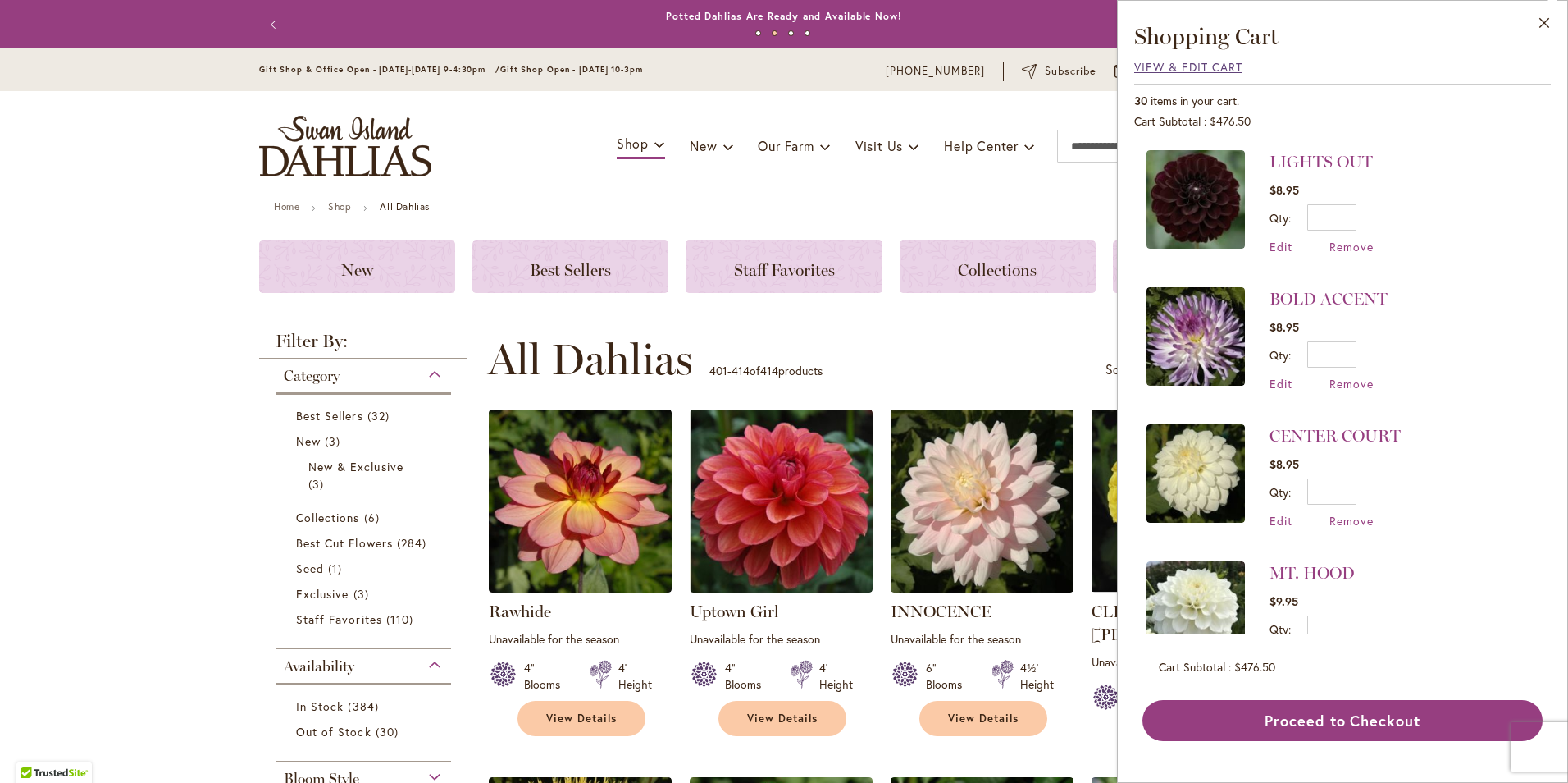
click at [1165, 64] on span "View & Edit Cart" at bounding box center [1188, 67] width 108 height 15
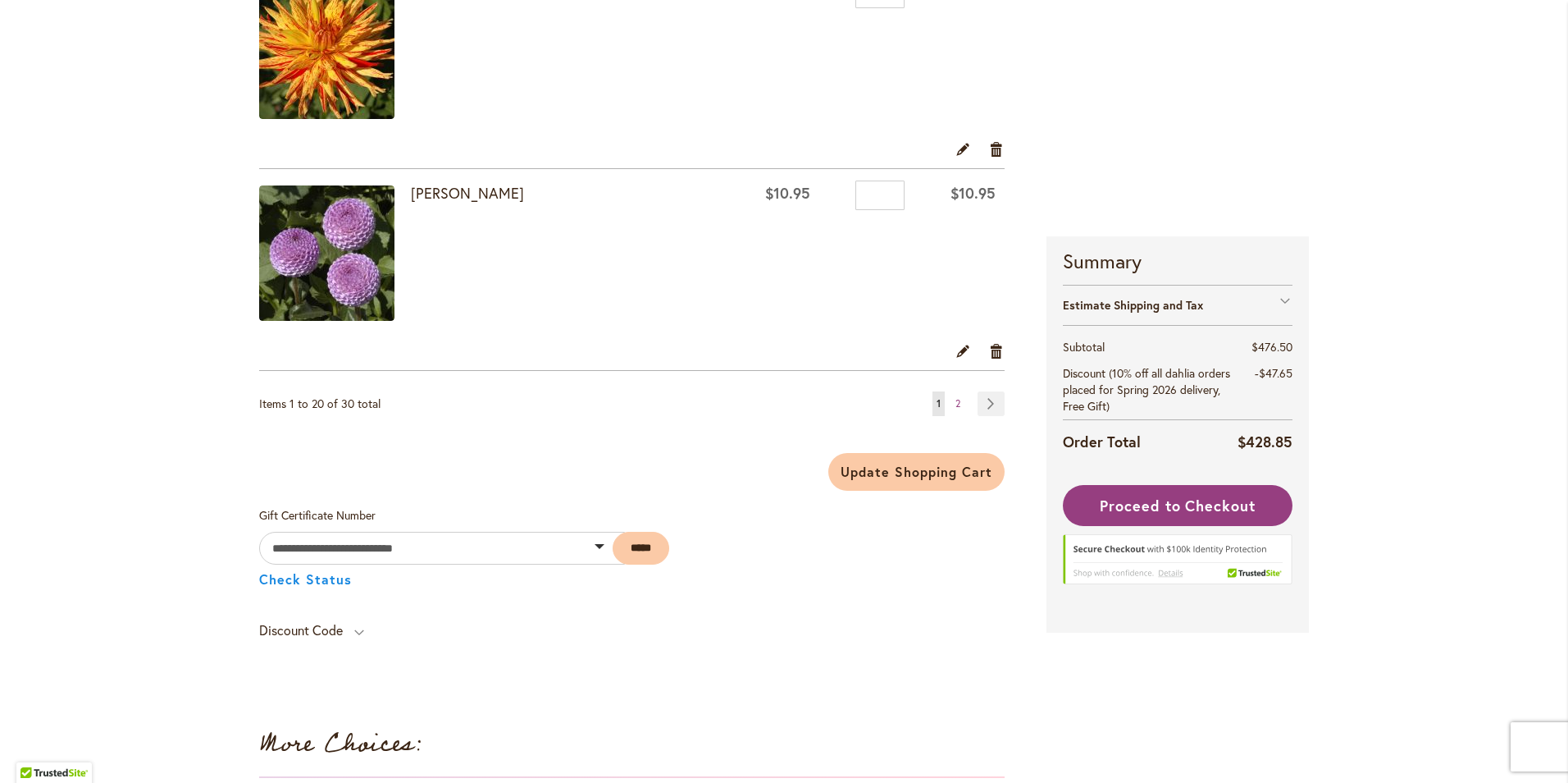
scroll to position [4060, 0]
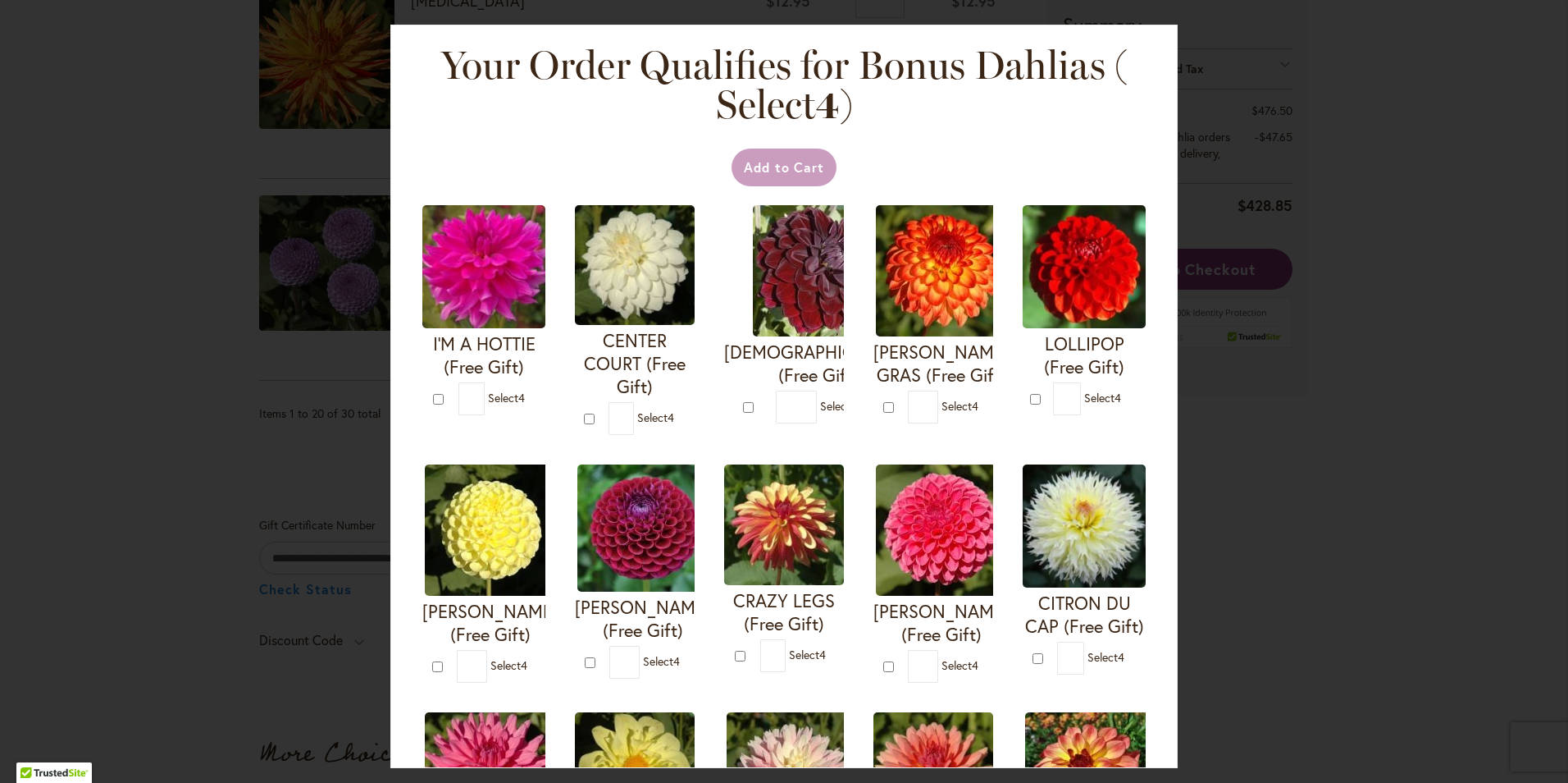
click at [1419, 470] on div "Your Order Qualifies for Bonus Dahlias ( Select 4 ) Add to Cart I'M A HOTTIE (F…" at bounding box center [784, 391] width 1568 height 783
